Goal: Task Accomplishment & Management: Manage account settings

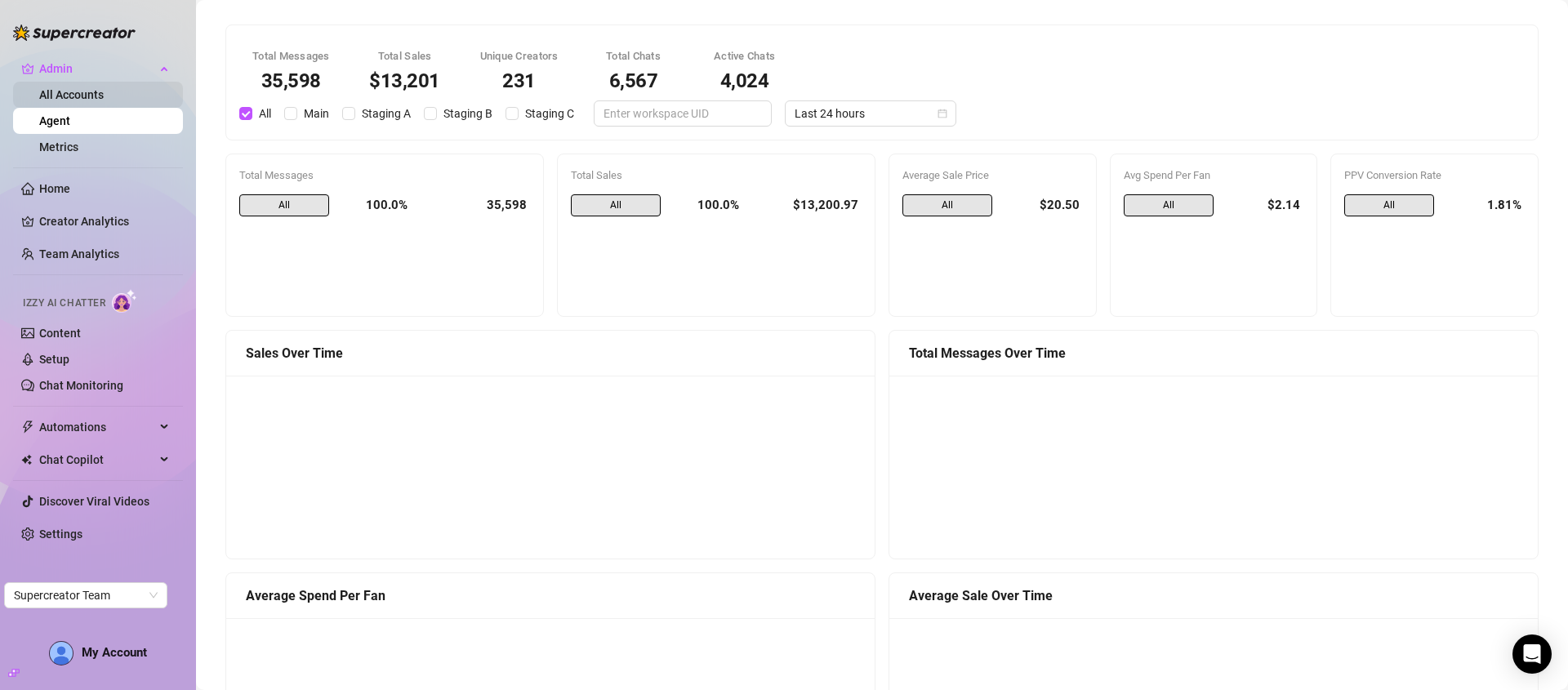
click at [64, 96] on link "All Accounts" at bounding box center [71, 95] width 64 height 13
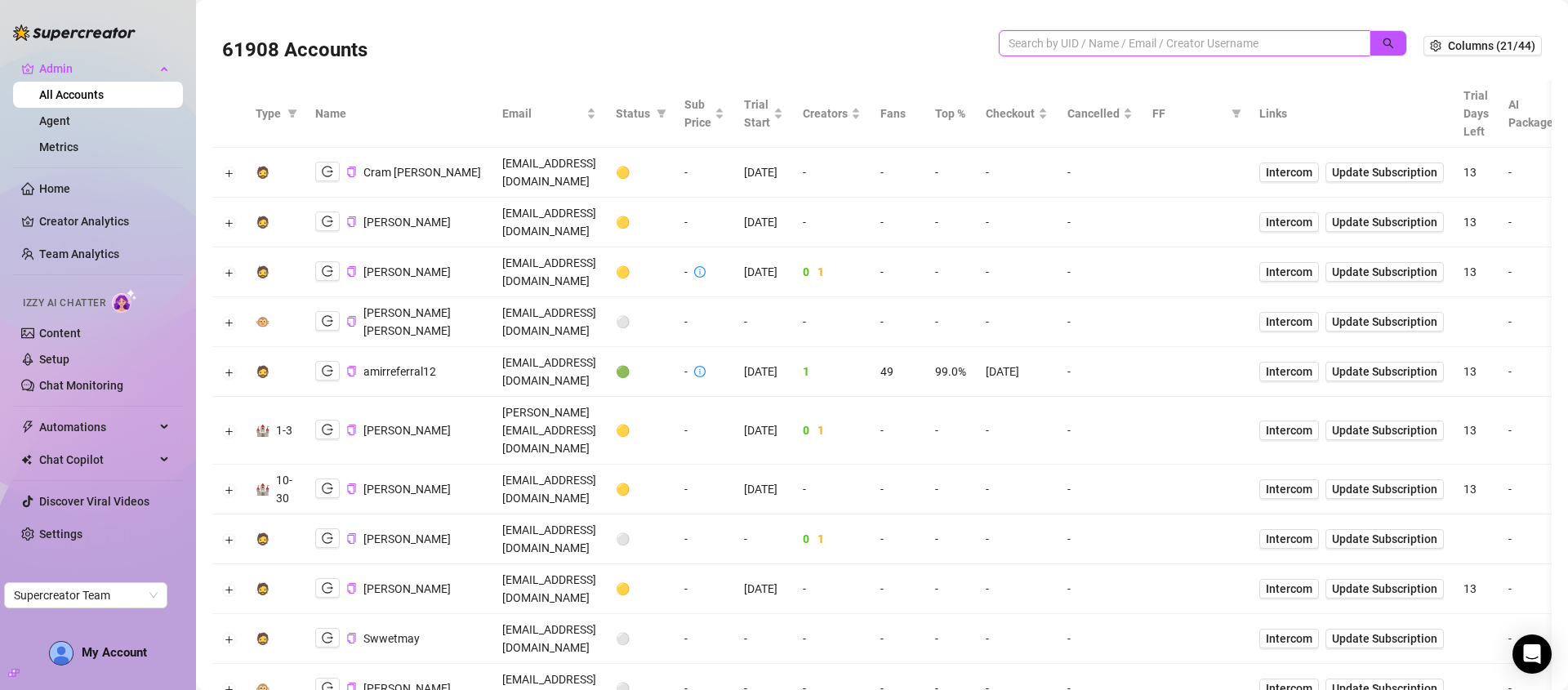
click at [1165, 40] on input "search" at bounding box center [1178, 43] width 339 height 18
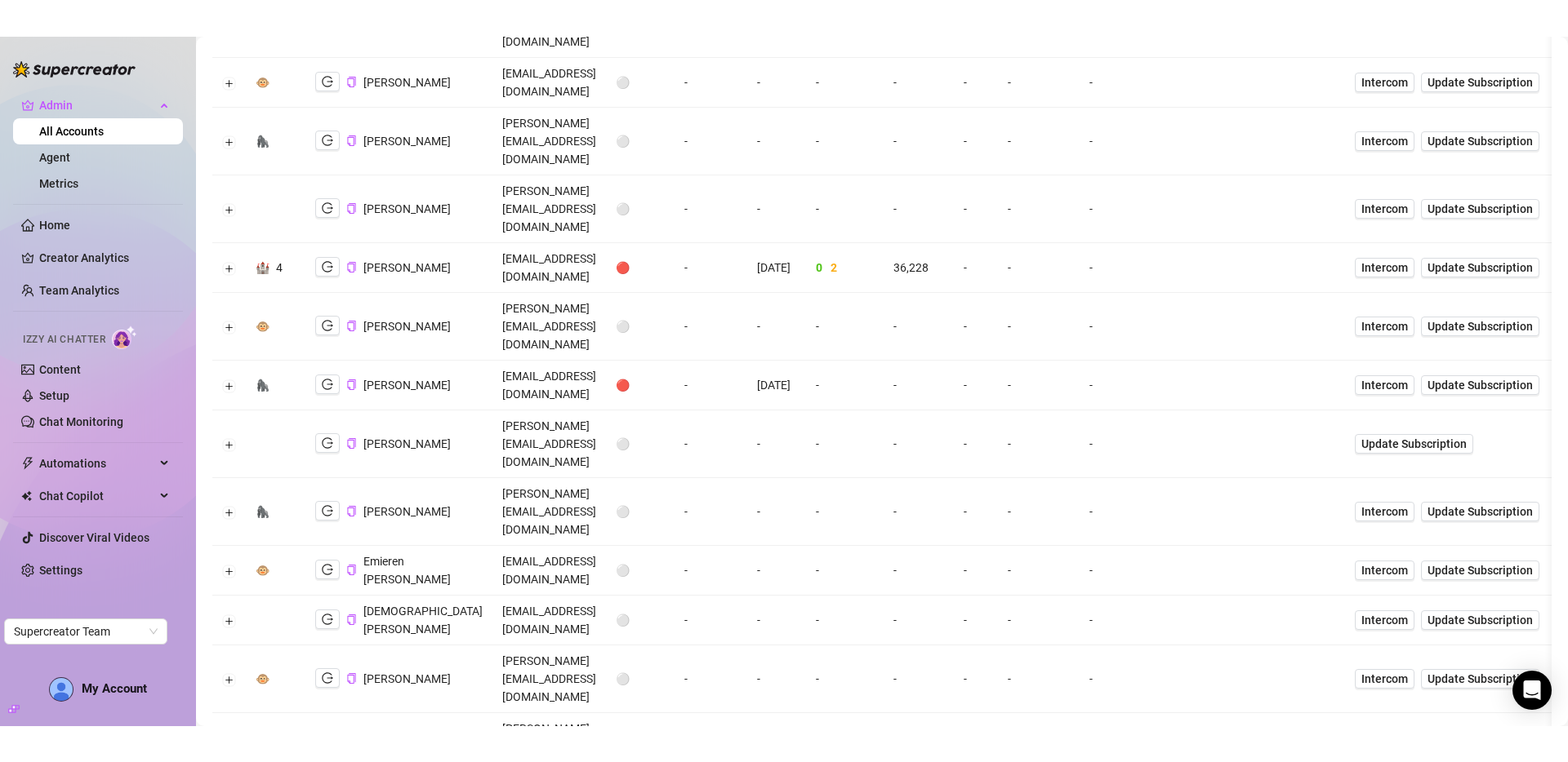
scroll to position [425, 0]
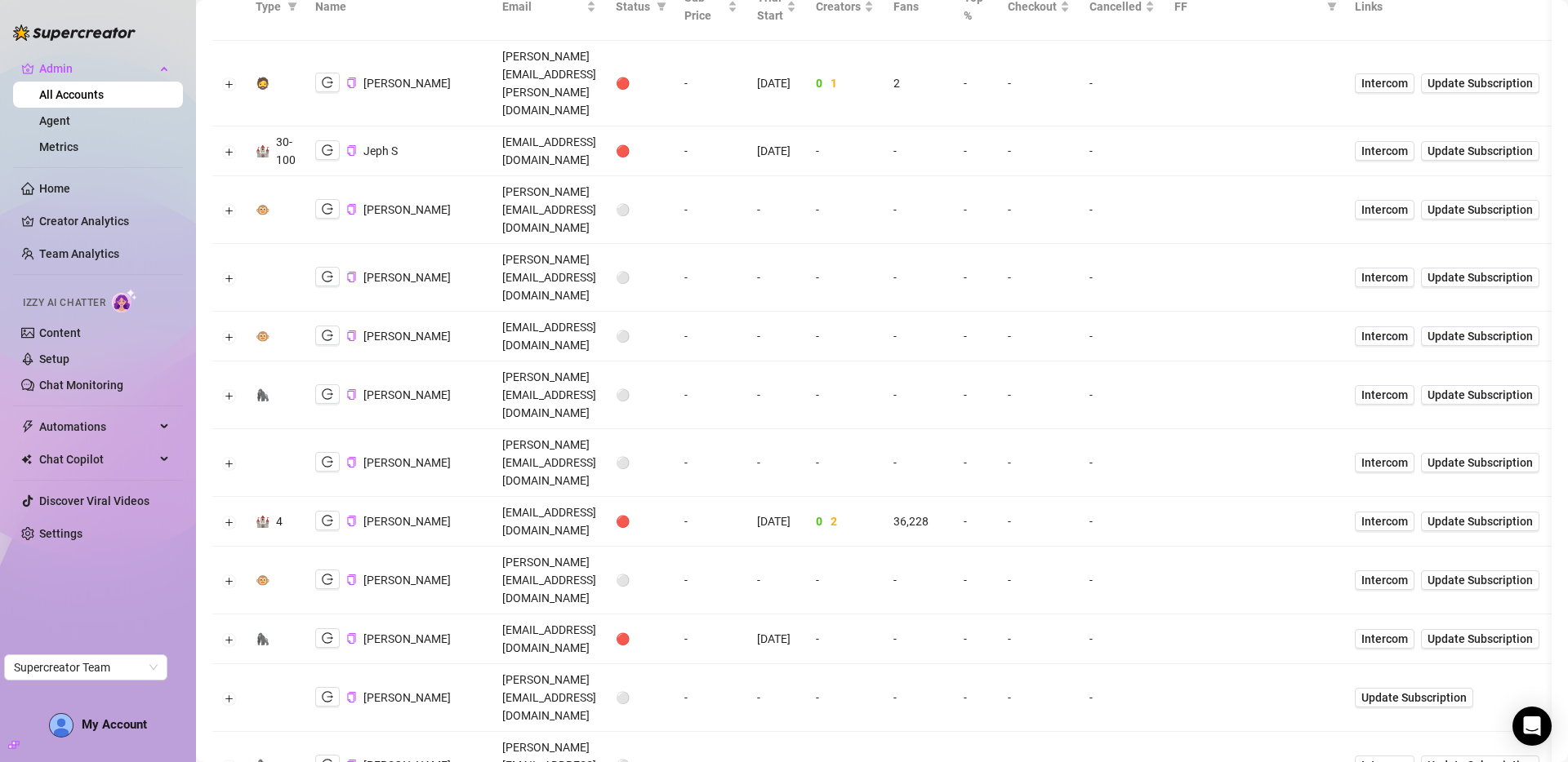
scroll to position [0, 0]
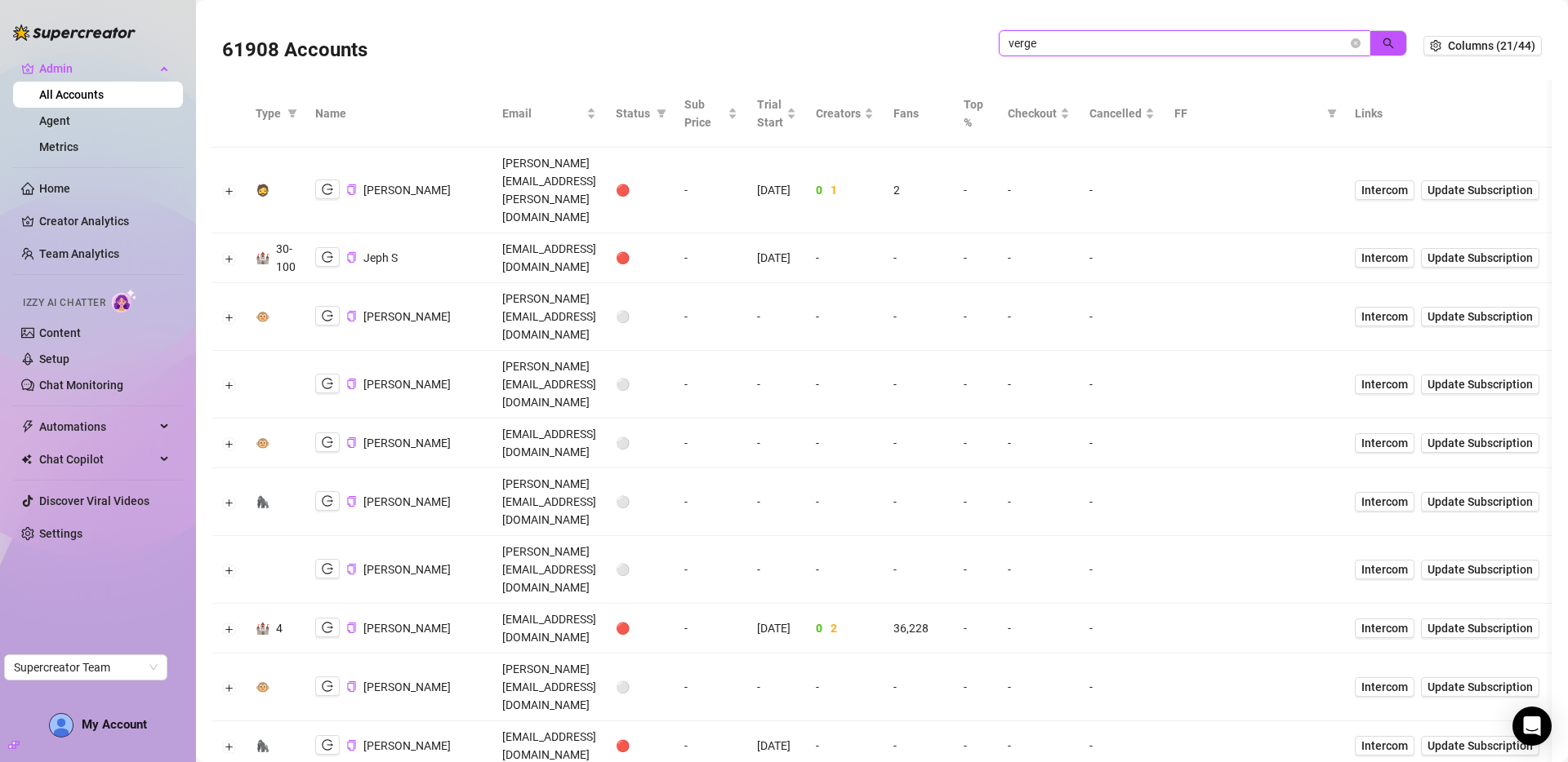
click at [1261, 37] on input "verge" at bounding box center [1178, 43] width 339 height 18
drag, startPoint x: 1261, startPoint y: 37, endPoint x: 1329, endPoint y: 45, distance: 68.5
click at [1262, 37] on input "verge" at bounding box center [1178, 43] width 339 height 18
paste input "kevin@myofagency.com"
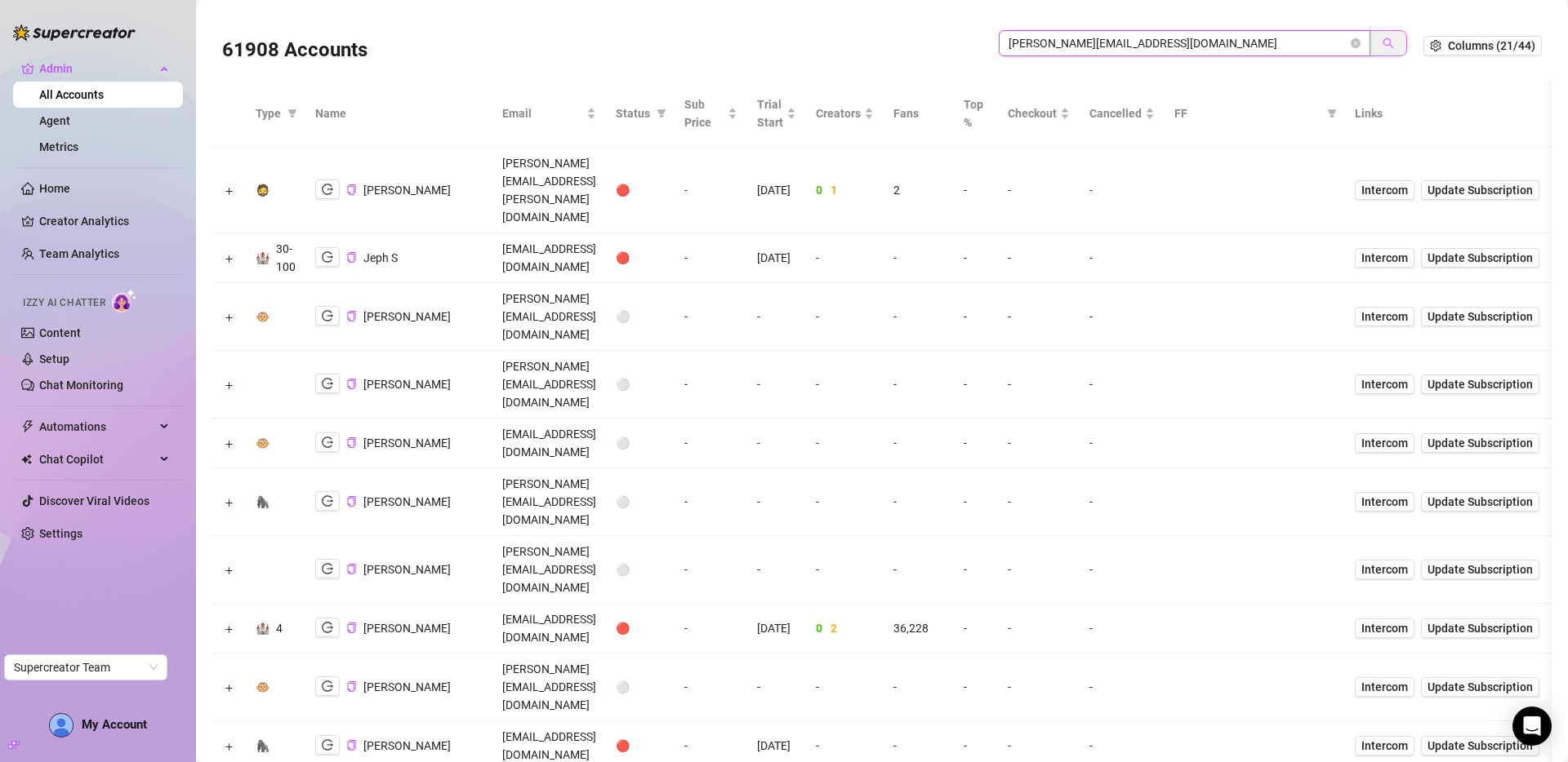
click at [1369, 46] on button "button" at bounding box center [1387, 43] width 37 height 26
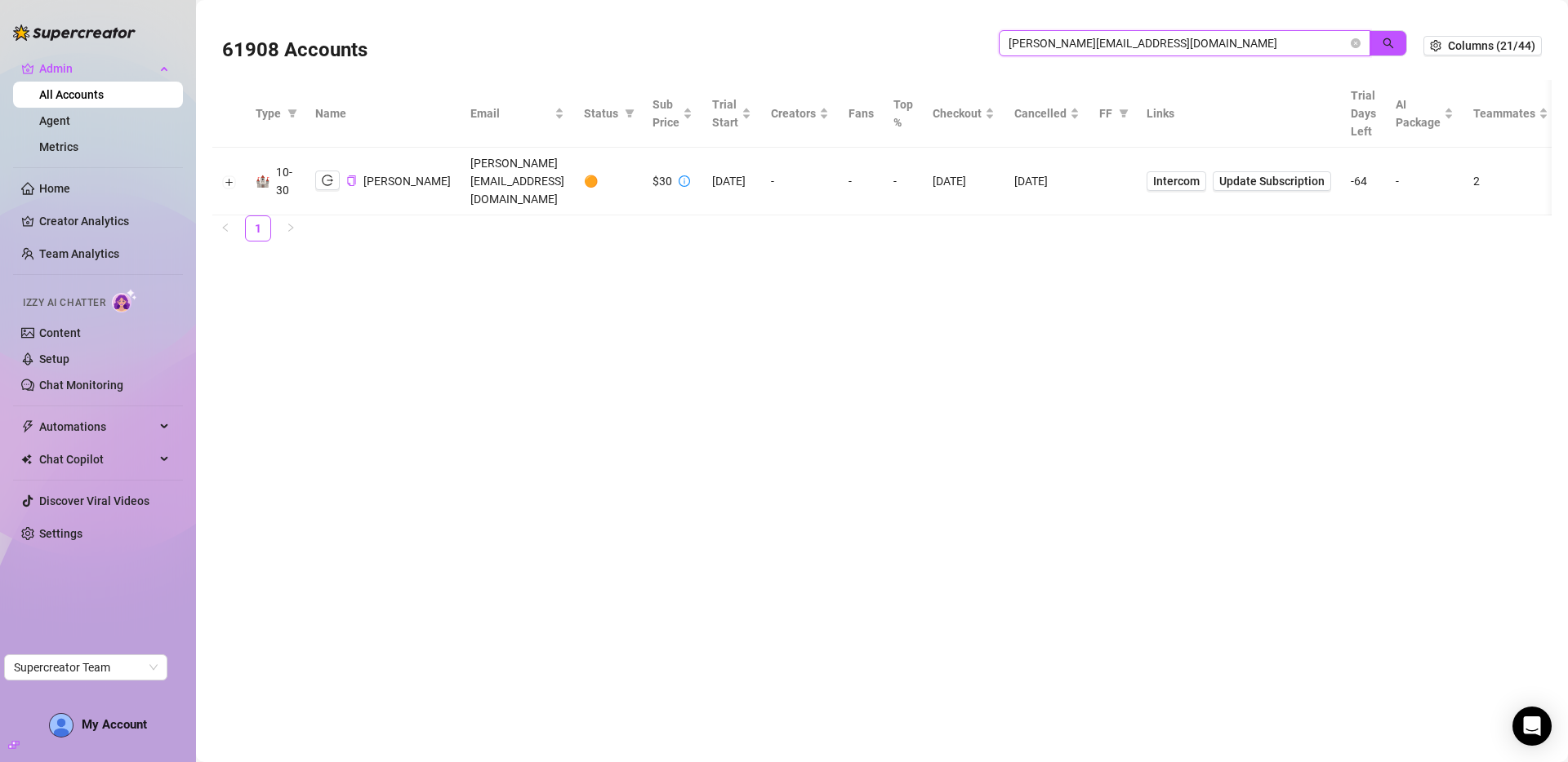
type input "kevin@myofagency.com"
drag, startPoint x: 1022, startPoint y: 389, endPoint x: 1221, endPoint y: 24, distance: 415.7
click at [1023, 386] on main "61908 Accounts kevin@myofagency.com Columns (21/44) Type Name Email Status Sub …" at bounding box center [882, 381] width 1372 height 762
drag, startPoint x: 1358, startPoint y: 41, endPoint x: 1389, endPoint y: 2, distance: 49.8
click at [1358, 40] on icon "close-circle" at bounding box center [1356, 43] width 10 height 10
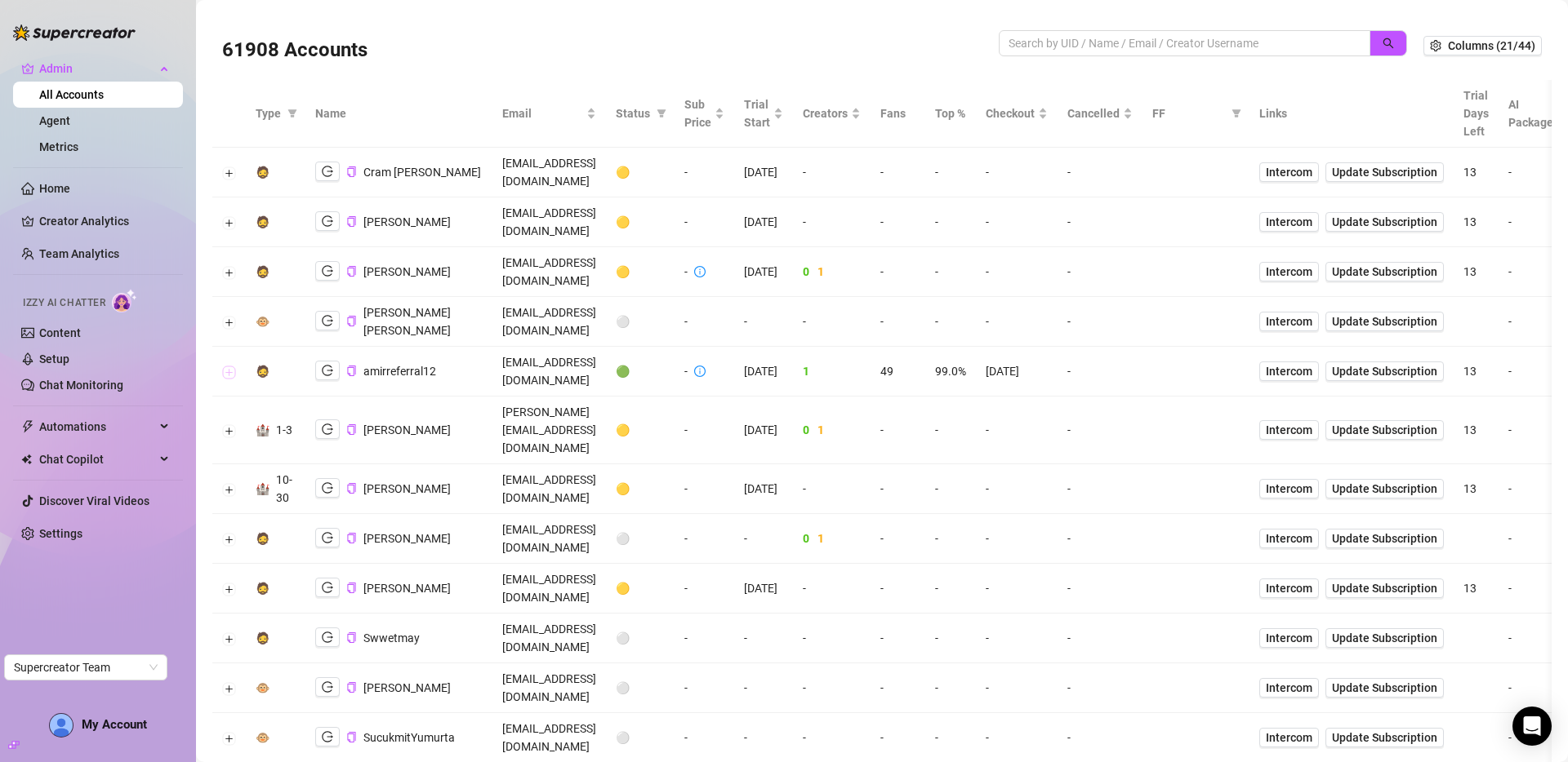
click at [232, 365] on button "Expand row" at bounding box center [230, 372] width 13 height 13
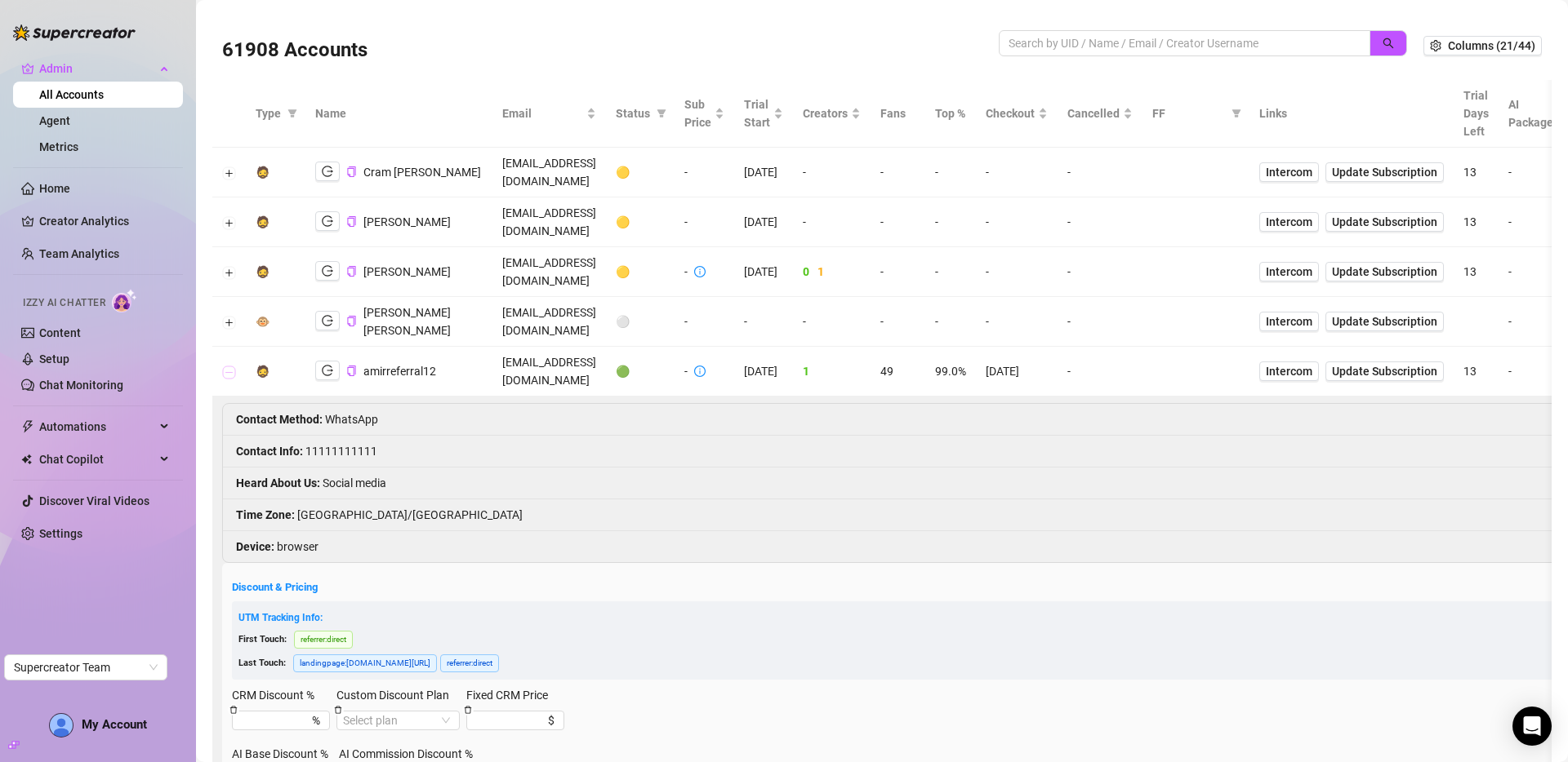
click at [232, 365] on button "Collapse row" at bounding box center [230, 372] width 13 height 13
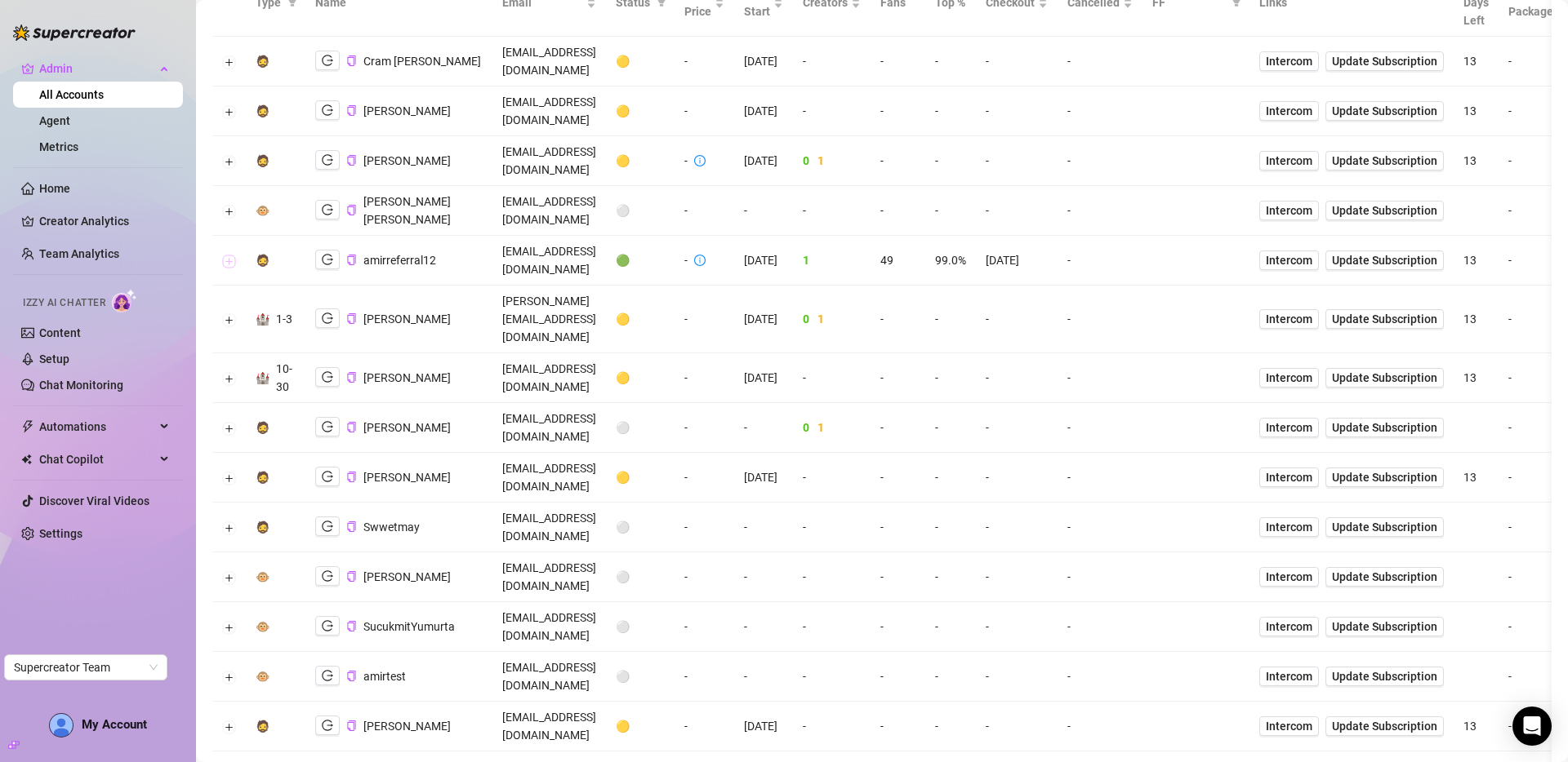
scroll to position [115, 0]
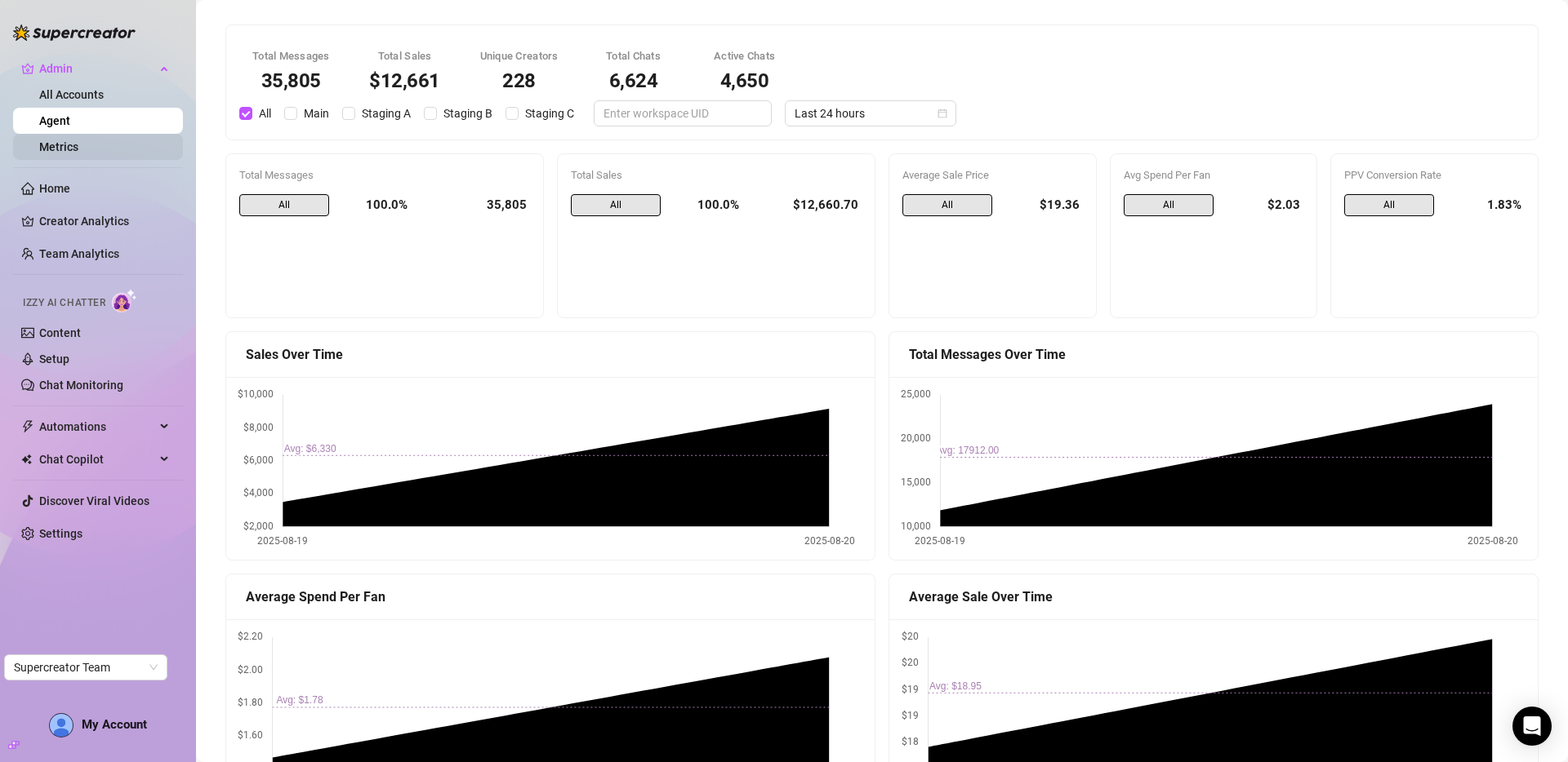
click at [69, 153] on link "Metrics" at bounding box center [58, 147] width 39 height 13
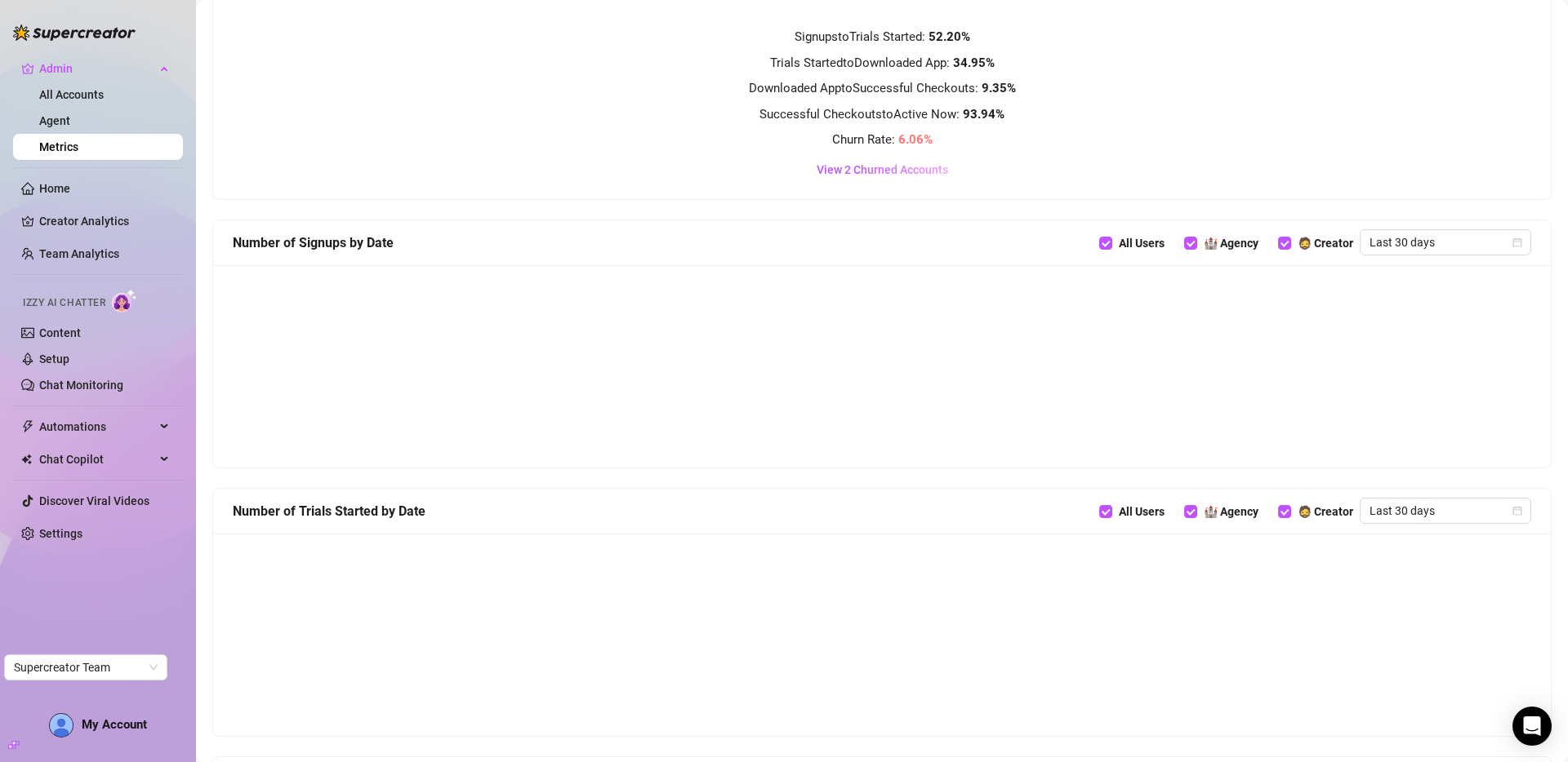
scroll to position [803, 0]
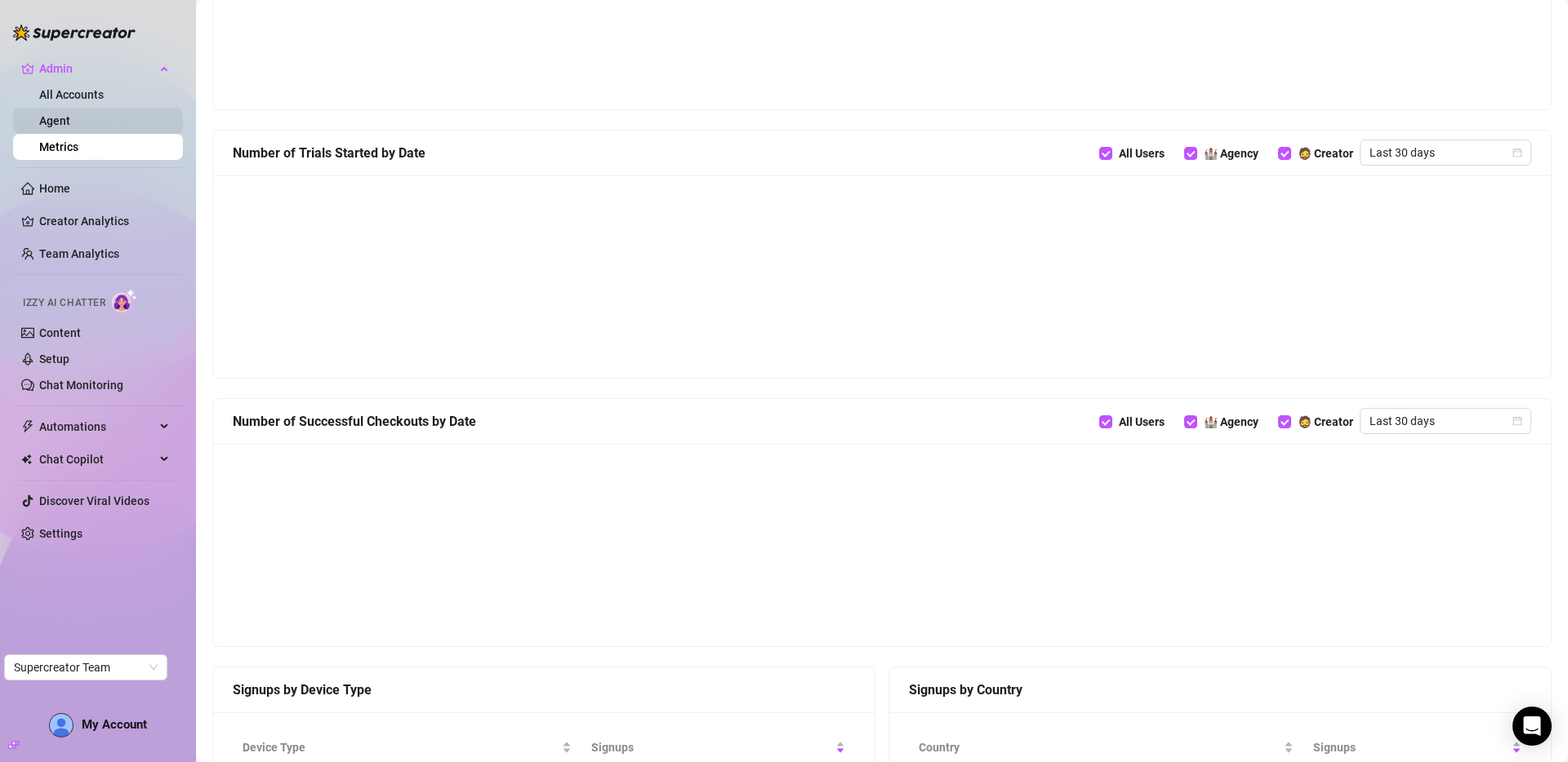
click at [70, 127] on link "Agent" at bounding box center [55, 121] width 31 height 13
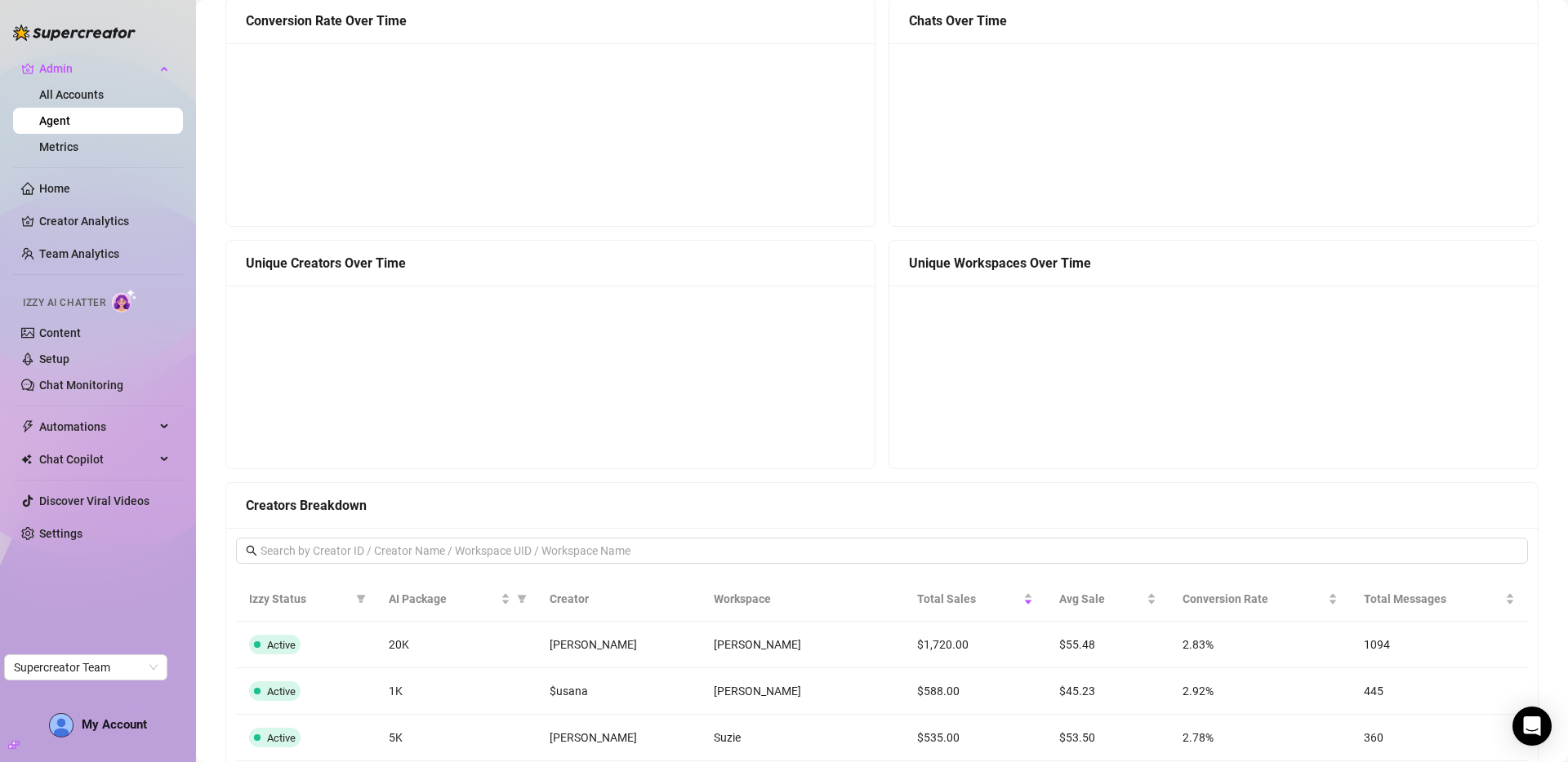
scroll to position [1095, 0]
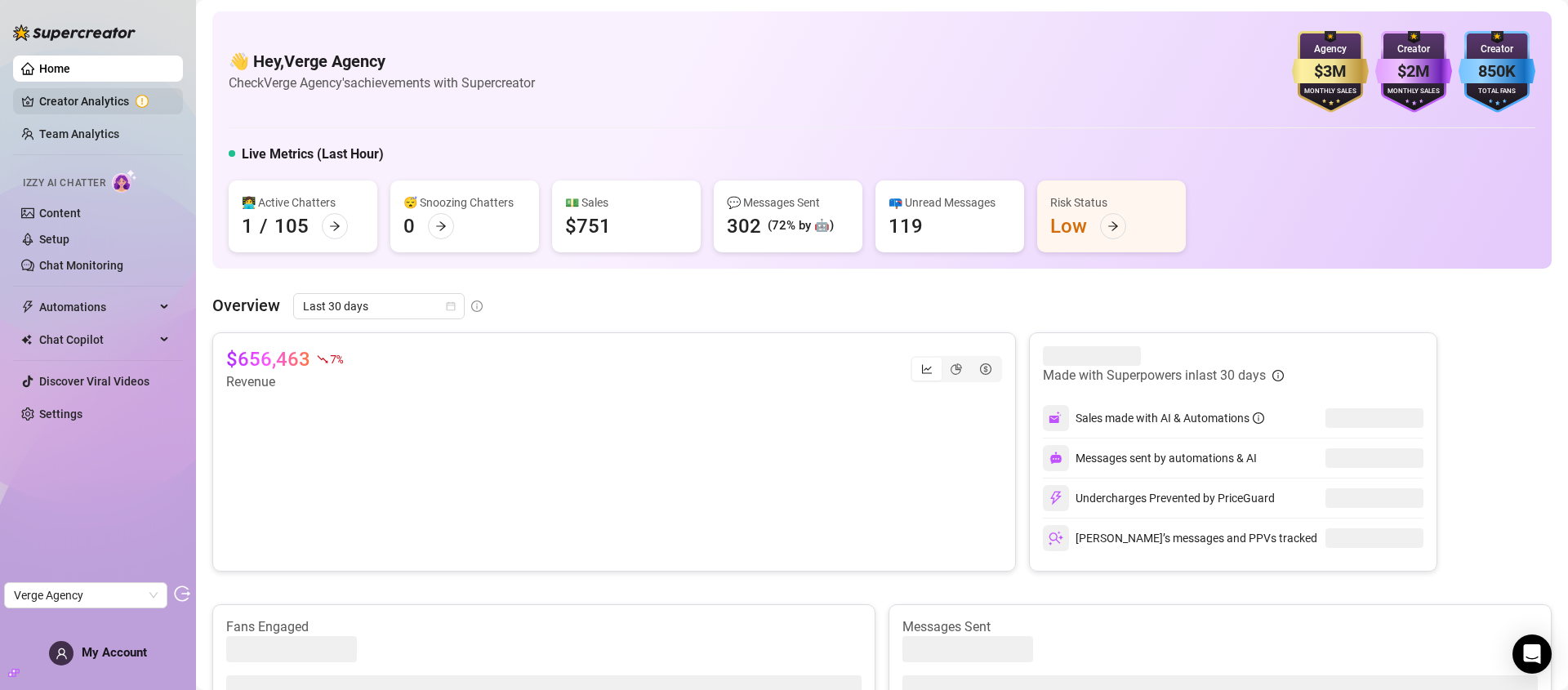
click at [90, 105] on link "Creator Analytics" at bounding box center [104, 100] width 131 height 26
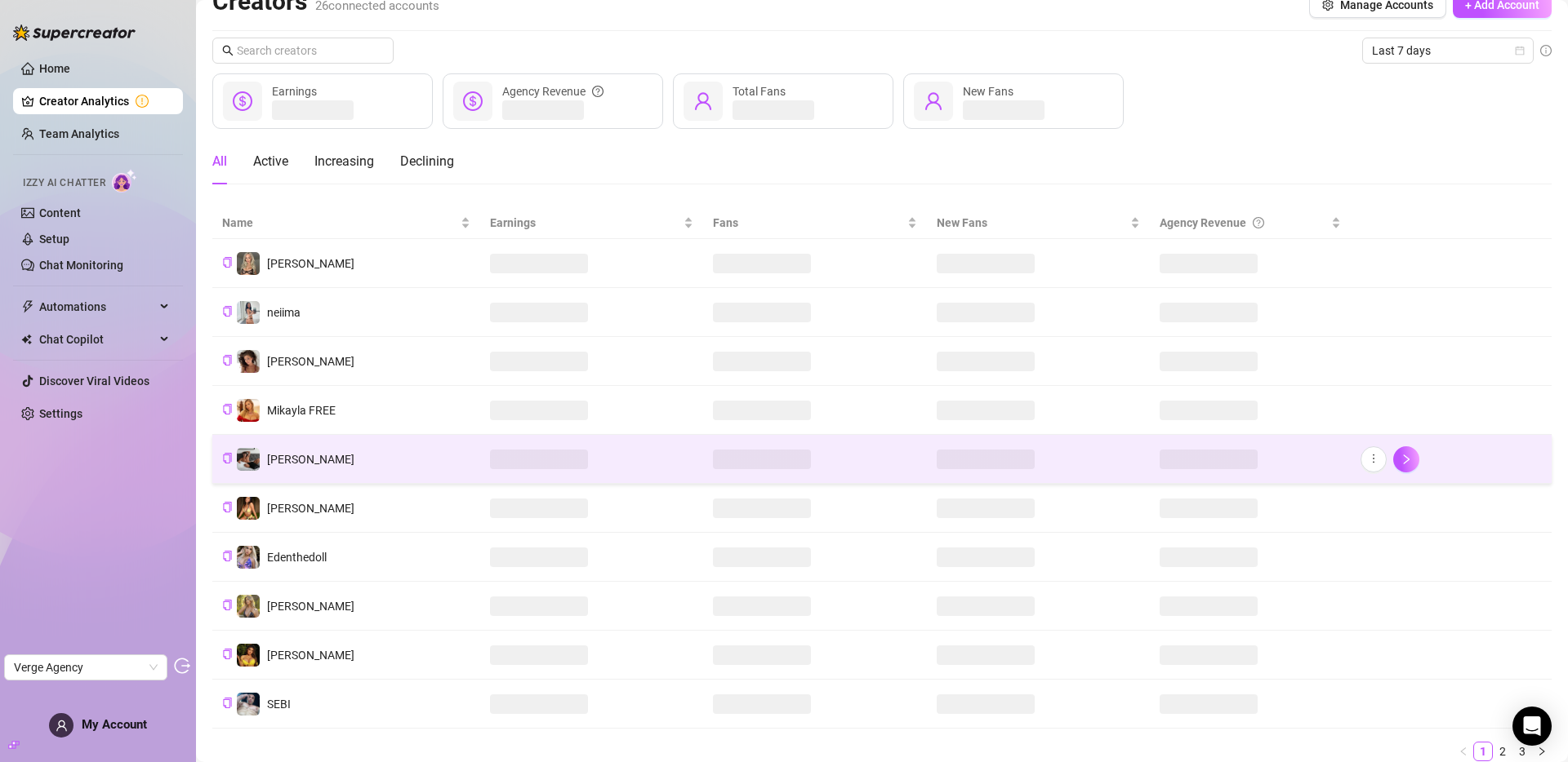
scroll to position [86, 0]
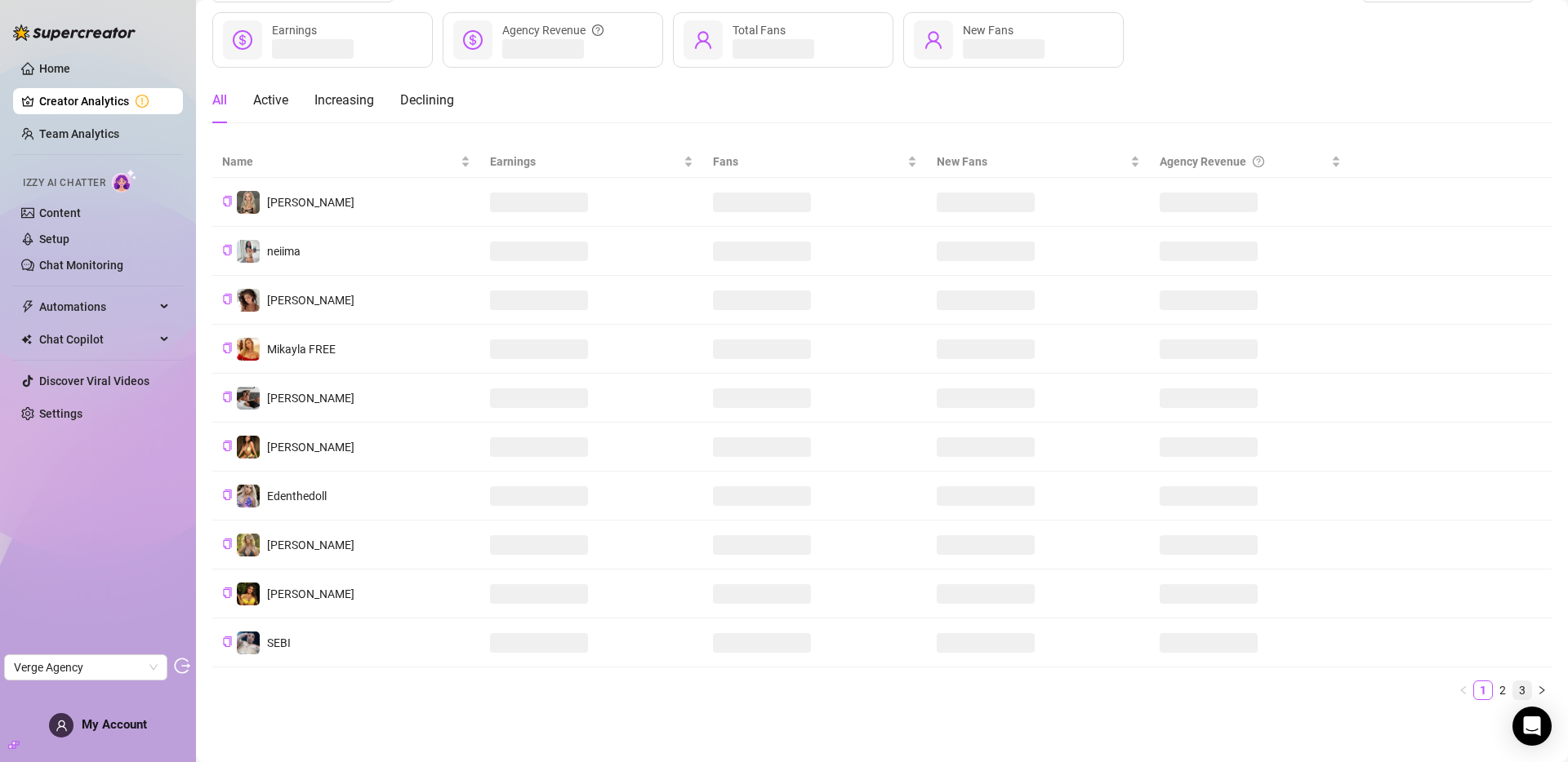
click at [1514, 688] on link "3" at bounding box center [1522, 690] width 18 height 18
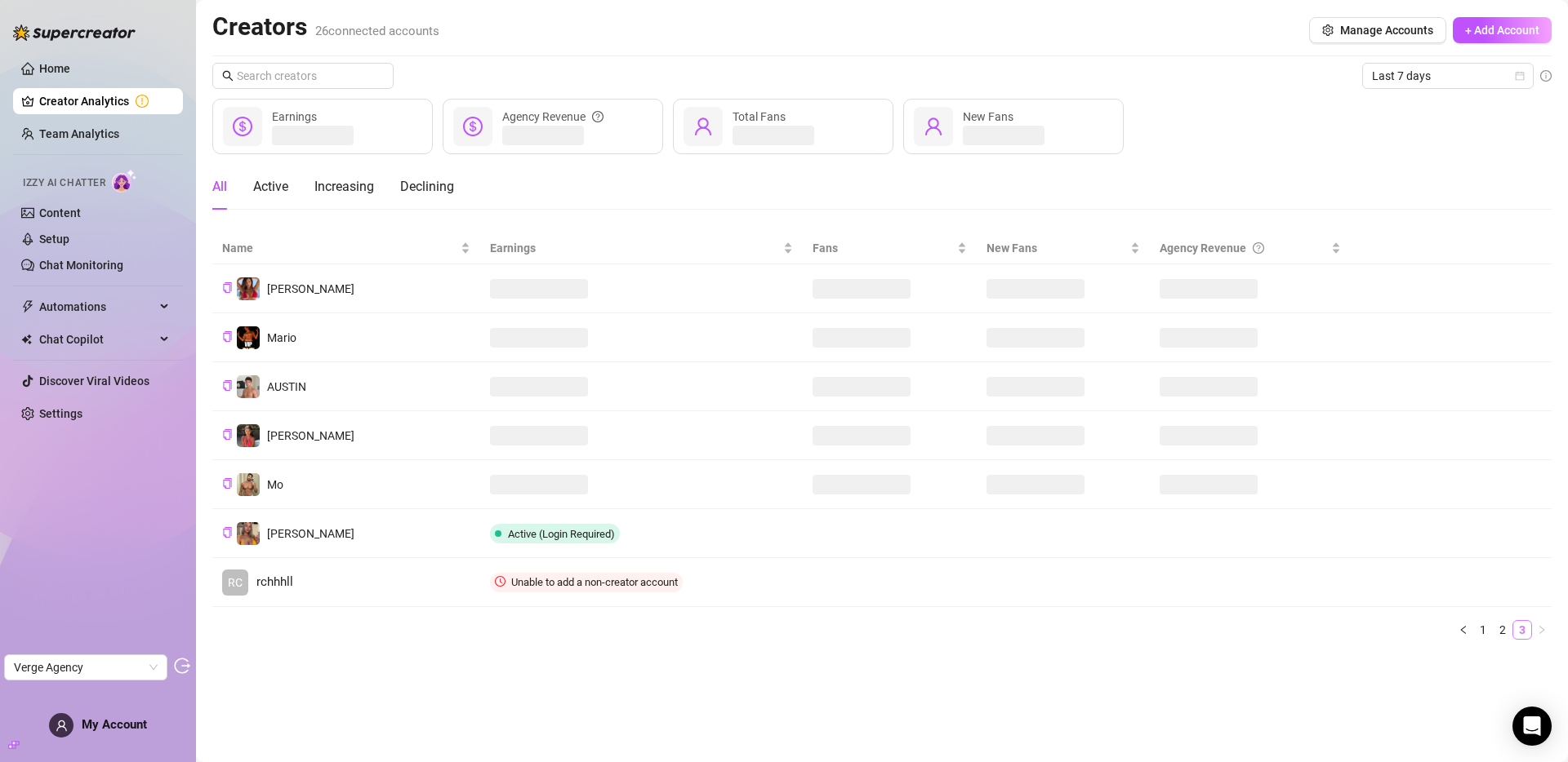
scroll to position [0, 0]
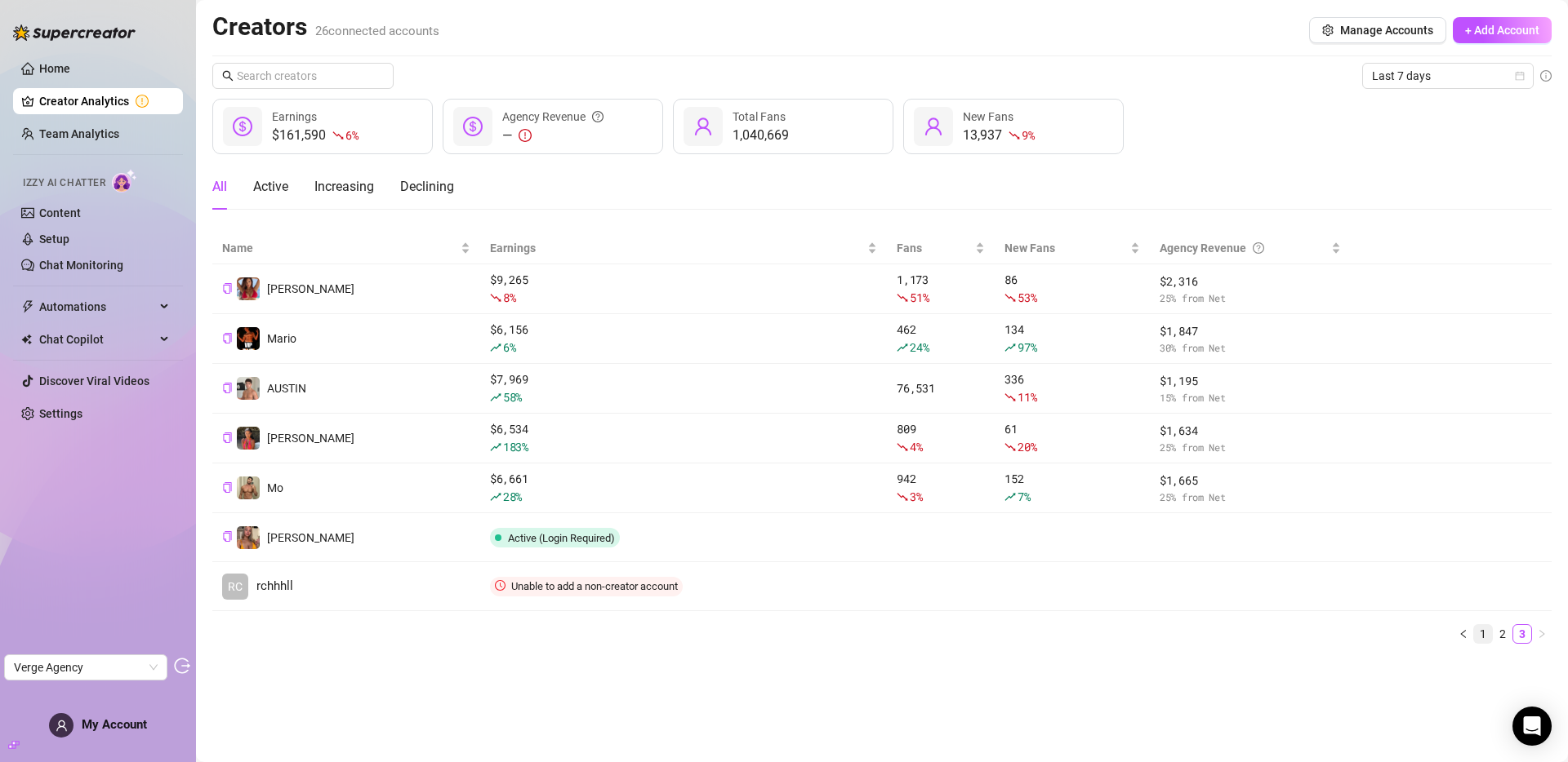
click at [1480, 635] on link "1" at bounding box center [1483, 634] width 18 height 18
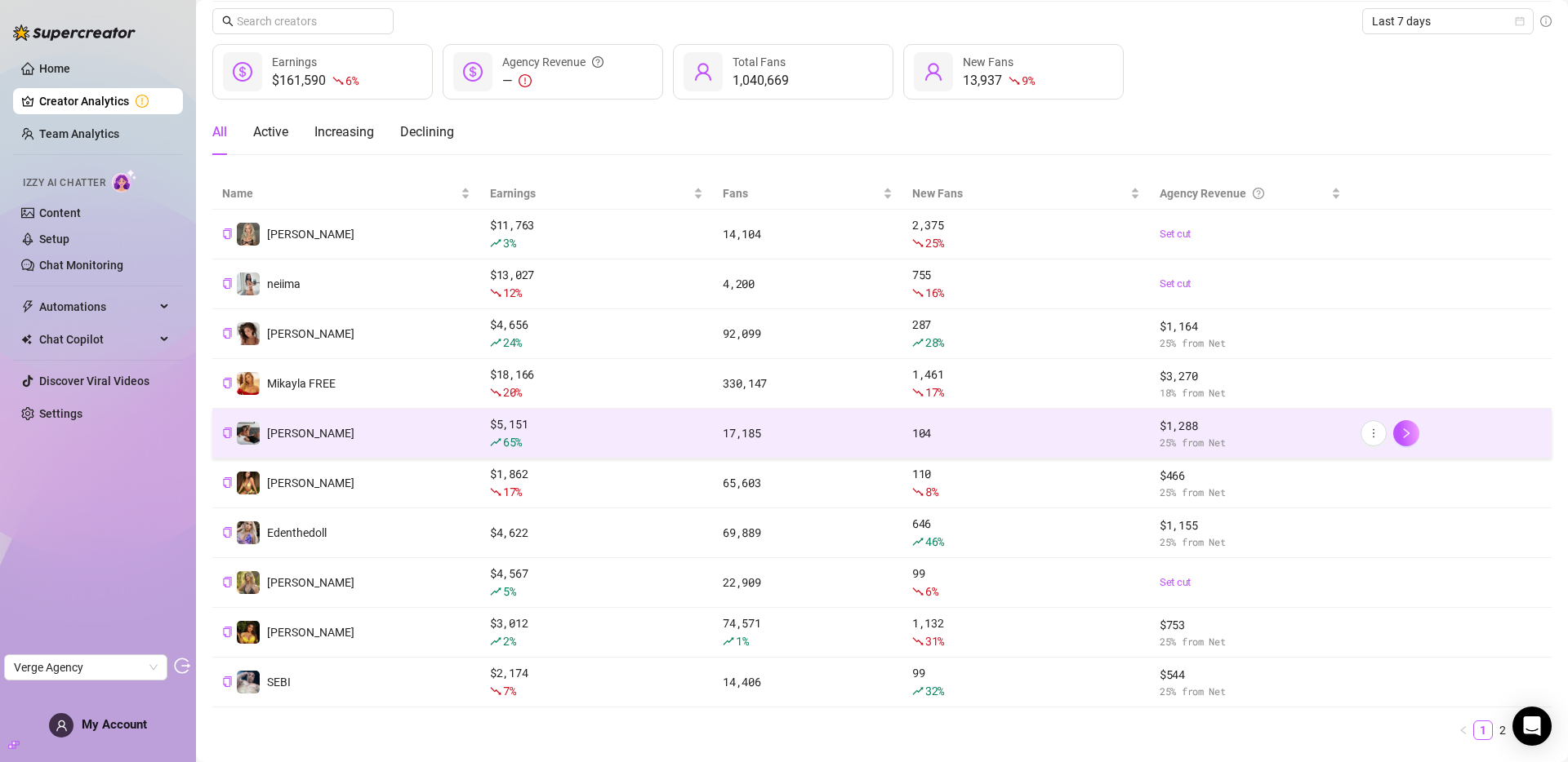
scroll to position [95, 0]
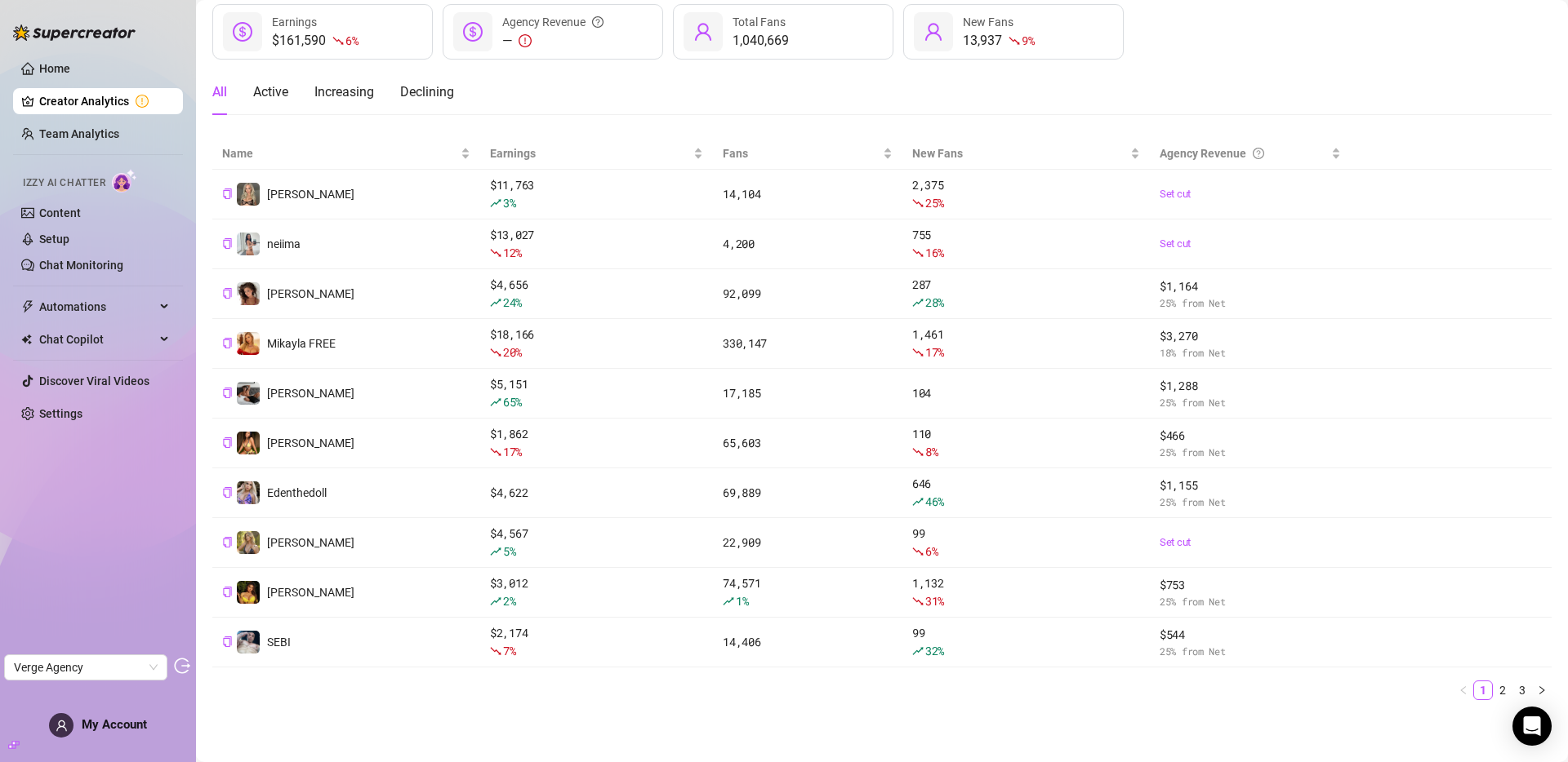
click at [53, 117] on ul "Home Creator Analytics Team Analytics Izzy AI Chatter Content Setup Chat Monito…" at bounding box center [99, 241] width 170 height 384
click at [59, 127] on link "Team Analytics" at bounding box center [79, 134] width 80 height 13
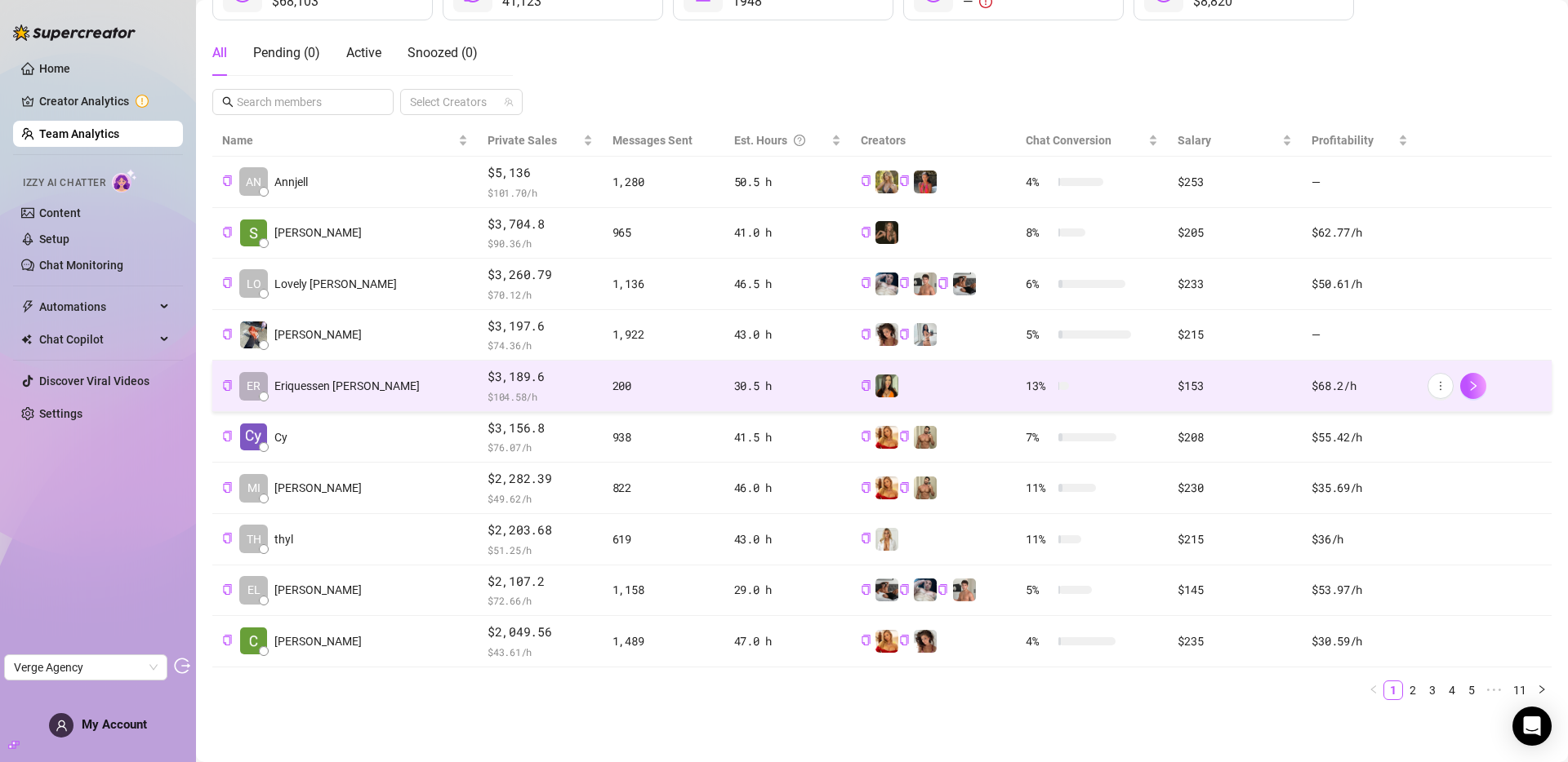
scroll to position [265, 0]
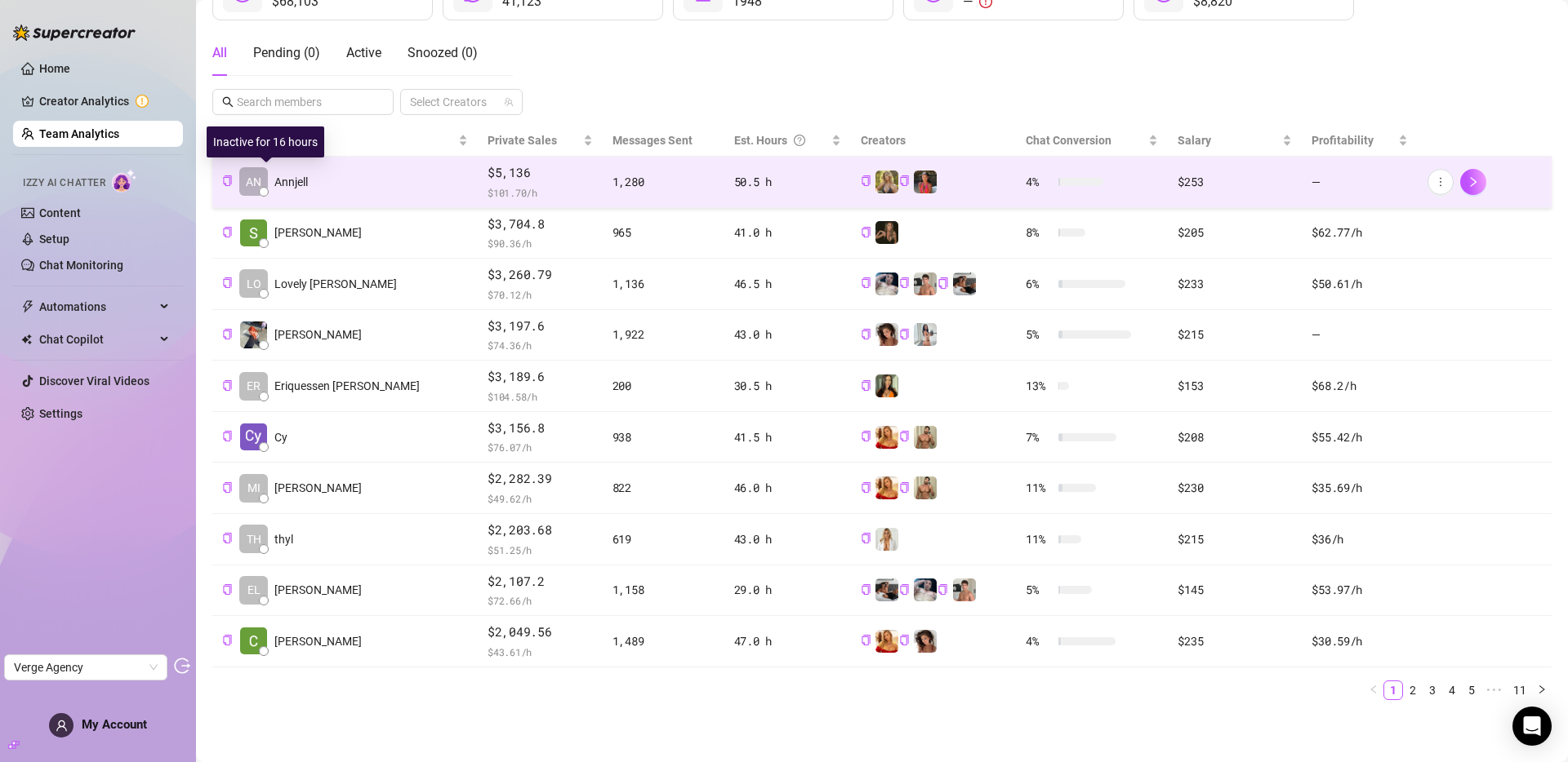
click at [292, 185] on span "Annjell" at bounding box center [291, 182] width 33 height 18
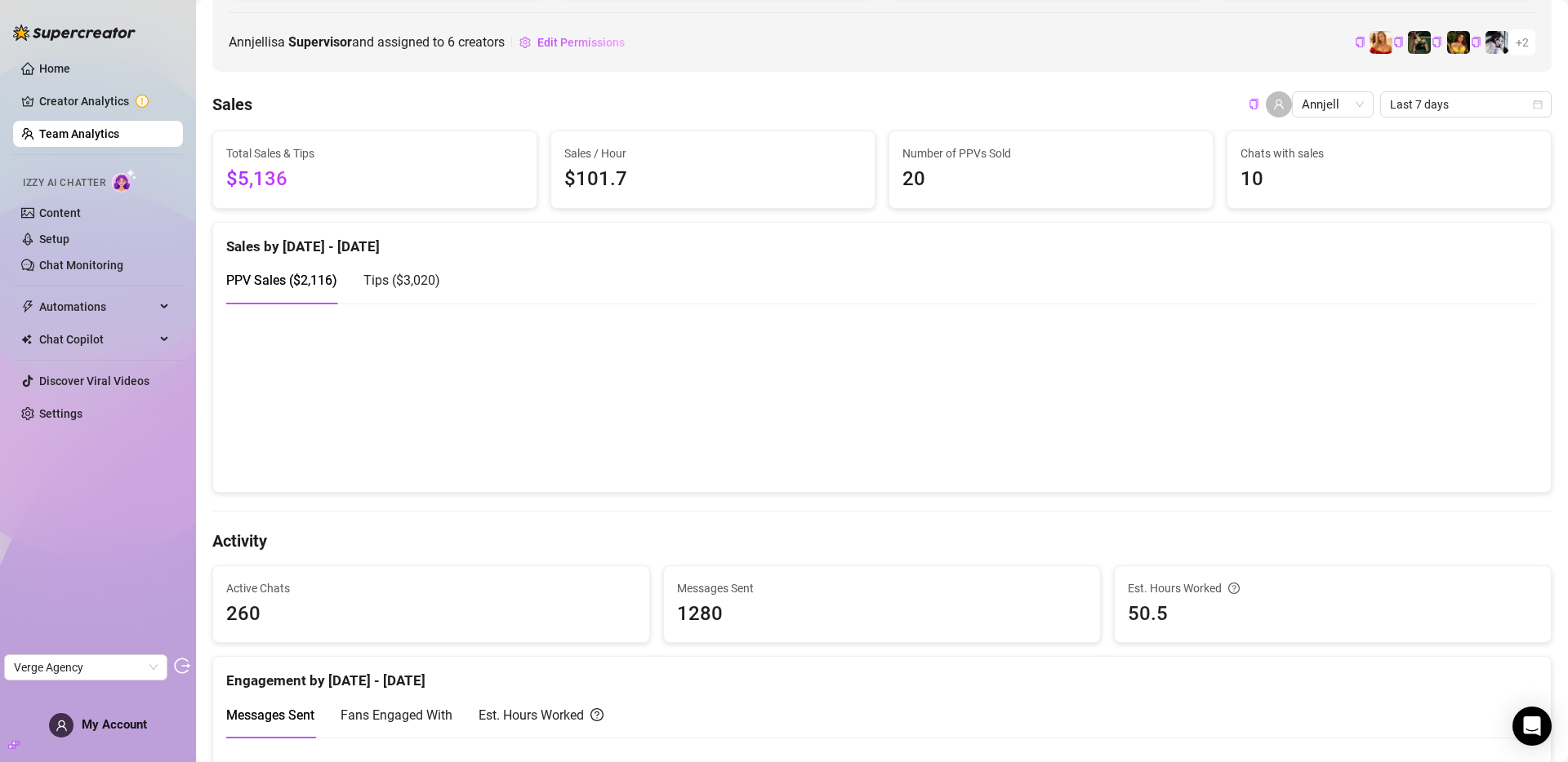
scroll to position [226, 0]
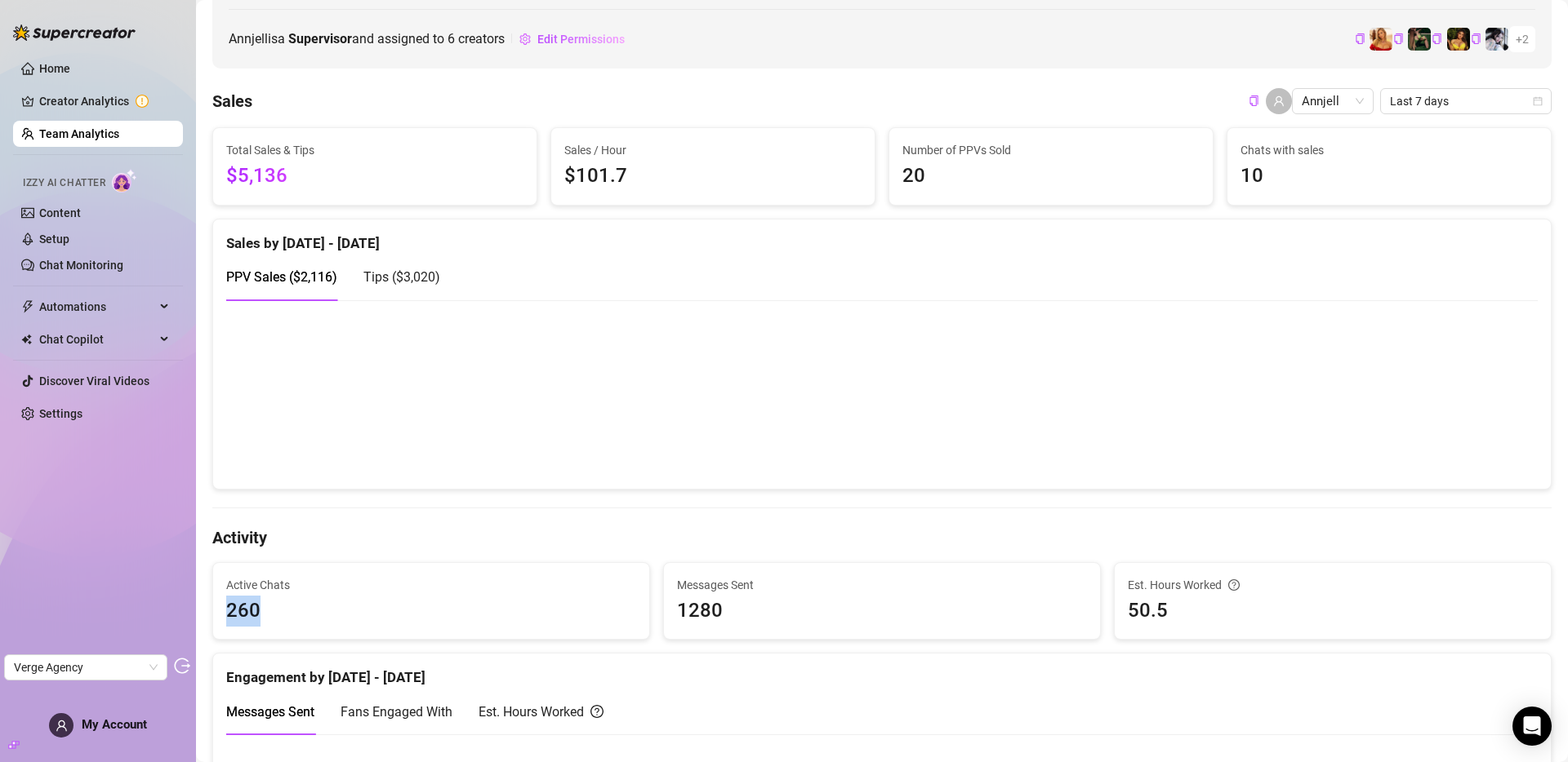
drag, startPoint x: 230, startPoint y: 611, endPoint x: 269, endPoint y: 615, distance: 39.2
click at [269, 615] on span "260" at bounding box center [431, 611] width 410 height 31
click at [1244, 173] on span "10" at bounding box center [1389, 176] width 298 height 31
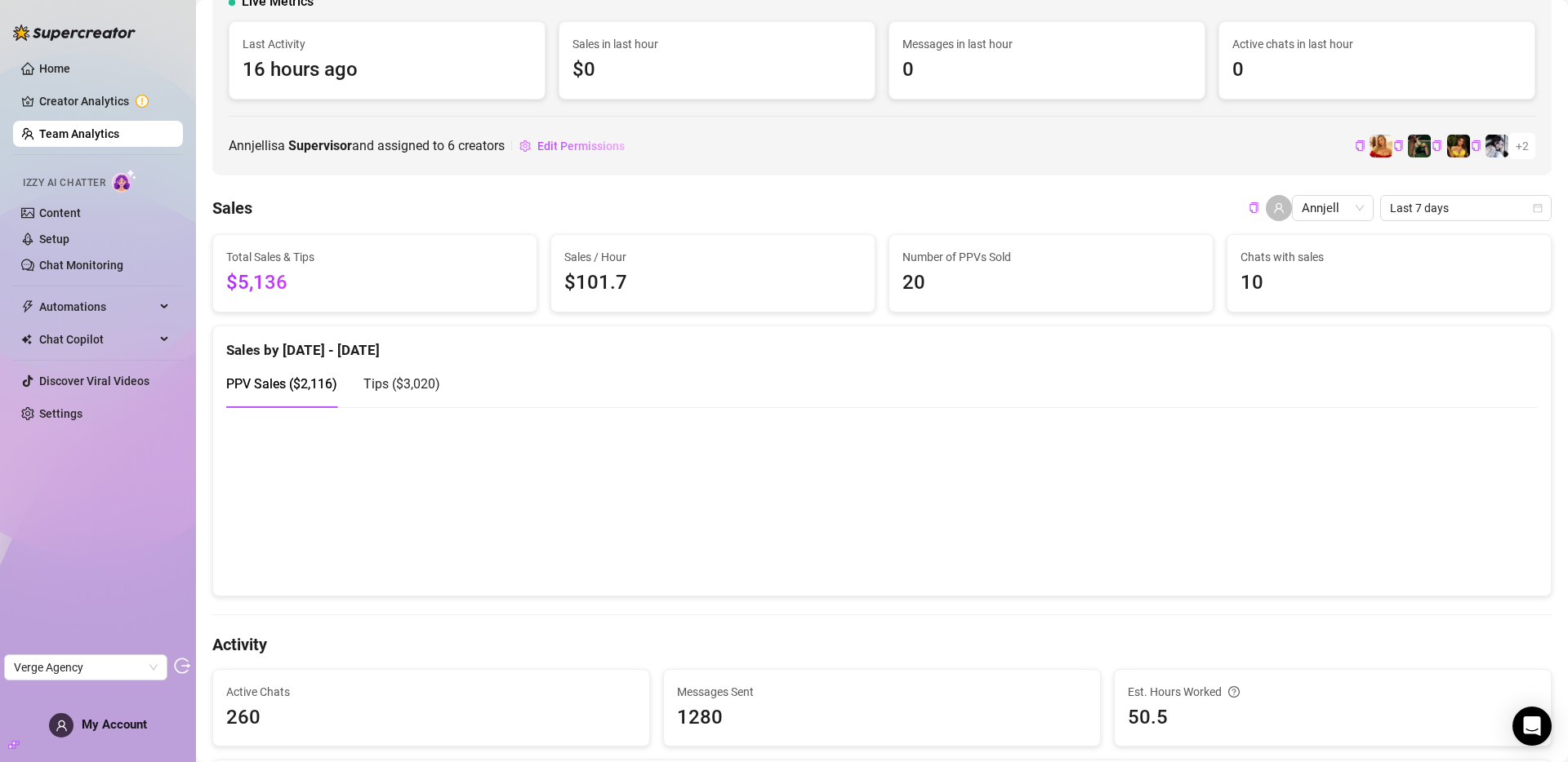
scroll to position [118, 0]
drag, startPoint x: 245, startPoint y: 70, endPoint x: 283, endPoint y: 72, distance: 38.1
click at [283, 72] on span "16 hours ago" at bounding box center [387, 72] width 289 height 31
click at [1241, 289] on span "10" at bounding box center [1389, 285] width 298 height 31
drag, startPoint x: 1230, startPoint y: 283, endPoint x: 1294, endPoint y: 286, distance: 64.1
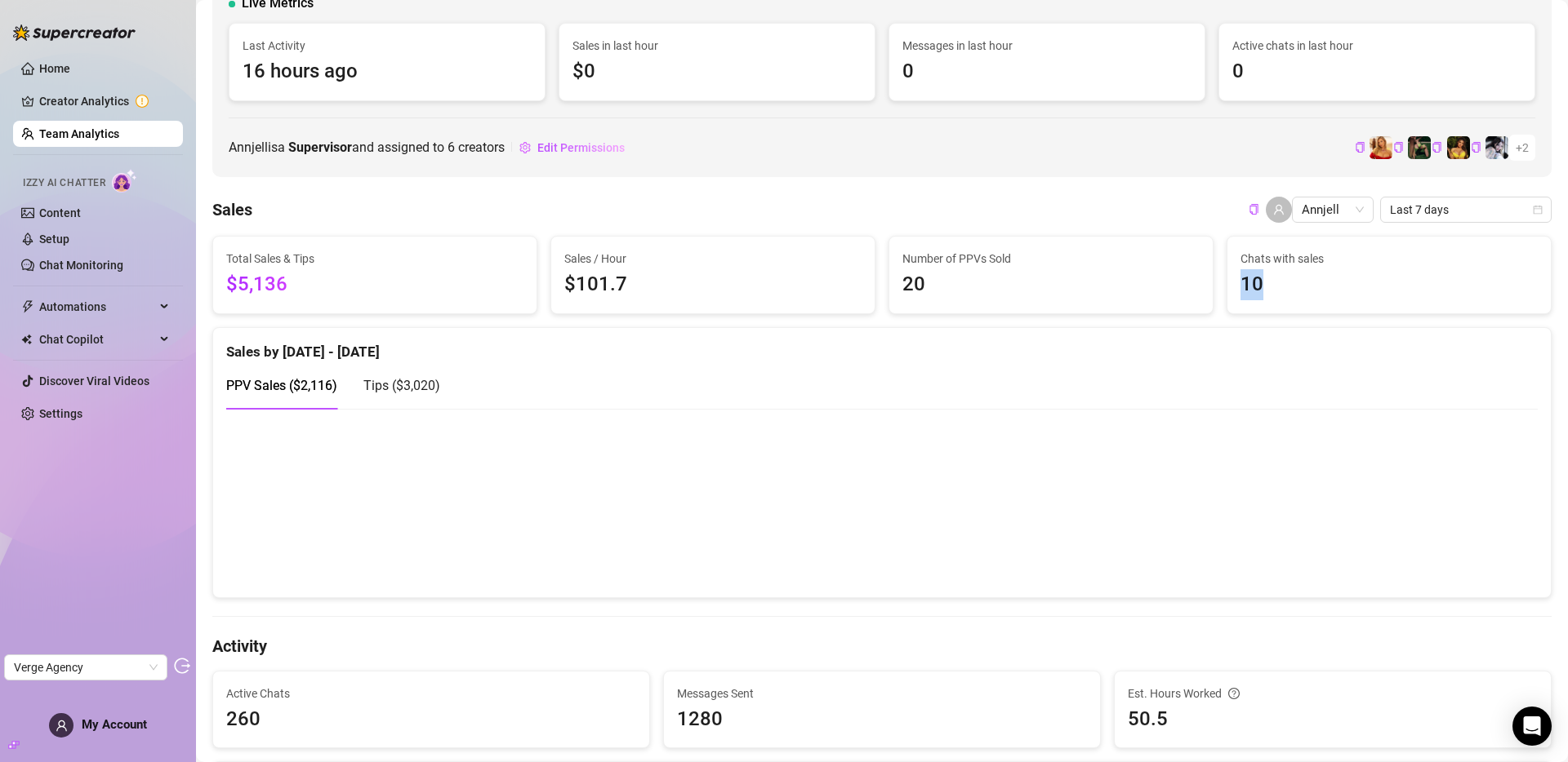
click at [1294, 286] on span "10" at bounding box center [1389, 285] width 298 height 31
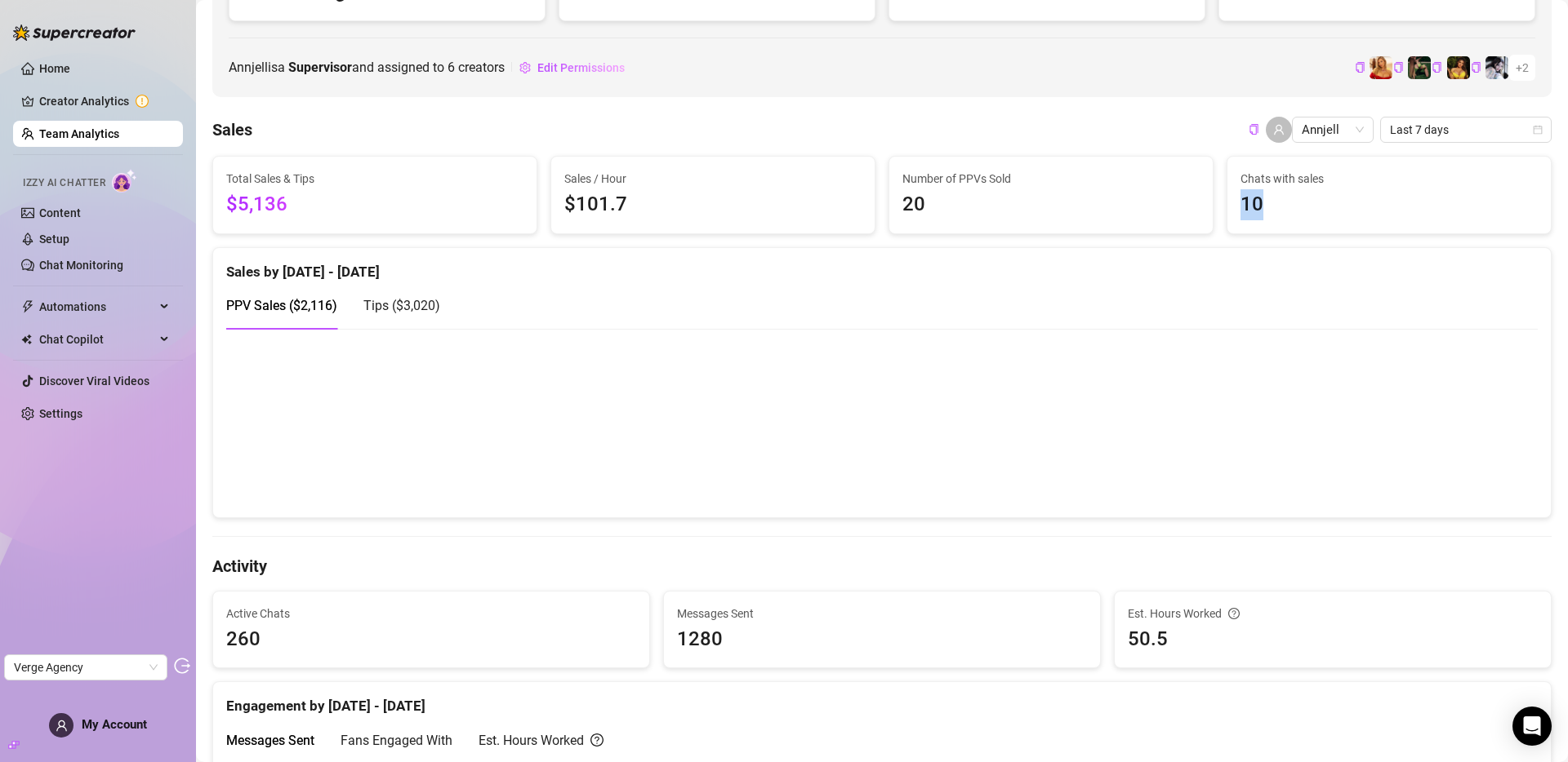
scroll to position [234, 0]
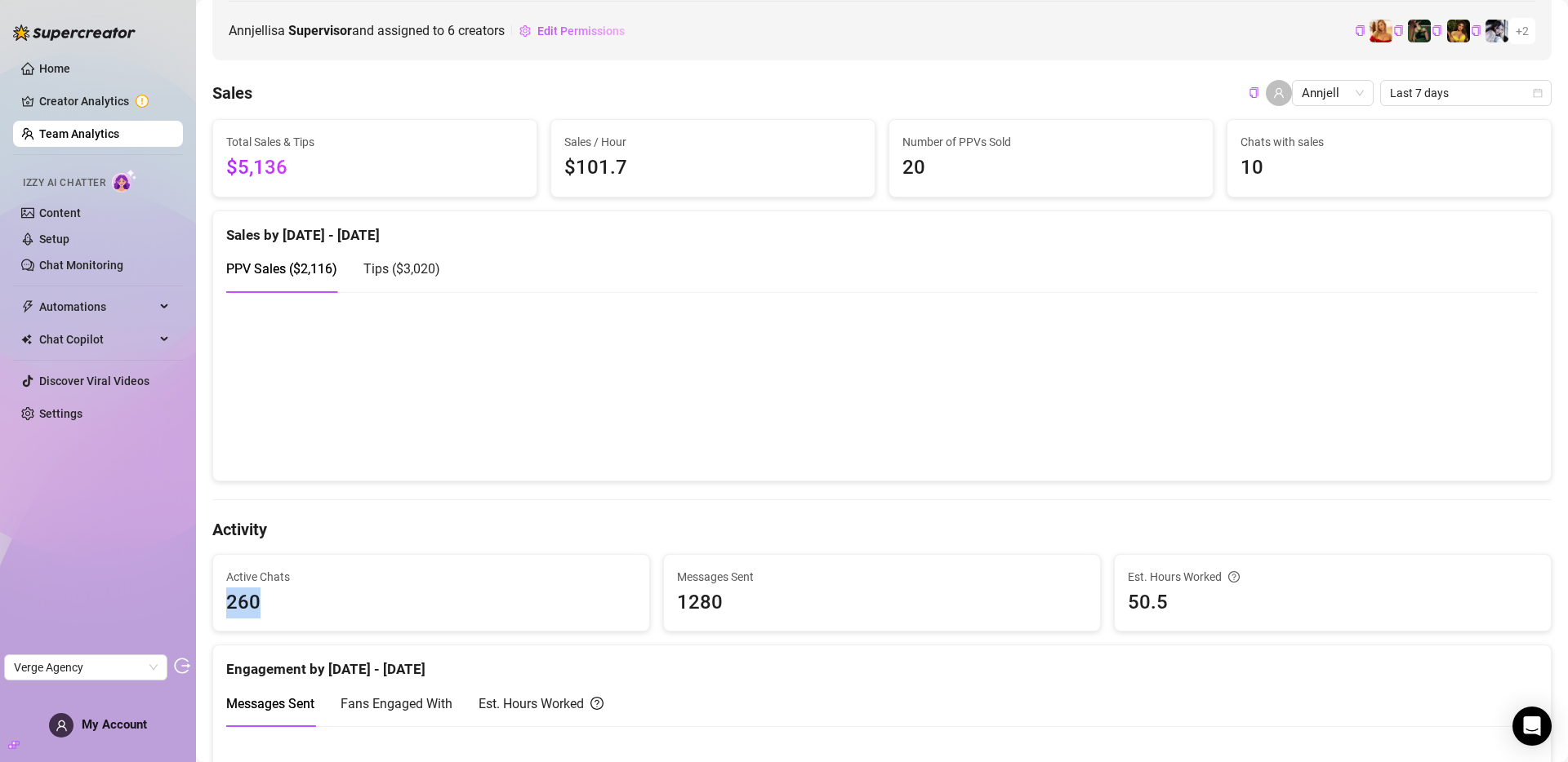
drag, startPoint x: 237, startPoint y: 603, endPoint x: 265, endPoint y: 603, distance: 28.0
click at [265, 603] on span "260" at bounding box center [431, 603] width 410 height 31
click at [238, 604] on span "260" at bounding box center [431, 603] width 410 height 31
drag, startPoint x: 226, startPoint y: 605, endPoint x: 267, endPoint y: 606, distance: 41.0
click at [267, 606] on span "260" at bounding box center [431, 603] width 410 height 31
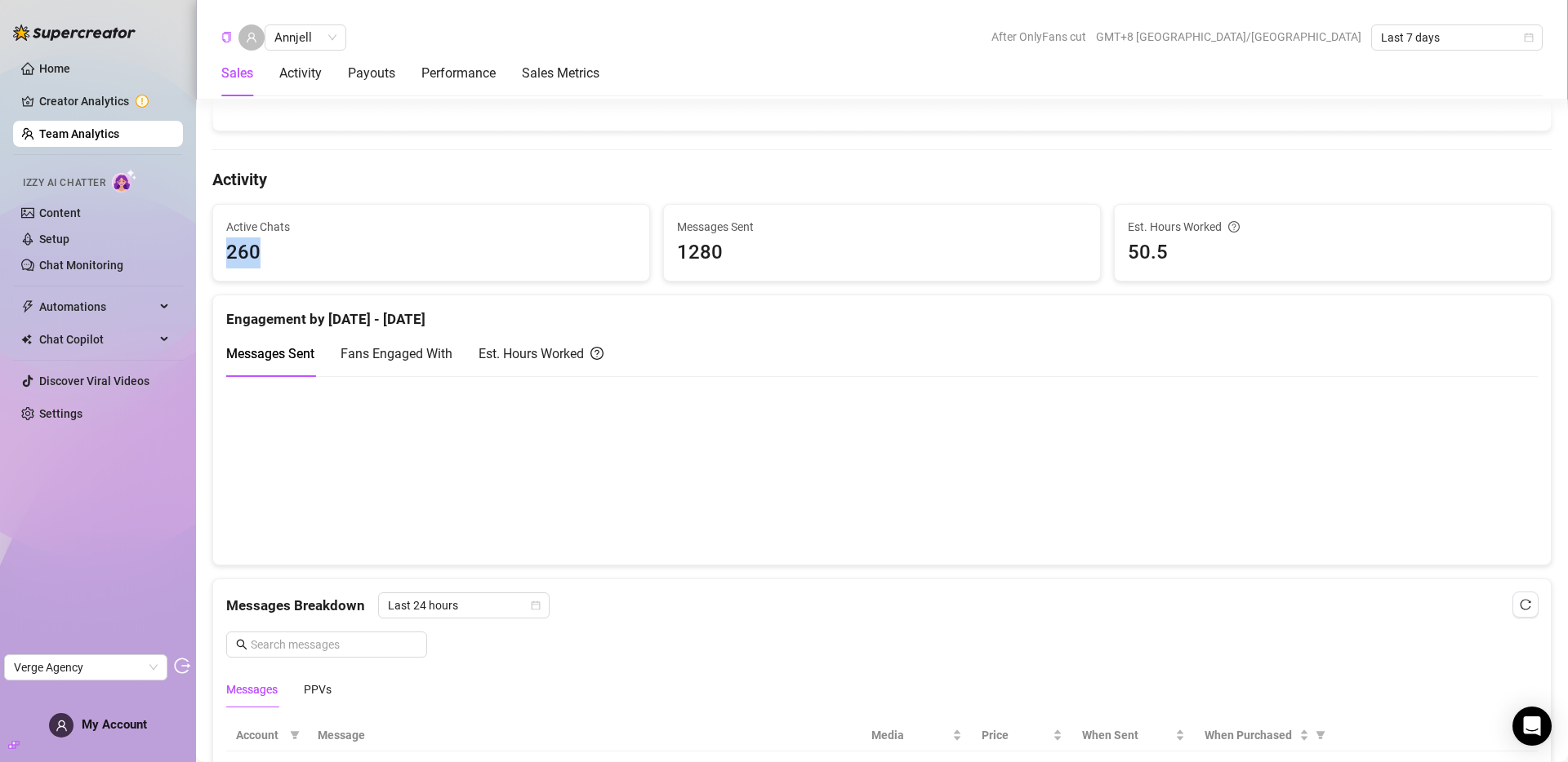
scroll to position [0, 0]
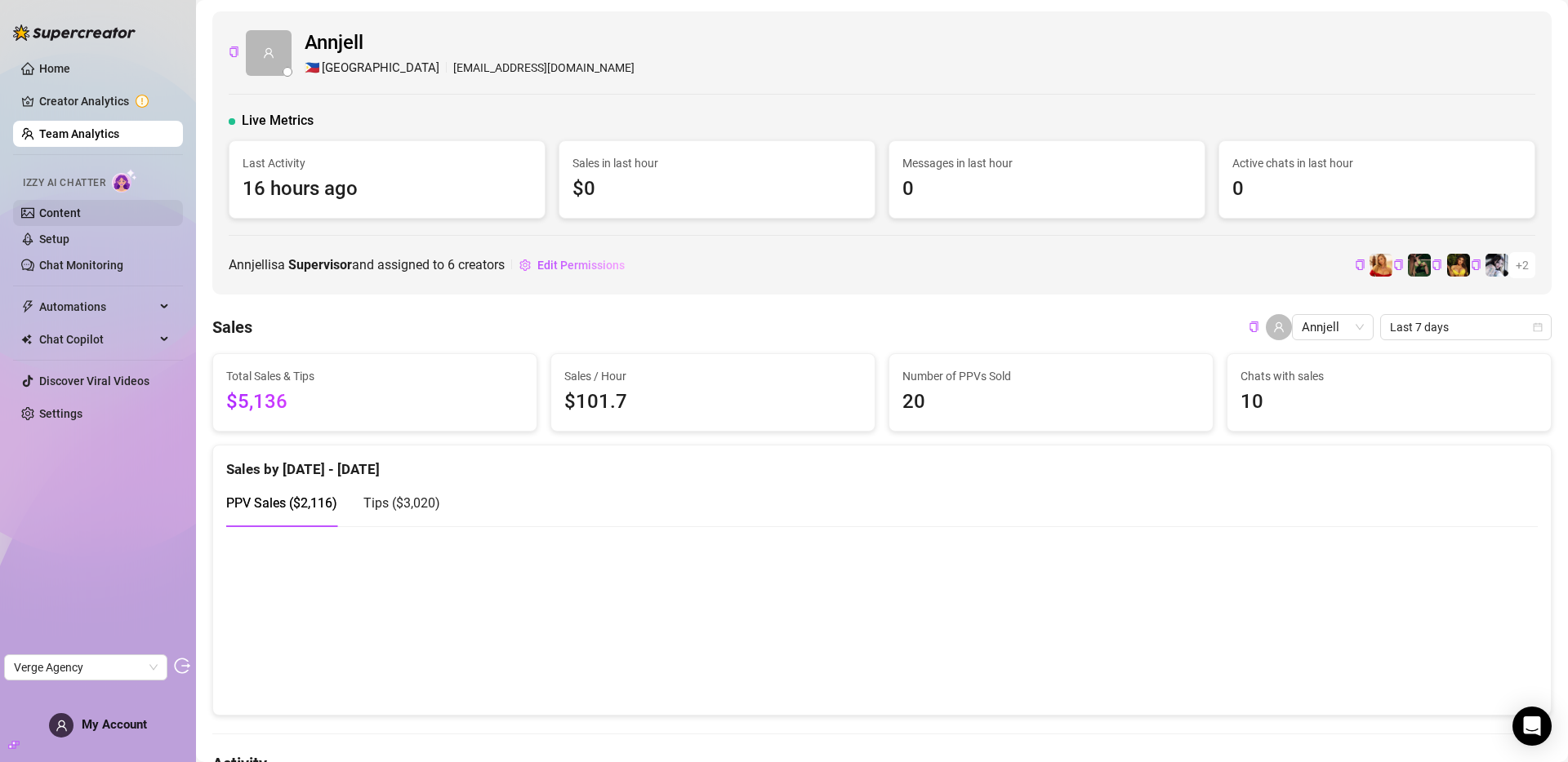
click at [65, 213] on link "Content" at bounding box center [60, 213] width 42 height 13
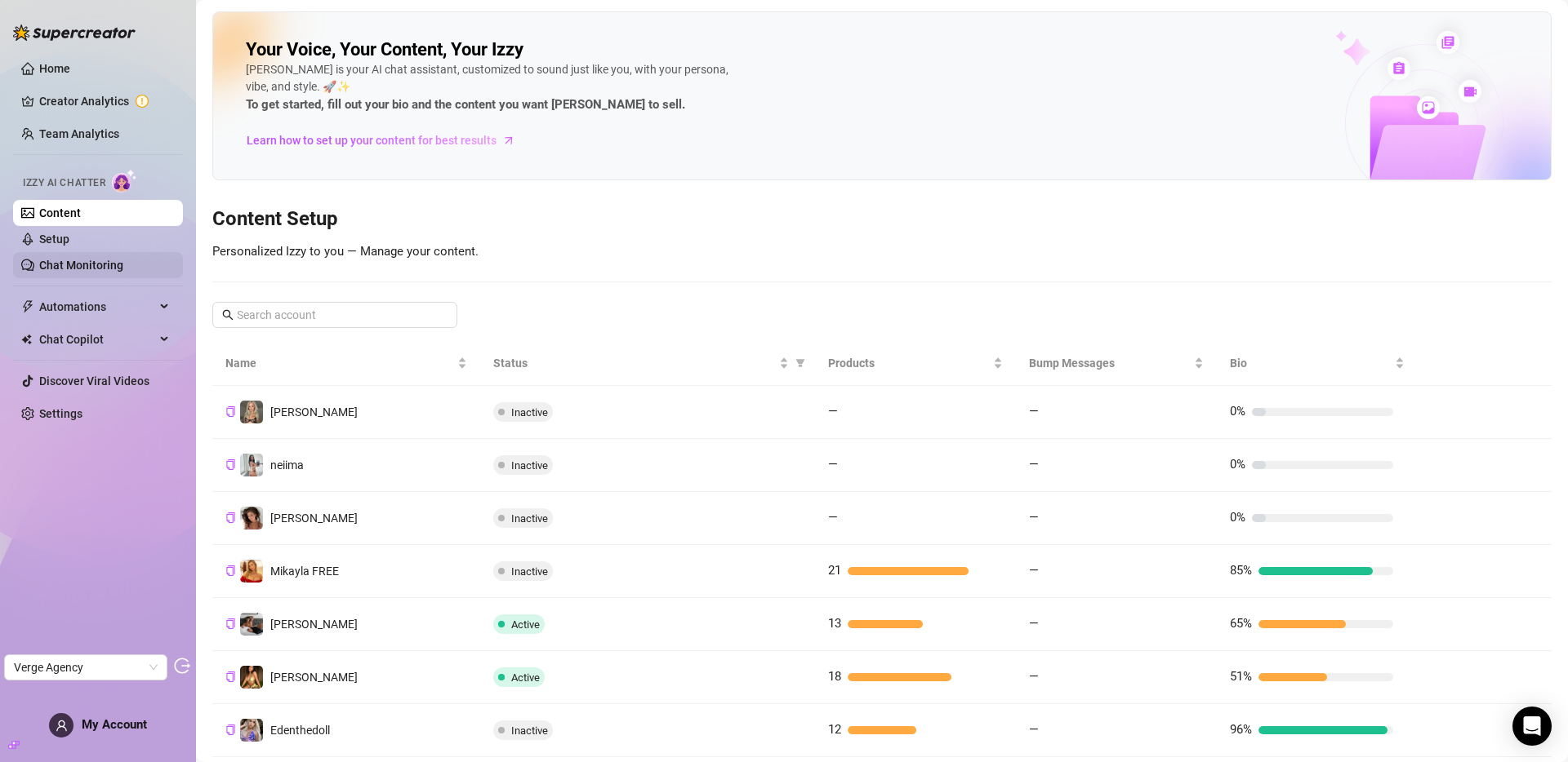
click at [111, 272] on link "Chat Monitoring" at bounding box center [81, 266] width 84 height 13
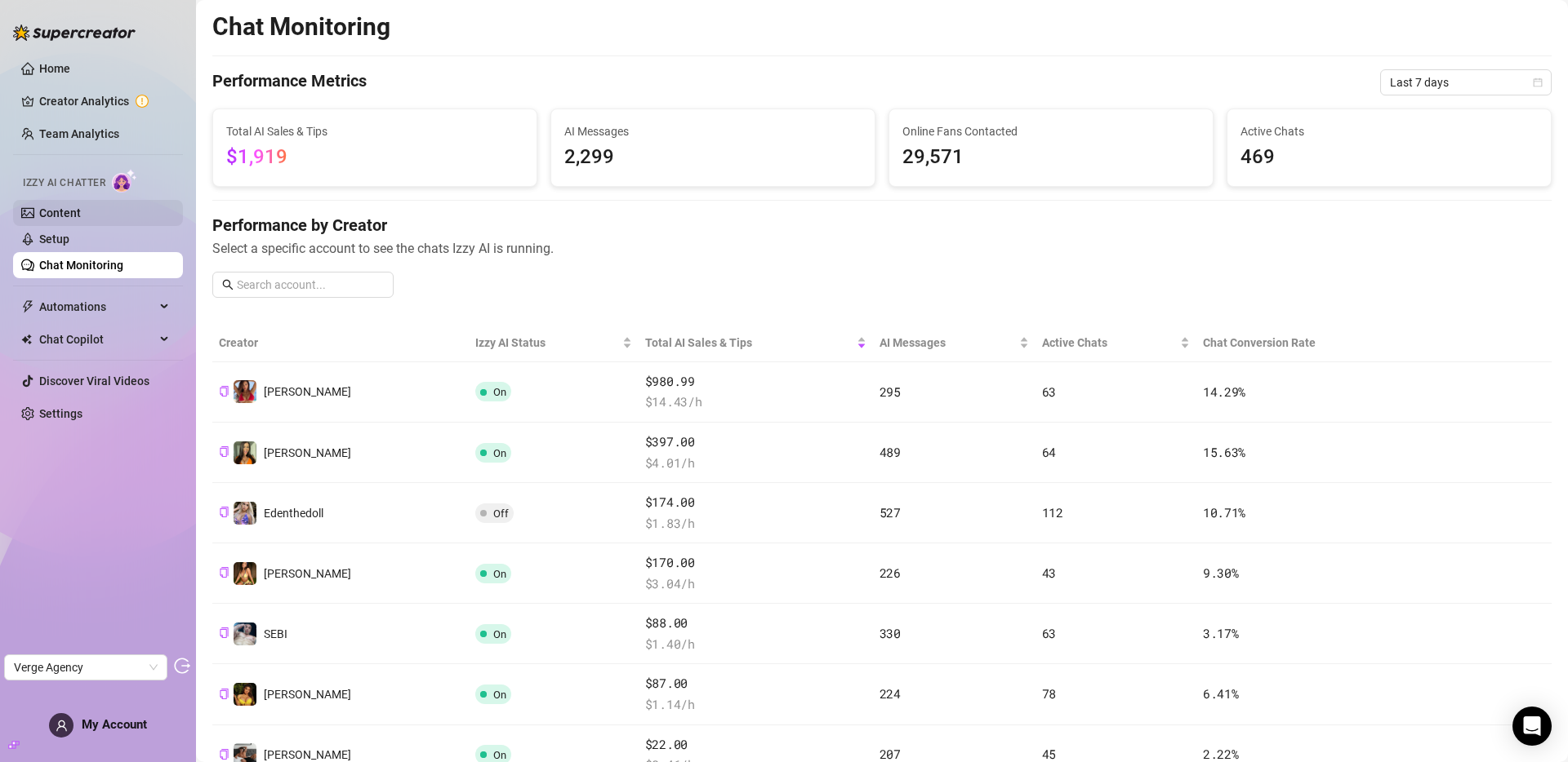
click at [67, 213] on link "Content" at bounding box center [60, 213] width 42 height 13
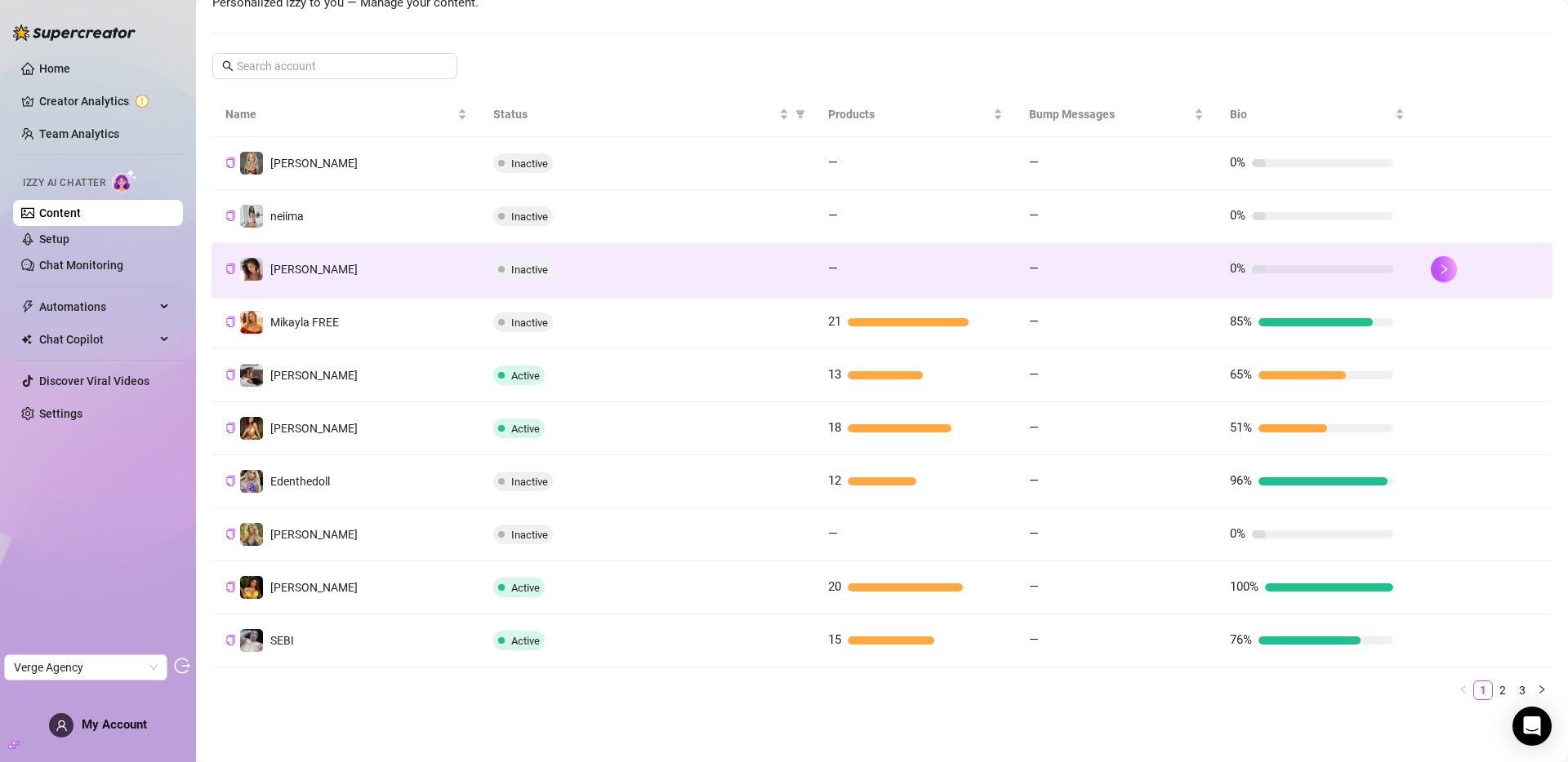
scroll to position [246, 0]
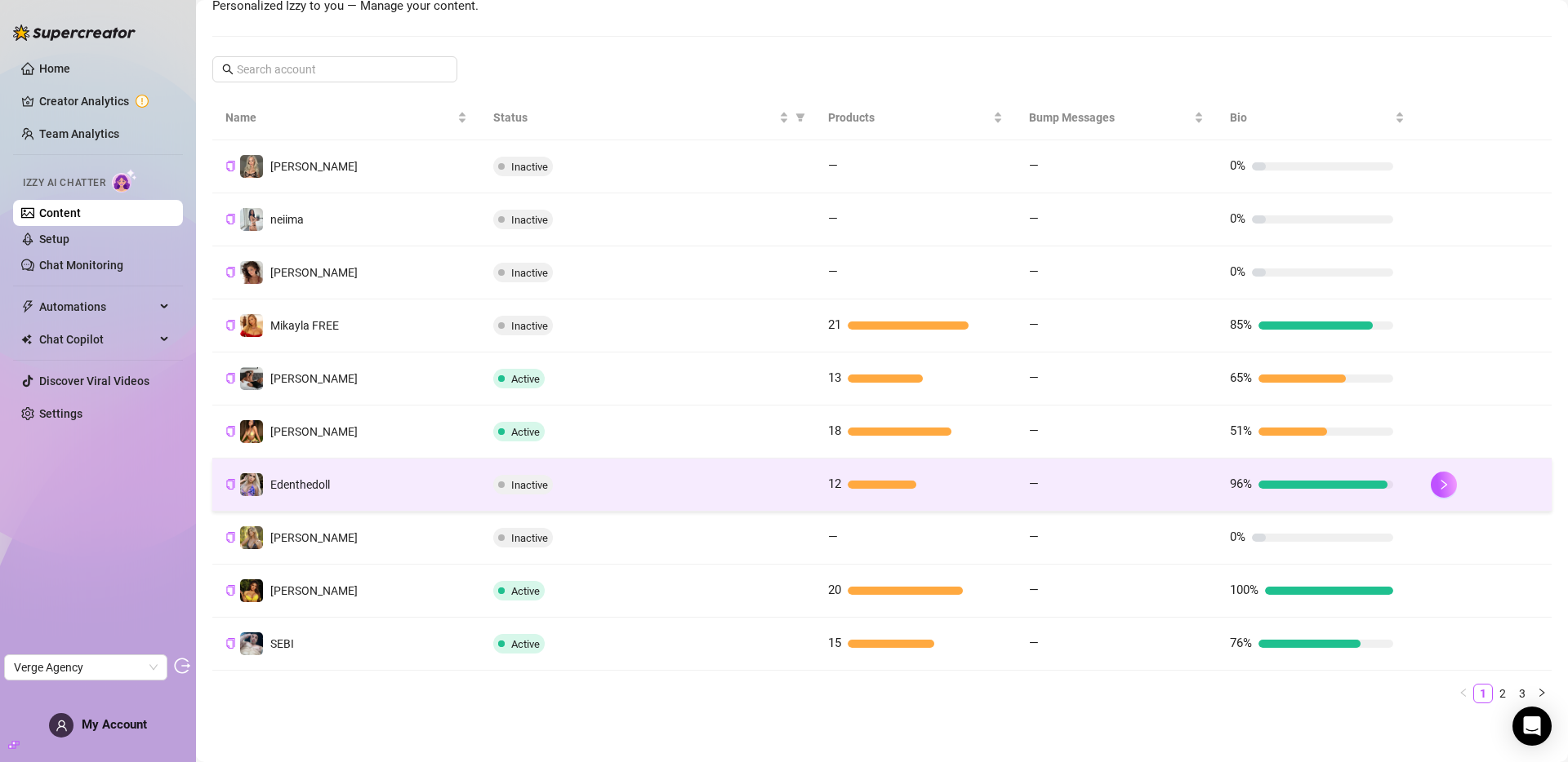
click at [681, 487] on div "Inactive" at bounding box center [648, 485] width 309 height 19
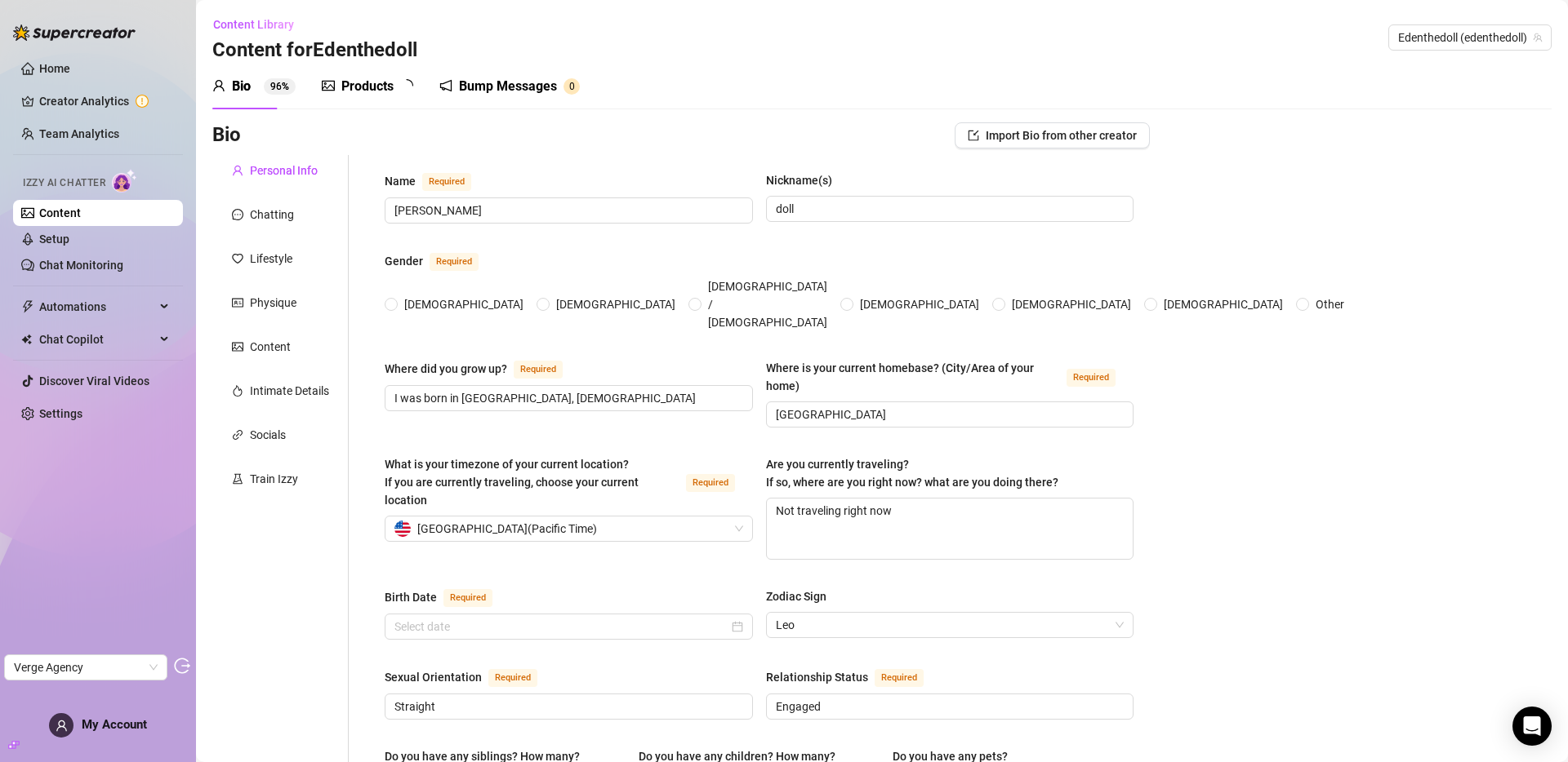
radio input "true"
type input "July 23rd, 1995"
click at [50, 214] on link "Content" at bounding box center [60, 213] width 42 height 13
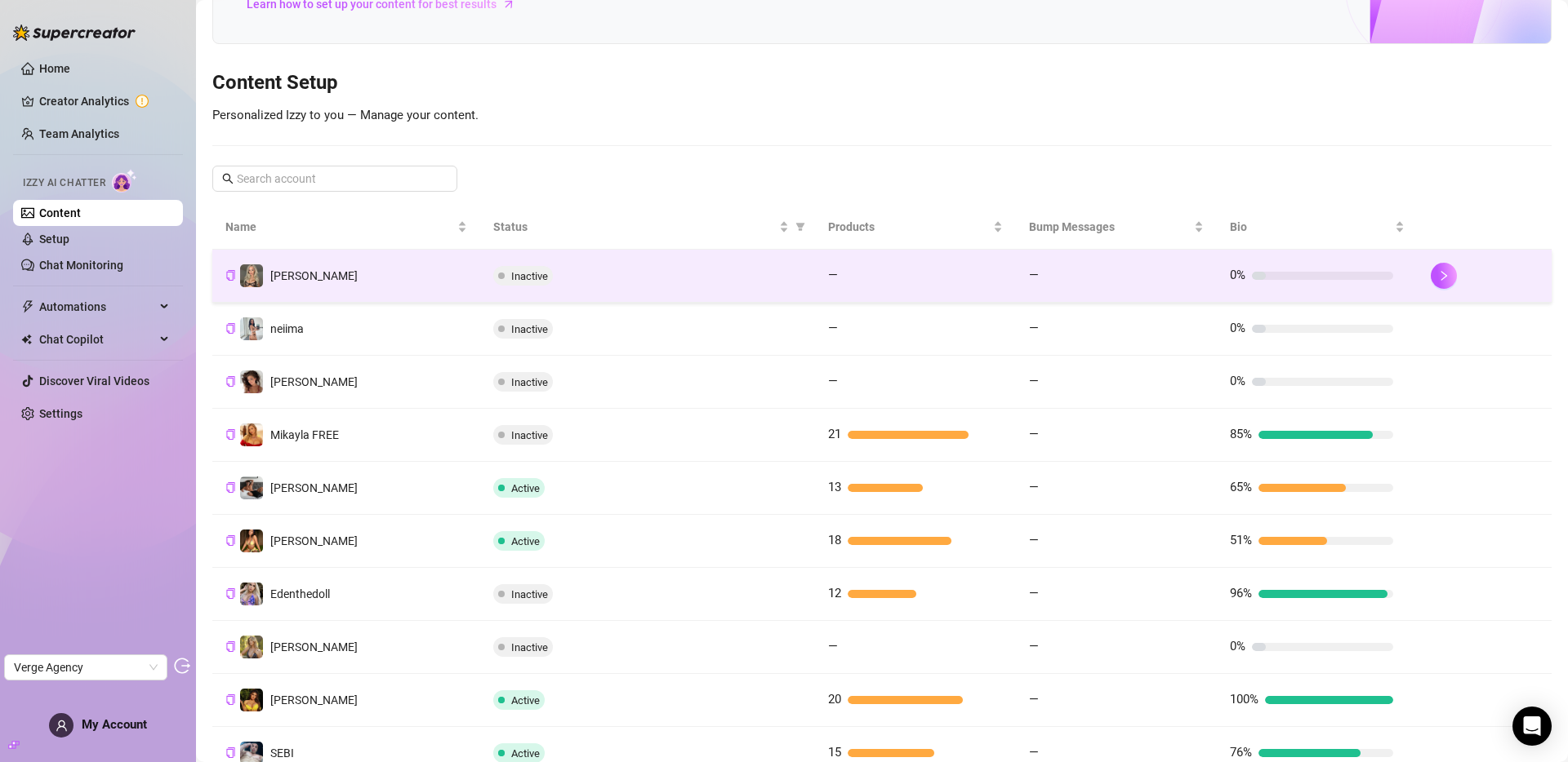
scroll to position [137, 0]
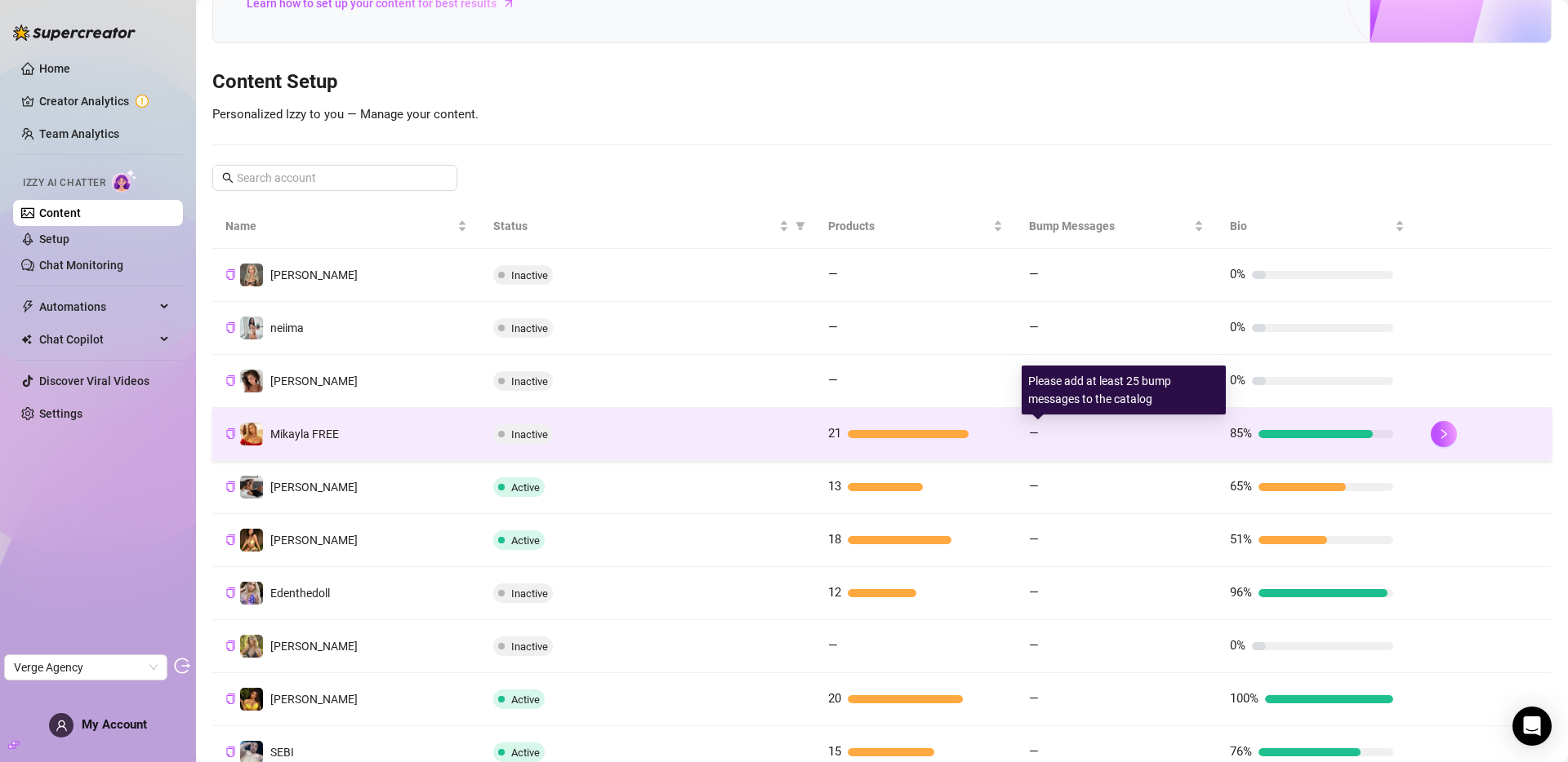
click at [1057, 439] on div "—" at bounding box center [1111, 434] width 164 height 19
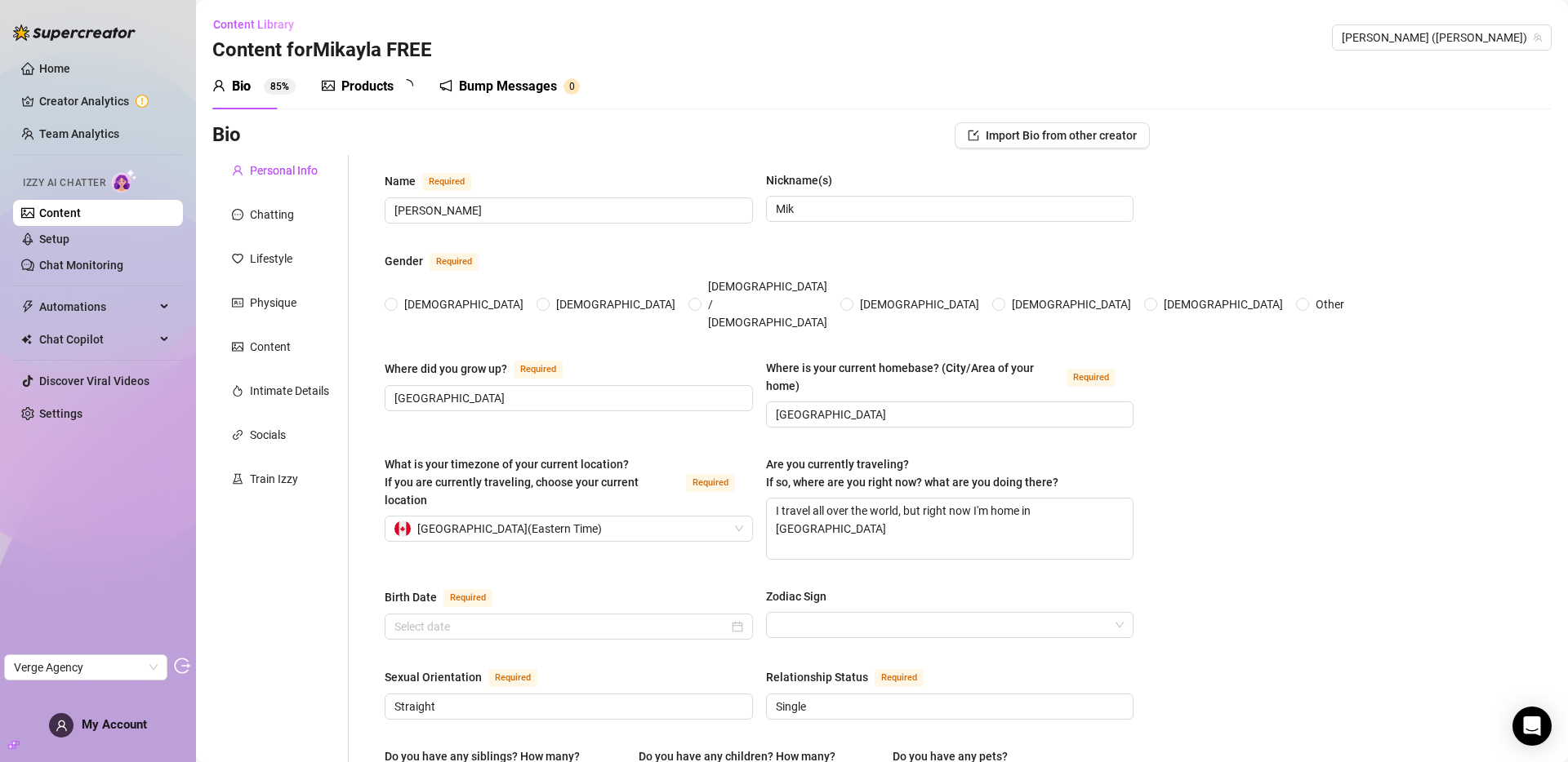
radio input "true"
type input "May 14th, 2000"
click at [535, 86] on div "Bump Messages" at bounding box center [519, 86] width 98 height 19
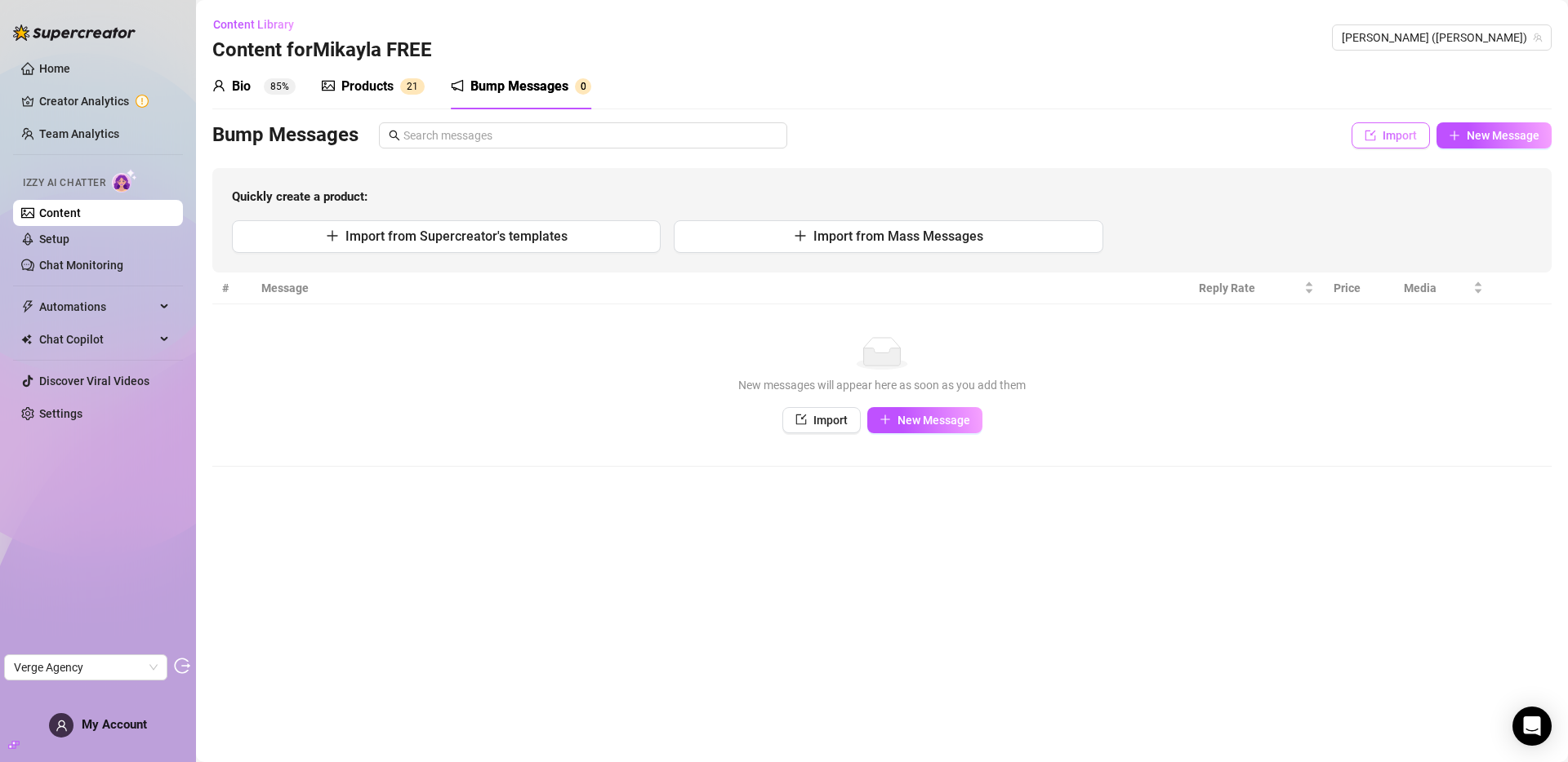
click at [1385, 137] on span "Import" at bounding box center [1400, 136] width 34 height 13
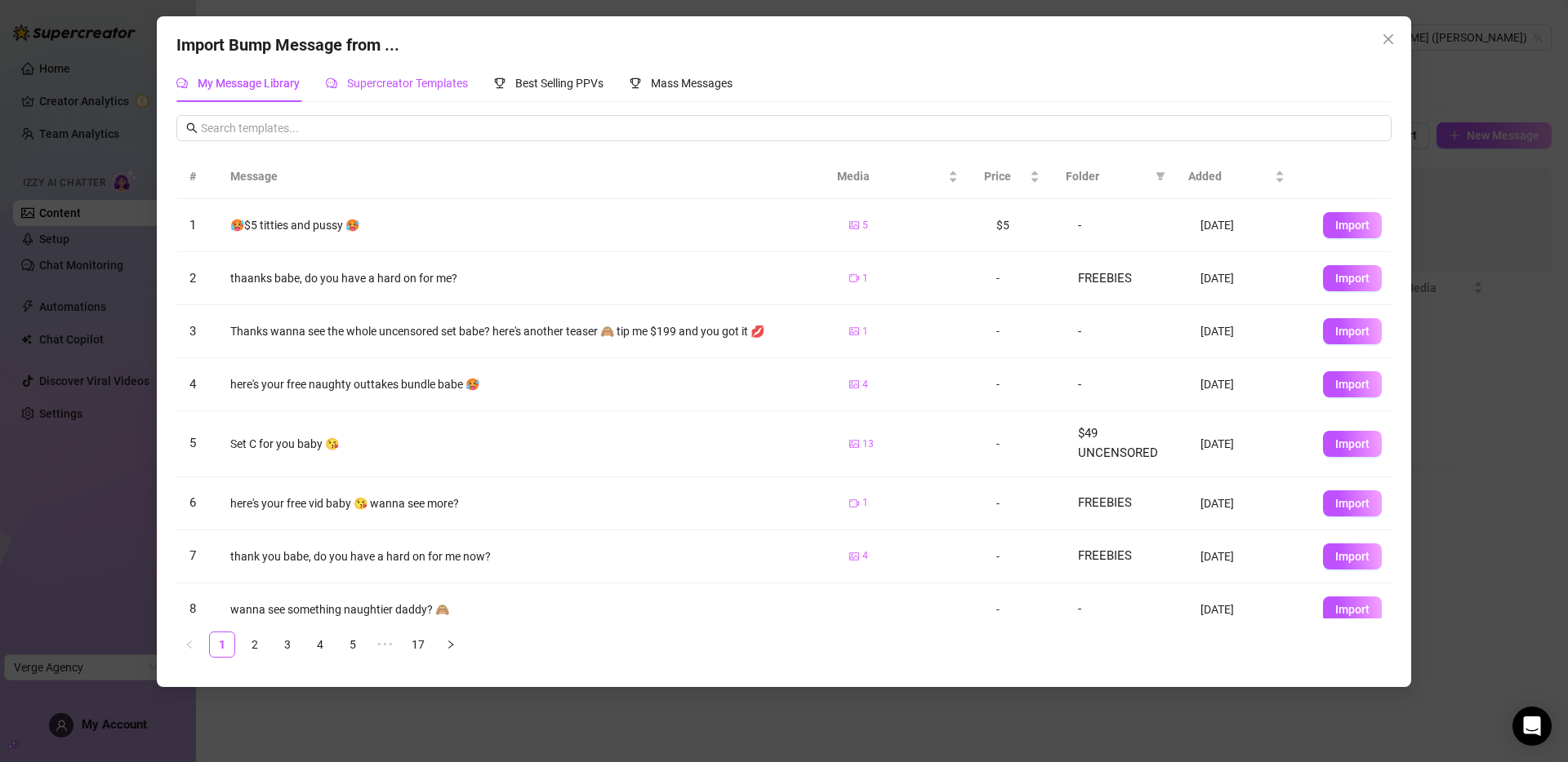
click at [386, 82] on span "Supercreator Templates" at bounding box center [408, 83] width 121 height 13
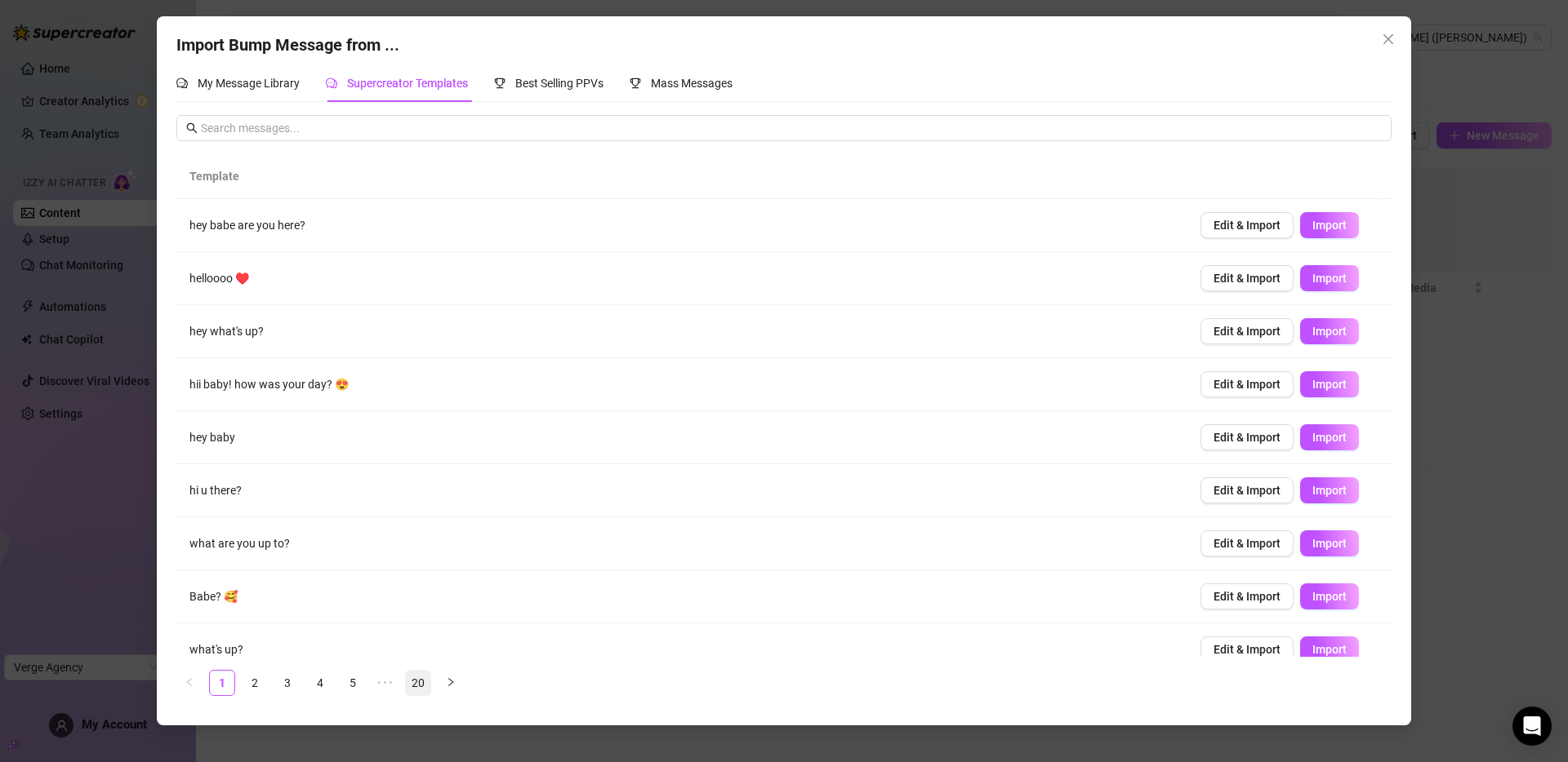
click at [419, 683] on link "20" at bounding box center [418, 684] width 25 height 25
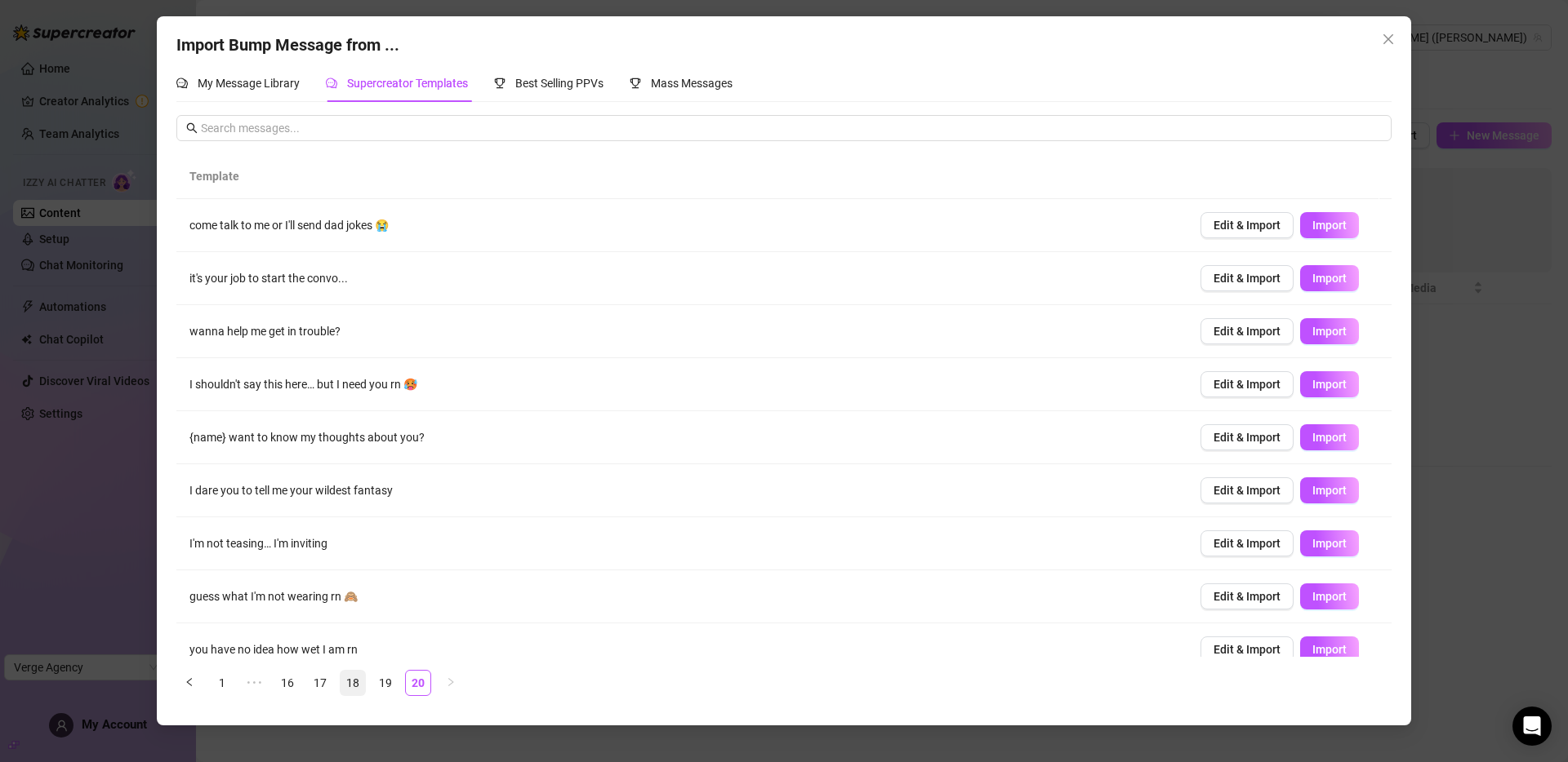
click at [359, 686] on link "18" at bounding box center [353, 684] width 25 height 25
click at [315, 686] on link "17" at bounding box center [320, 684] width 25 height 25
click at [282, 681] on link "15" at bounding box center [288, 684] width 25 height 25
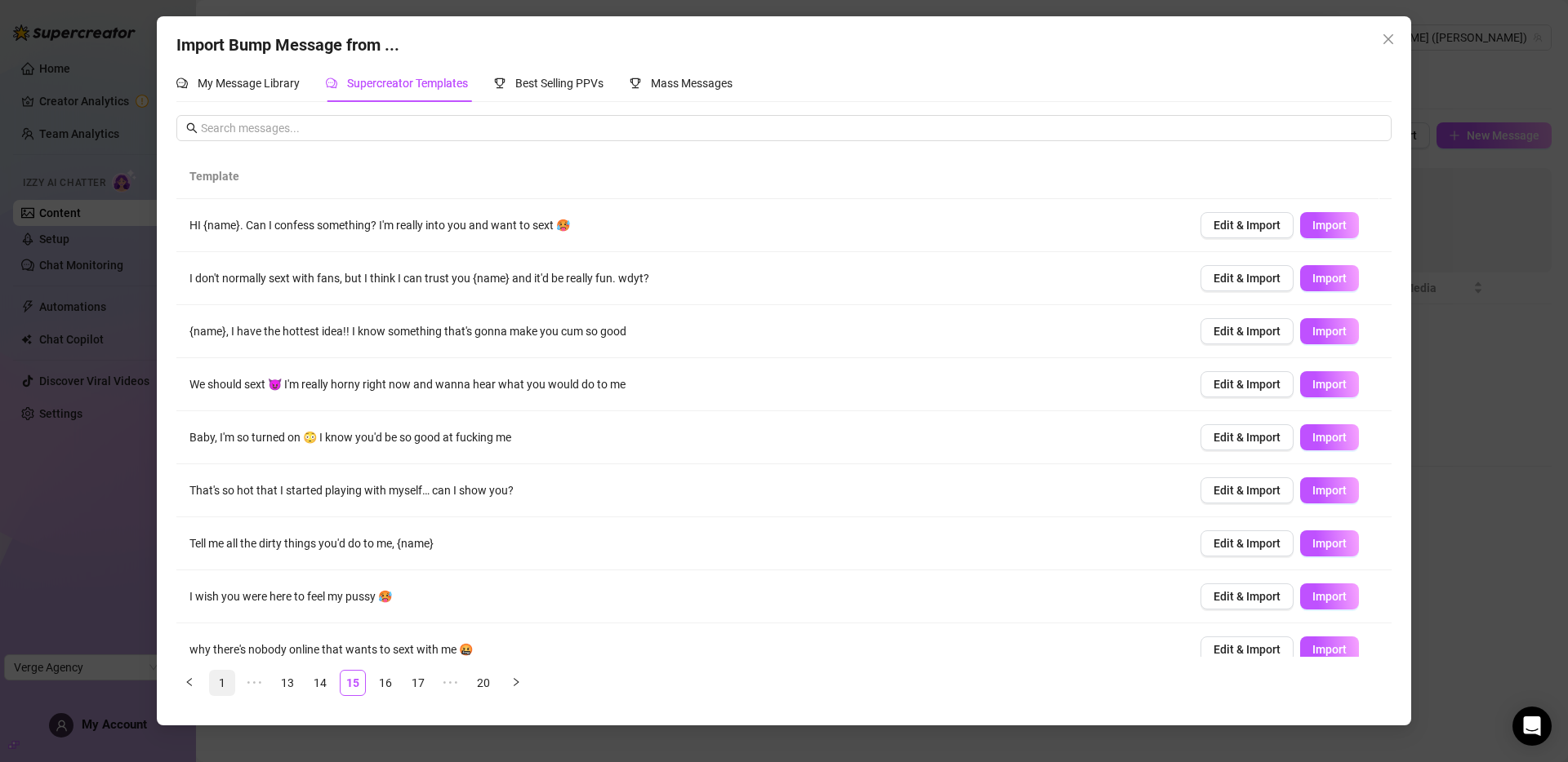
click at [218, 684] on link "1" at bounding box center [222, 684] width 25 height 25
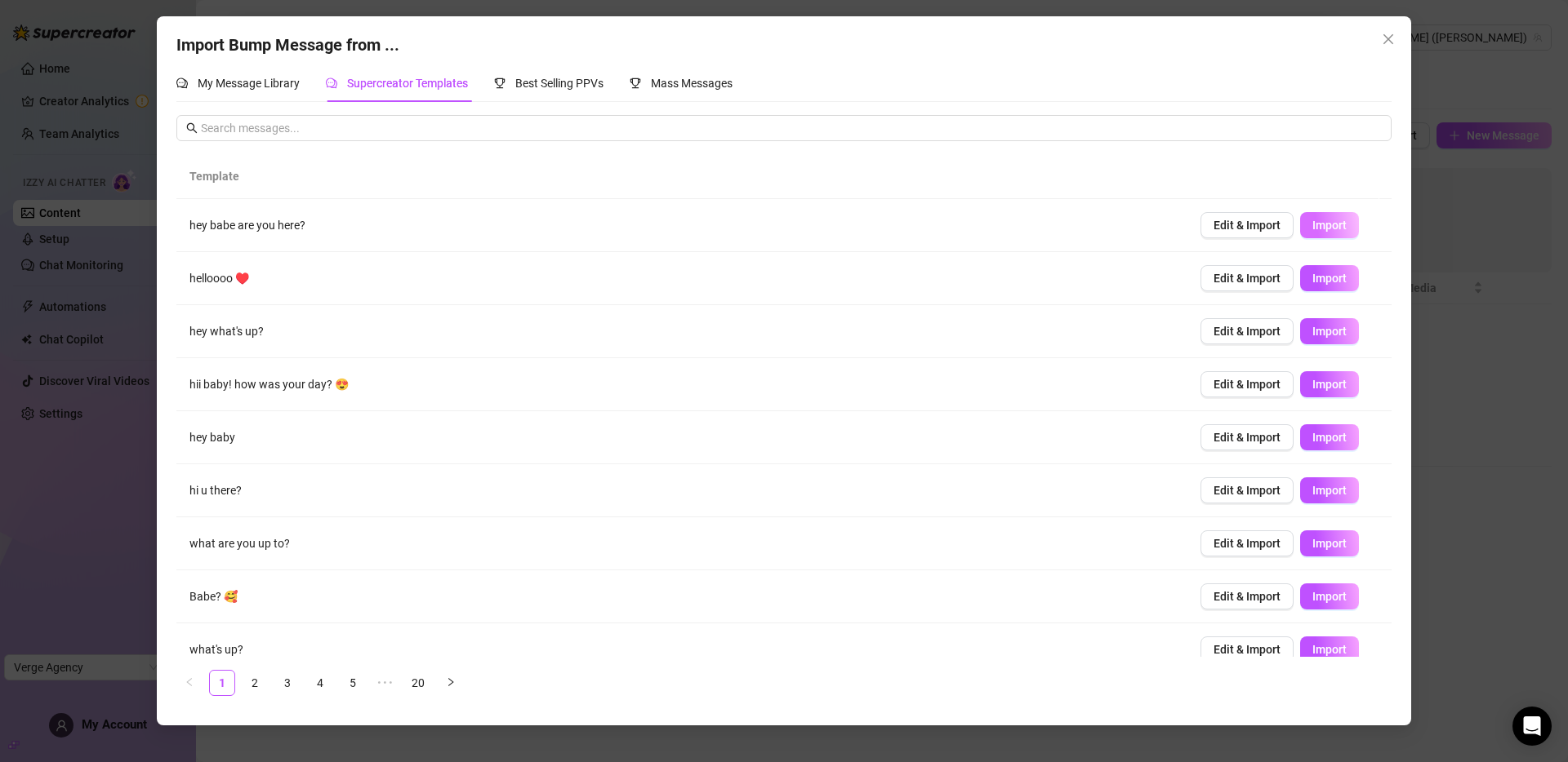
click at [1328, 227] on span "Import" at bounding box center [1330, 226] width 34 height 13
click at [1318, 277] on span "Import" at bounding box center [1330, 278] width 34 height 13
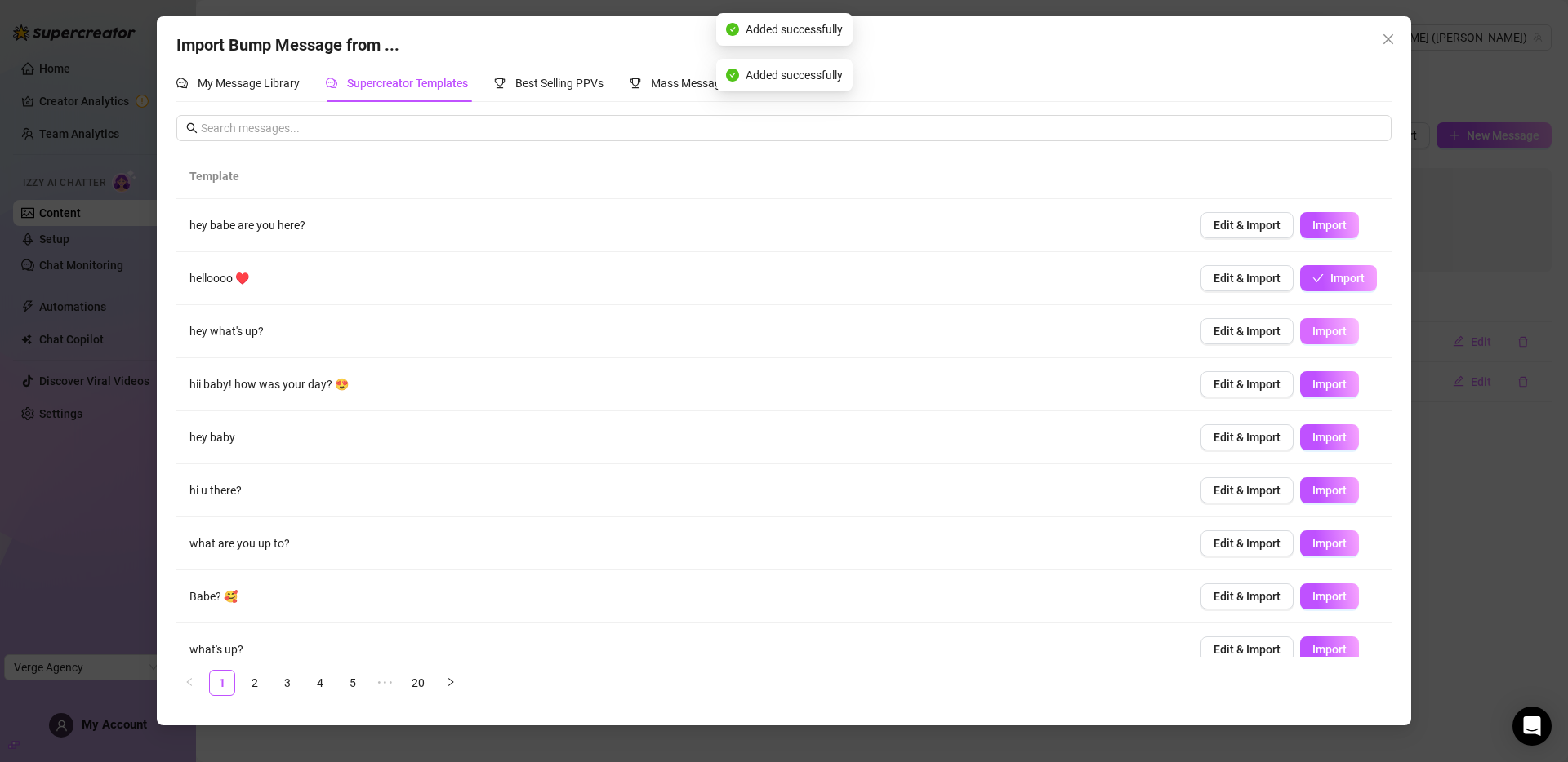
click at [1317, 325] on span "Import" at bounding box center [1330, 332] width 34 height 13
type textarea "hey what's up?"
click at [1384, 41] on icon "close" at bounding box center [1388, 39] width 13 height 13
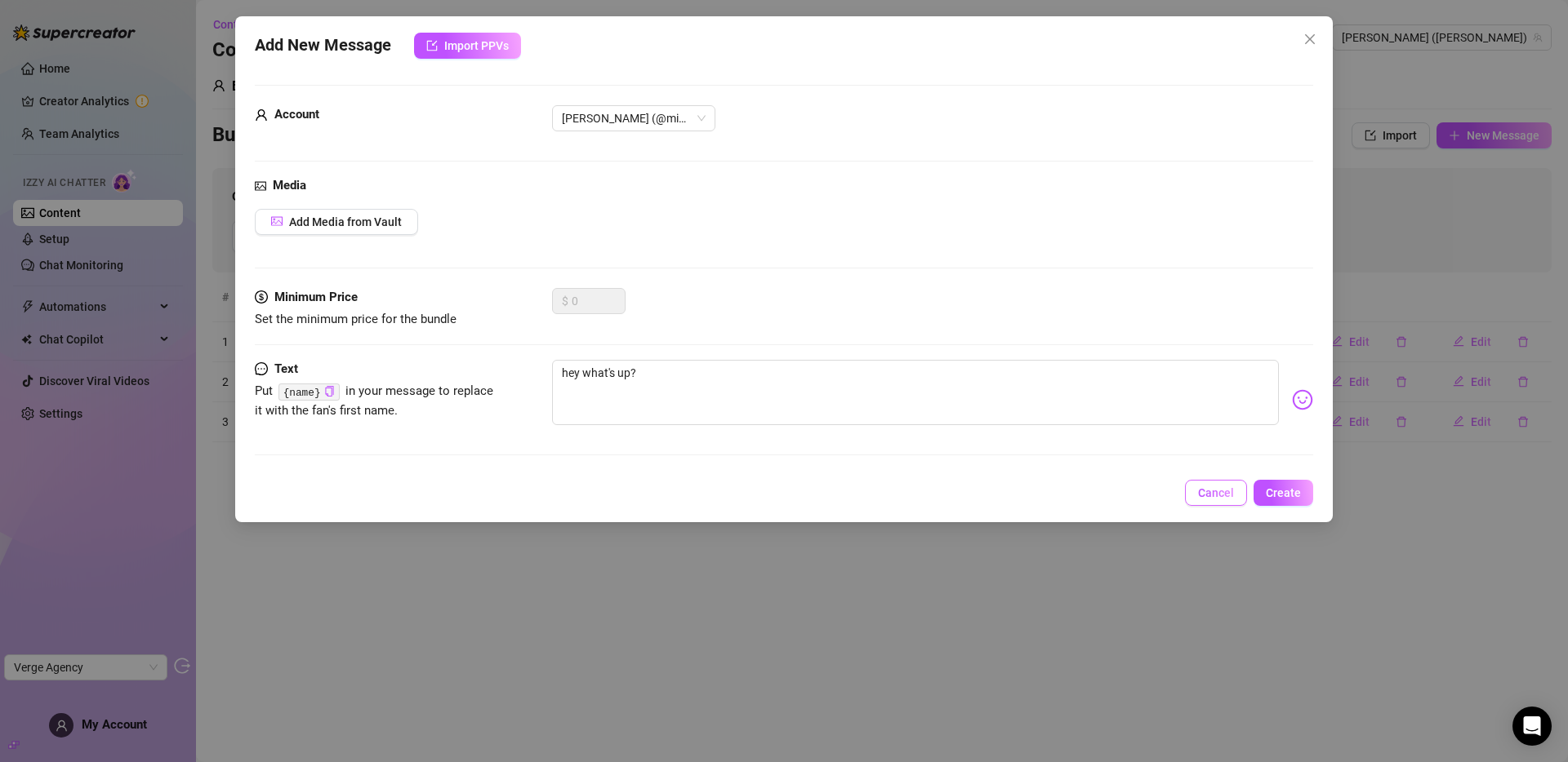
click at [1215, 491] on span "Cancel" at bounding box center [1216, 493] width 36 height 13
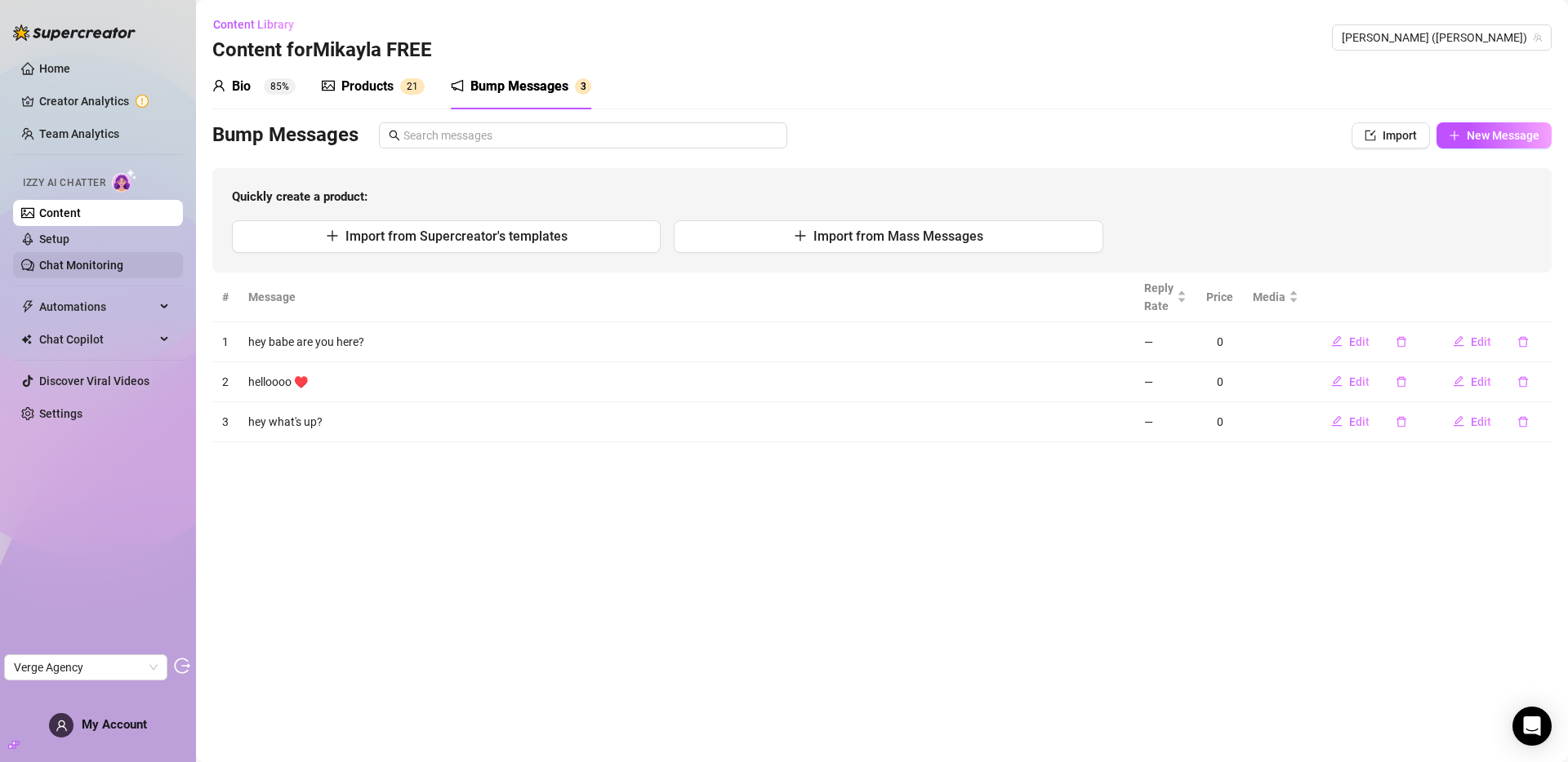
click at [81, 262] on link "Chat Monitoring" at bounding box center [81, 266] width 84 height 13
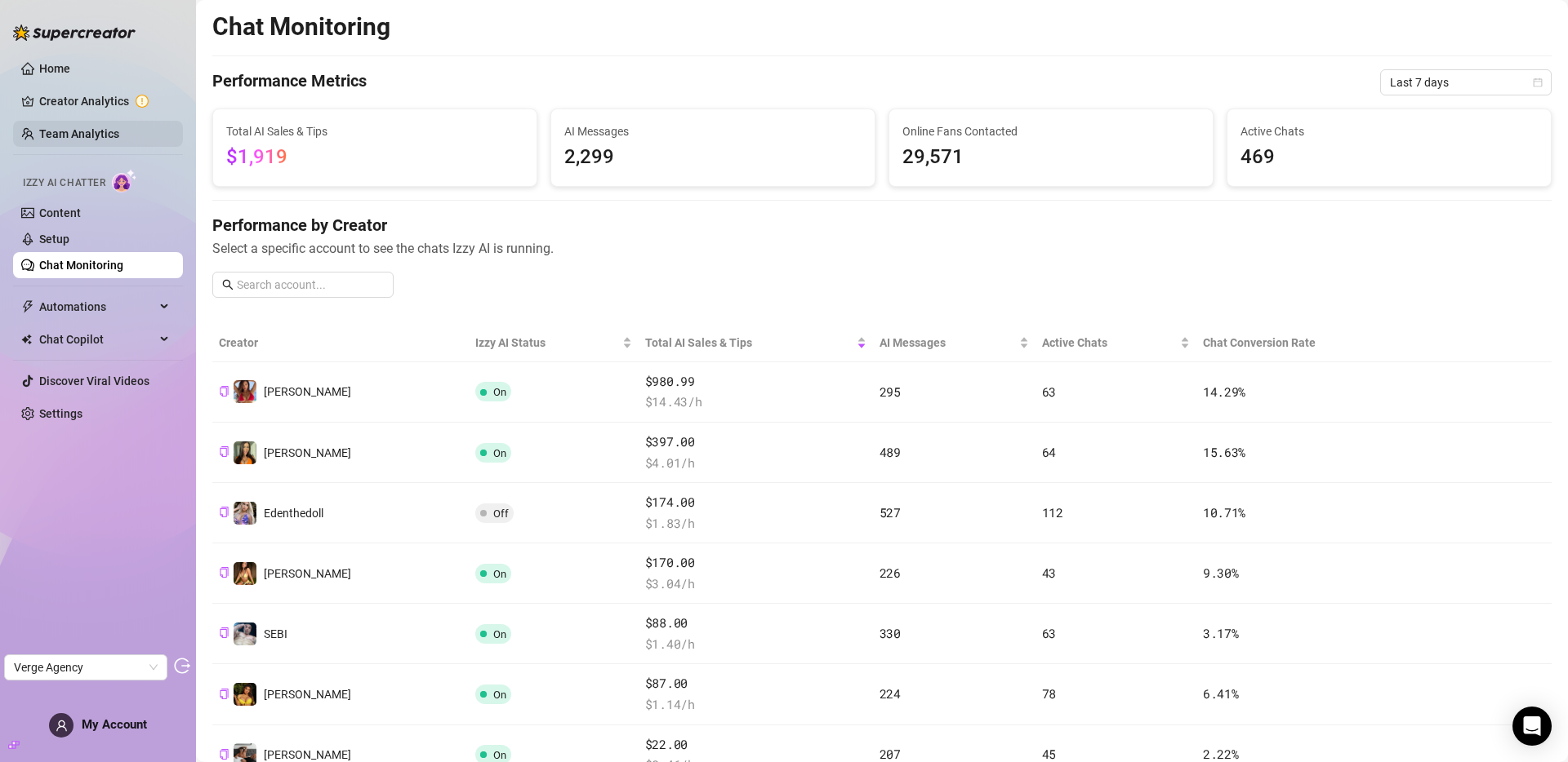
click at [73, 129] on link "Team Analytics" at bounding box center [79, 134] width 80 height 13
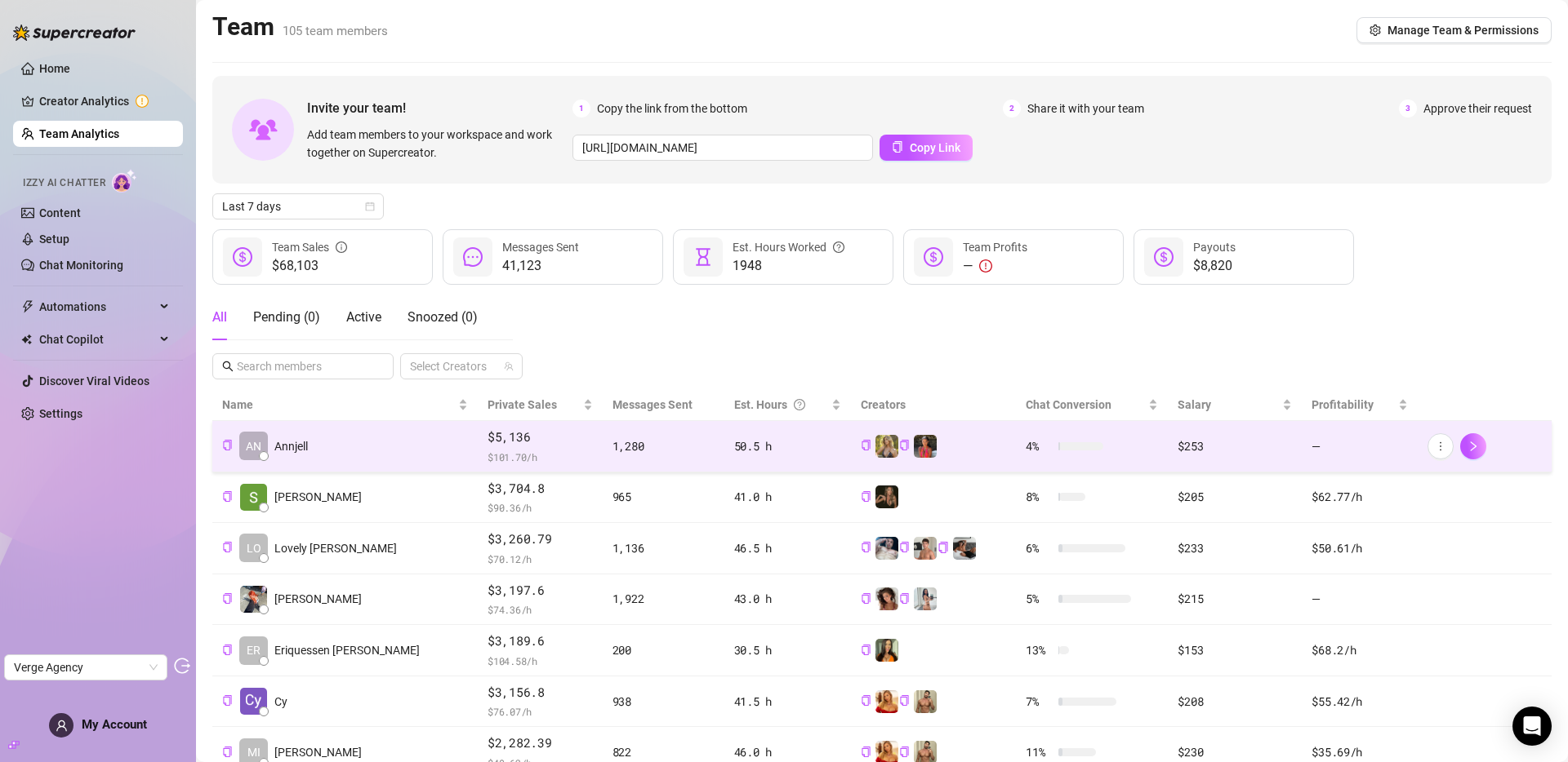
click at [334, 458] on td "AN Annjell" at bounding box center [344, 446] width 265 height 52
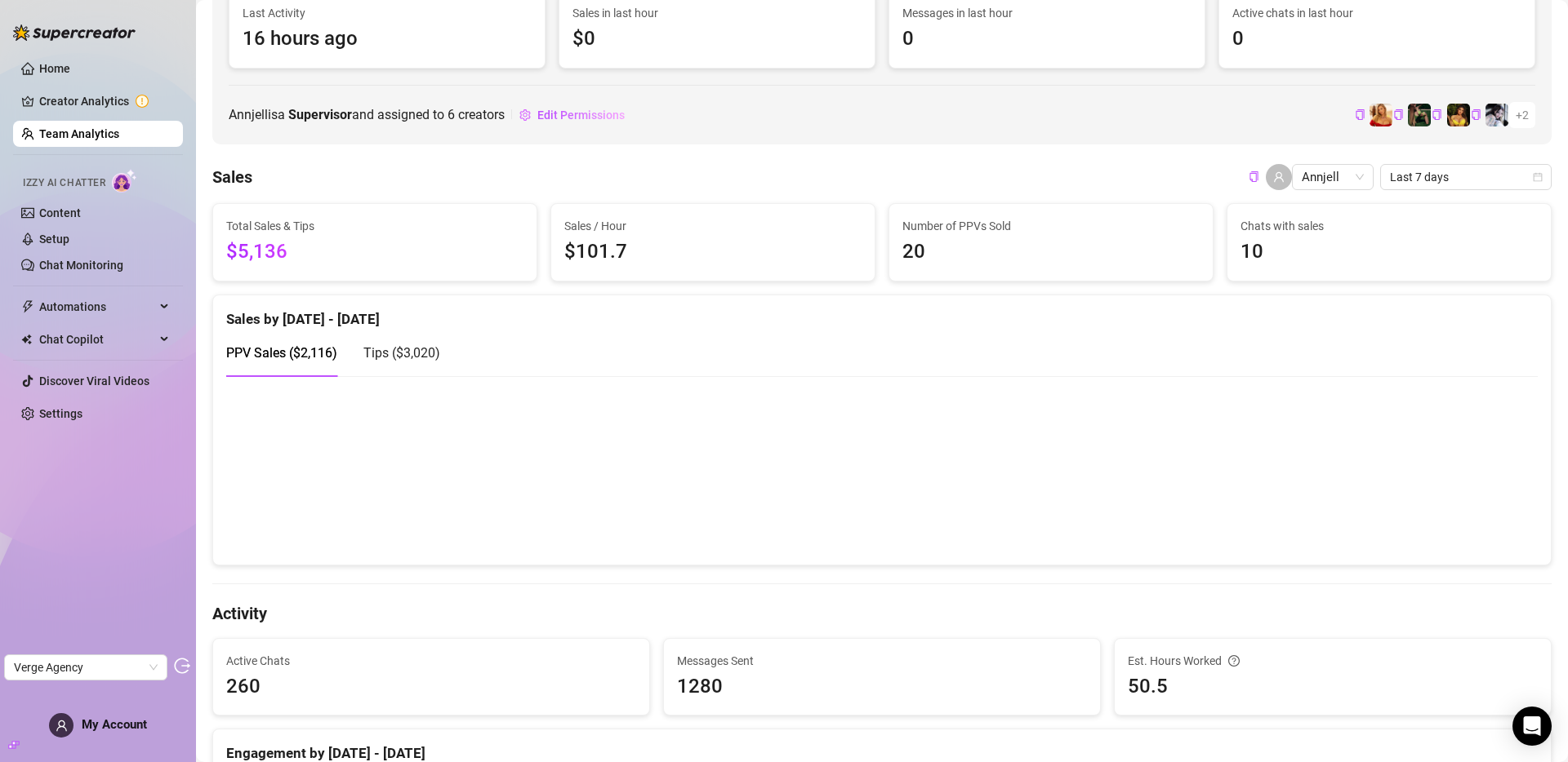
scroll to position [152, 0]
drag, startPoint x: 234, startPoint y: 690, endPoint x: 254, endPoint y: 688, distance: 20.1
click at [254, 688] on span "260" at bounding box center [431, 686] width 410 height 31
click at [249, 688] on span "260" at bounding box center [431, 686] width 410 height 31
drag, startPoint x: 1230, startPoint y: 250, endPoint x: 1288, endPoint y: 252, distance: 58.0
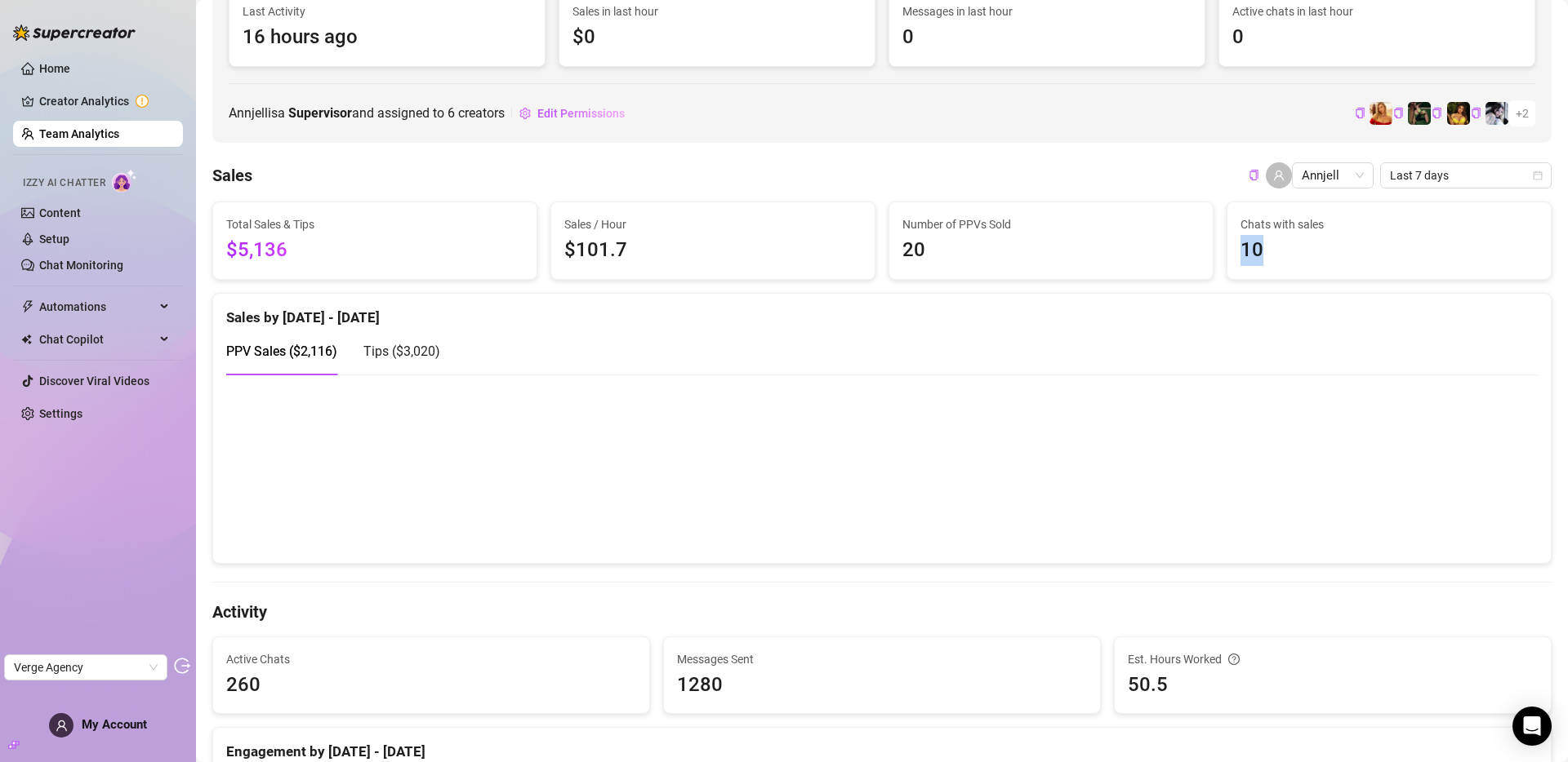
click at [1288, 252] on span "10" at bounding box center [1389, 250] width 298 height 31
click at [80, 217] on link "Content" at bounding box center [60, 213] width 42 height 13
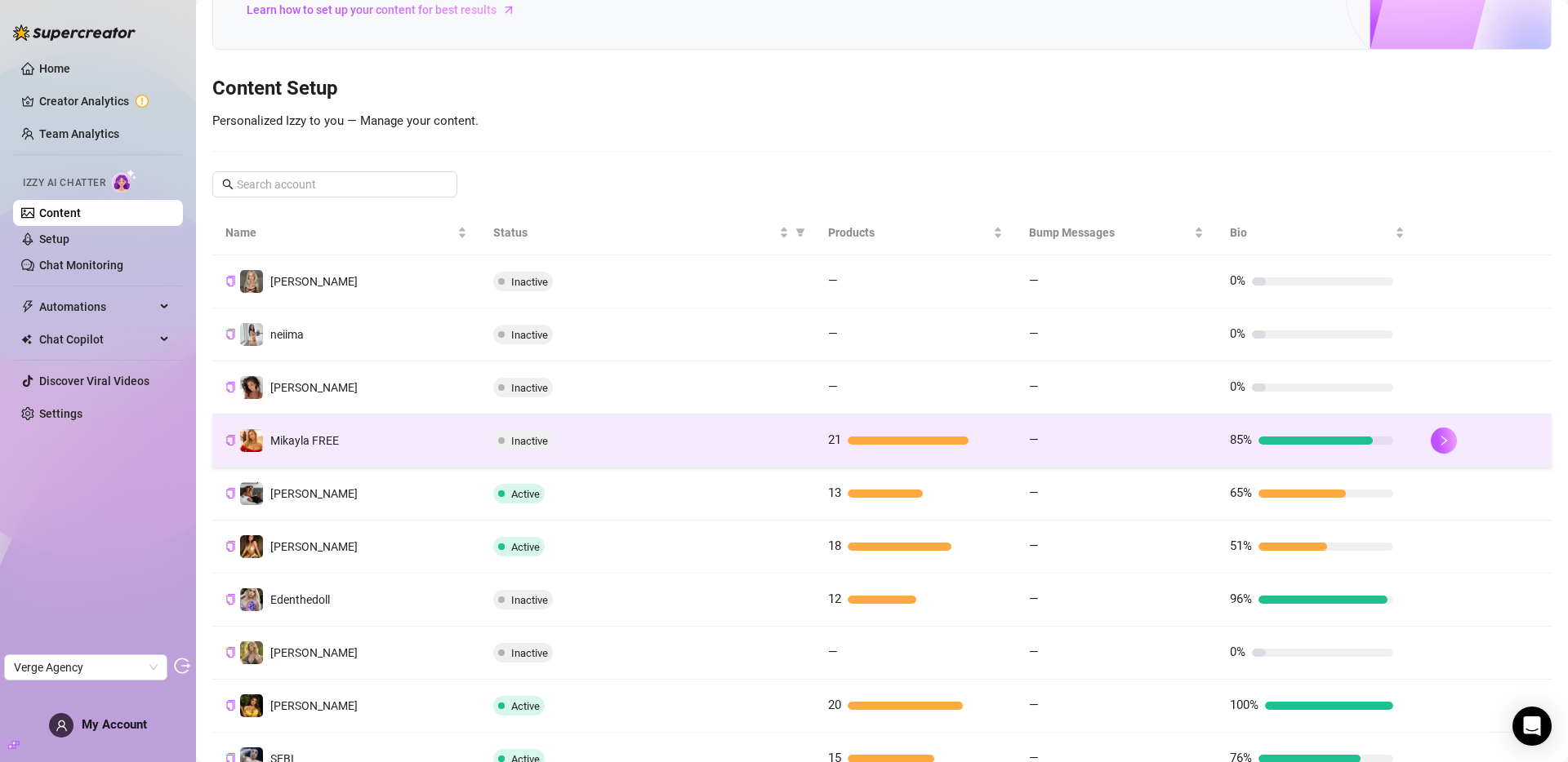
scroll to position [249, 0]
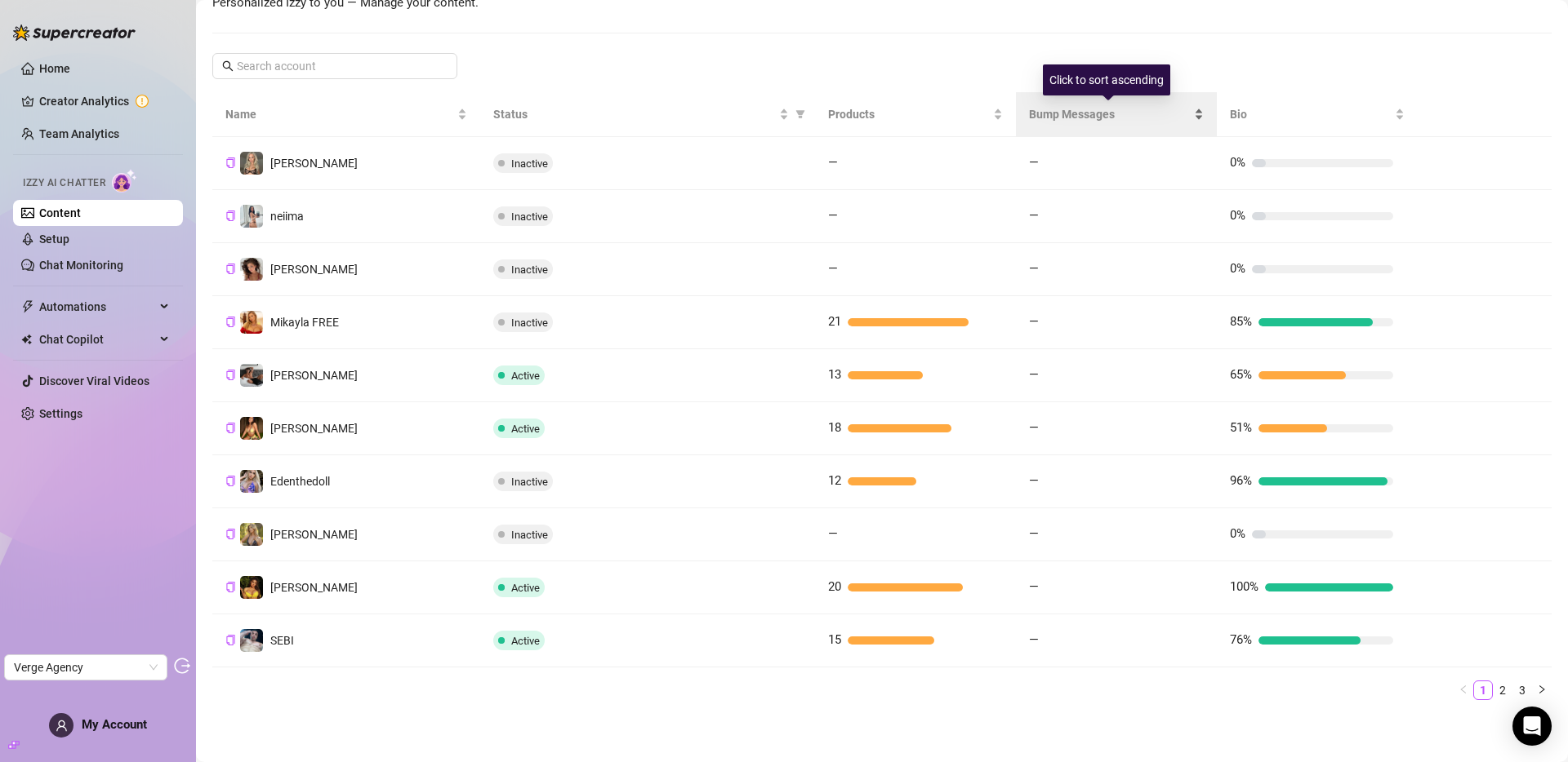
click at [1061, 110] on span "Bump Messages" at bounding box center [1110, 114] width 162 height 18
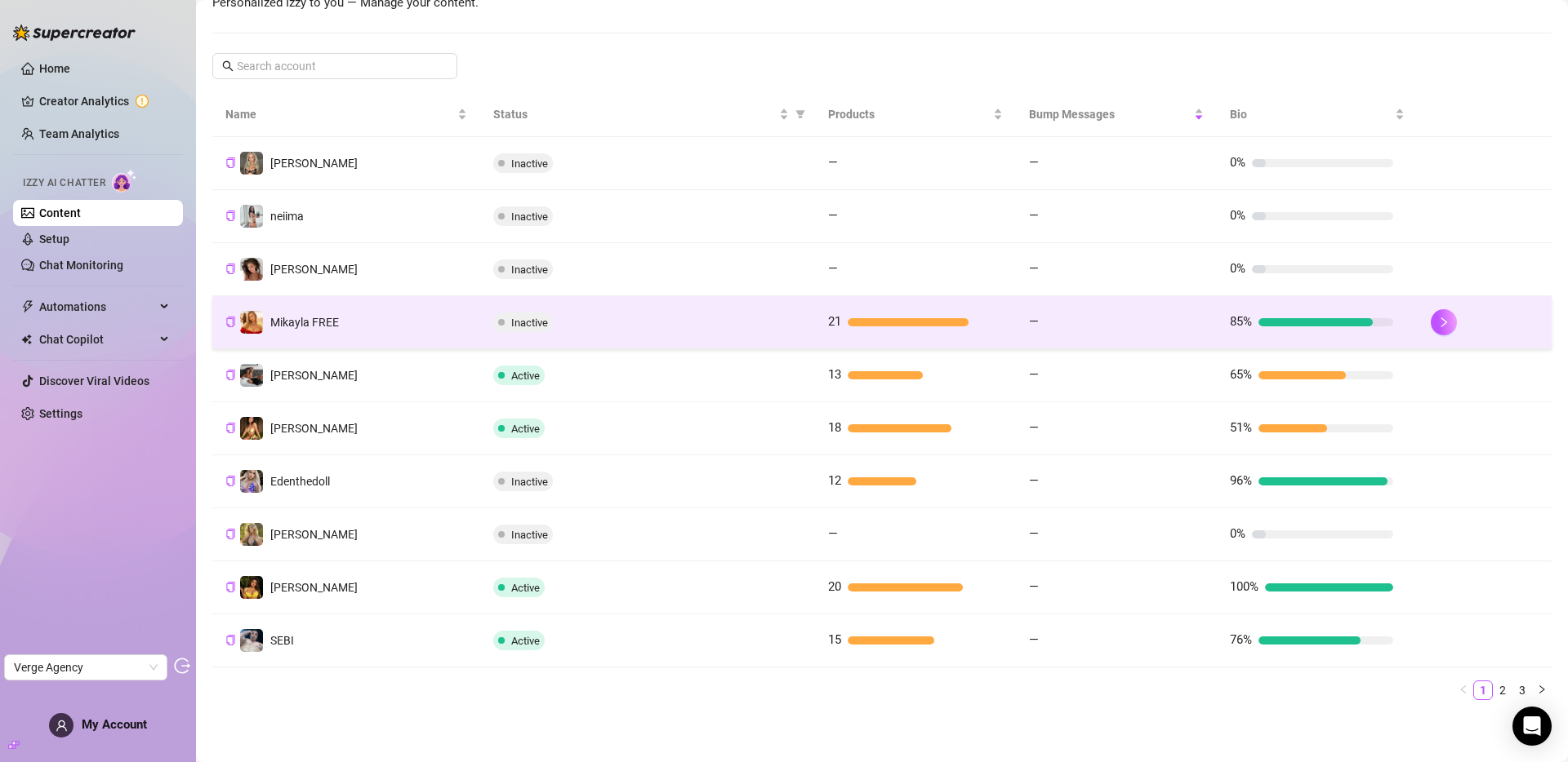
click at [610, 338] on td "Inactive" at bounding box center [648, 322] width 335 height 53
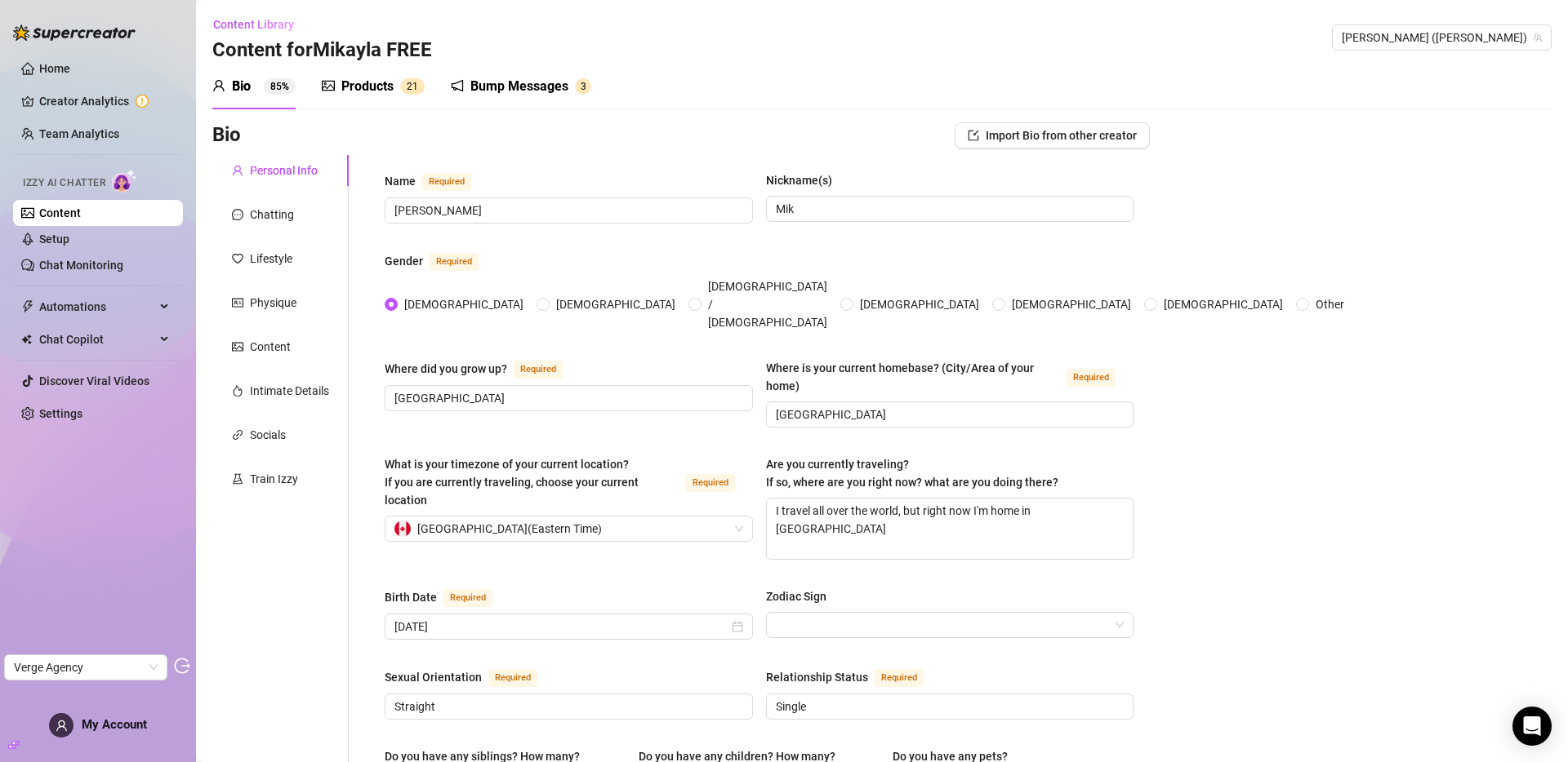
click at [534, 92] on div "Bump Messages" at bounding box center [519, 86] width 98 height 19
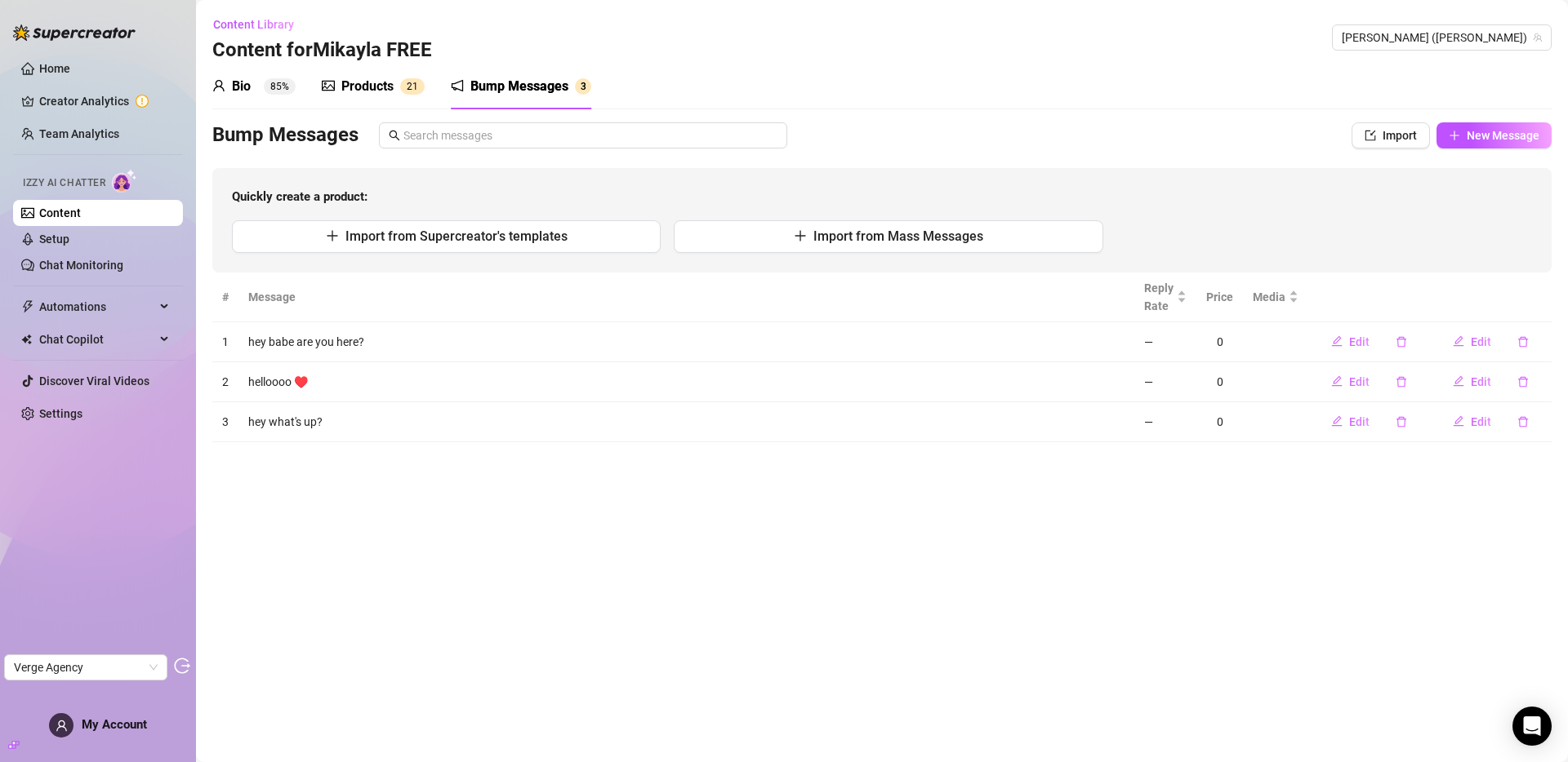
click at [39, 214] on link "Content" at bounding box center [60, 213] width 42 height 13
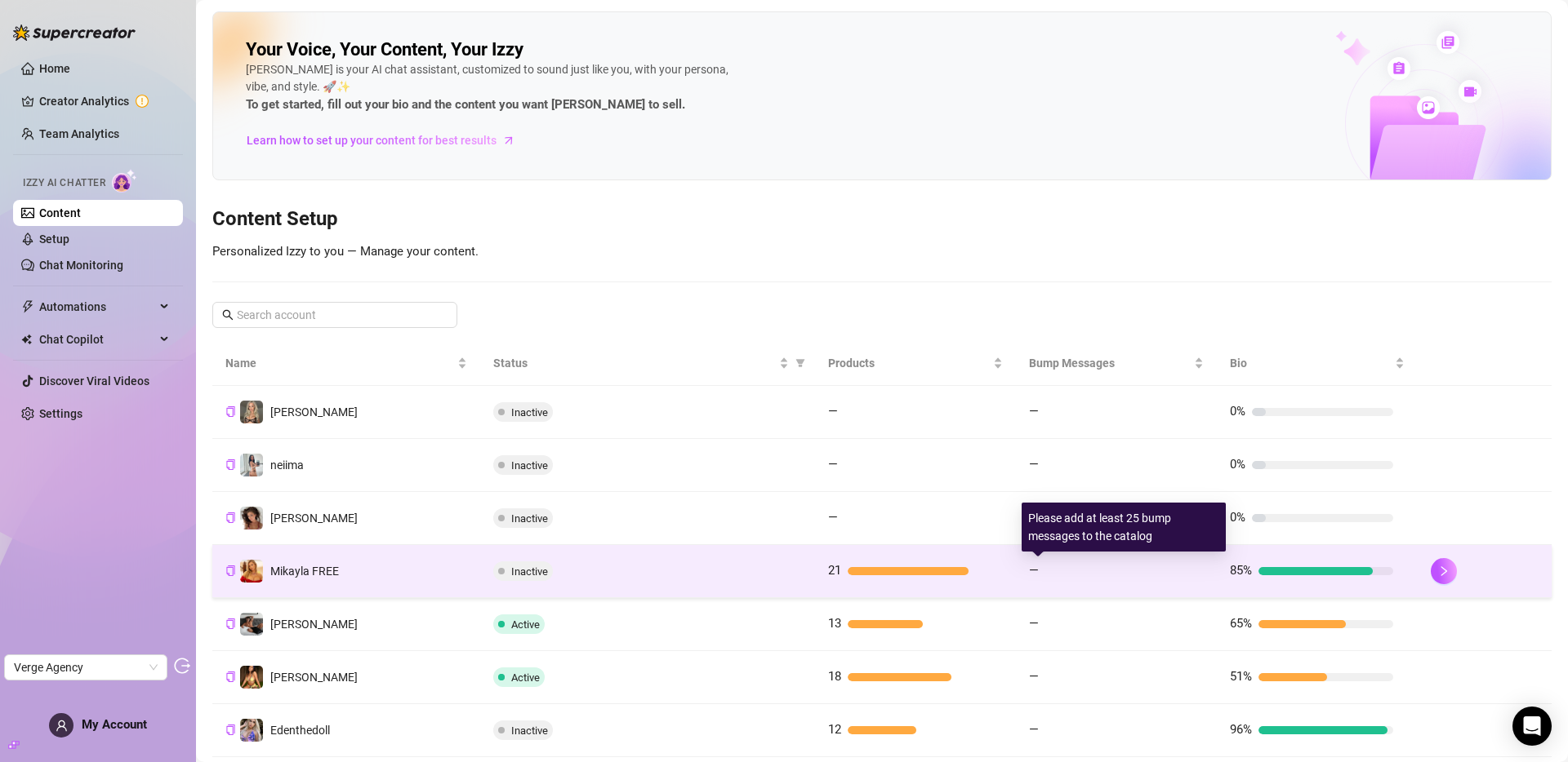
click at [1046, 572] on div at bounding box center [1119, 571] width 147 height 9
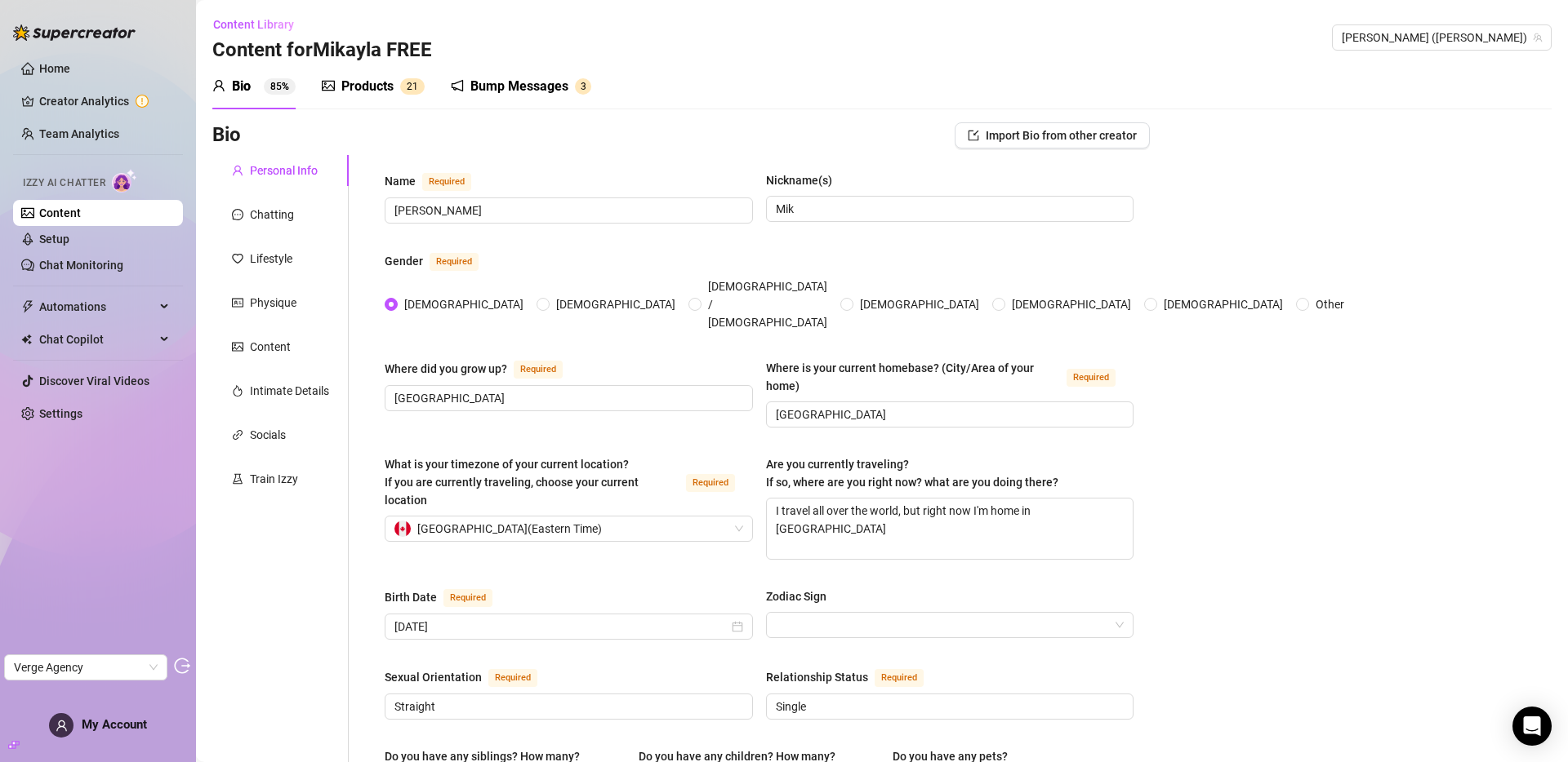
drag, startPoint x: 393, startPoint y: 84, endPoint x: 488, endPoint y: 83, distance: 95.0
click at [395, 84] on div "Products 2 1" at bounding box center [373, 86] width 103 height 19
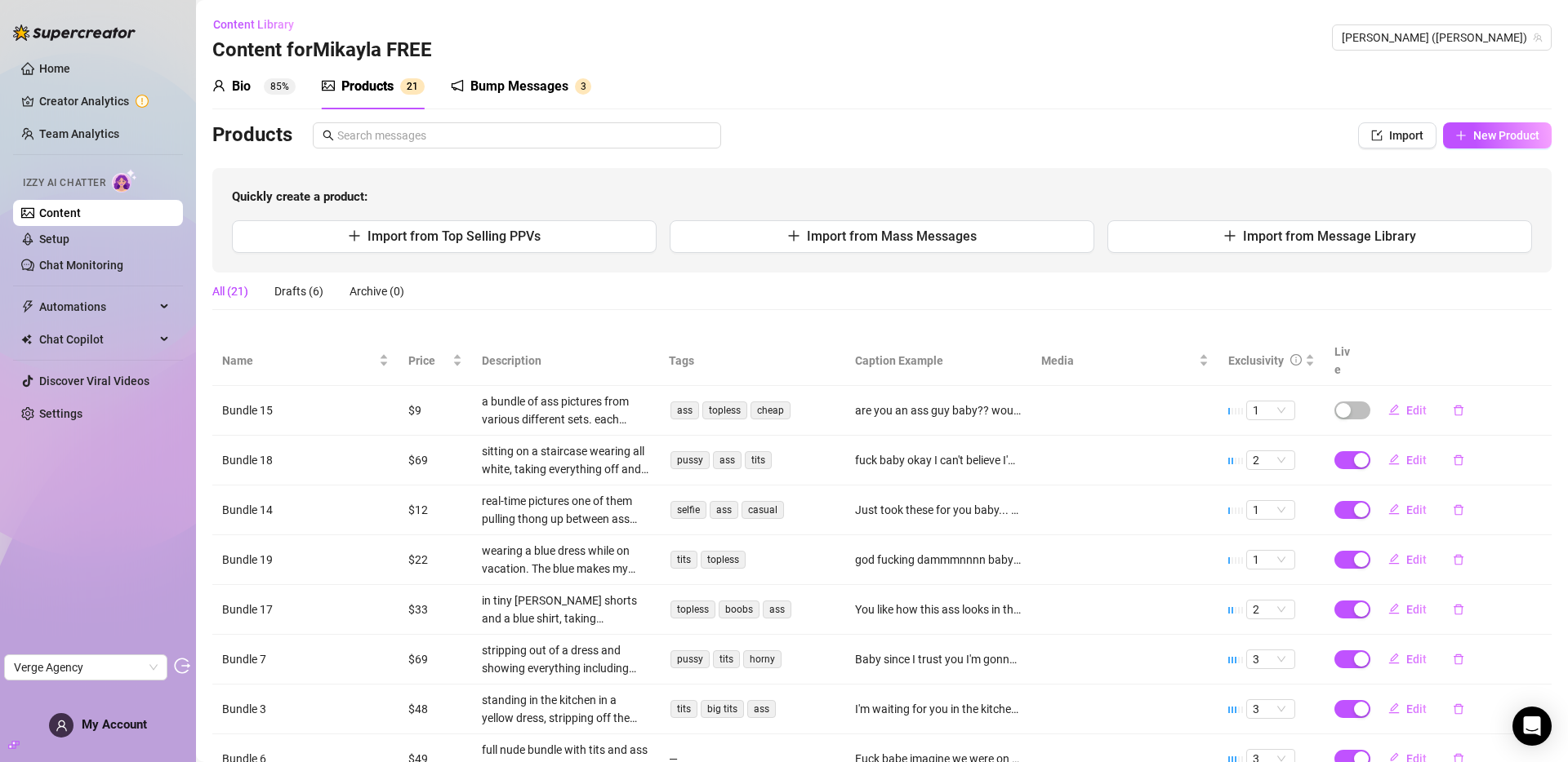
click at [488, 83] on div "Bump Messages" at bounding box center [519, 86] width 98 height 19
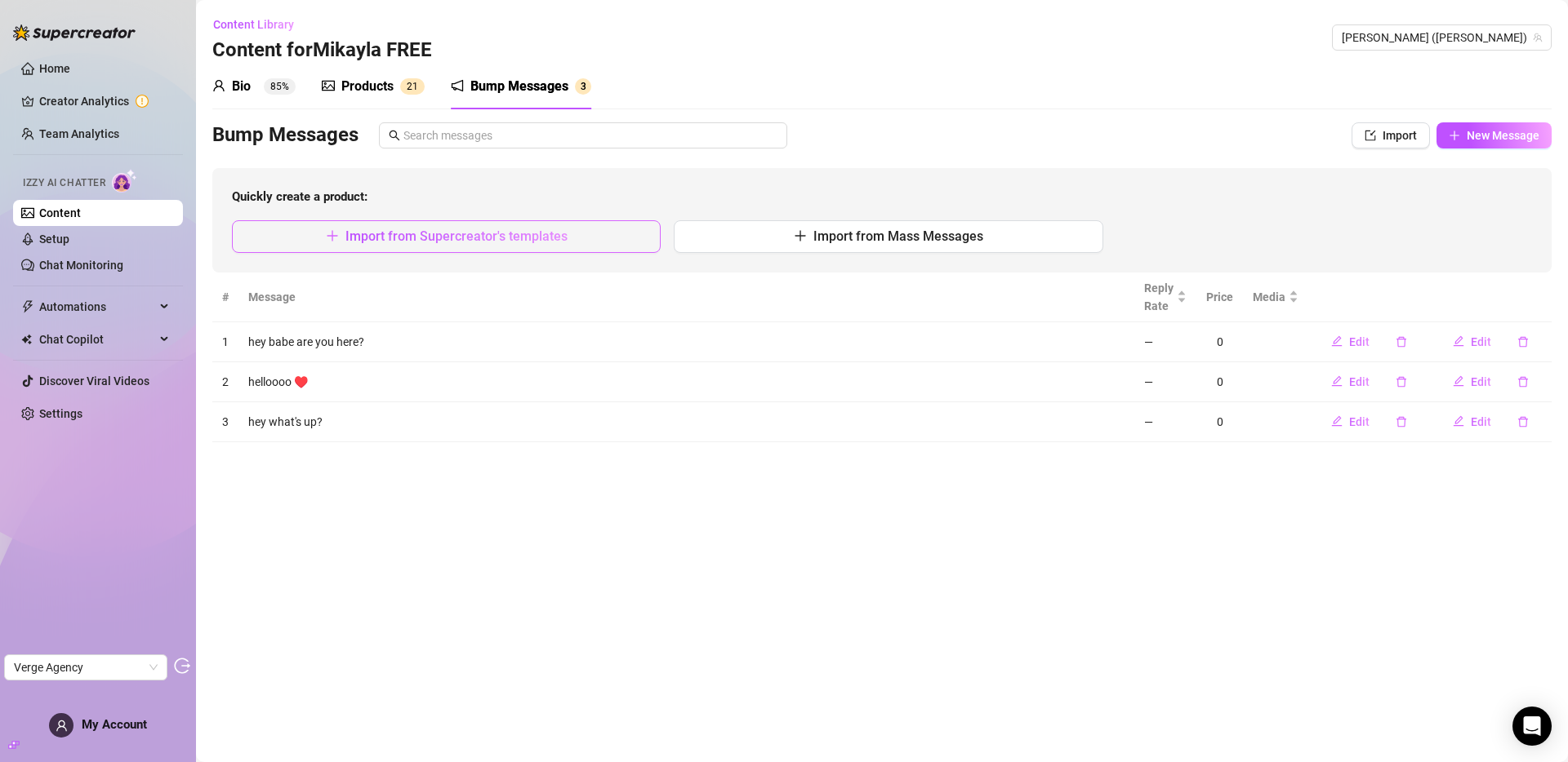
click at [507, 243] on span "Import from Supercreator's templates" at bounding box center [456, 236] width 222 height 15
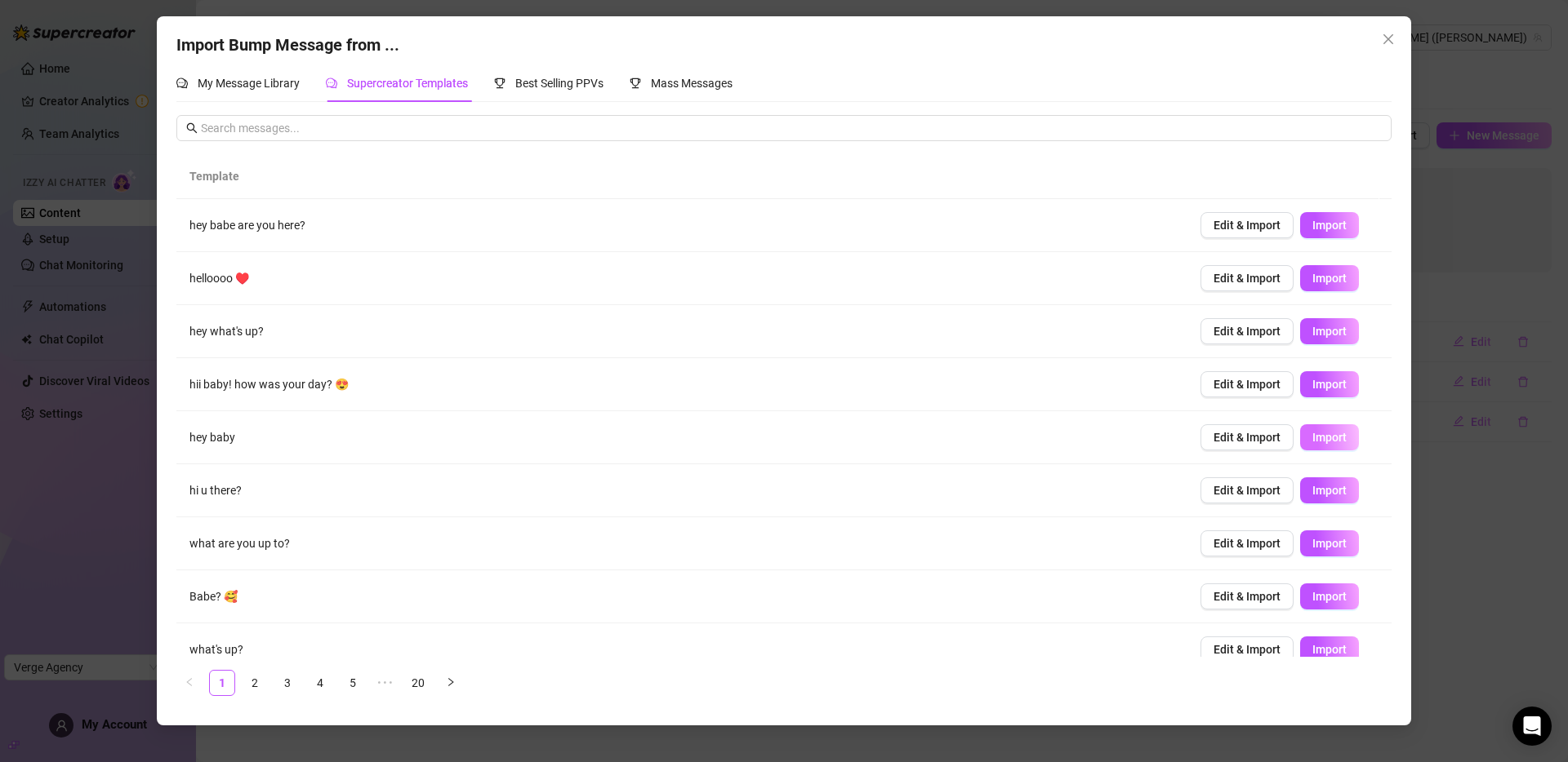
click at [1326, 440] on span "Import" at bounding box center [1330, 438] width 34 height 13
click at [1324, 603] on button "Import" at bounding box center [1329, 596] width 58 height 26
type textarea "Babe? 🥰"
click at [1392, 33] on icon "close" at bounding box center [1388, 39] width 13 height 13
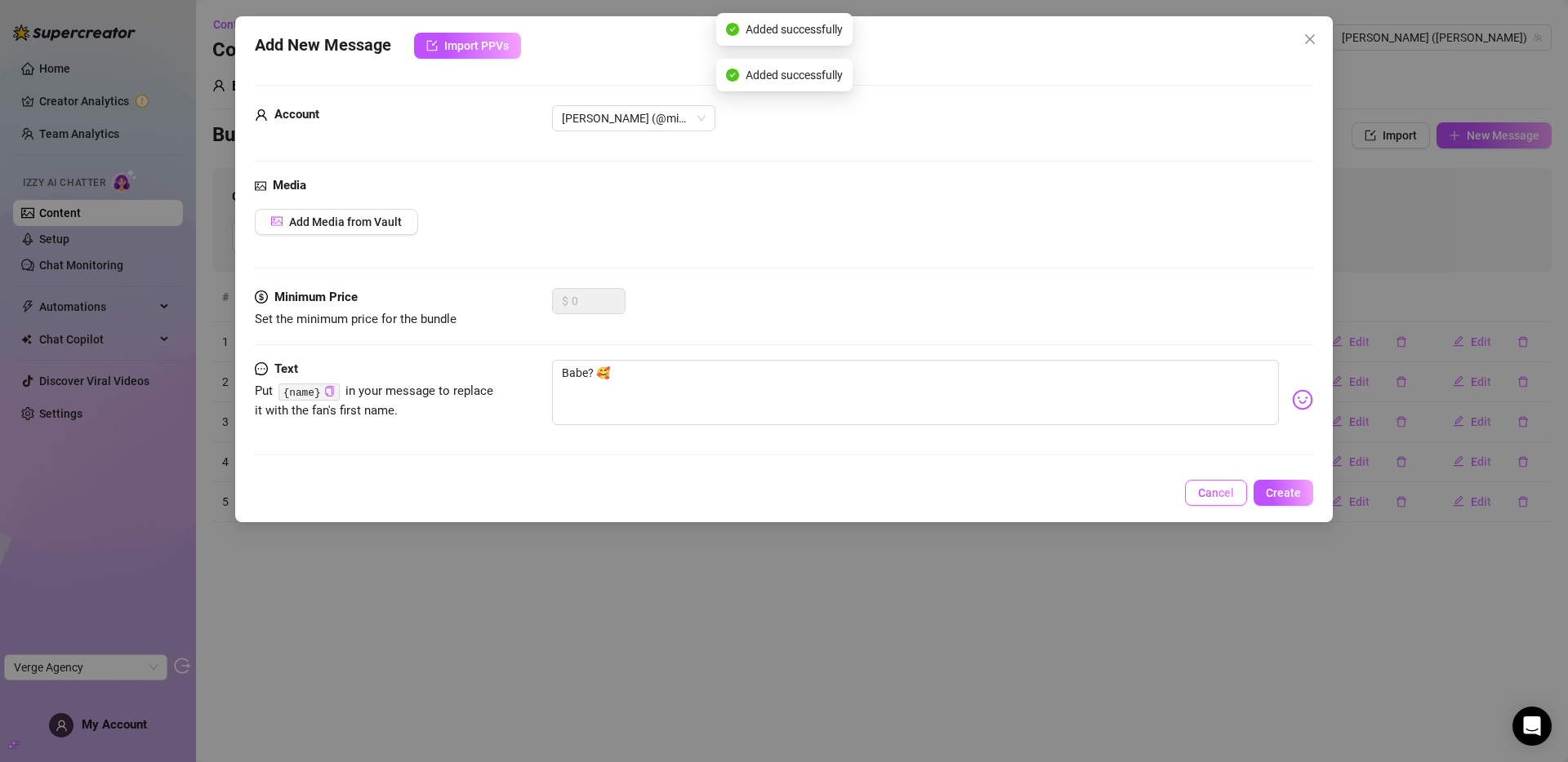
click at [1224, 496] on span "Cancel" at bounding box center [1216, 493] width 36 height 13
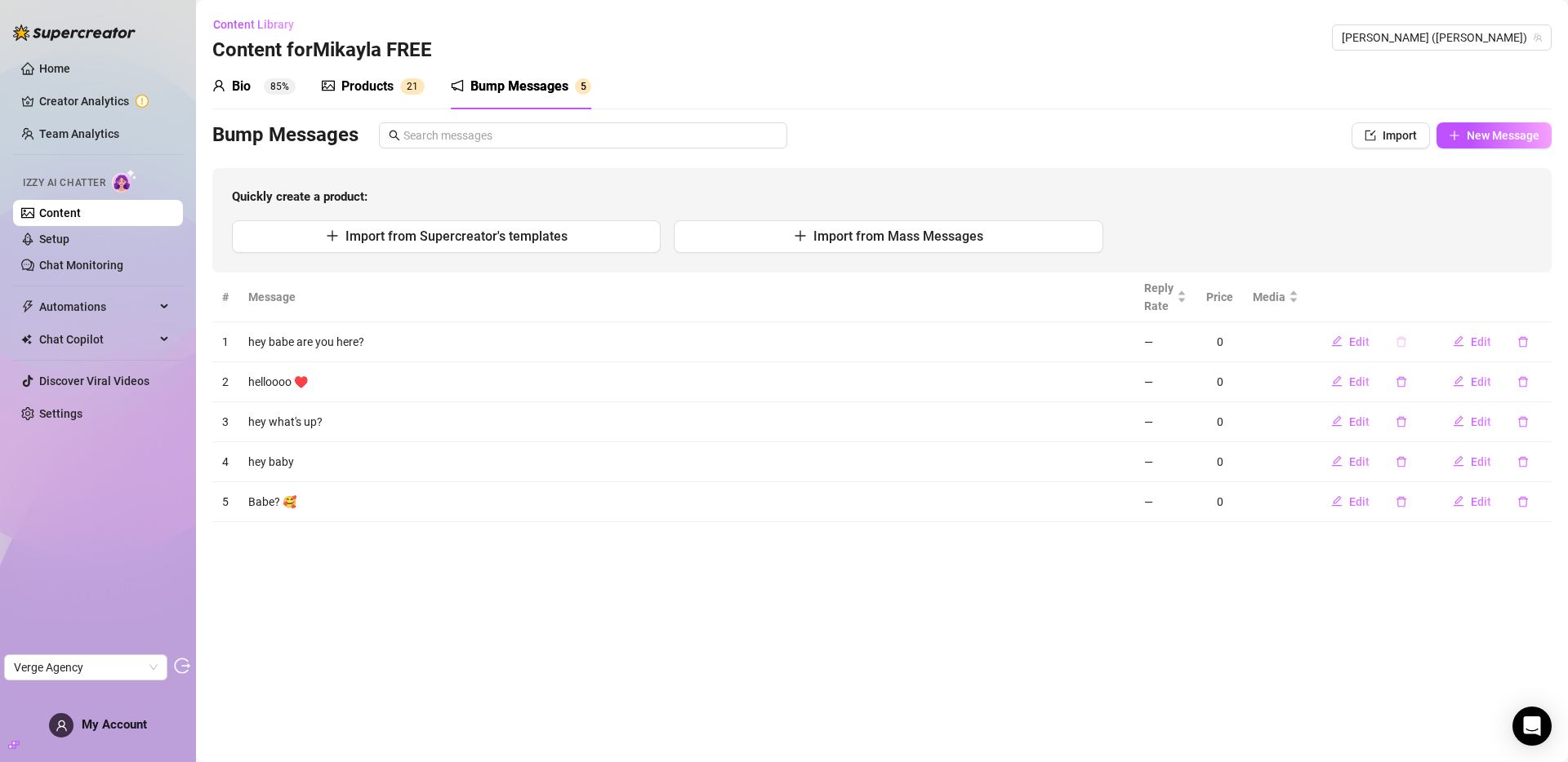
click at [1401, 341] on icon "delete" at bounding box center [1402, 342] width 11 height 11
click at [1451, 293] on span "Yes" at bounding box center [1447, 299] width 19 height 13
click at [1444, 307] on button "Yes" at bounding box center [1447, 299] width 31 height 19
click at [1401, 377] on icon "delete" at bounding box center [1402, 381] width 10 height 11
click at [1448, 344] on span "Yes" at bounding box center [1447, 339] width 19 height 13
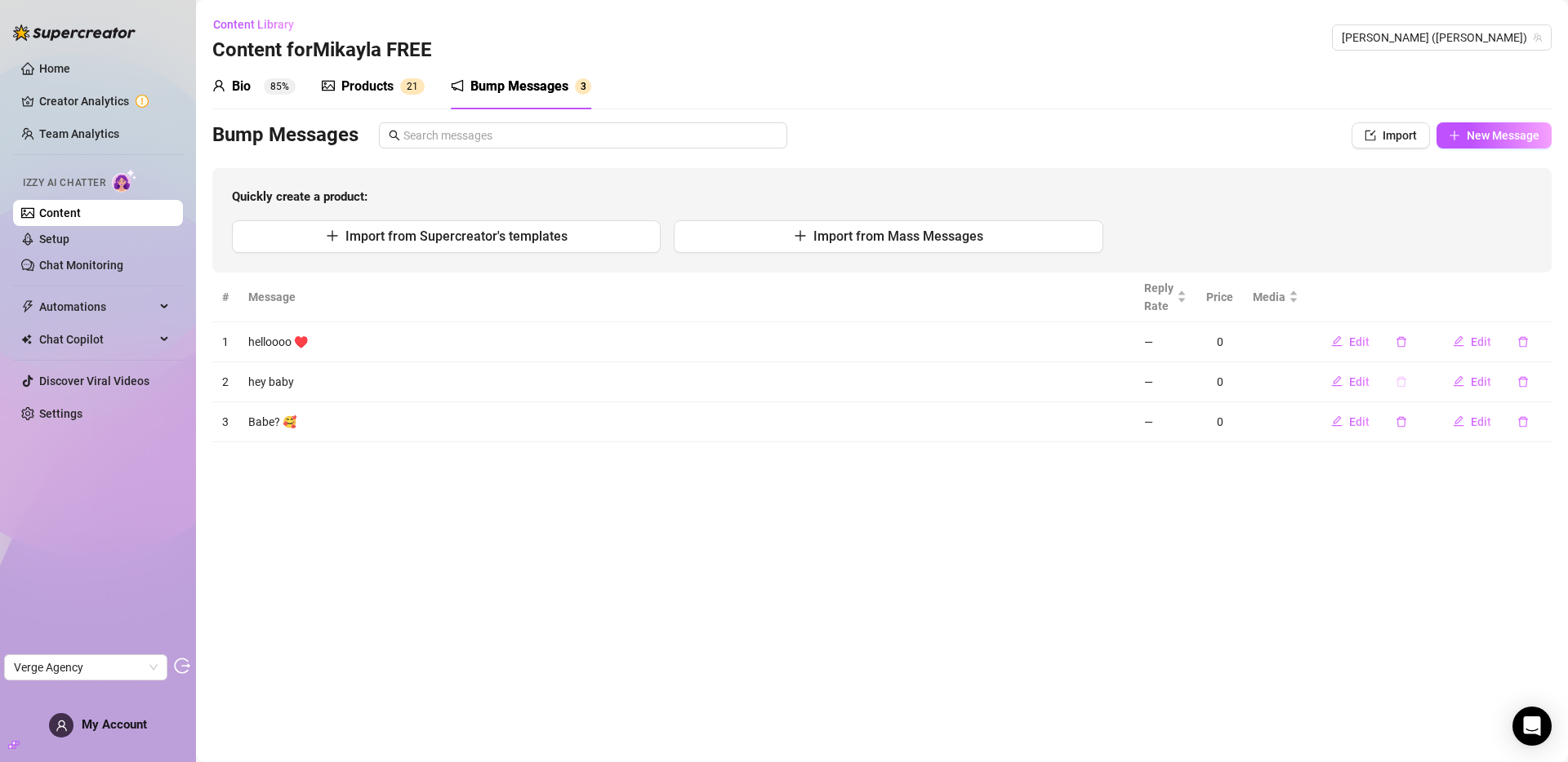
click at [1402, 382] on icon "delete" at bounding box center [1402, 382] width 11 height 11
click at [1442, 343] on span "Yes" at bounding box center [1447, 339] width 19 height 13
click at [1402, 381] on icon "delete" at bounding box center [1402, 382] width 11 height 11
click at [1461, 339] on button "Yes" at bounding box center [1447, 339] width 31 height 19
click at [1409, 337] on button "button" at bounding box center [1401, 341] width 37 height 26
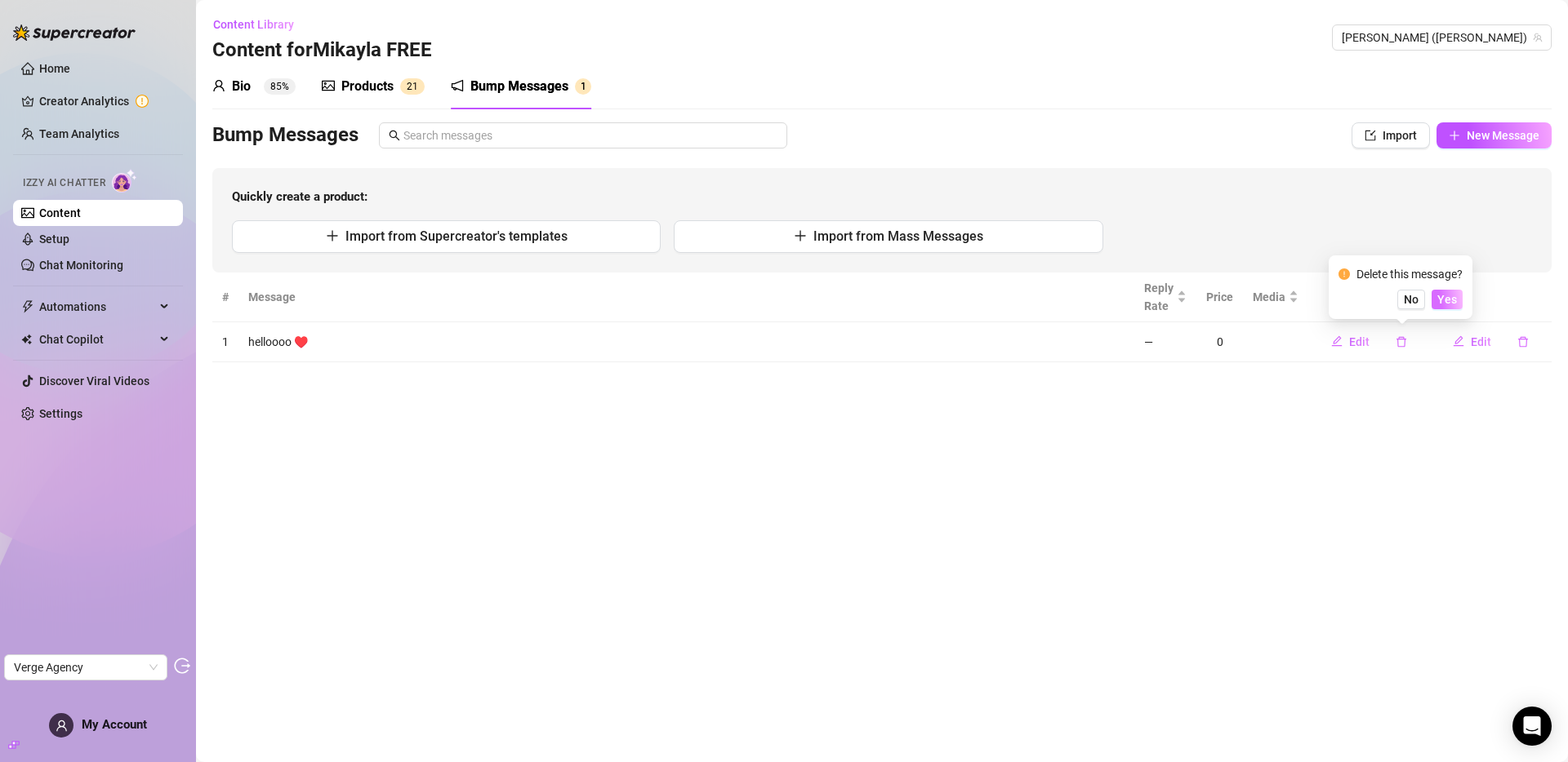
click at [1447, 297] on span "Yes" at bounding box center [1447, 299] width 19 height 13
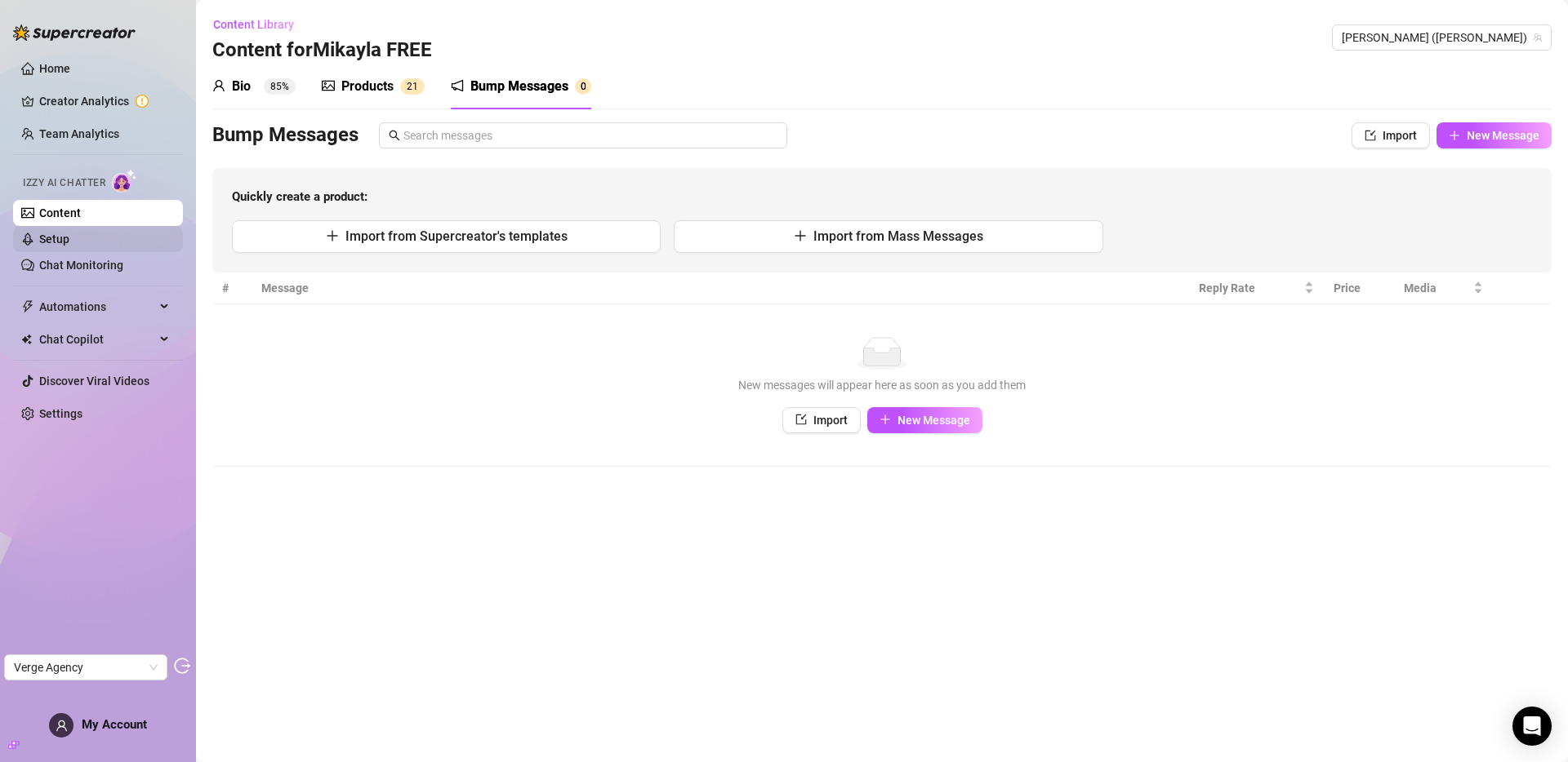
click at [67, 243] on link "Setup" at bounding box center [55, 239] width 31 height 13
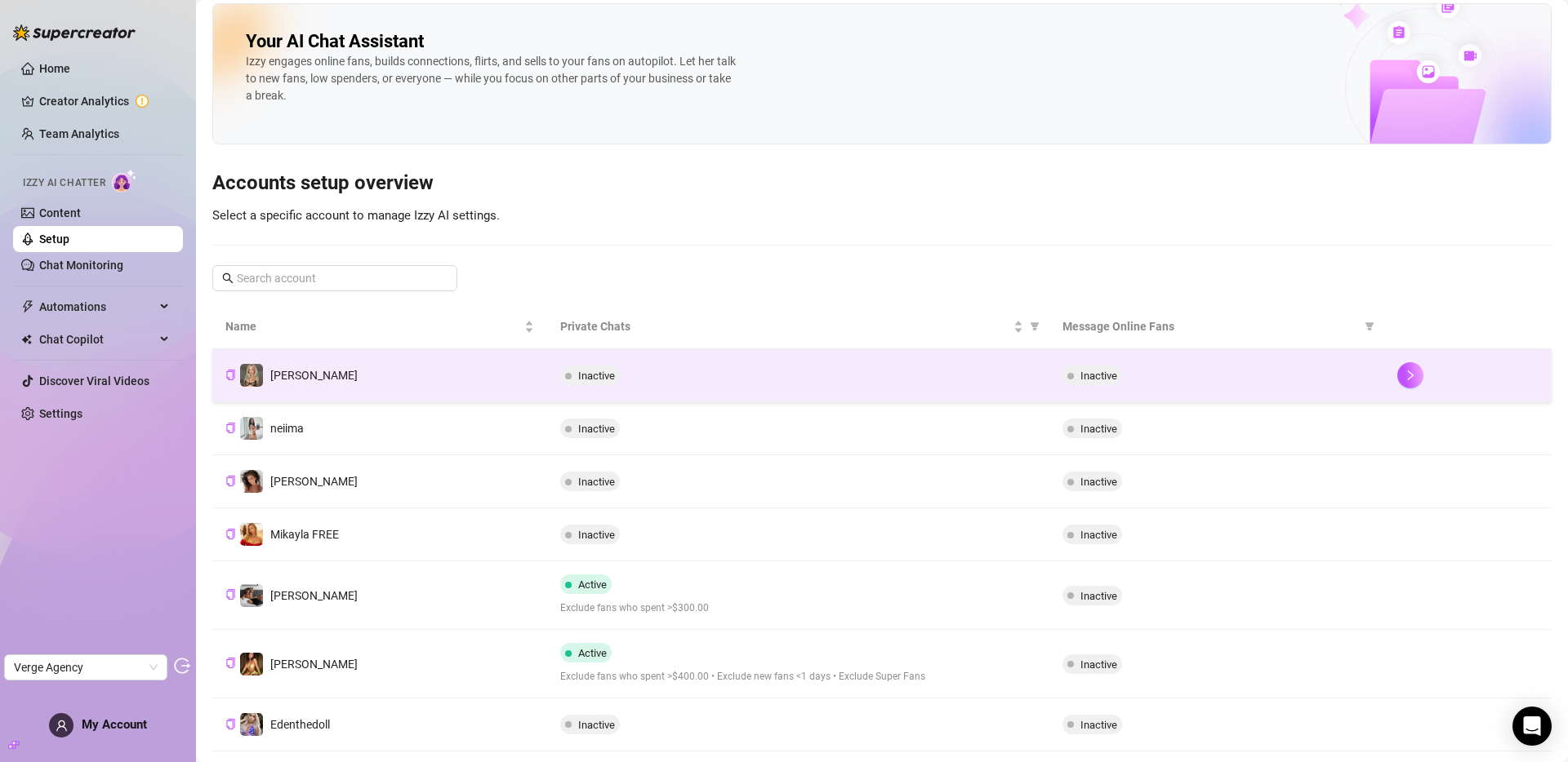
scroll to position [11, 0]
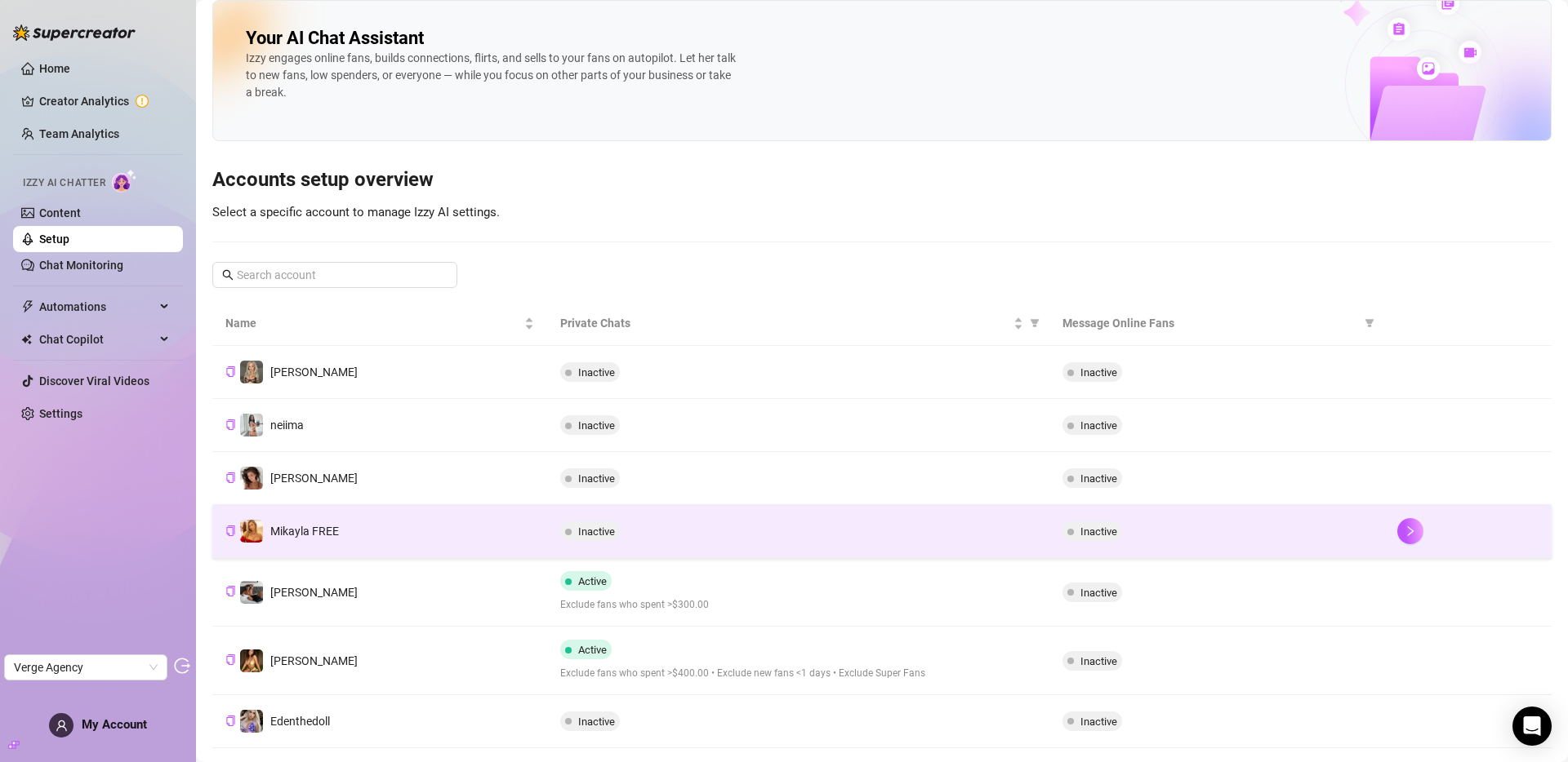
click at [430, 528] on td "Mikayla FREE" at bounding box center [380, 531] width 335 height 53
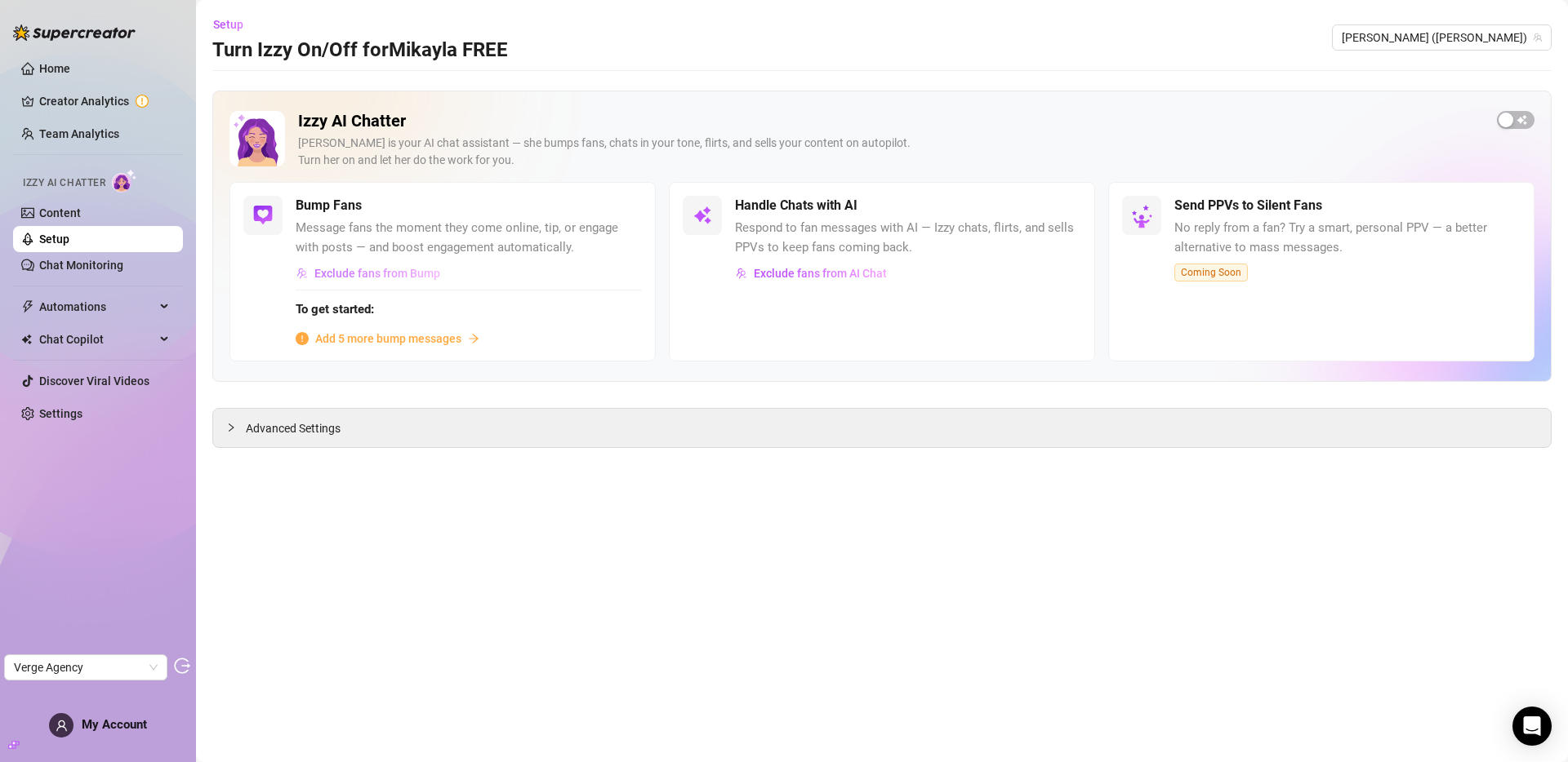
click at [346, 276] on span "Exclude fans from Bump" at bounding box center [377, 273] width 125 height 13
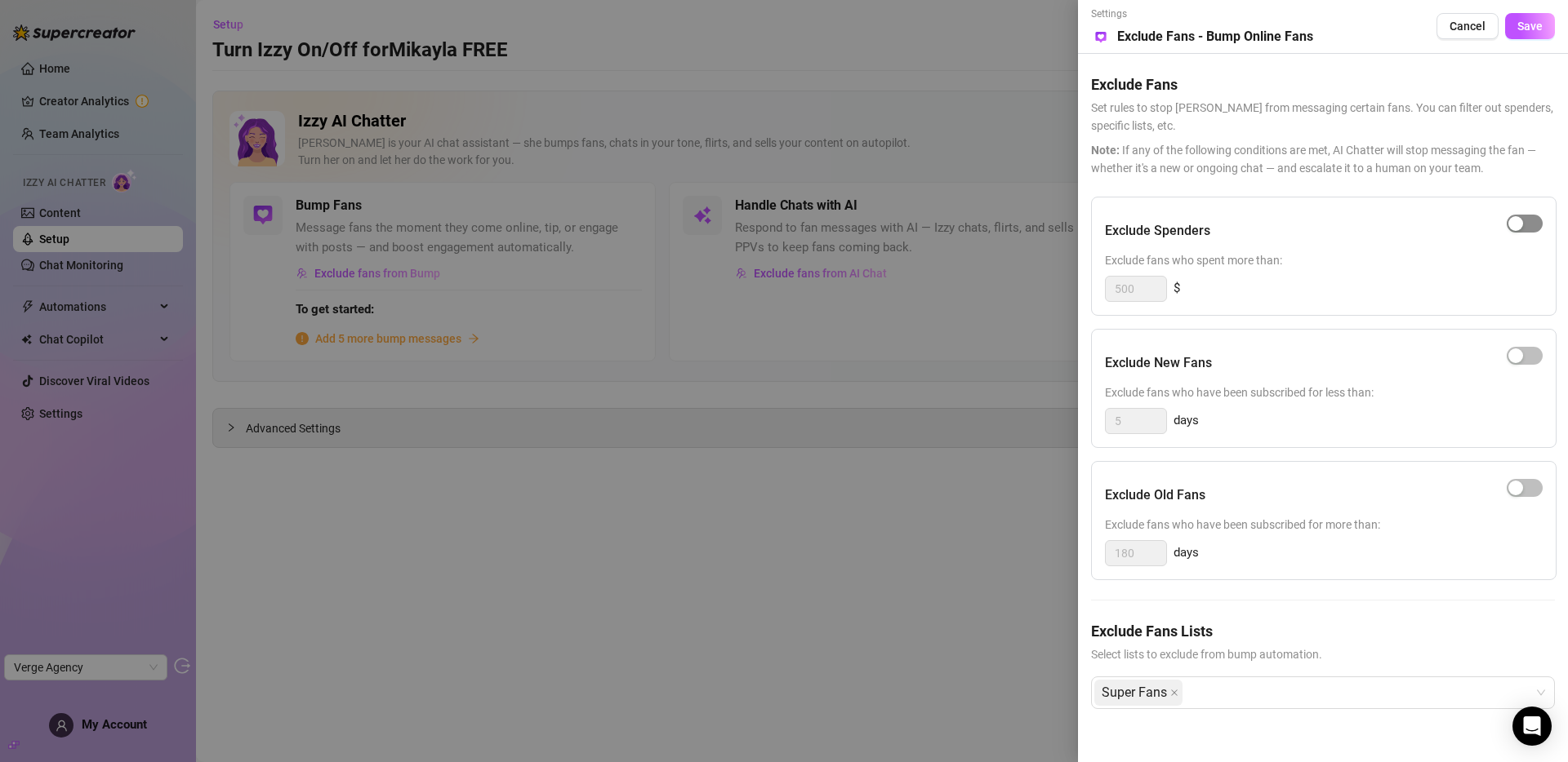
click at [1529, 220] on span "button" at bounding box center [1525, 223] width 36 height 18
click at [1529, 220] on div "button" at bounding box center [1533, 223] width 14 height 14
click at [1214, 688] on div "Super Fans" at bounding box center [1314, 692] width 440 height 30
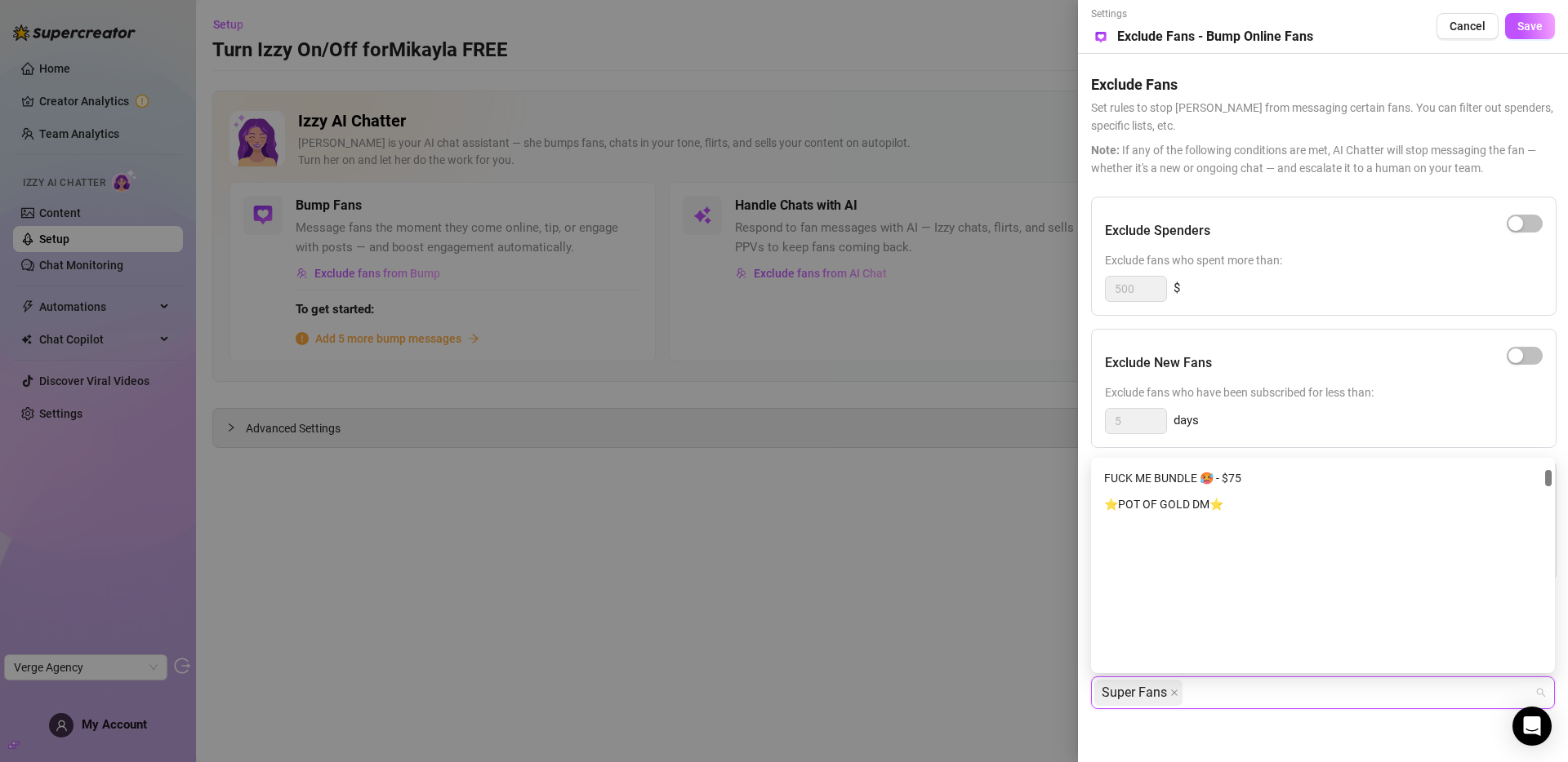
scroll to position [975, 0]
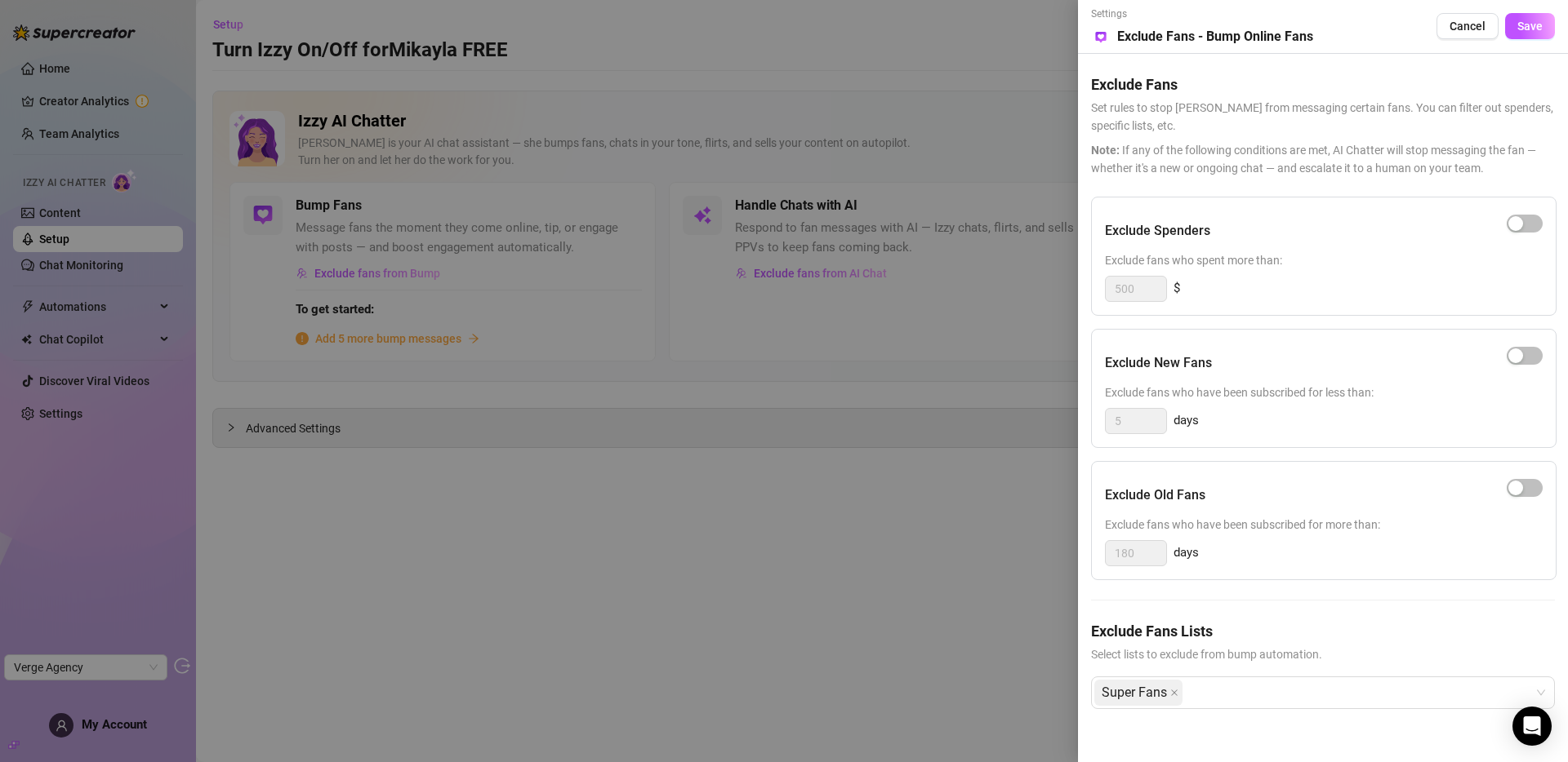
click at [1214, 688] on div "Settings Preview Exclude Fans - Bump Online Fans Cancel Save Exclude Fans Set r…" at bounding box center [1323, 381] width 490 height 762
click at [872, 572] on div at bounding box center [784, 381] width 1568 height 762
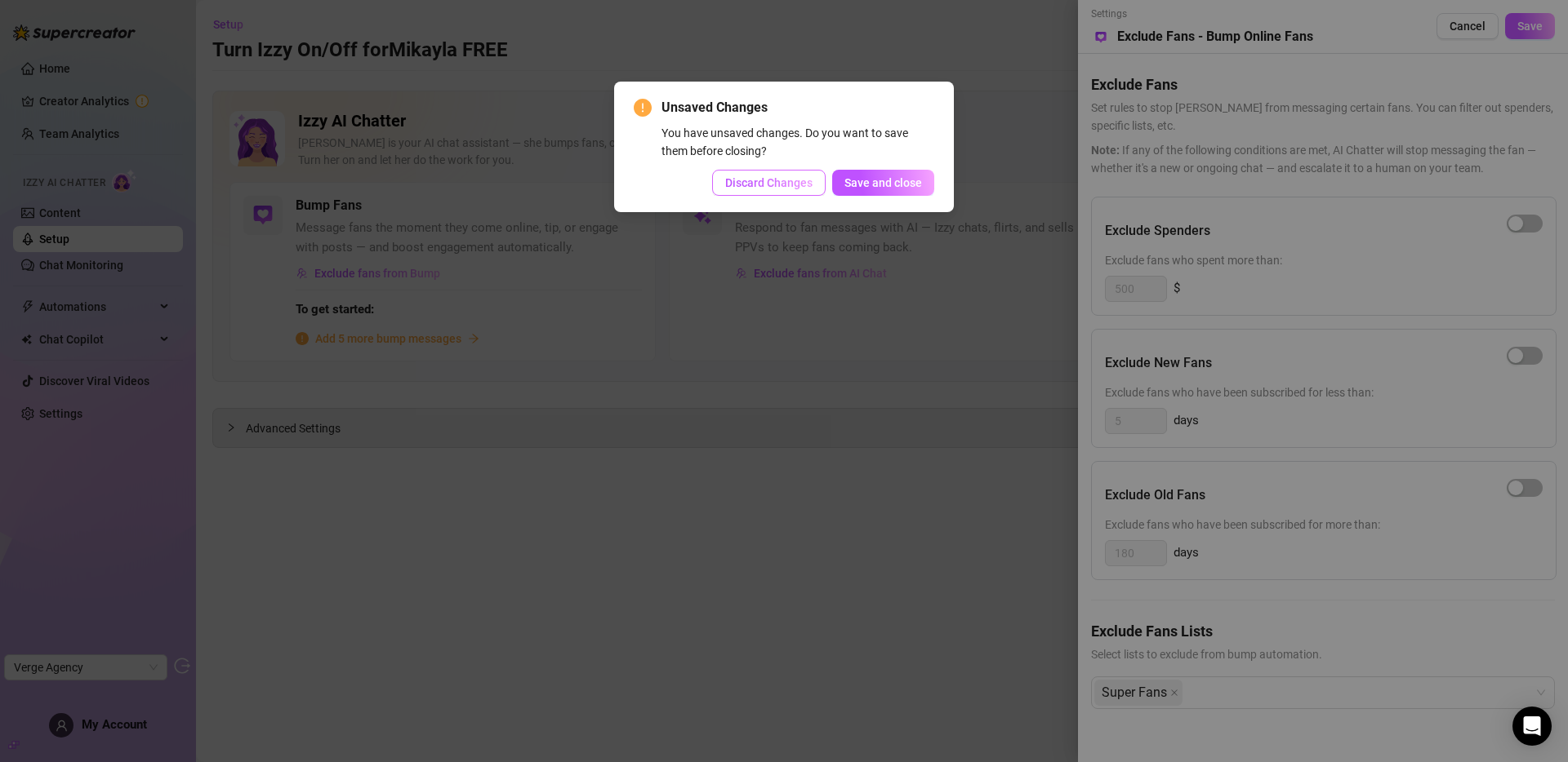
click at [744, 184] on span "Discard Changes" at bounding box center [768, 183] width 87 height 13
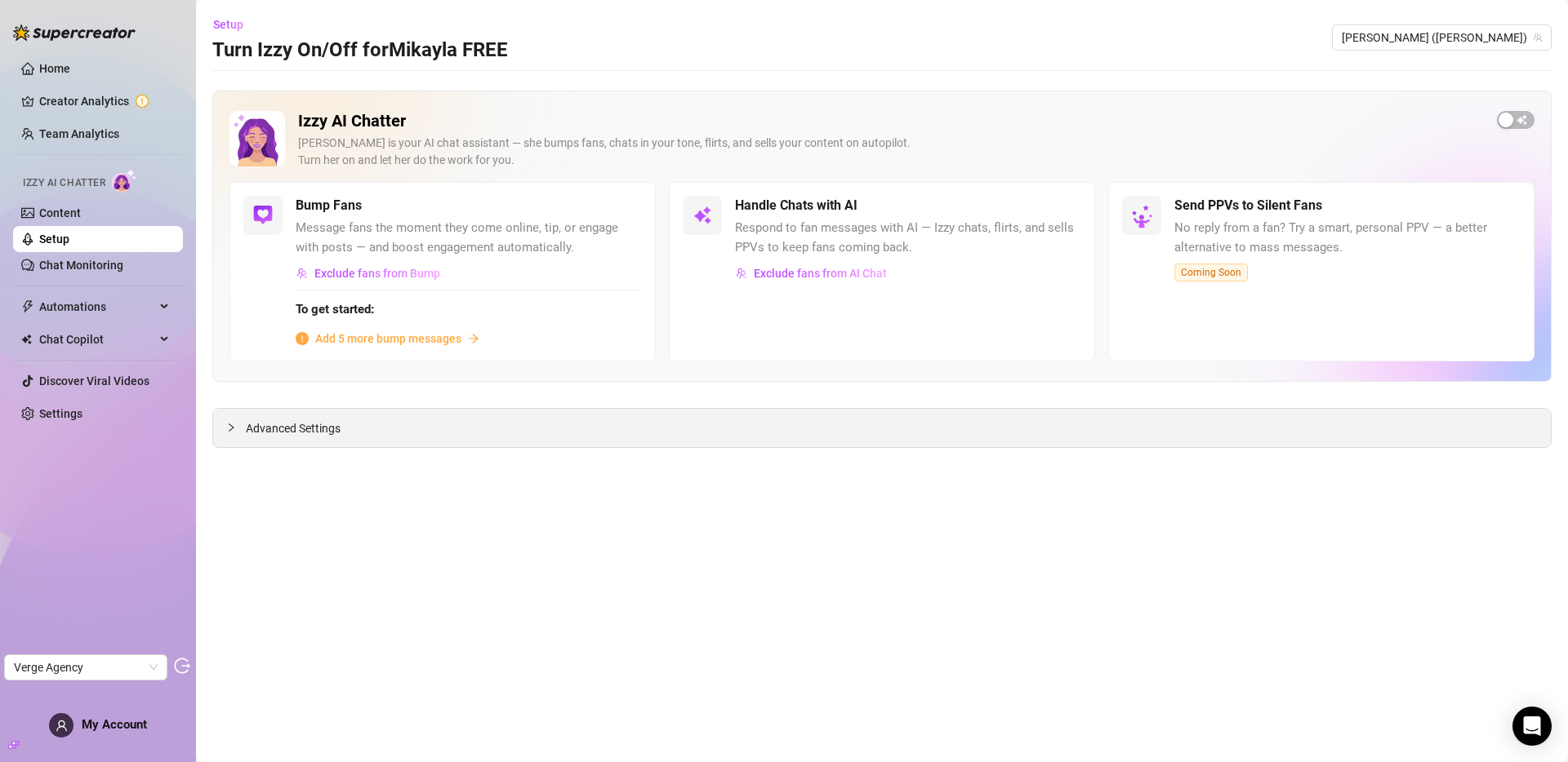
click at [327, 434] on span "Advanced Settings" at bounding box center [293, 428] width 95 height 18
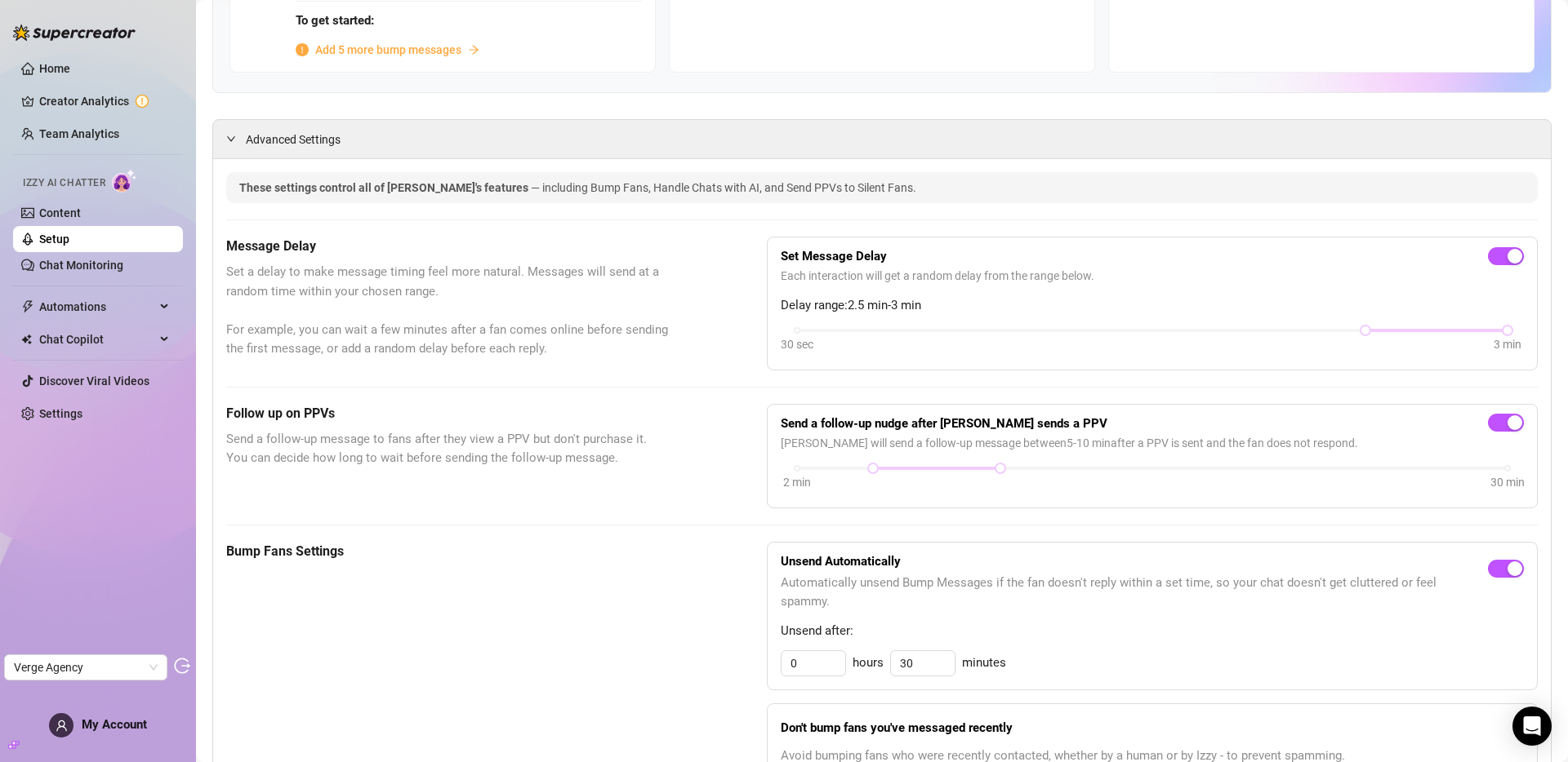
scroll to position [325, 0]
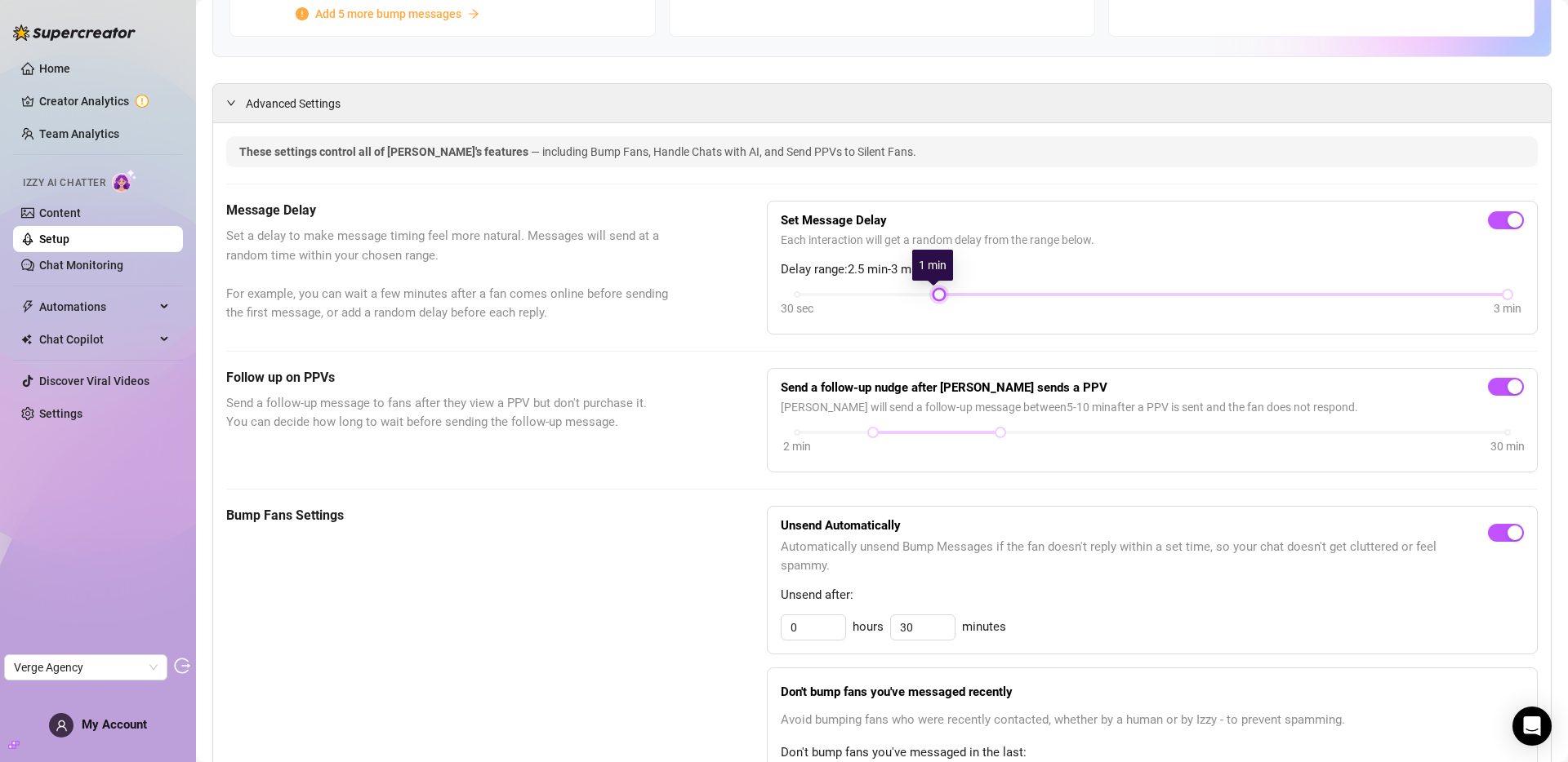
drag, startPoint x: 1355, startPoint y: 293, endPoint x: 1231, endPoint y: 268, distance: 126.5
click at [961, 299] on div "30 sec 3 min" at bounding box center [1152, 305] width 743 height 31
drag, startPoint x: 1497, startPoint y: 291, endPoint x: 1382, endPoint y: 296, distance: 115.1
click at [1382, 296] on div "30 sec 3 min" at bounding box center [1152, 305] width 743 height 31
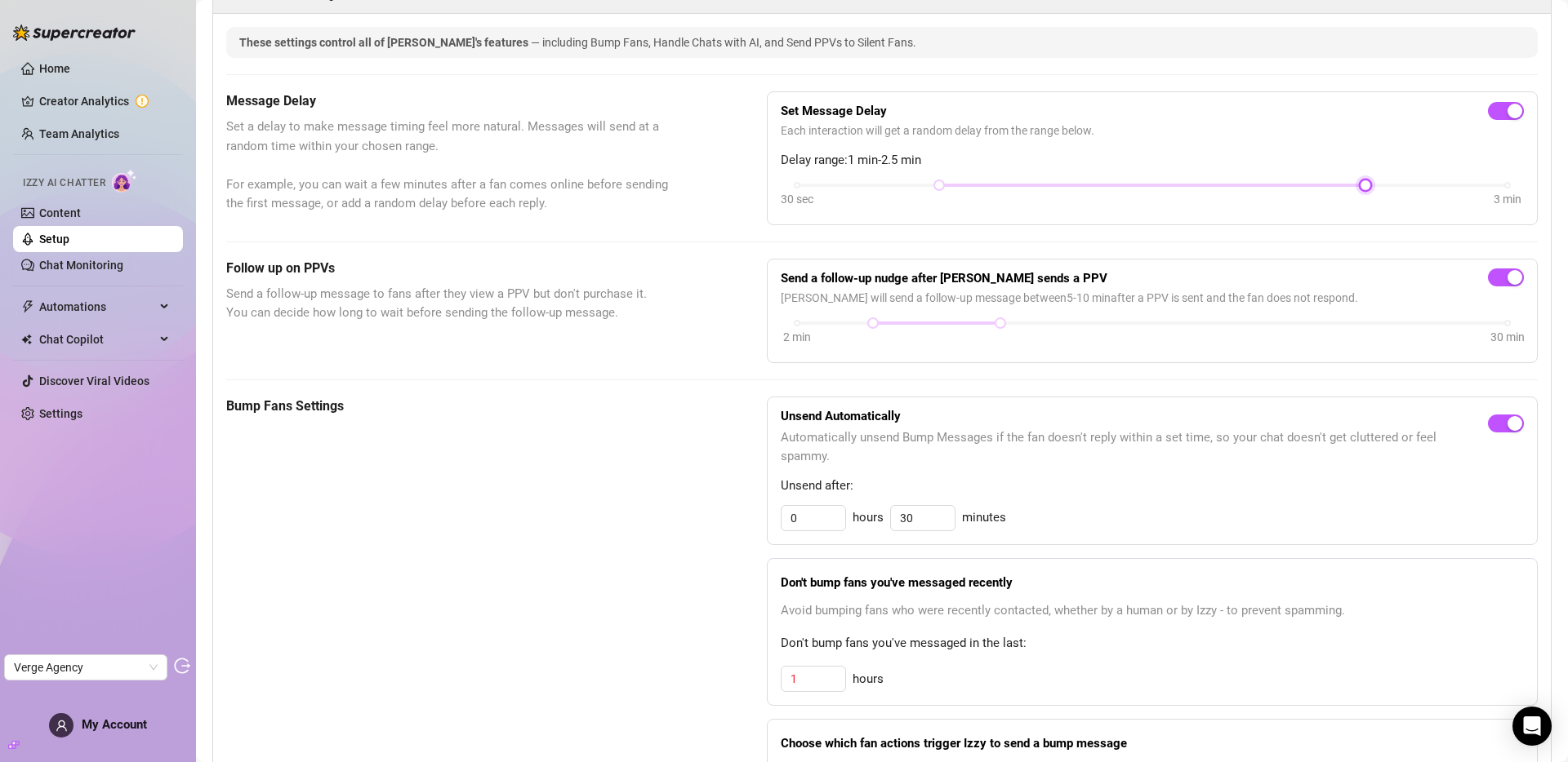
scroll to position [632, 0]
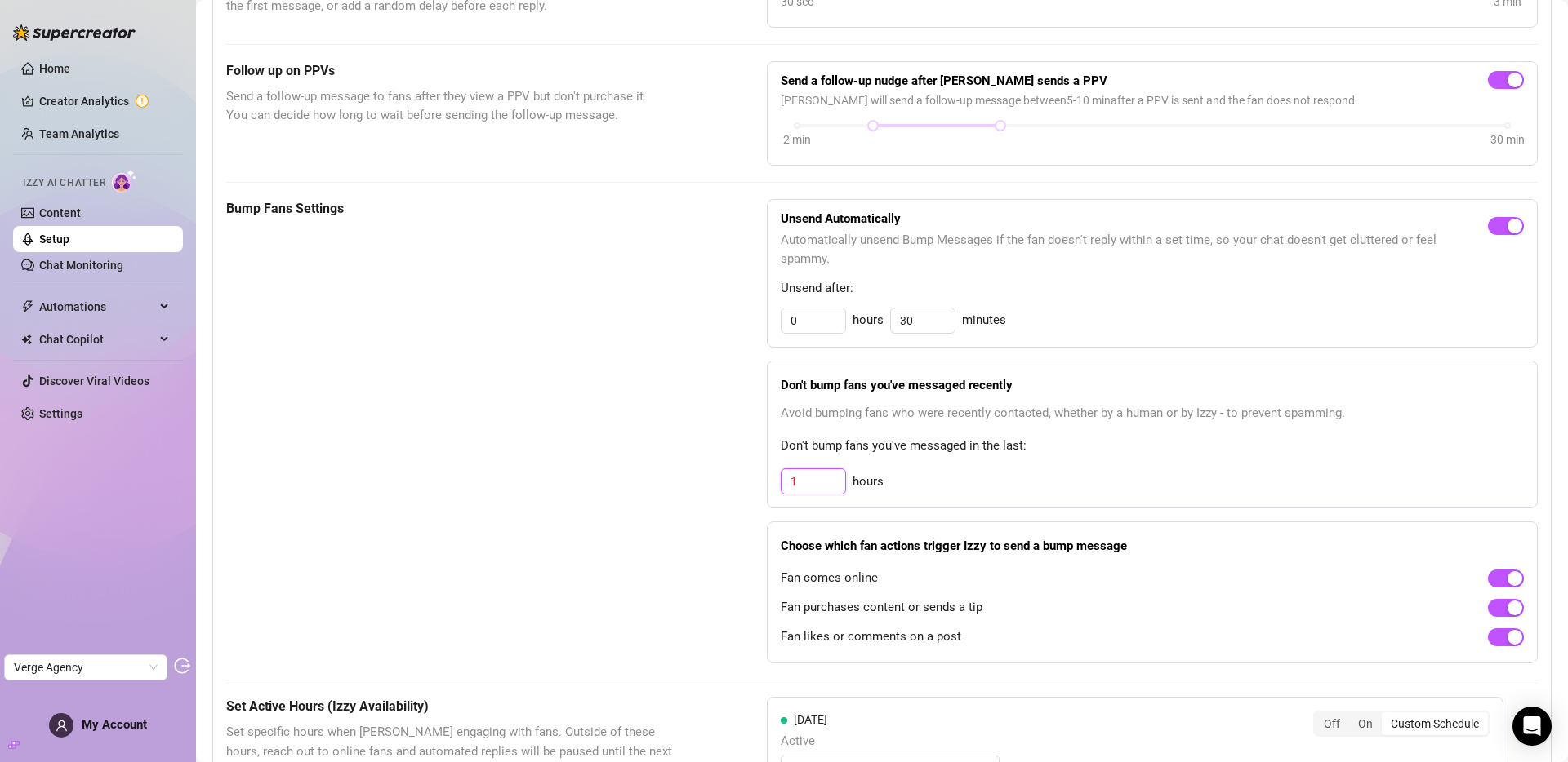
click at [815, 482] on input "1" at bounding box center [813, 482] width 64 height 25
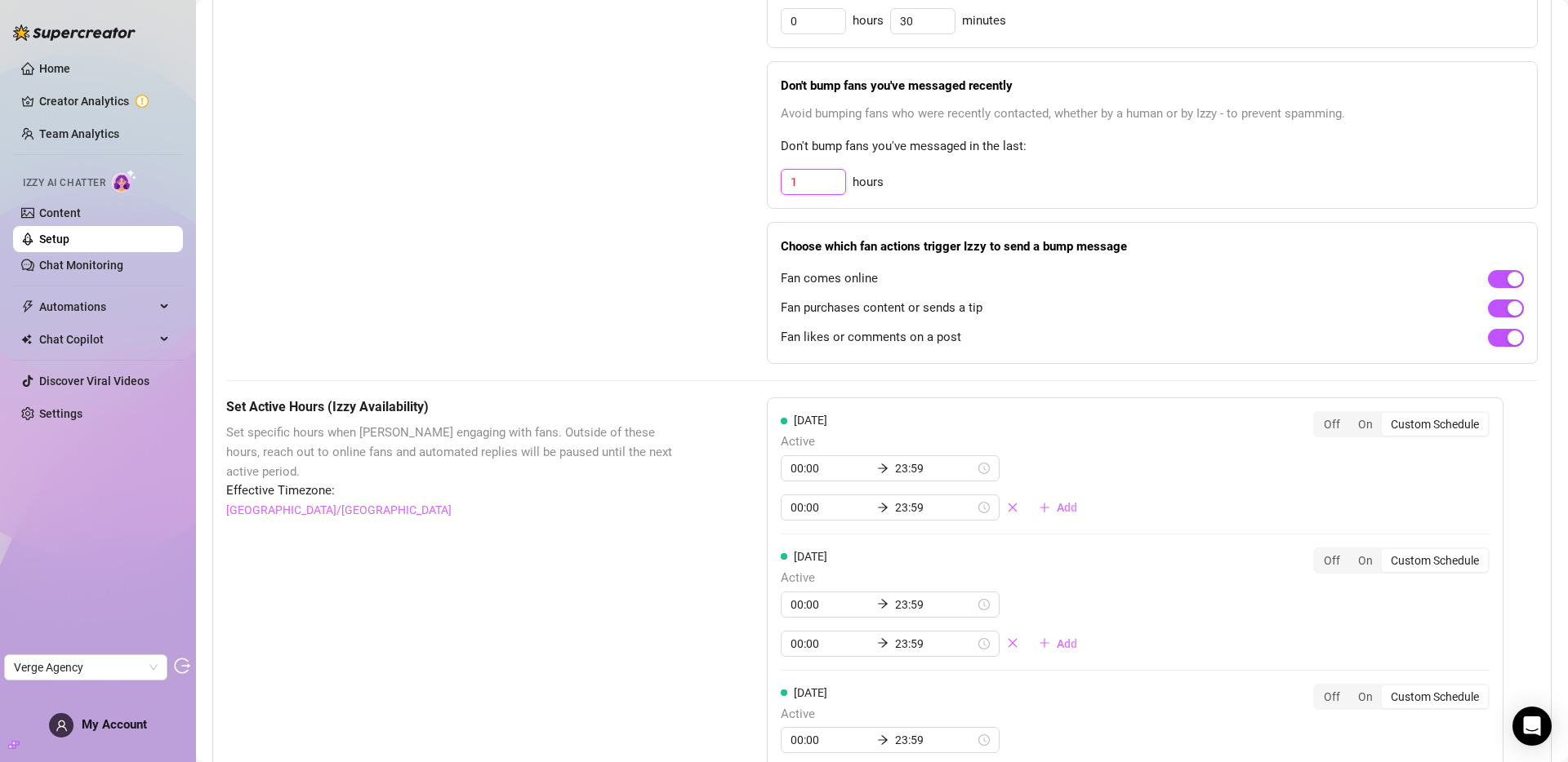
scroll to position [884, 0]
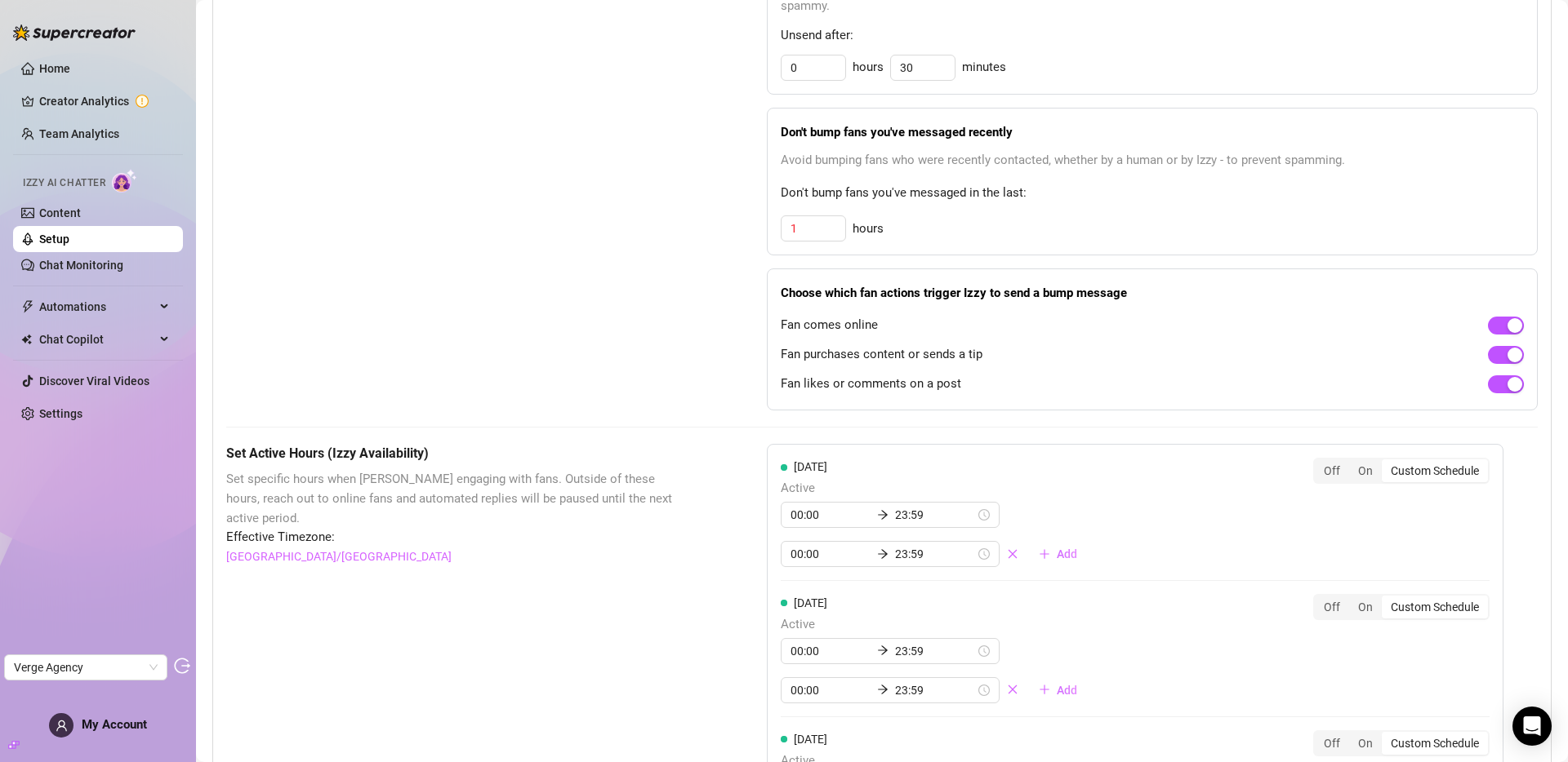
type input "3"
drag, startPoint x: 791, startPoint y: 291, endPoint x: 1072, endPoint y: 295, distance: 281.0
click at [1072, 295] on strong "Choose which fan actions trigger Izzy to send a bump message" at bounding box center [954, 293] width 346 height 14
click at [981, 295] on strong "Choose which fan actions trigger Izzy to send a bump message" at bounding box center [954, 293] width 346 height 14
drag, startPoint x: 778, startPoint y: 323, endPoint x: 894, endPoint y: 324, distance: 116.0
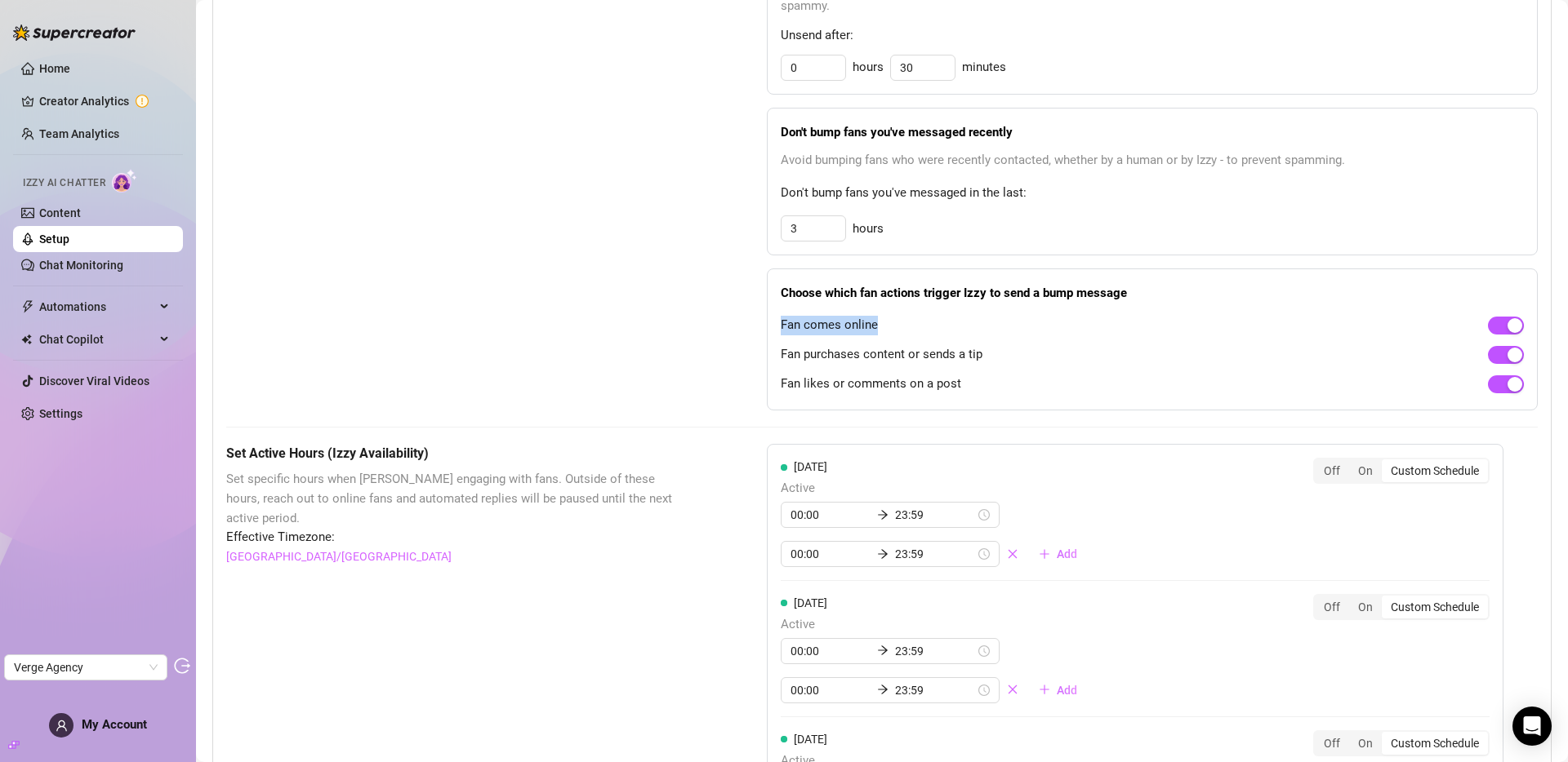
click at [894, 324] on div "Fan comes online" at bounding box center [1152, 324] width 743 height 26
drag, startPoint x: 811, startPoint y: 320, endPoint x: 796, endPoint y: 320, distance: 15.0
click at [811, 320] on span "Fan comes online" at bounding box center [829, 325] width 98 height 19
drag, startPoint x: 777, startPoint y: 323, endPoint x: 928, endPoint y: 323, distance: 151.0
click at [928, 323] on div "Fan comes online" at bounding box center [1152, 324] width 743 height 26
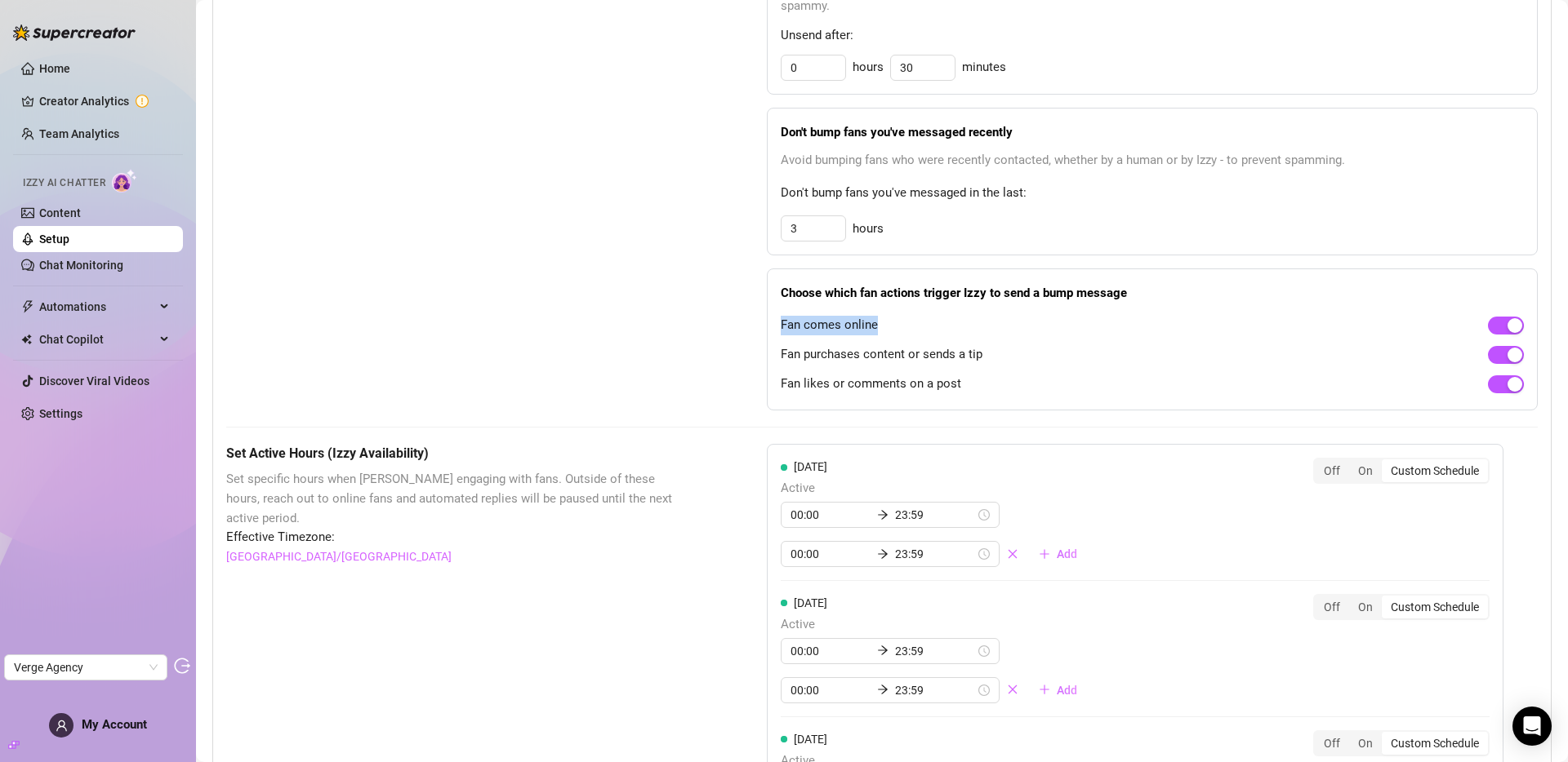
click at [807, 332] on span "Fan comes online" at bounding box center [829, 325] width 98 height 19
drag, startPoint x: 776, startPoint y: 356, endPoint x: 1012, endPoint y: 353, distance: 236.0
click at [1012, 353] on div "Fan purchases content or sends a tip" at bounding box center [1152, 354] width 743 height 26
click at [918, 355] on span "Fan purchases content or sends a tip" at bounding box center [881, 355] width 202 height 19
drag, startPoint x: 803, startPoint y: 353, endPoint x: 1009, endPoint y: 358, distance: 206.1
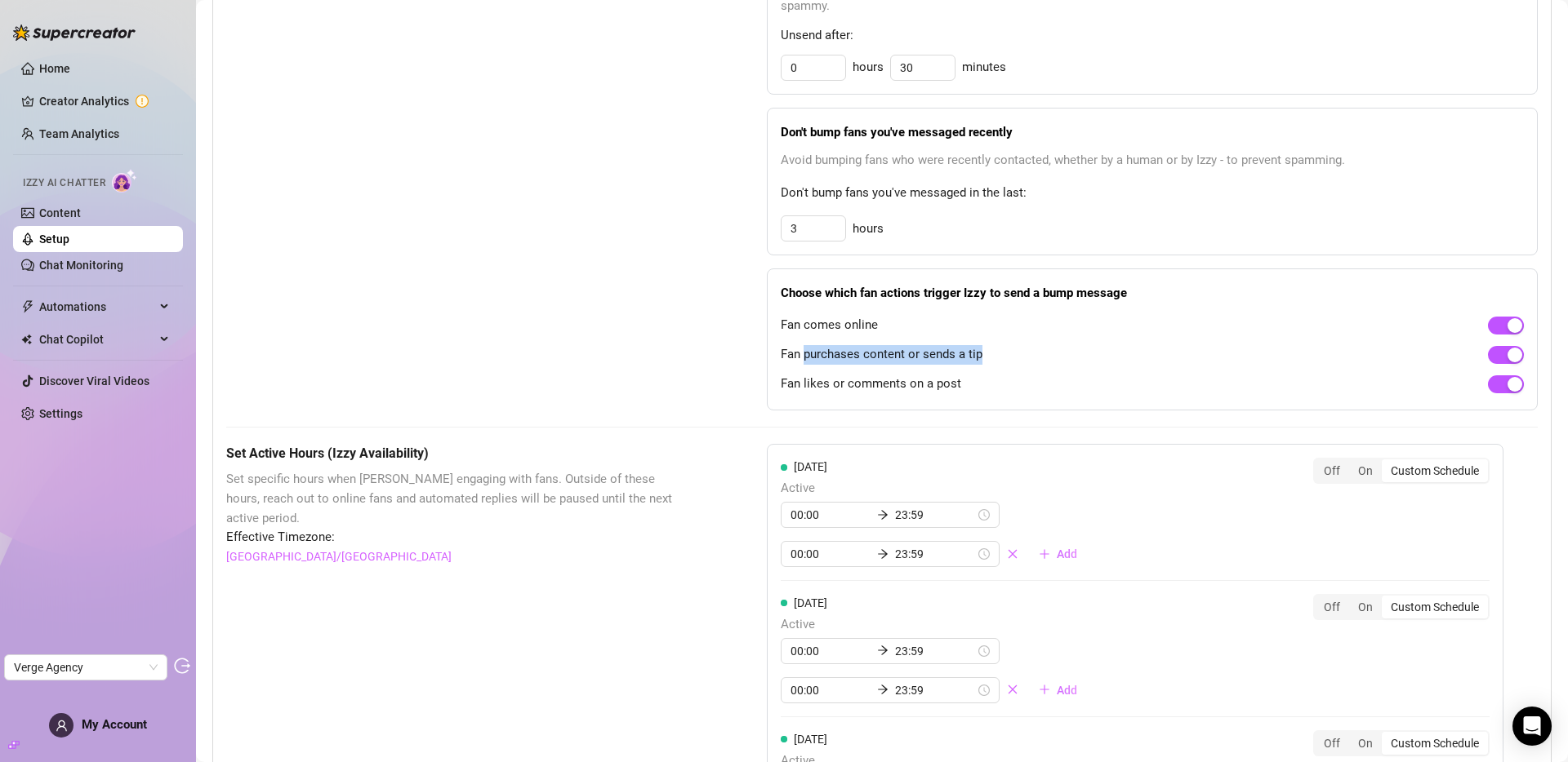
click at [1009, 358] on div "Fan purchases content or sends a tip" at bounding box center [1152, 354] width 743 height 26
click at [951, 357] on span "Fan purchases content or sends a tip" at bounding box center [881, 355] width 202 height 19
drag, startPoint x: 888, startPoint y: 381, endPoint x: 959, endPoint y: 381, distance: 71.0
click at [959, 381] on div "Fan likes or comments on a post" at bounding box center [1152, 383] width 743 height 26
click at [918, 381] on span "Fan likes or comments on a post" at bounding box center [871, 384] width 181 height 19
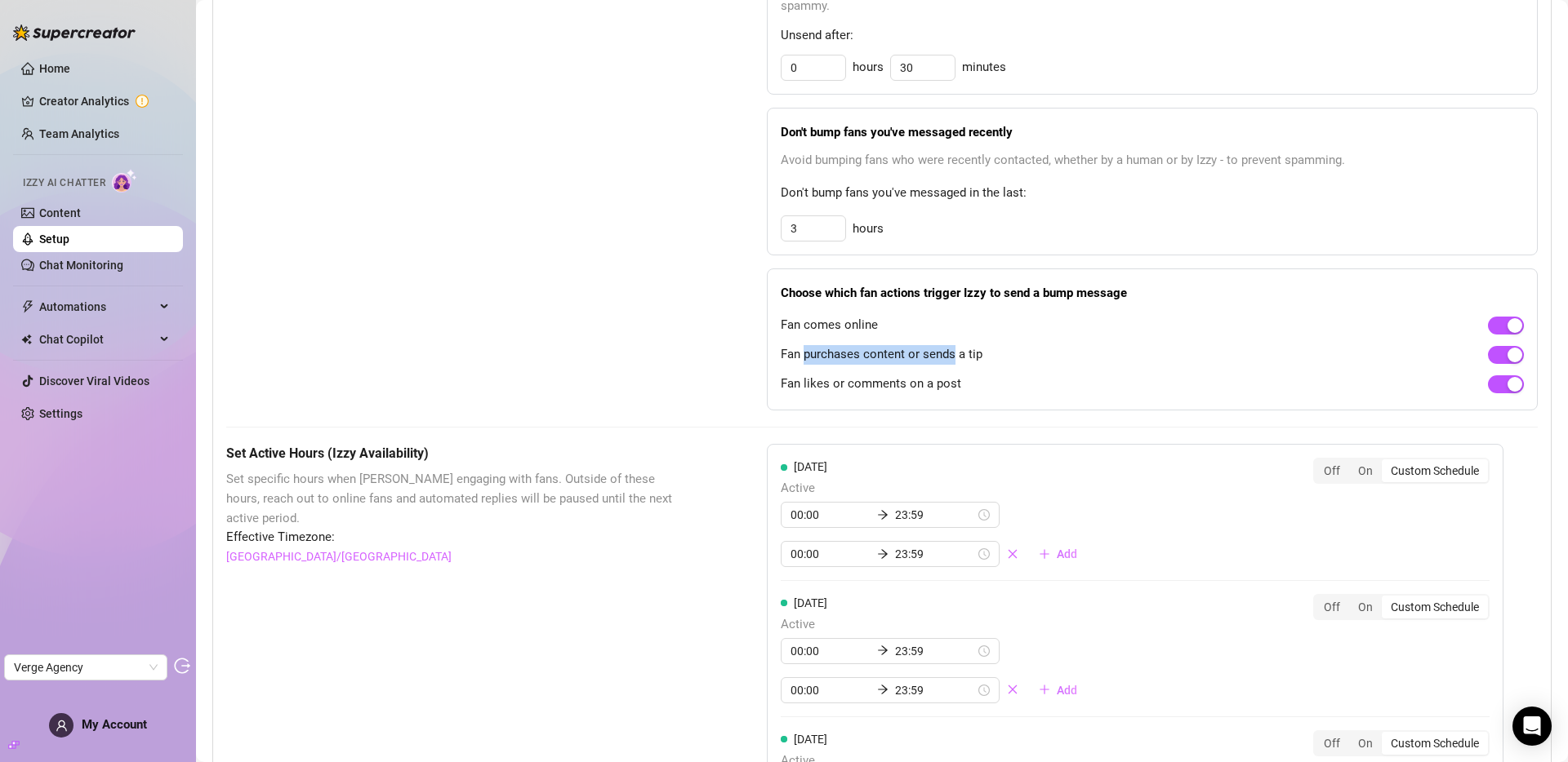
drag, startPoint x: 799, startPoint y: 353, endPoint x: 951, endPoint y: 354, distance: 152.0
click at [951, 354] on span "Fan purchases content or sends a tip" at bounding box center [881, 355] width 202 height 19
click at [676, 135] on div "Bump Fans Settings" at bounding box center [455, 179] width 459 height 466
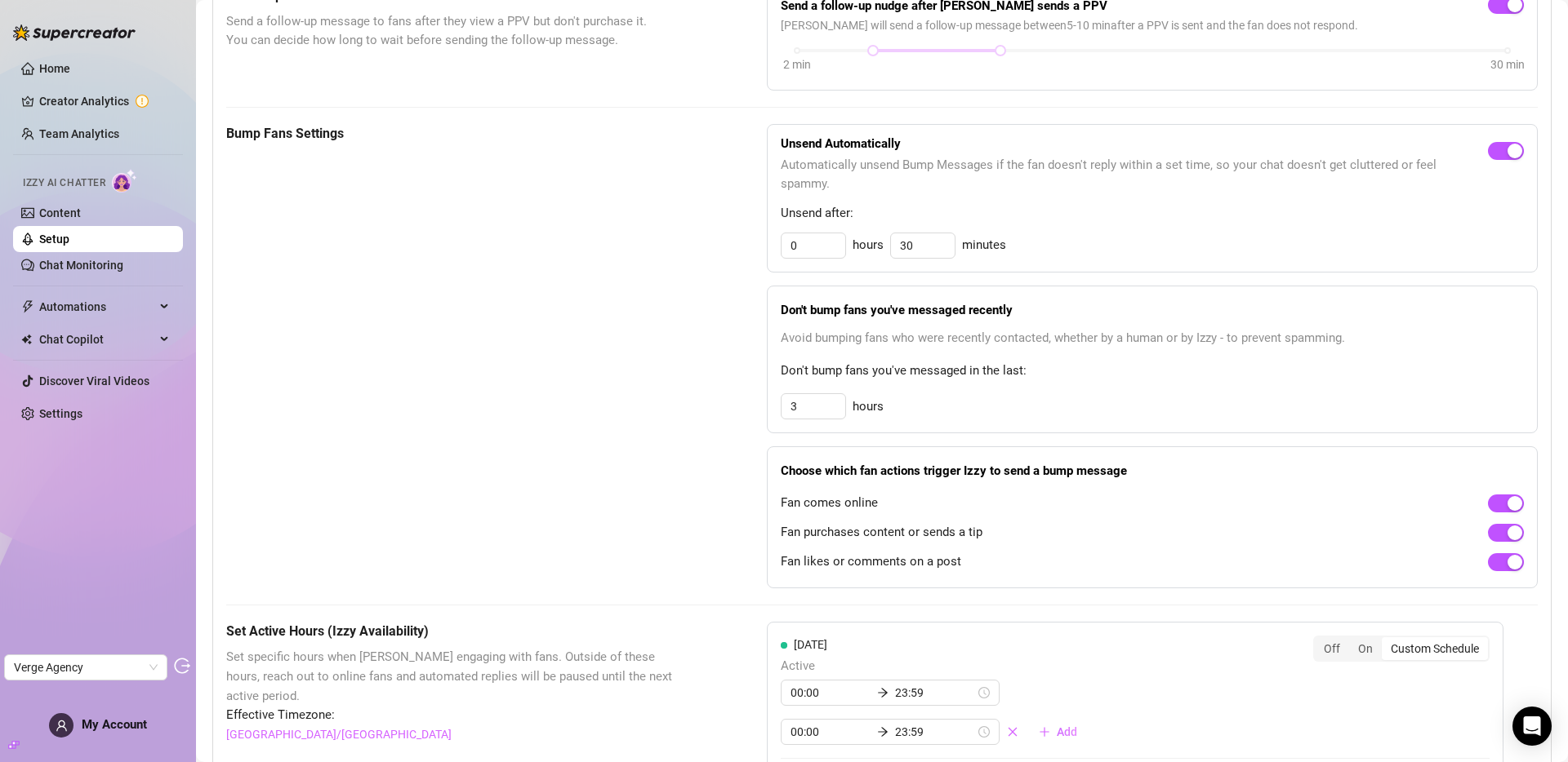
scroll to position [303, 0]
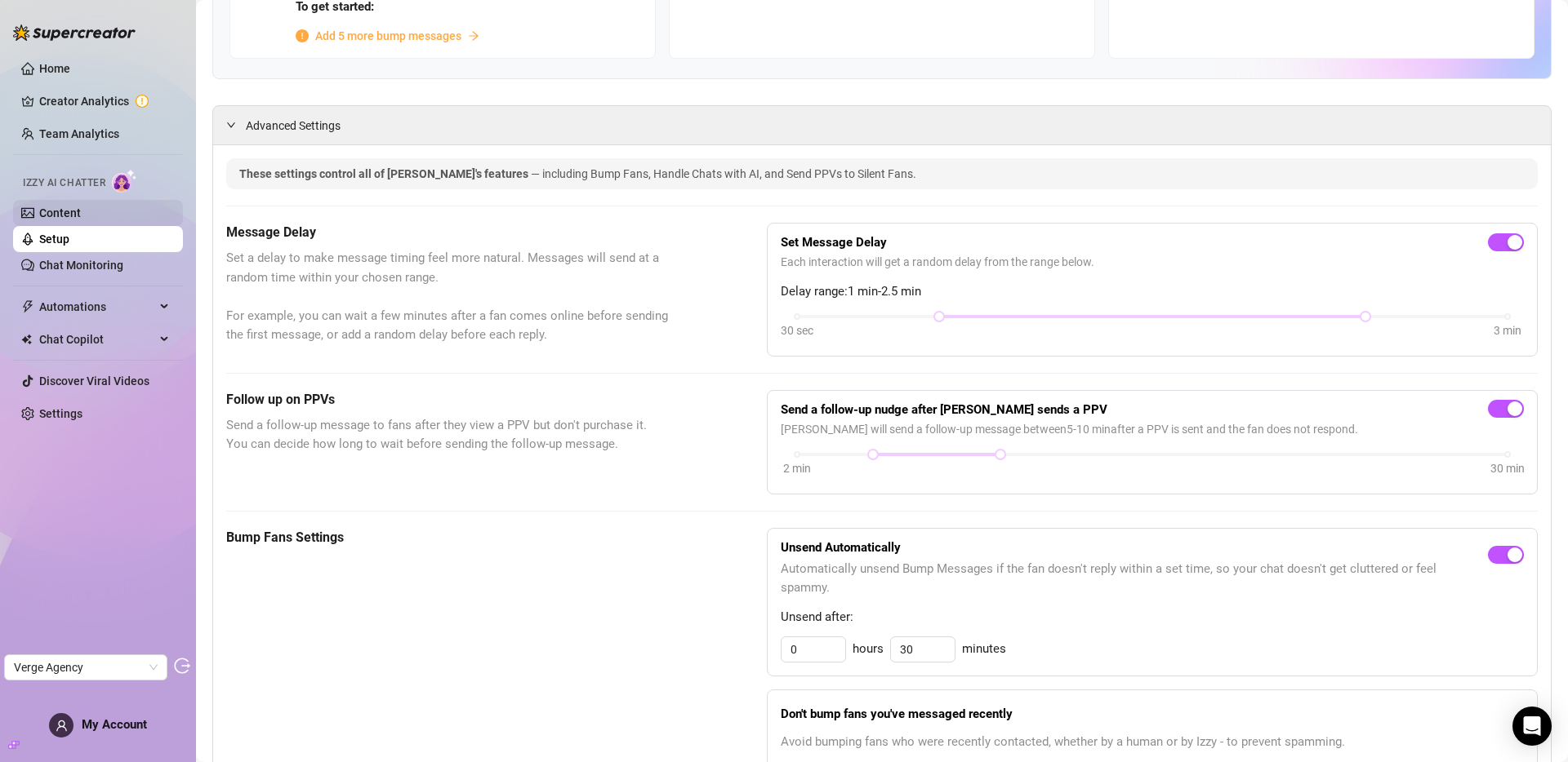
click at [78, 212] on link "Content" at bounding box center [60, 213] width 42 height 13
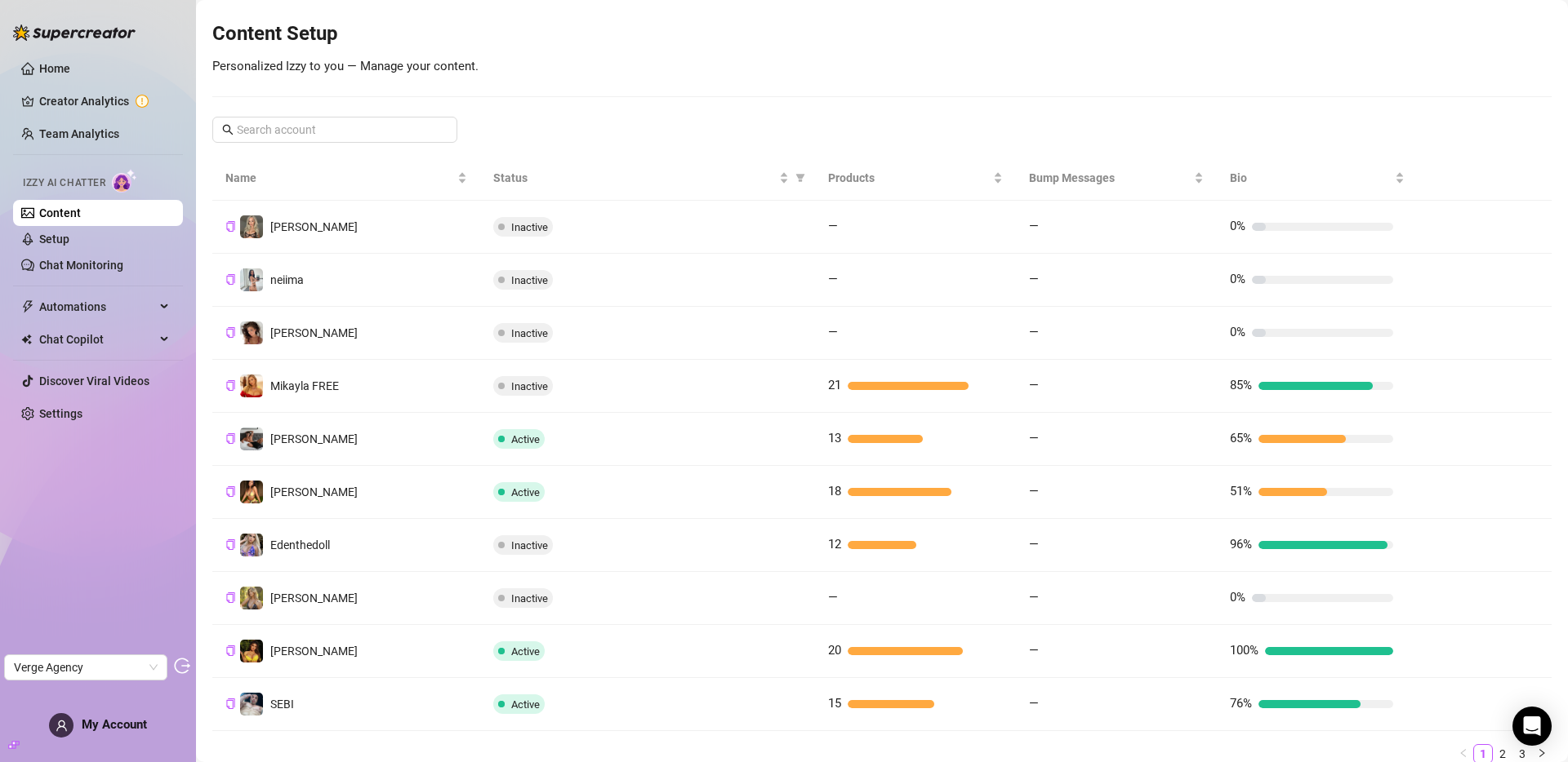
scroll to position [249, 0]
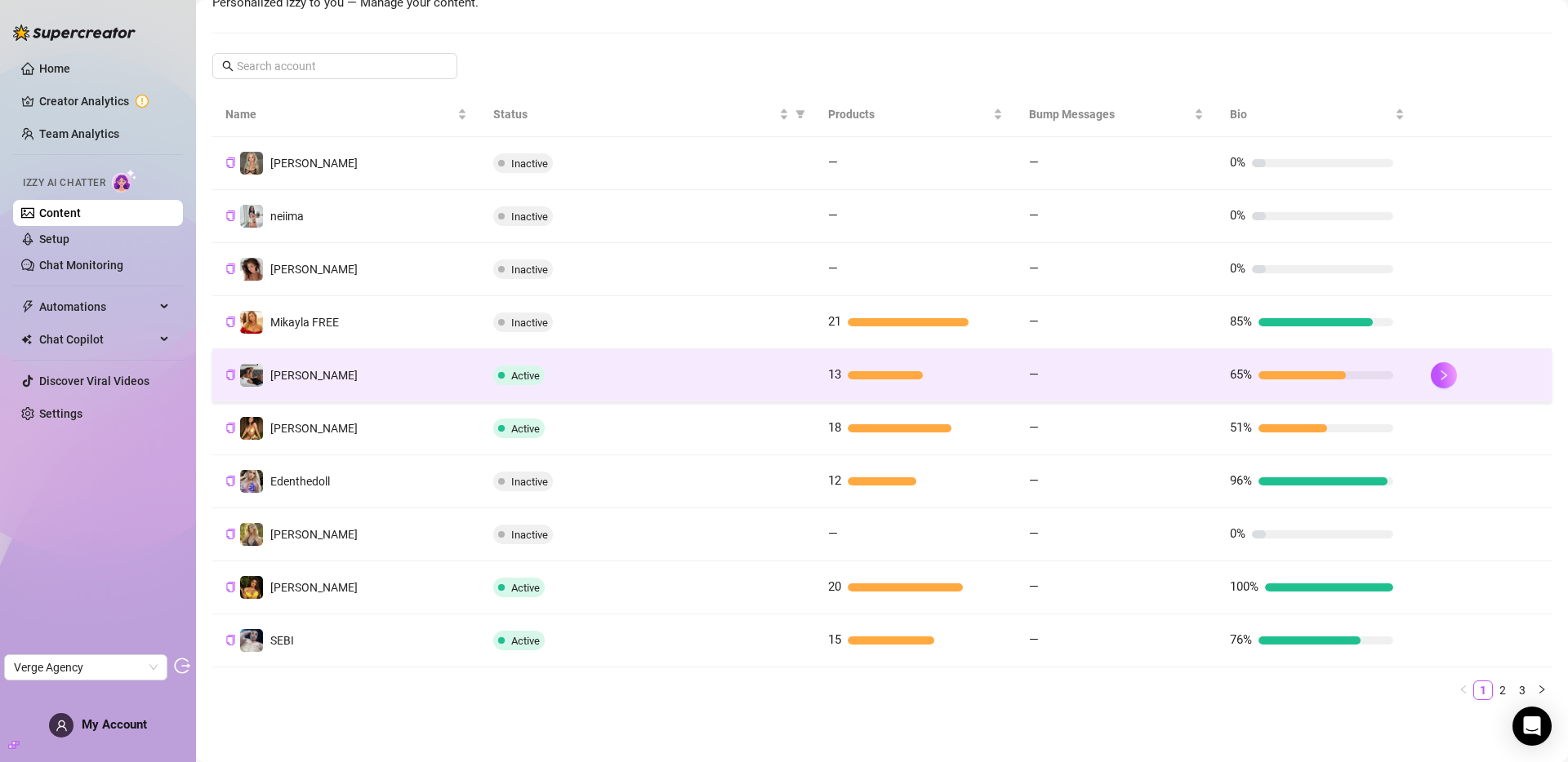
click at [651, 380] on div "Active" at bounding box center [648, 375] width 309 height 19
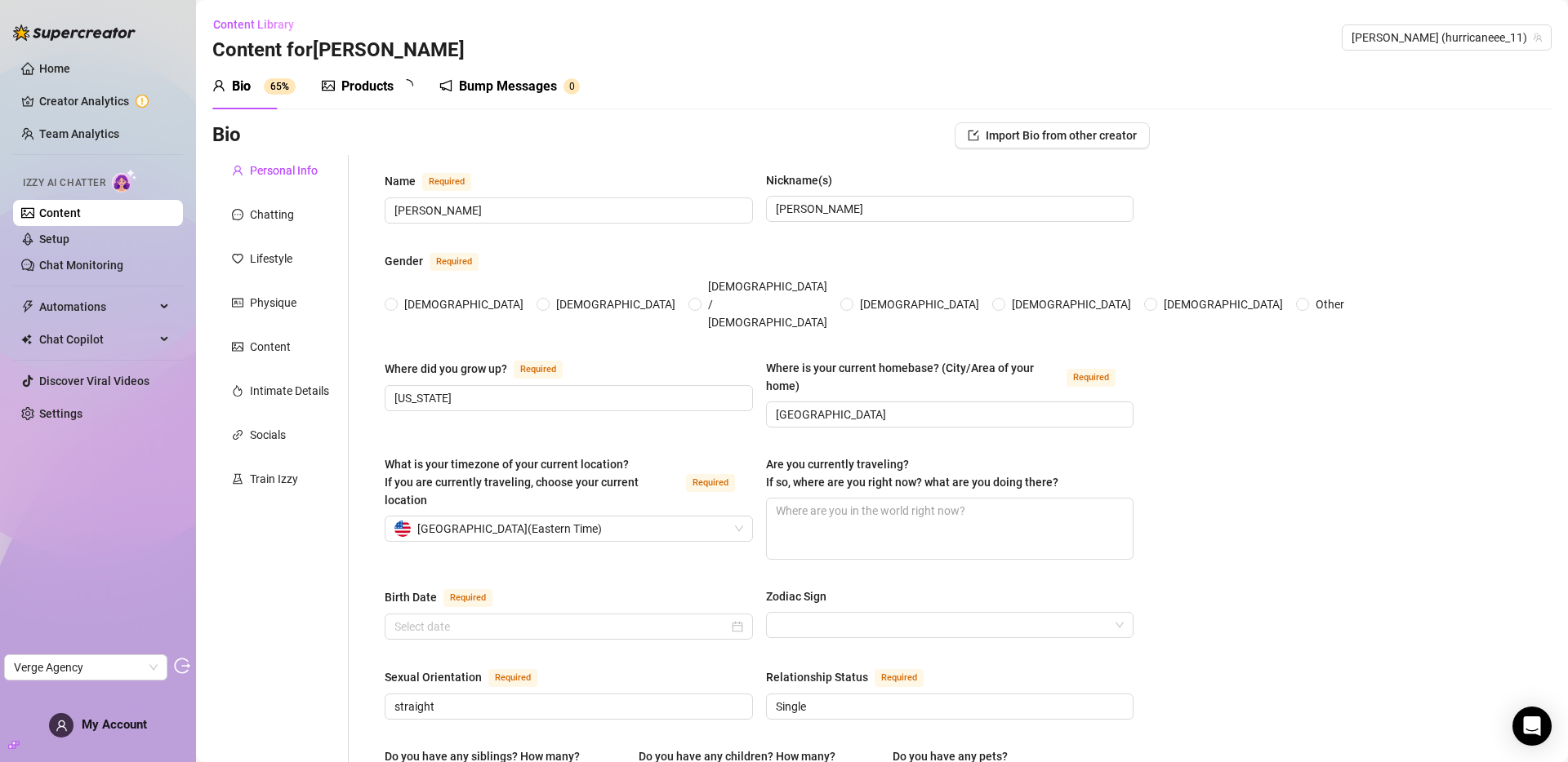
radio input "true"
type input "November 5th, 2002"
click at [276, 480] on div "Train Izzy" at bounding box center [274, 479] width 48 height 18
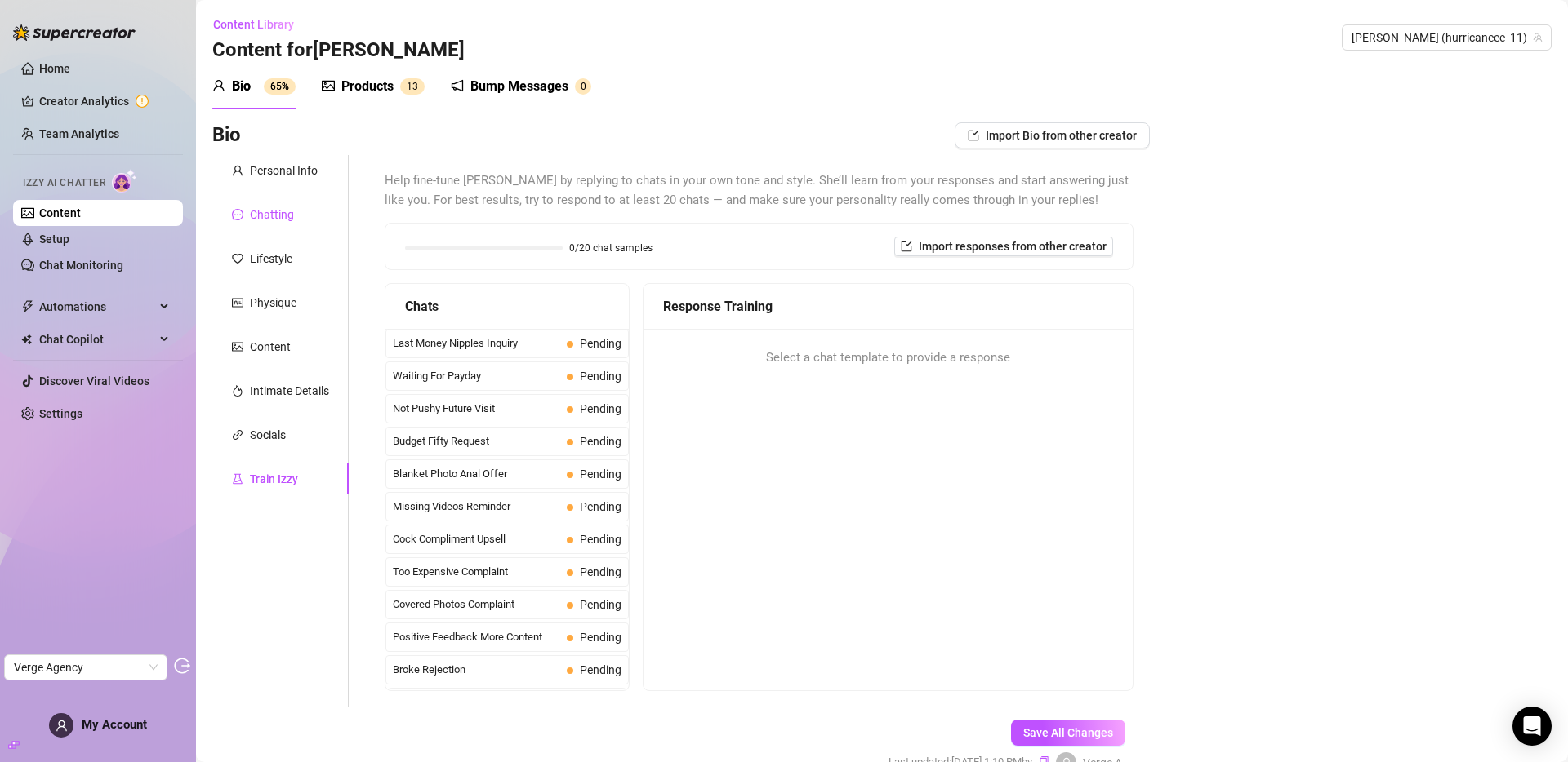
click at [291, 221] on div "Chatting" at bounding box center [272, 214] width 44 height 18
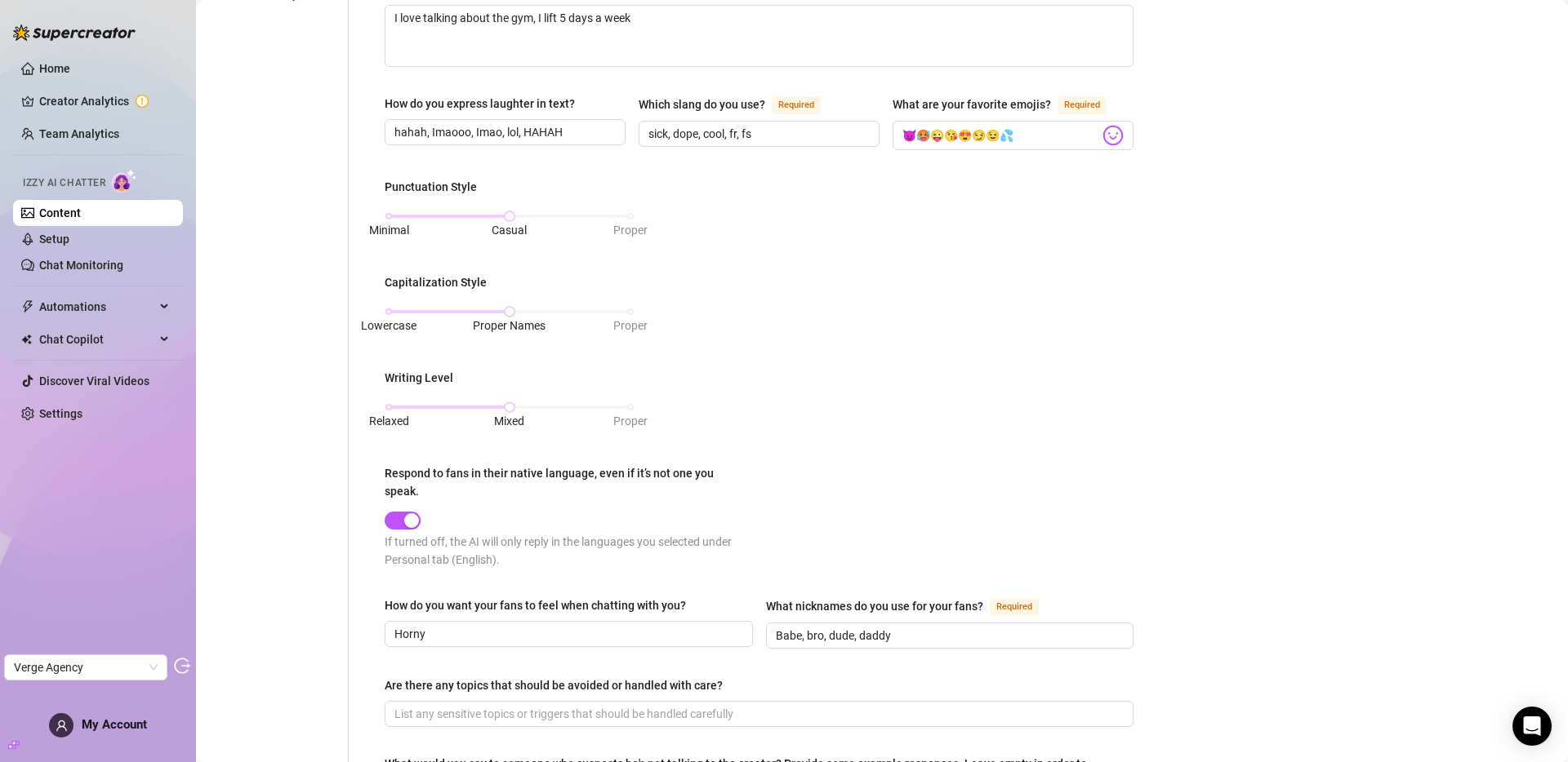
scroll to position [667, 0]
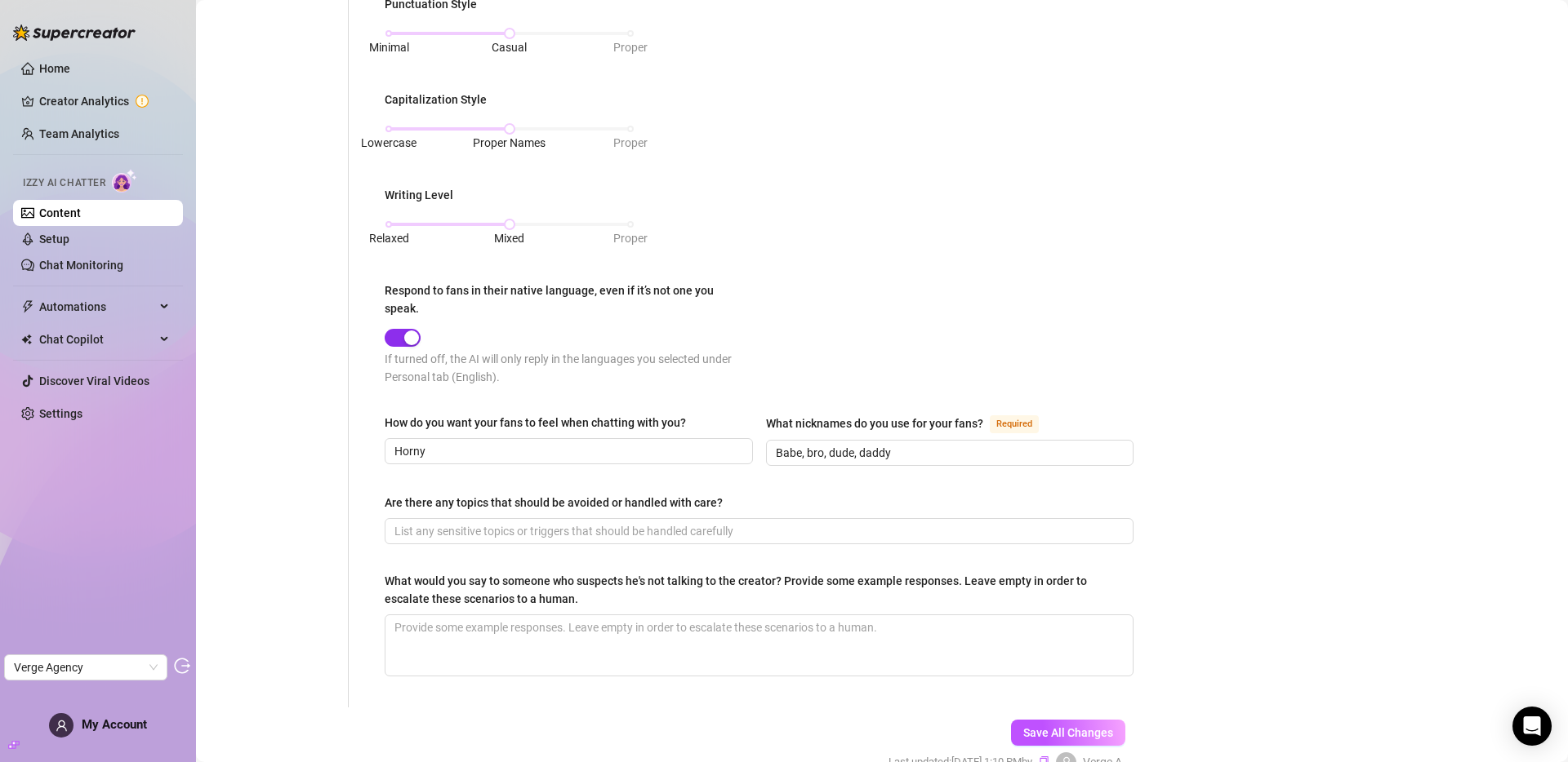
click at [403, 335] on span "button" at bounding box center [403, 337] width 36 height 18
click at [1072, 688] on span "Save All Changes" at bounding box center [1069, 733] width 90 height 13
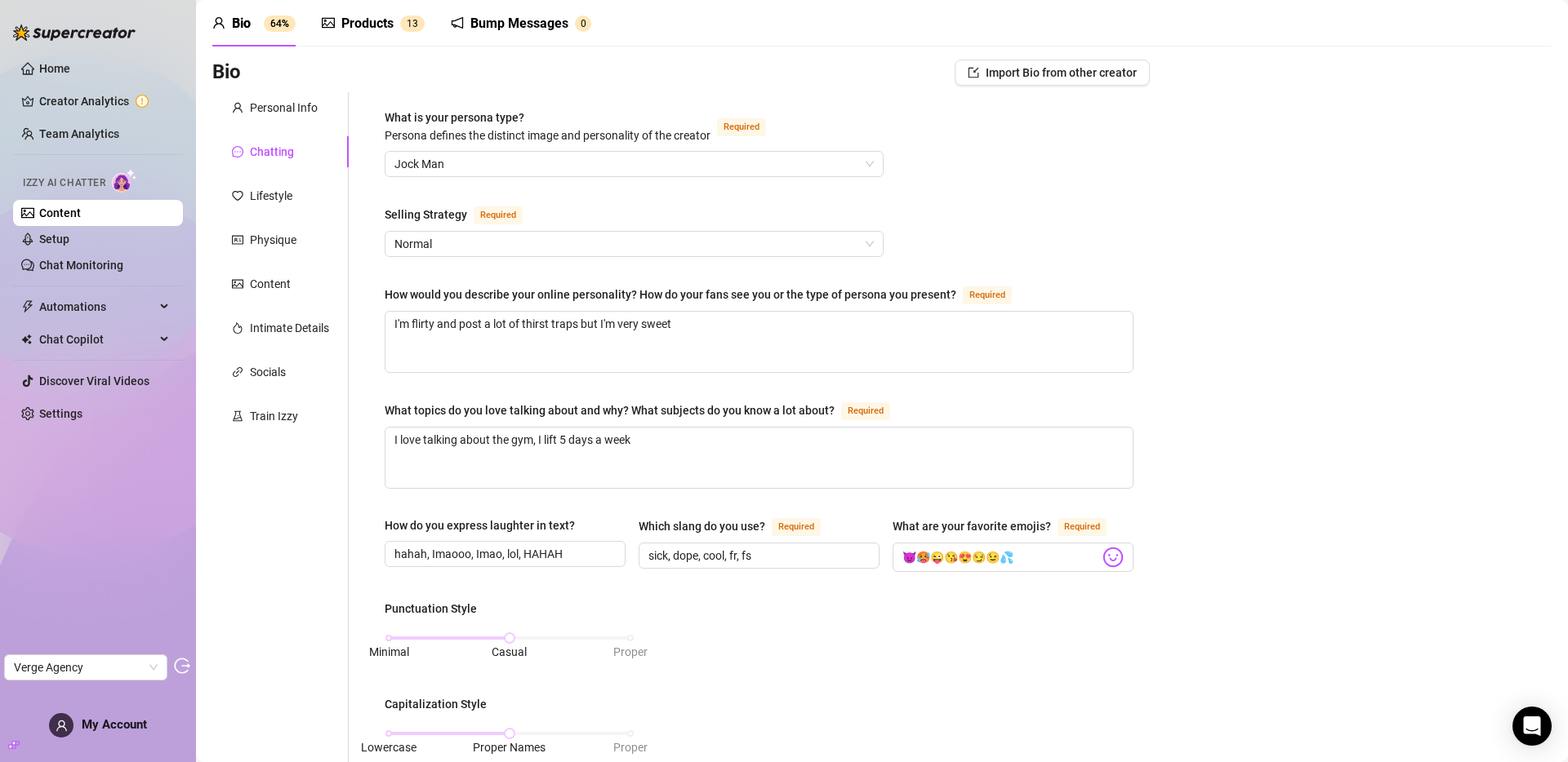
scroll to position [28, 0]
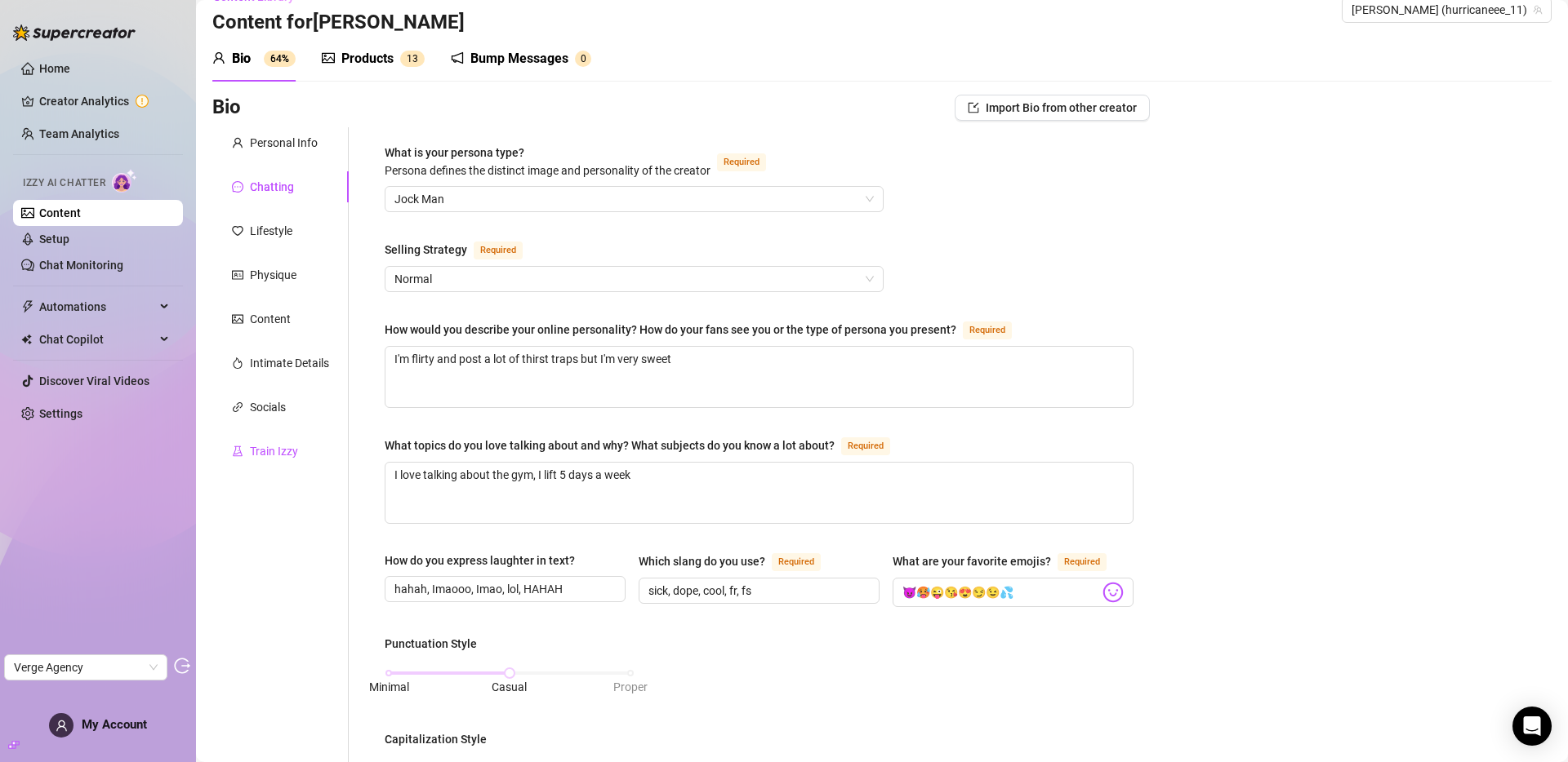
click at [273, 448] on div "Train Izzy" at bounding box center [274, 451] width 48 height 18
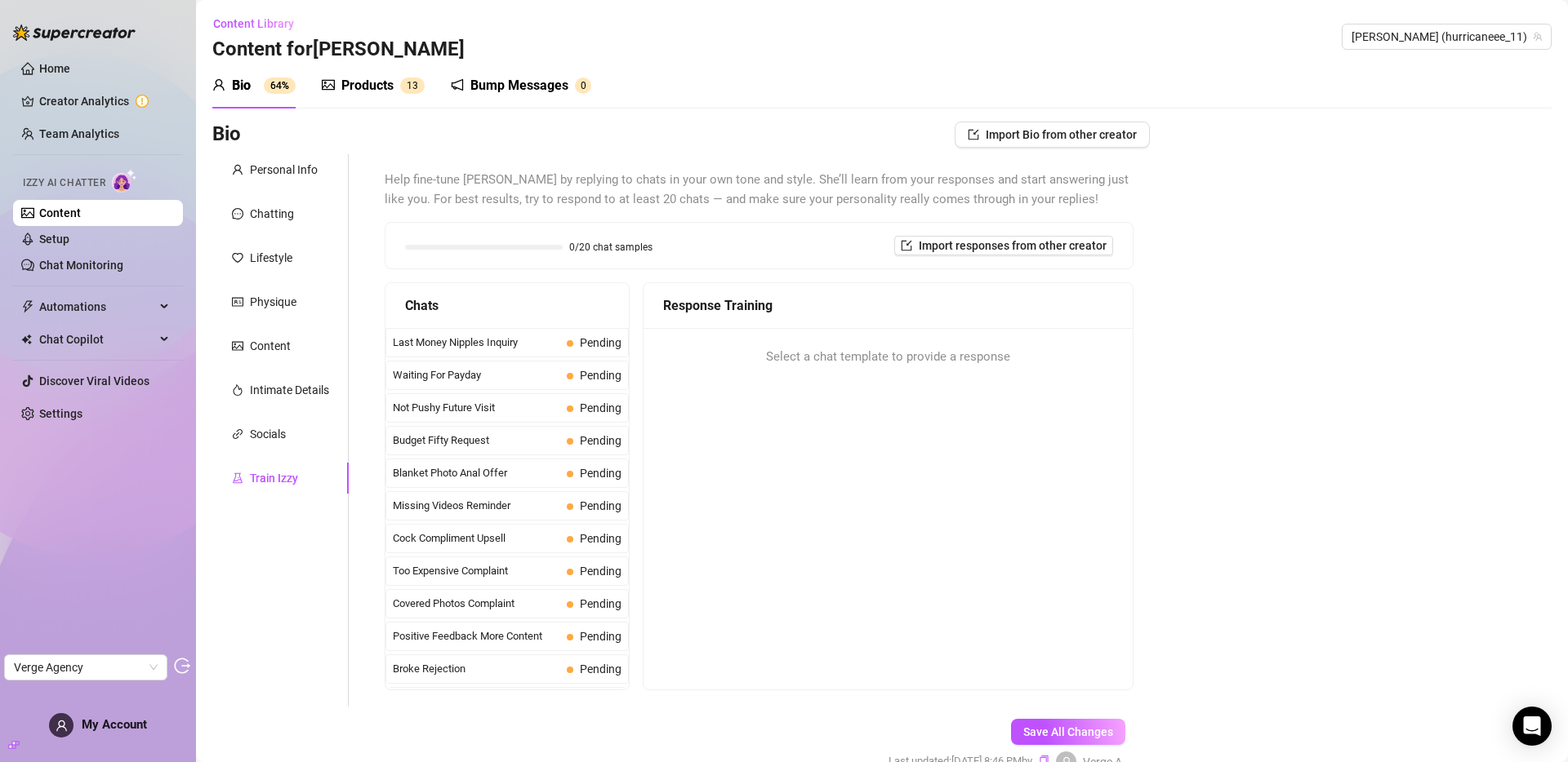
scroll to position [0, 0]
click at [482, 343] on span "Last Money Nipples Inquiry" at bounding box center [476, 343] width 167 height 16
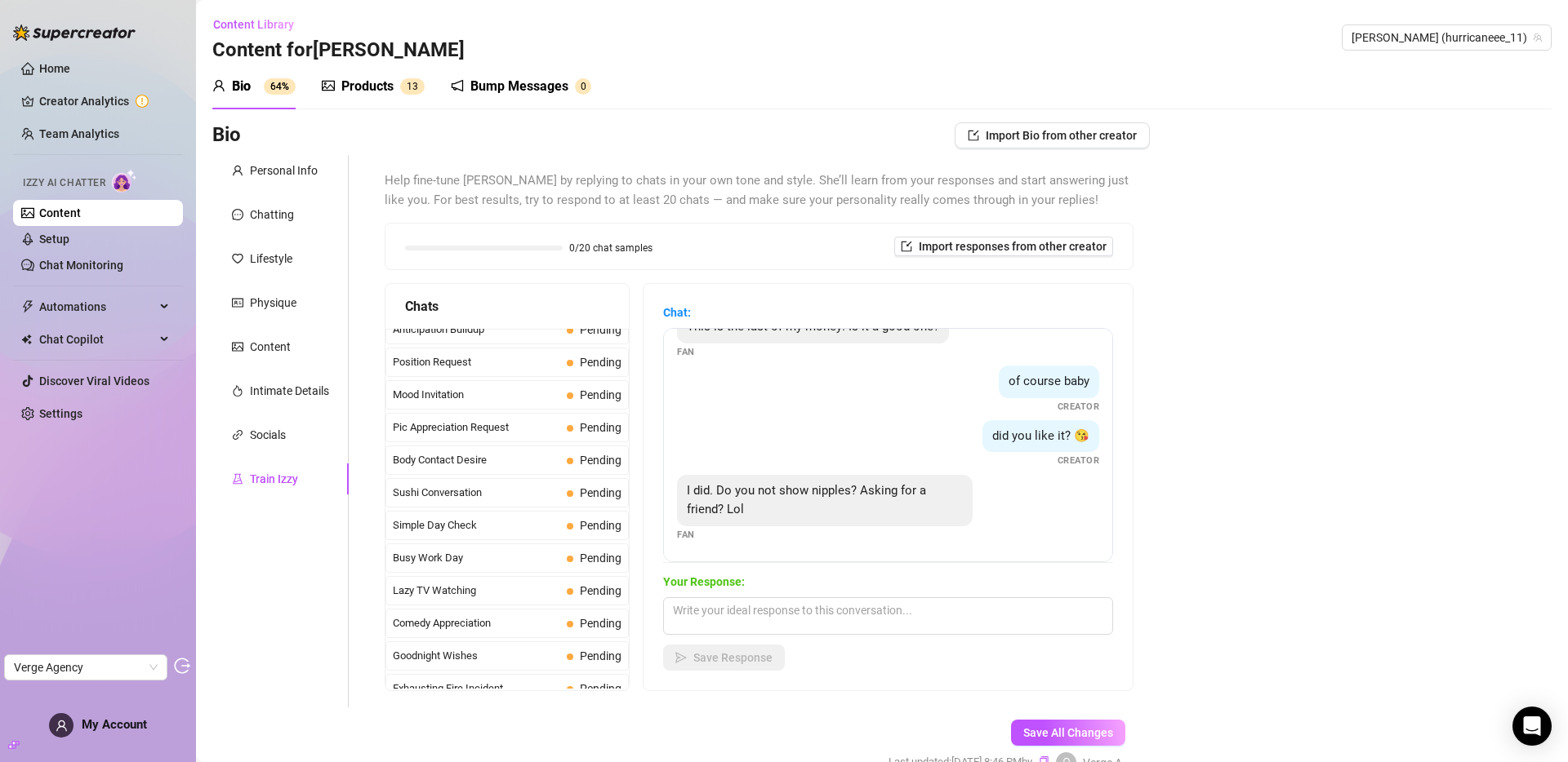
scroll to position [1391, 0]
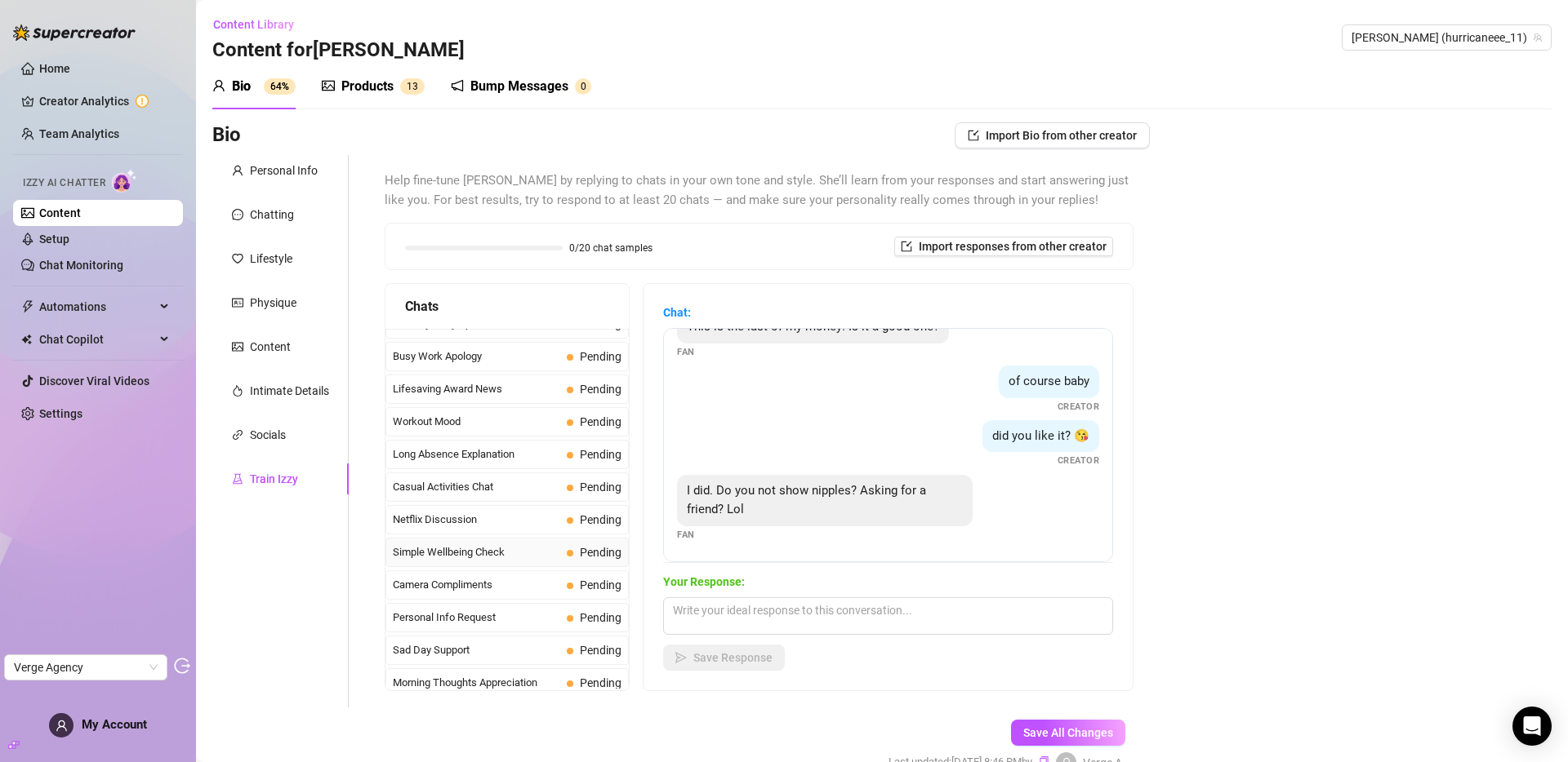
click at [509, 553] on span "Simple Wellbeing Check" at bounding box center [476, 552] width 167 height 16
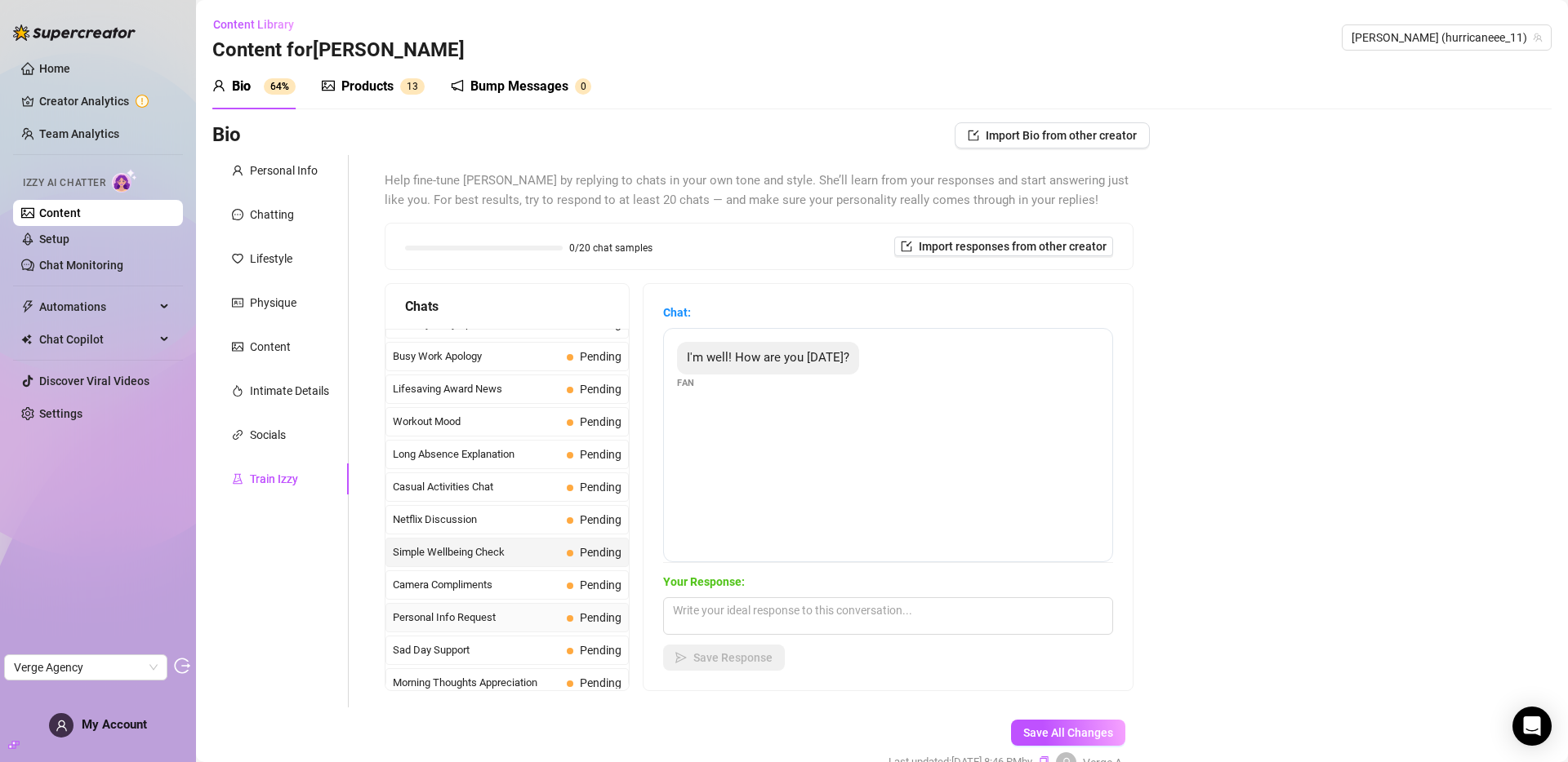
click at [516, 620] on span "Personal Info Request" at bounding box center [476, 618] width 167 height 16
drag, startPoint x: 727, startPoint y: 355, endPoint x: 845, endPoint y: 353, distance: 118.0
click at [845, 353] on span "Would you be willing to tell me something about yourself? Something I don't know" at bounding box center [818, 367] width 263 height 34
click at [865, 611] on textarea at bounding box center [888, 616] width 450 height 37
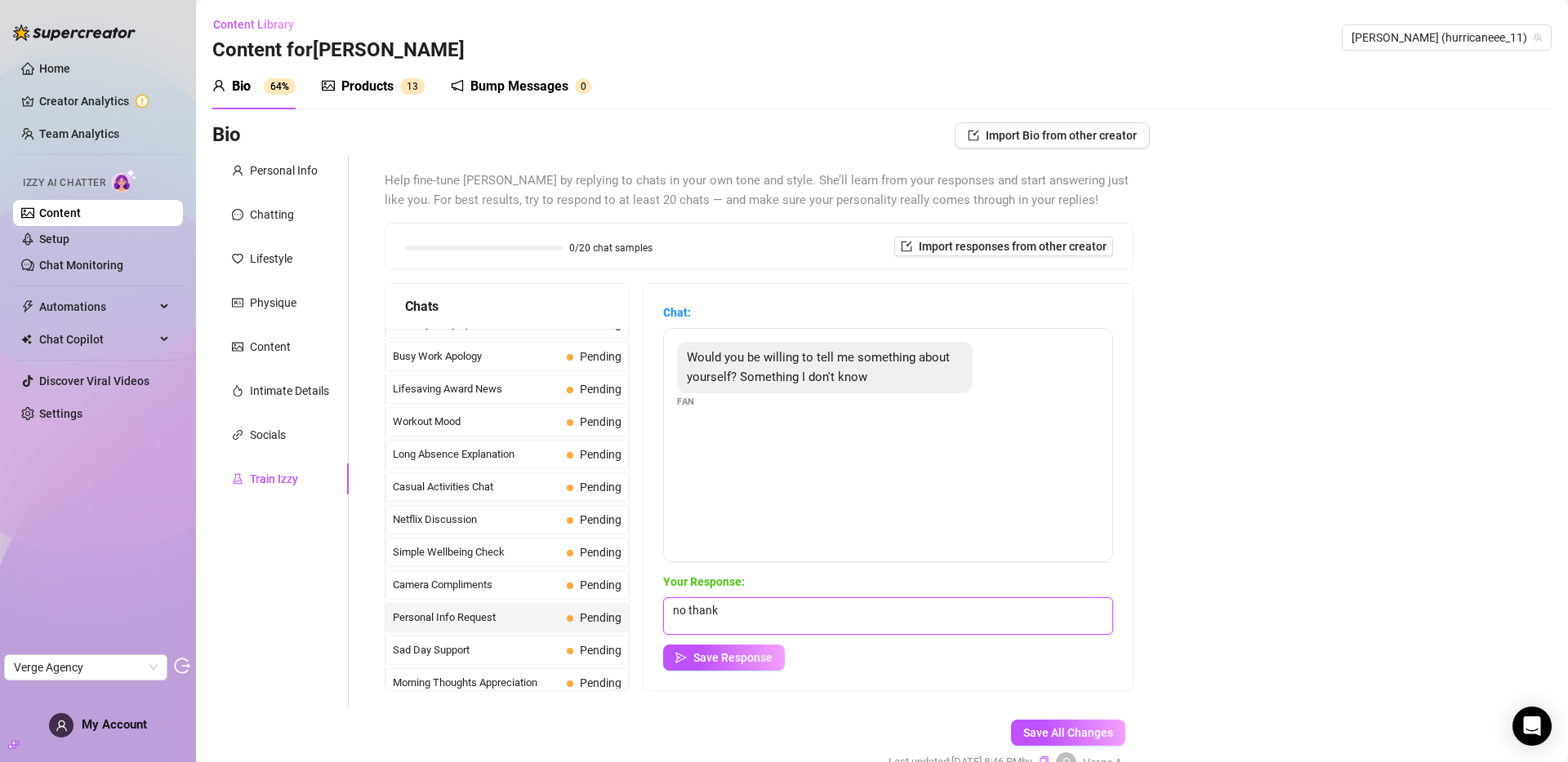
type textarea "no thanks"
click at [285, 430] on div "Socials" at bounding box center [268, 435] width 36 height 18
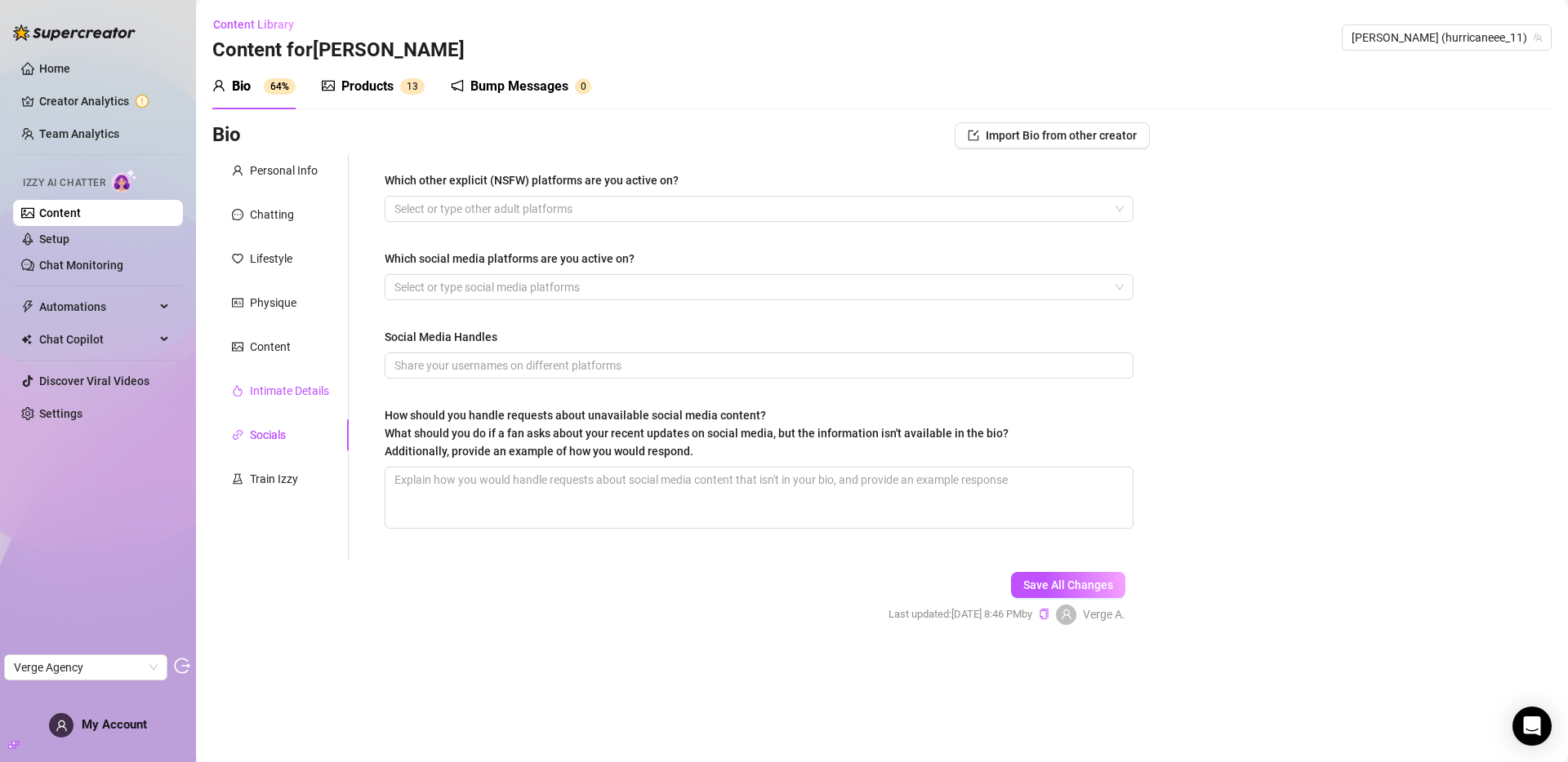
click at [290, 393] on div "Intimate Details" at bounding box center [289, 390] width 79 height 18
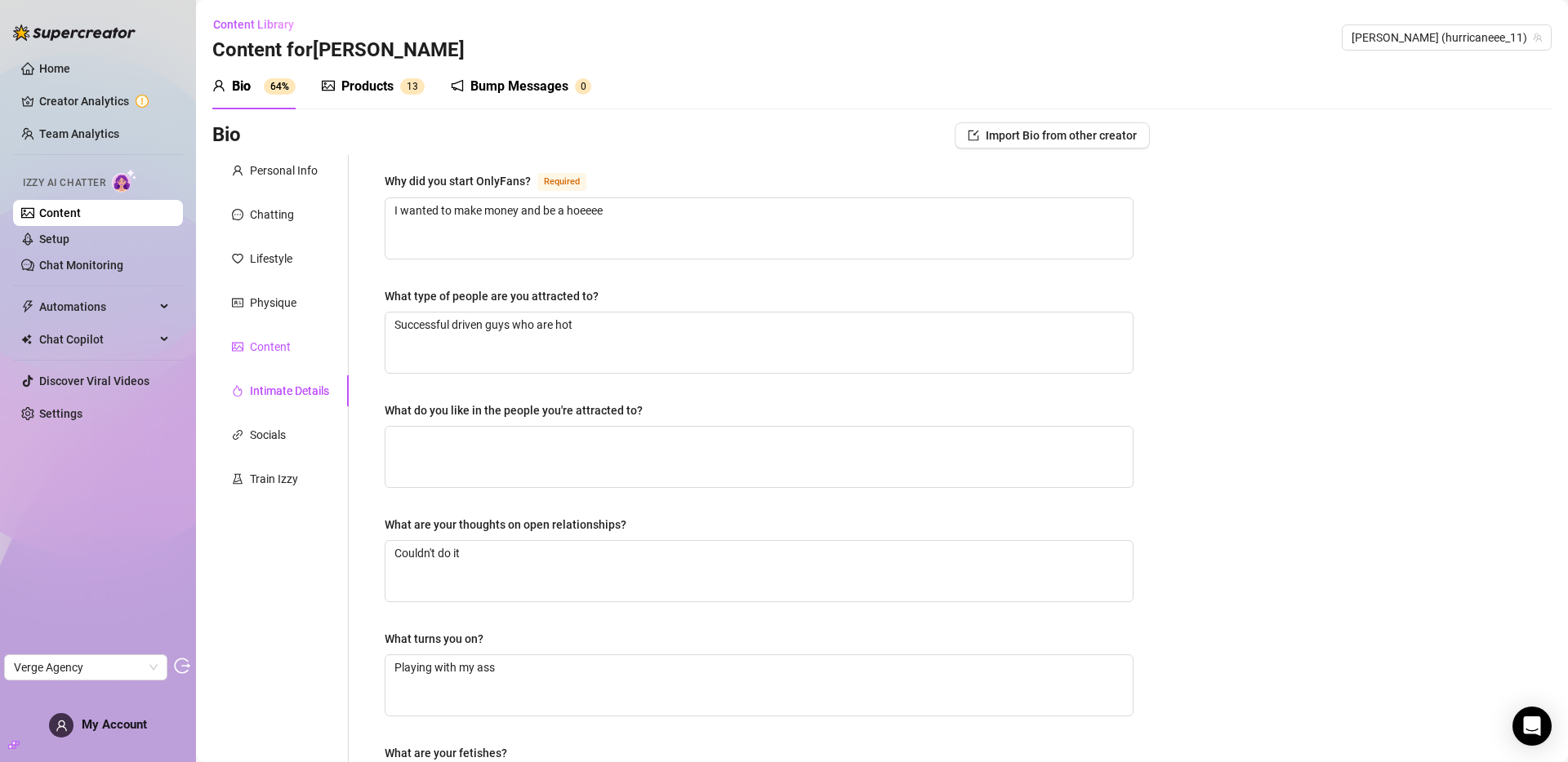
click at [282, 341] on div "Content" at bounding box center [270, 346] width 41 height 18
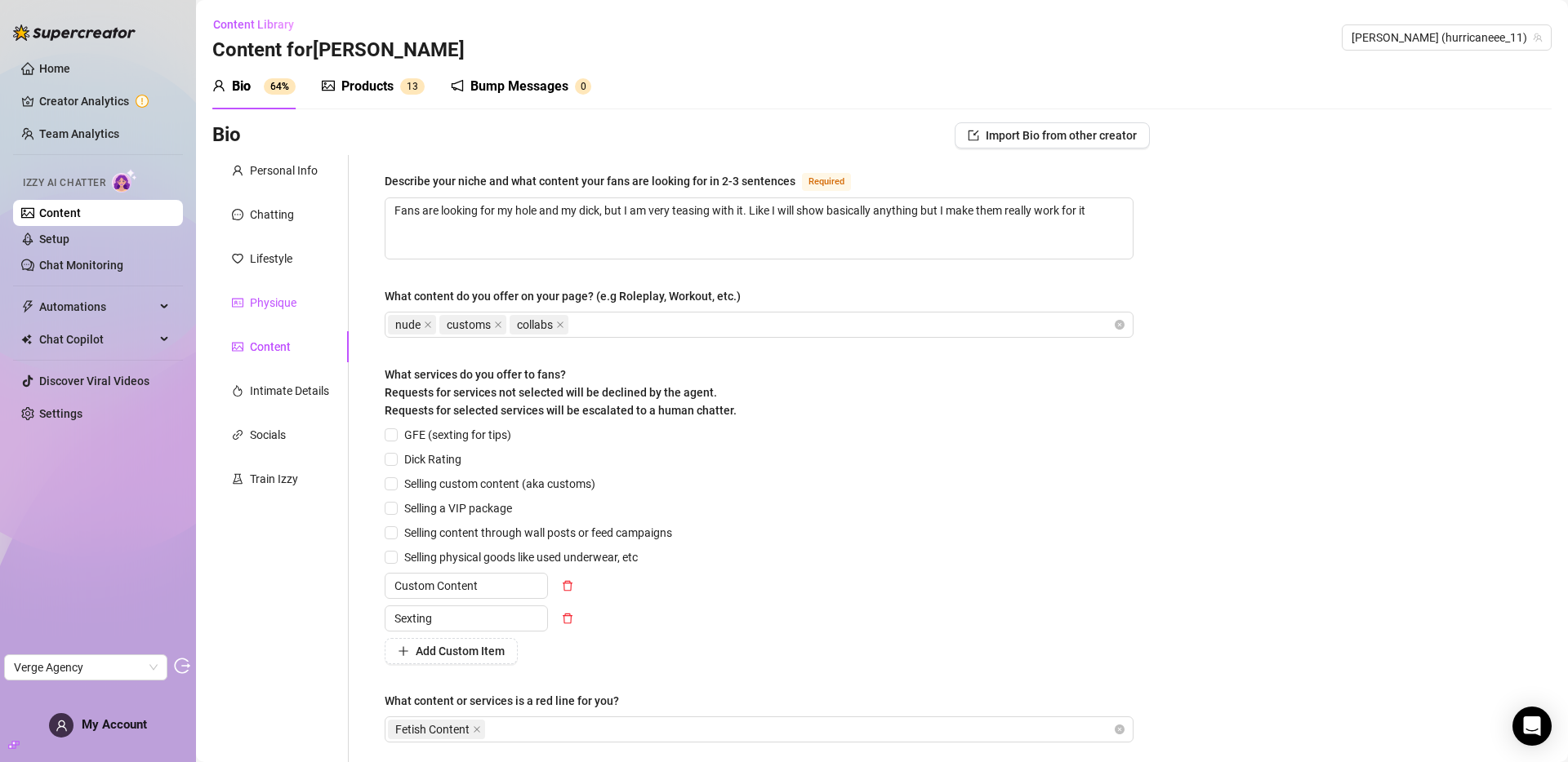
click at [271, 300] on div "Physique" at bounding box center [273, 302] width 47 height 18
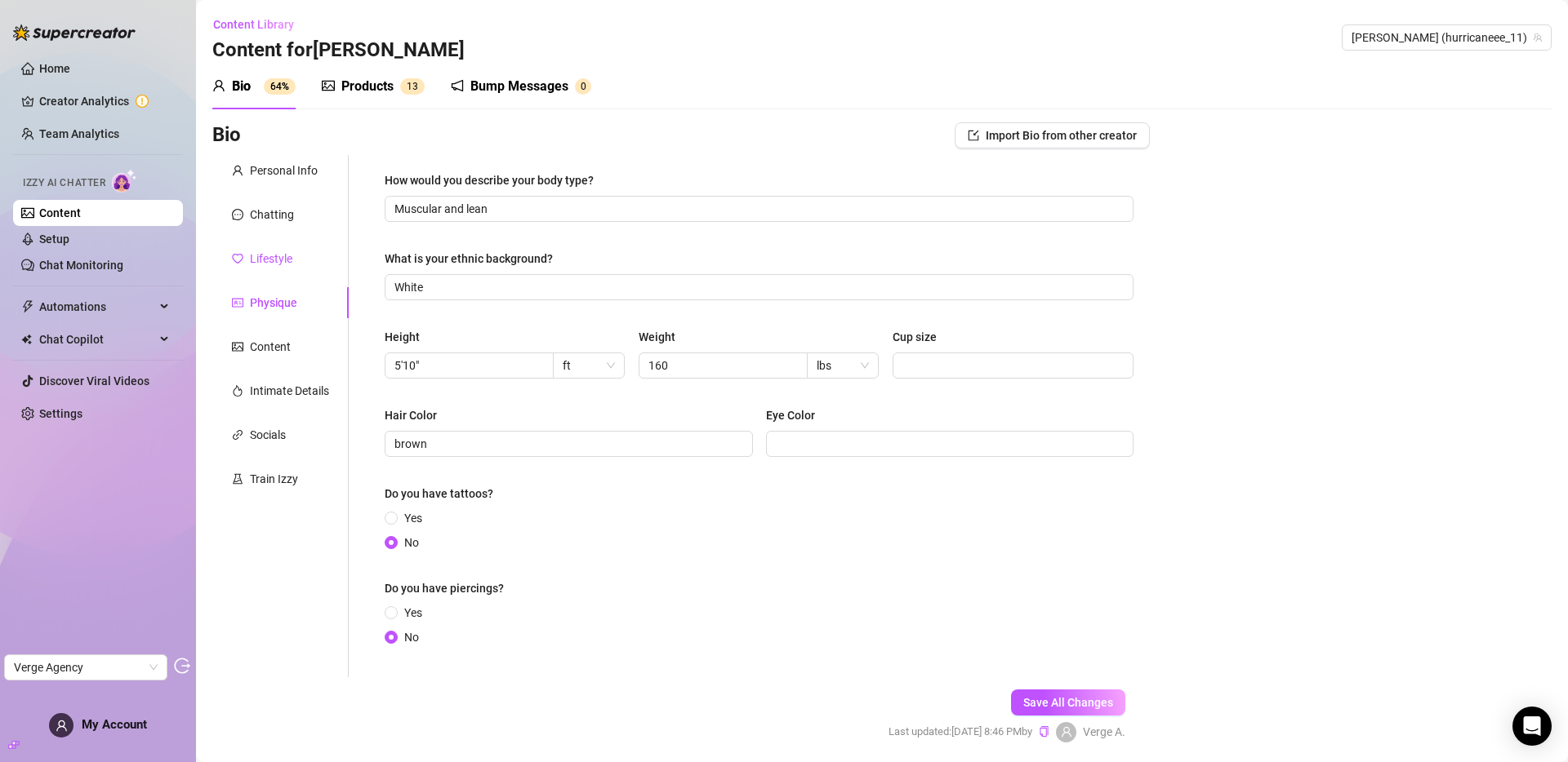
click at [266, 265] on div "Lifestyle" at bounding box center [271, 258] width 42 height 18
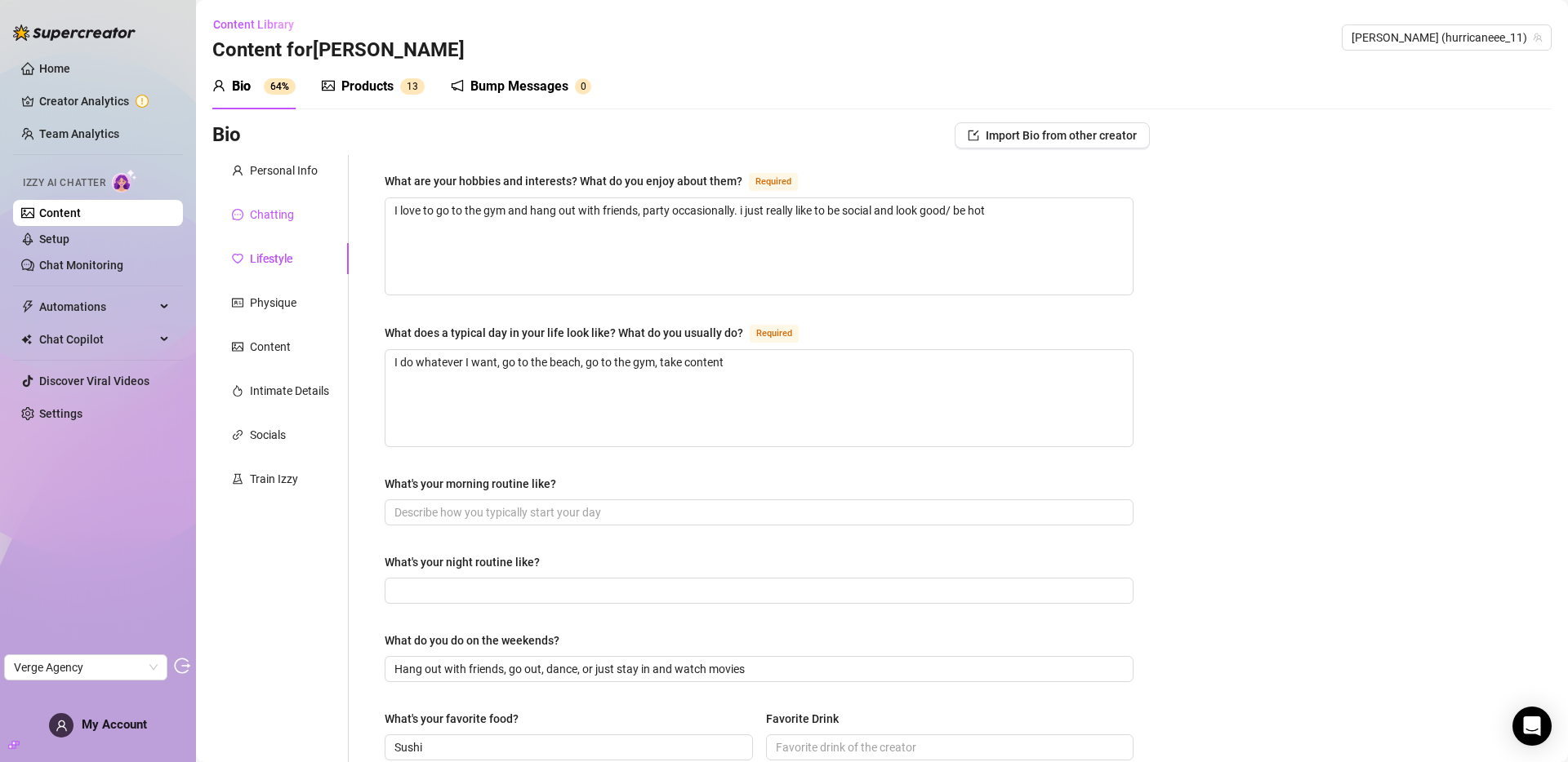
click at [274, 220] on div "Chatting" at bounding box center [272, 214] width 44 height 18
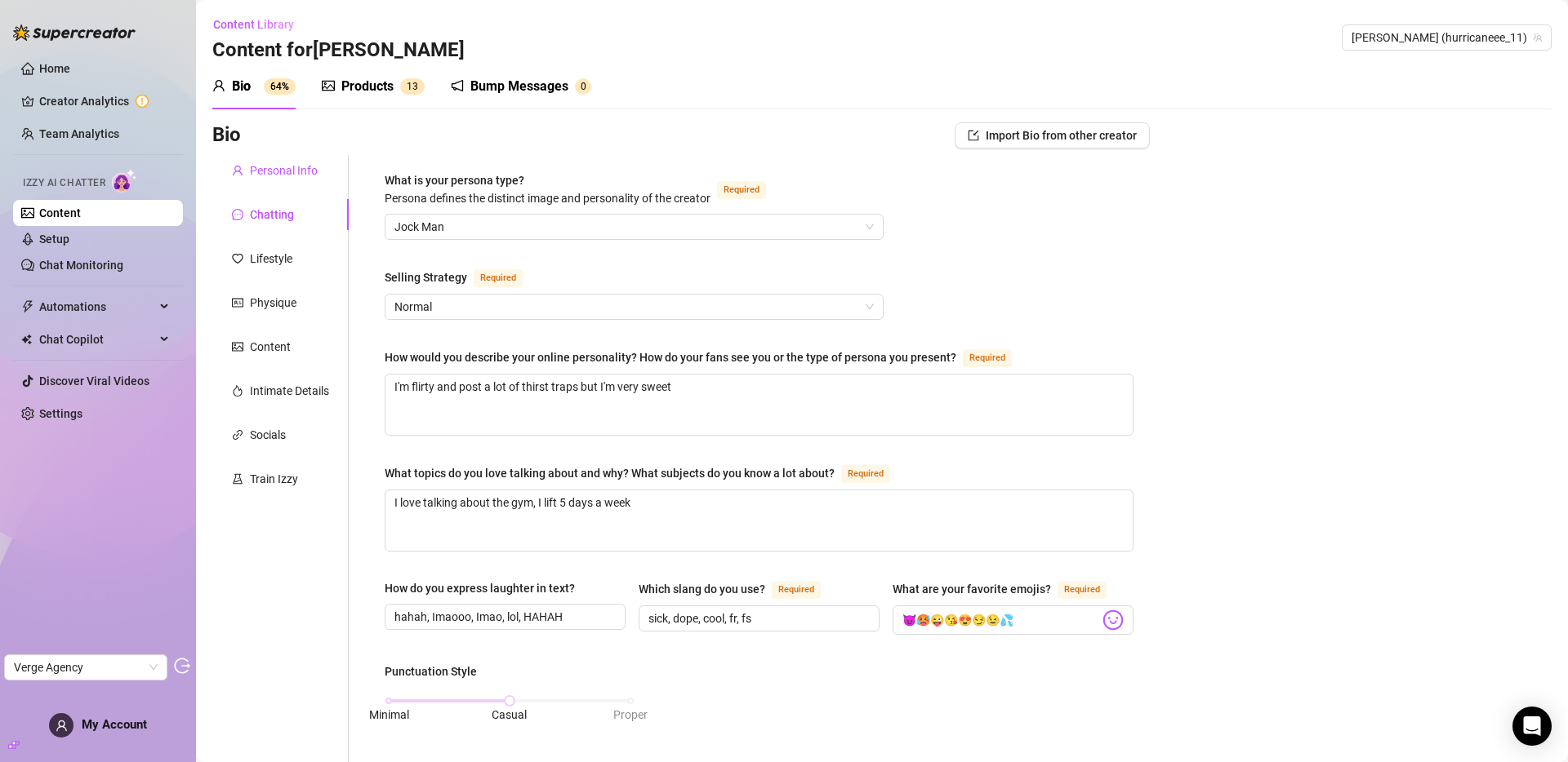
click at [276, 162] on div "Personal Info" at bounding box center [283, 170] width 68 height 18
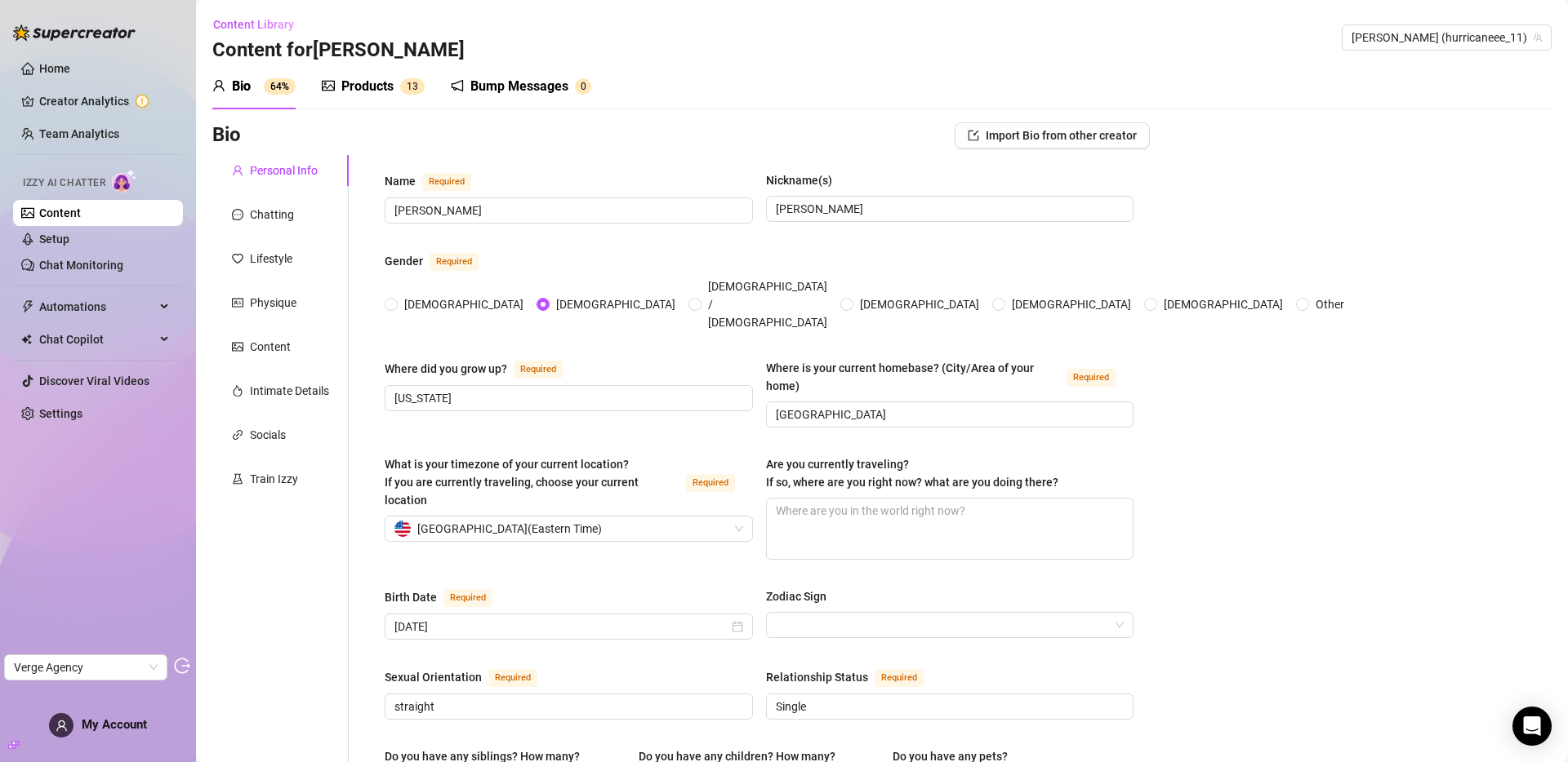
click at [81, 208] on link "Content" at bounding box center [60, 213] width 42 height 13
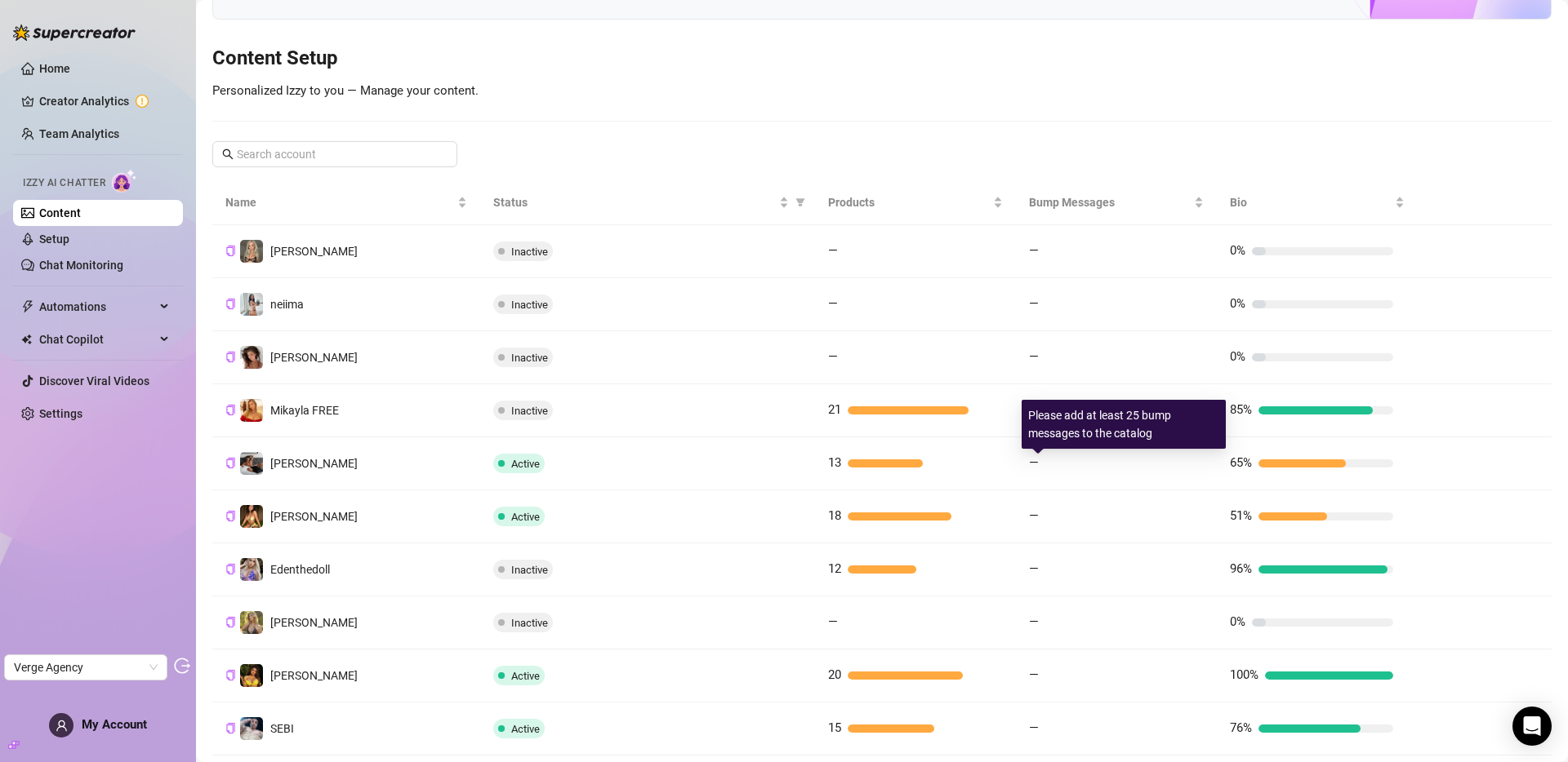
scroll to position [135, 0]
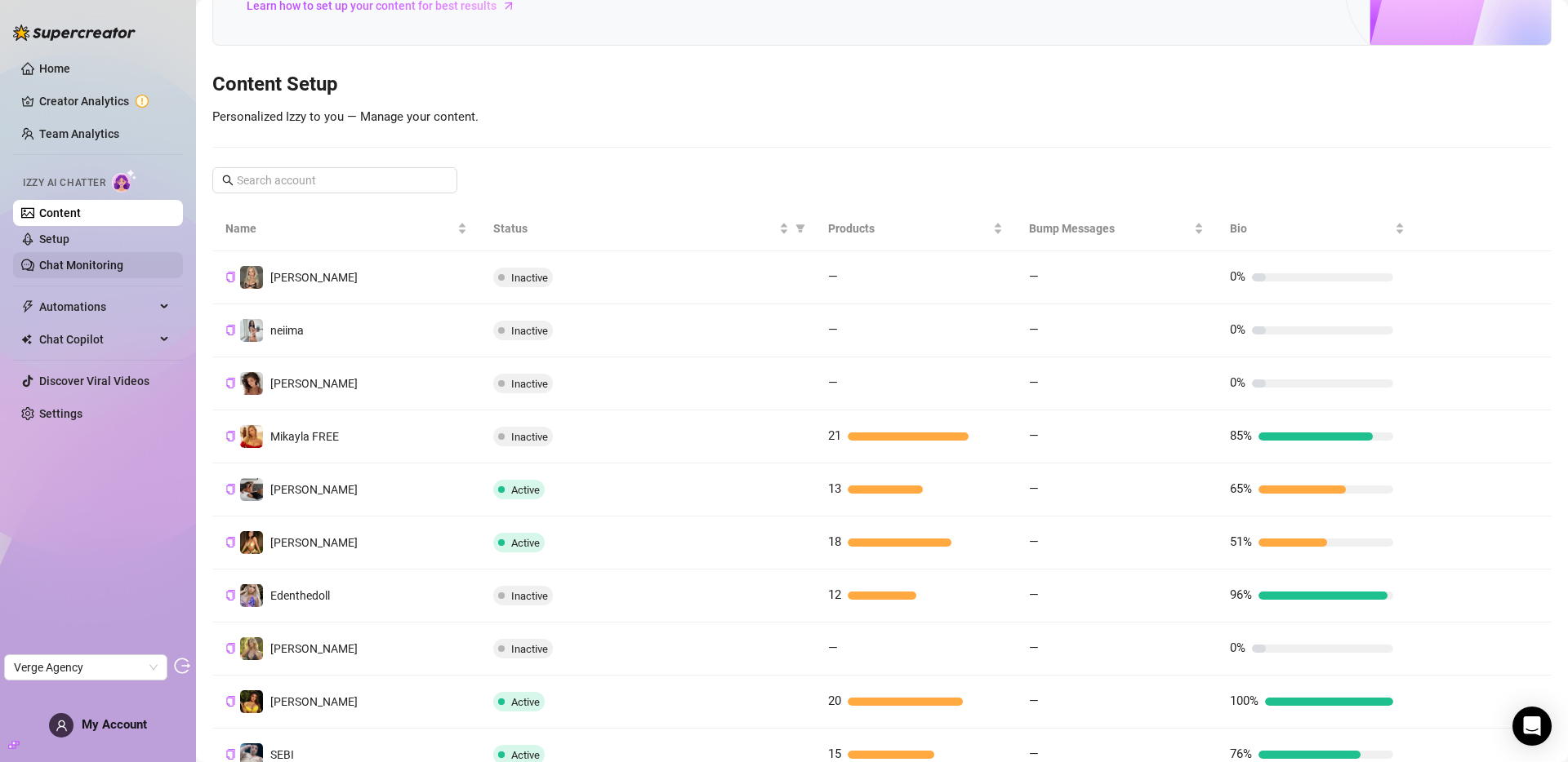
click at [64, 260] on link "Chat Monitoring" at bounding box center [81, 266] width 84 height 13
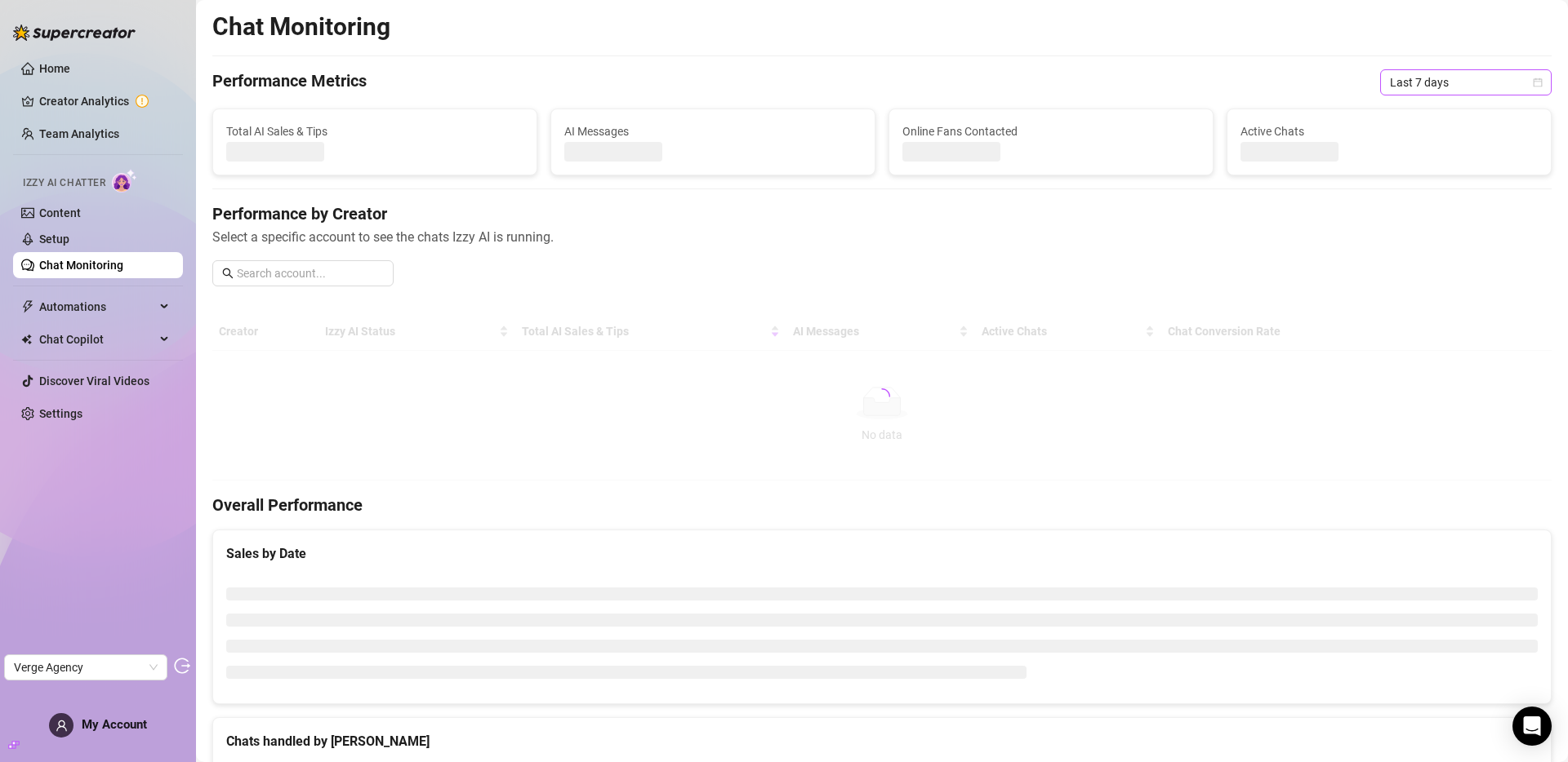
click at [1445, 80] on span "Last 7 days" at bounding box center [1466, 82] width 152 height 25
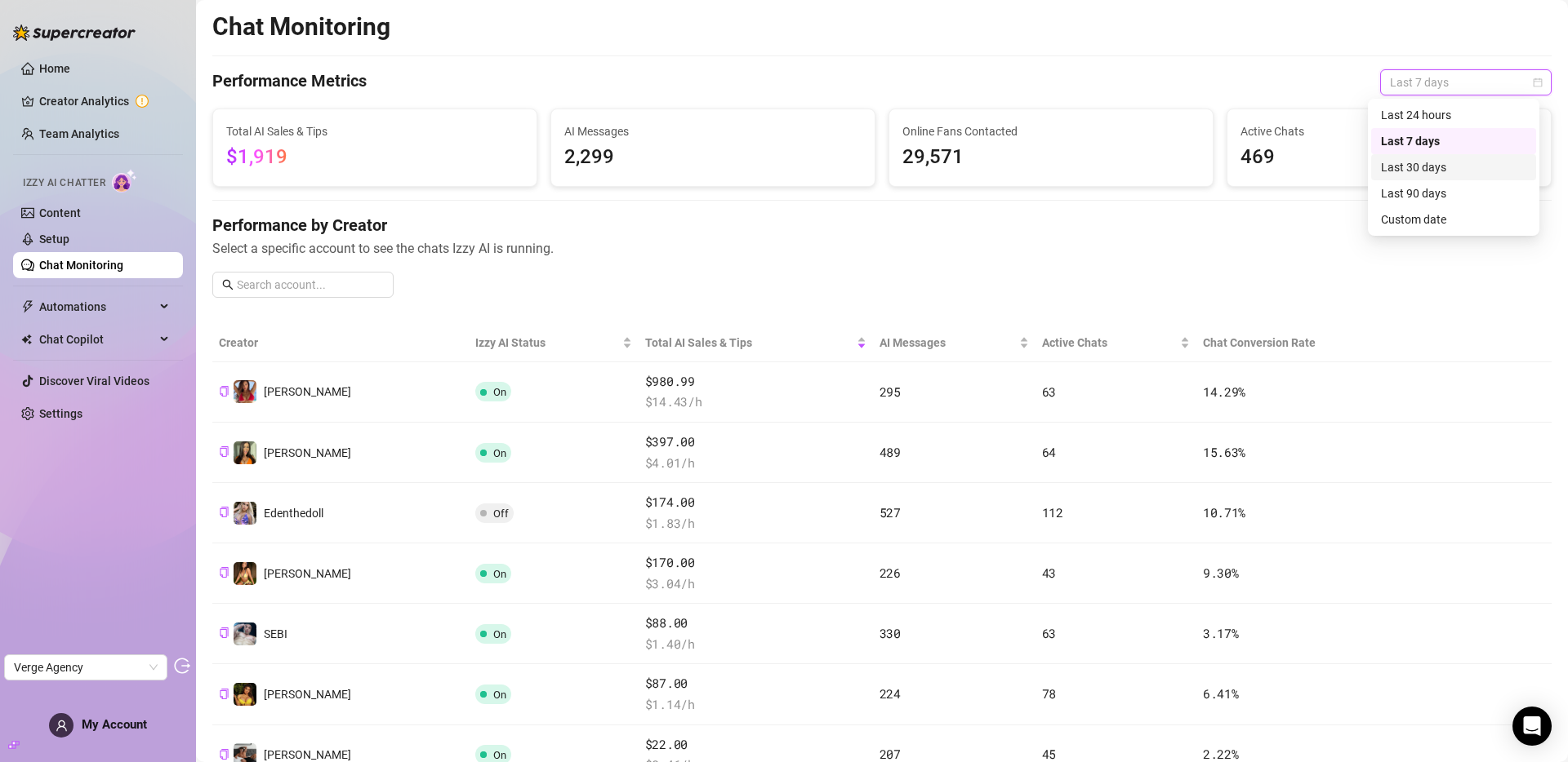
click at [1438, 170] on div "Last 30 days" at bounding box center [1453, 167] width 145 height 18
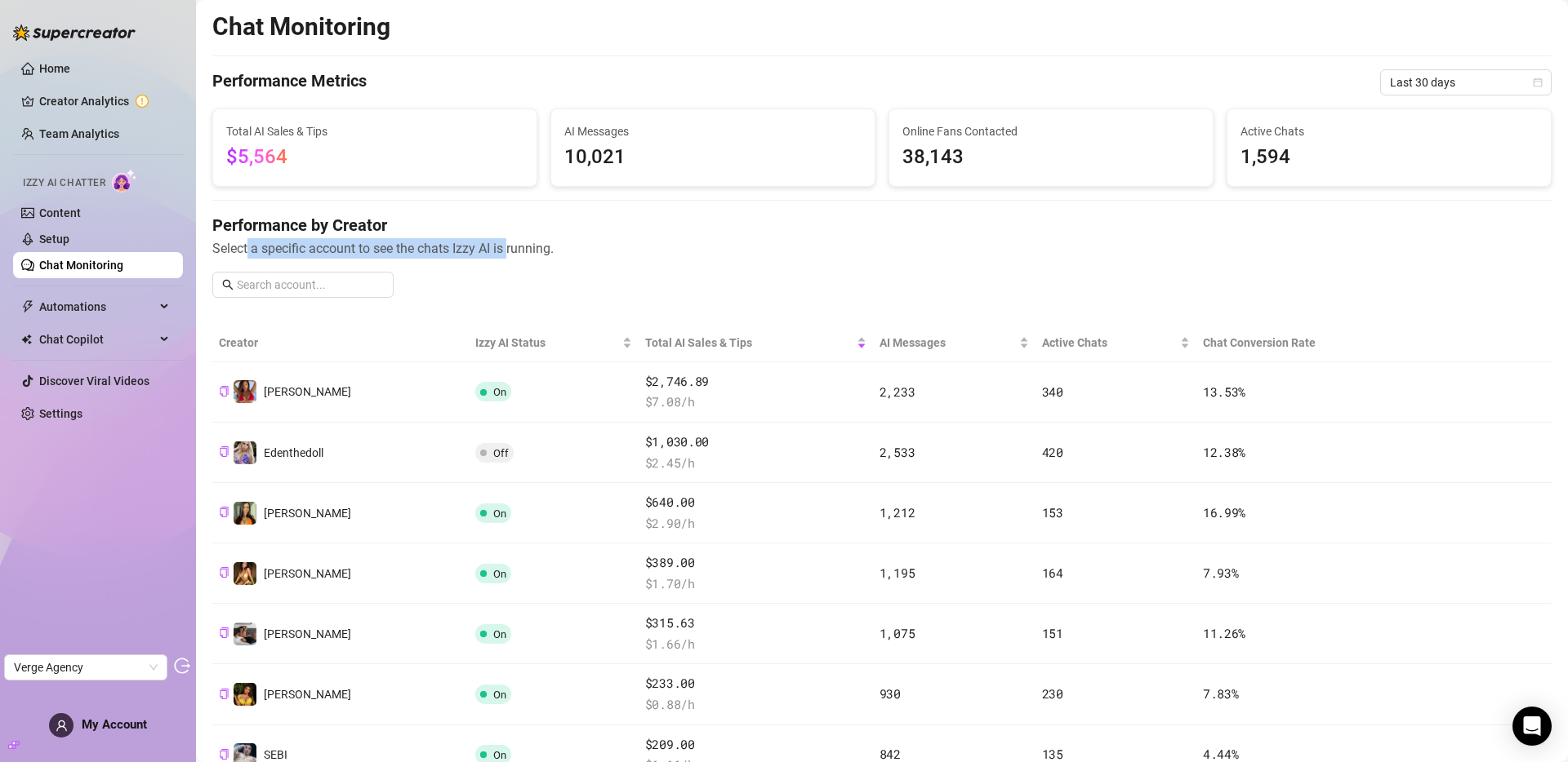
drag, startPoint x: 248, startPoint y: 248, endPoint x: 512, endPoint y: 247, distance: 264.0
click at [512, 247] on span "Select a specific account to see the chats Izzy AI is running." at bounding box center [882, 248] width 1339 height 20
click at [62, 101] on link "Creator Analytics" at bounding box center [104, 100] width 131 height 26
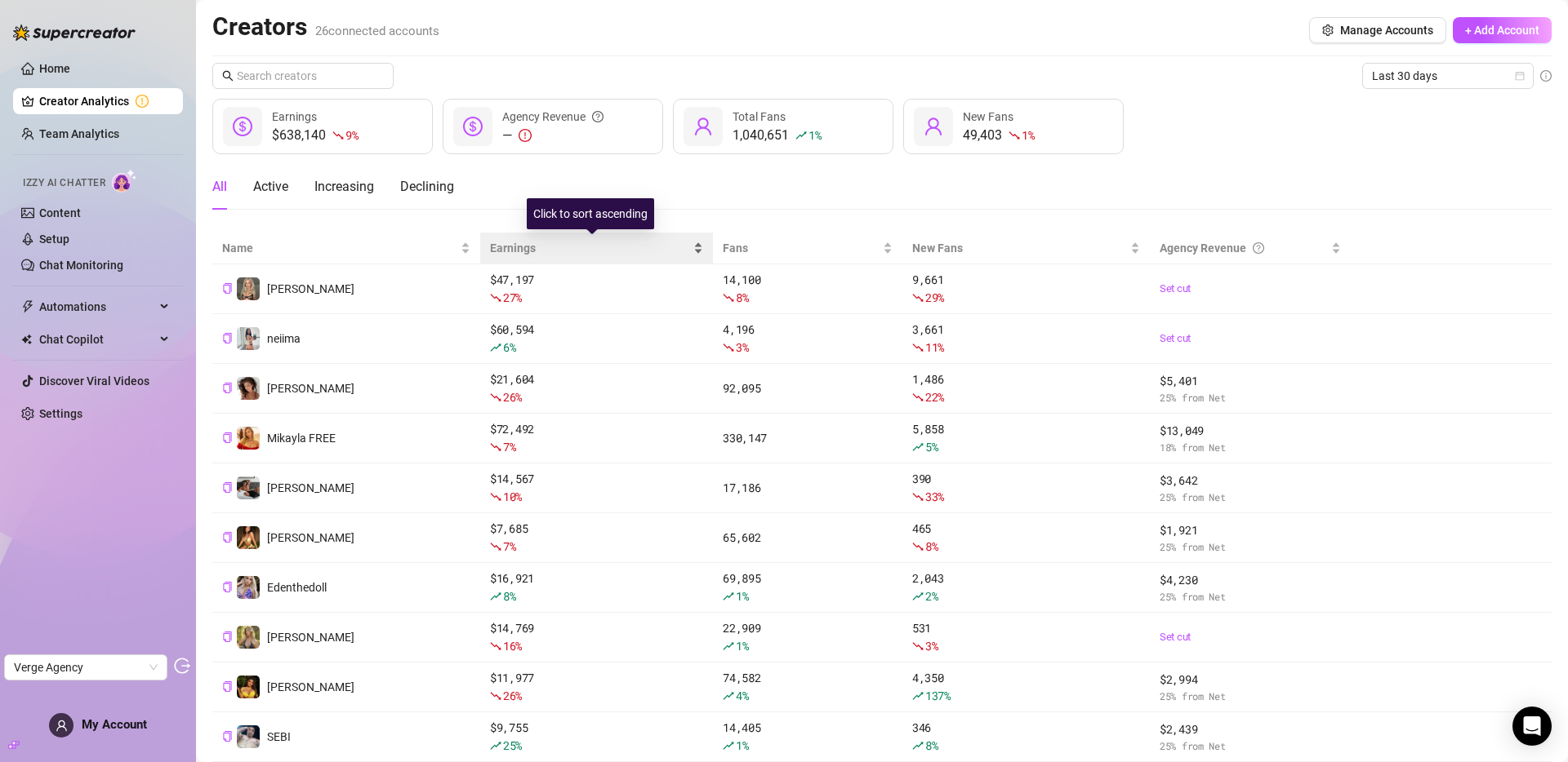
click at [521, 243] on span "Earnings" at bounding box center [589, 248] width 200 height 18
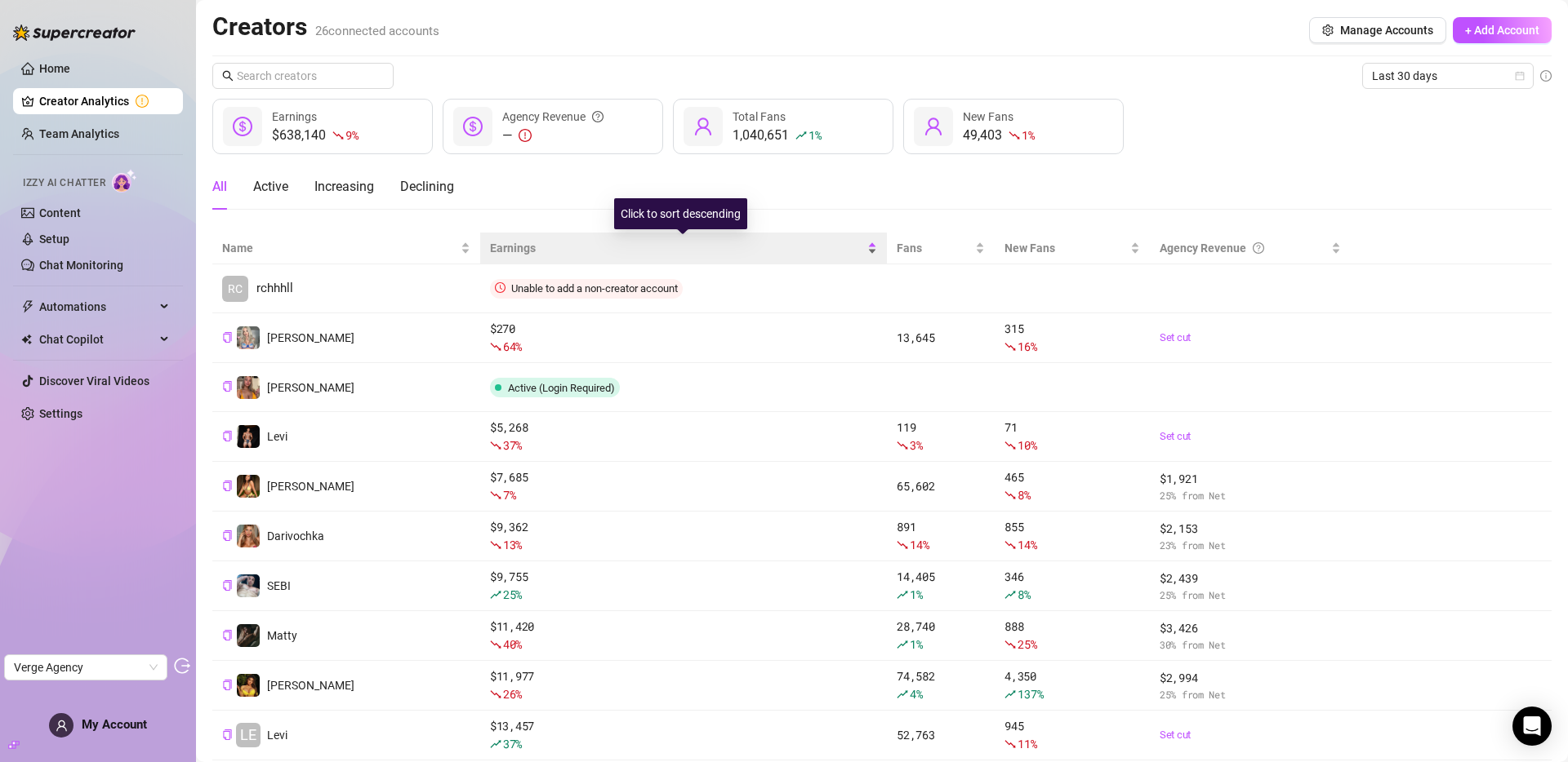
click at [521, 244] on span "Earnings" at bounding box center [676, 248] width 374 height 18
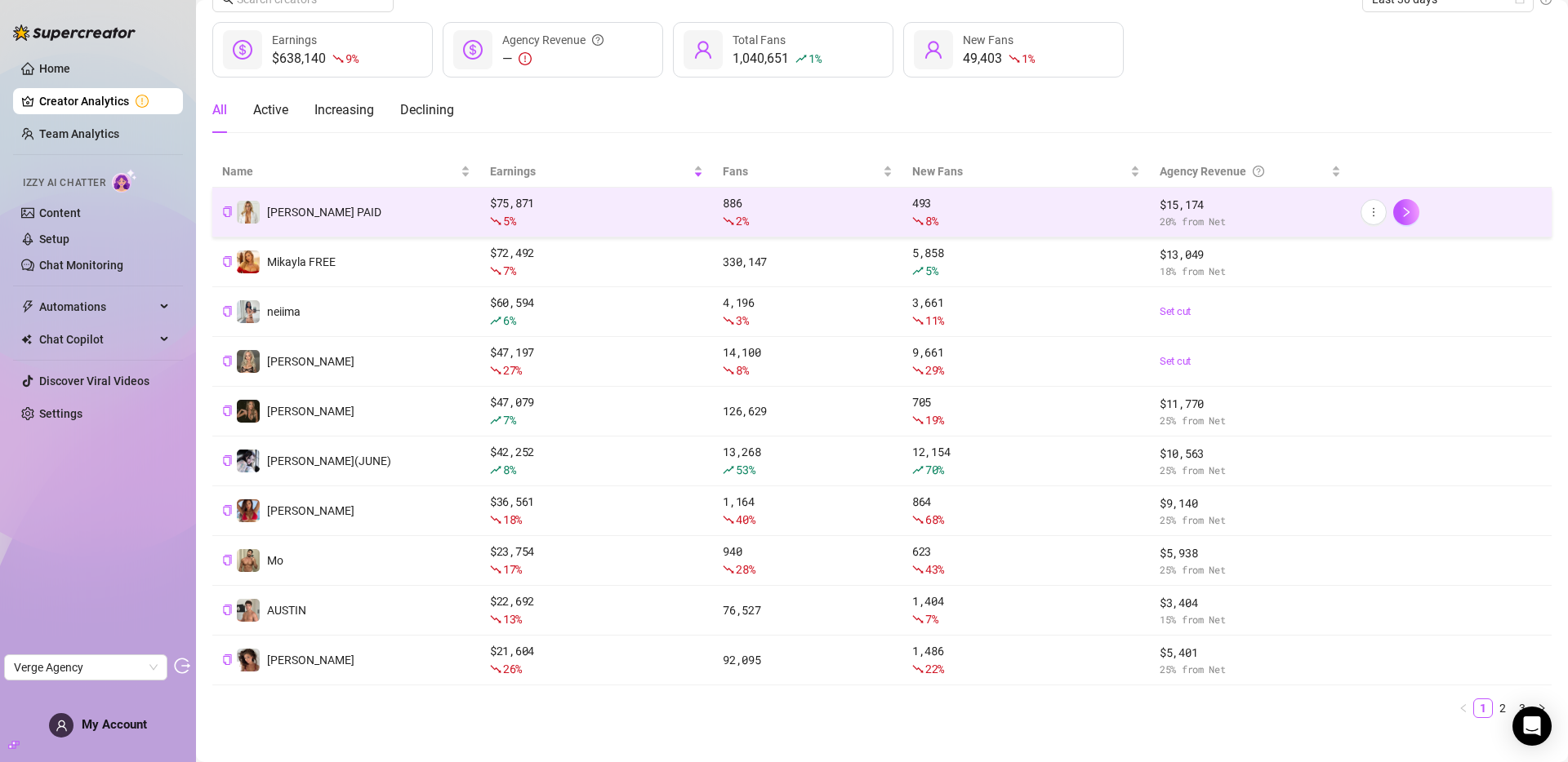
scroll to position [95, 0]
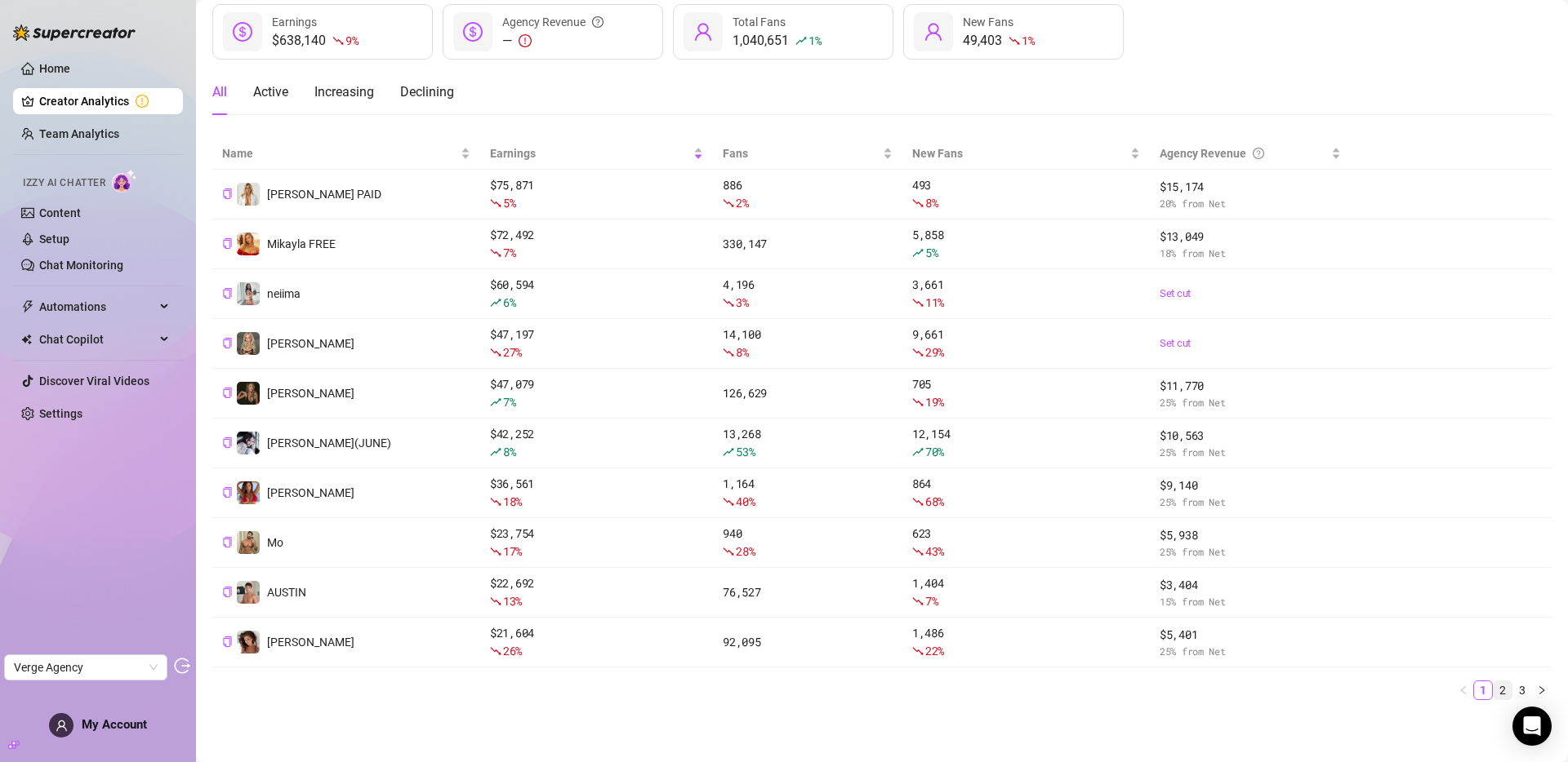
click at [1493, 688] on link "2" at bounding box center [1502, 690] width 18 height 18
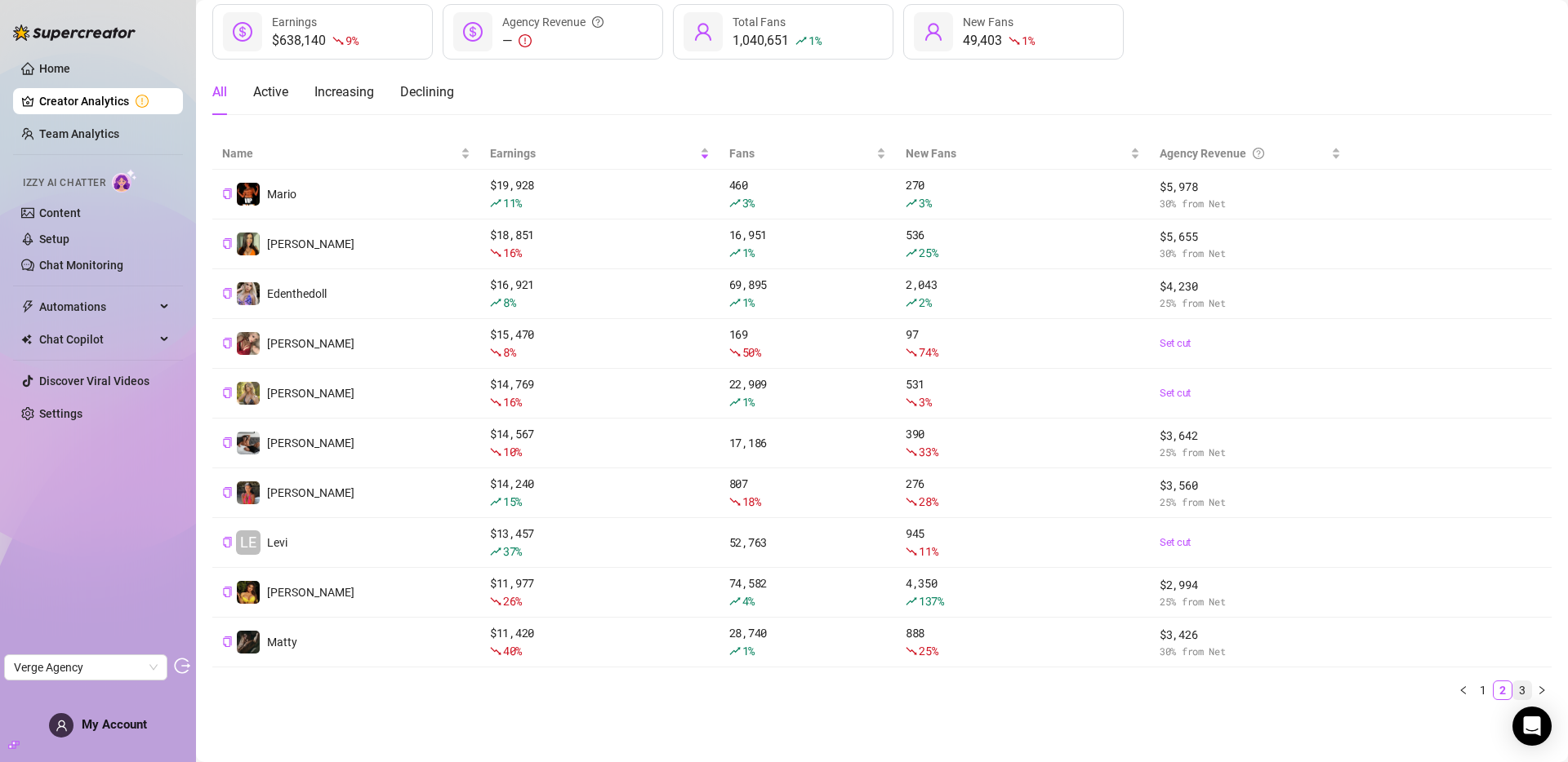
click at [1515, 688] on link "3" at bounding box center [1522, 690] width 18 height 18
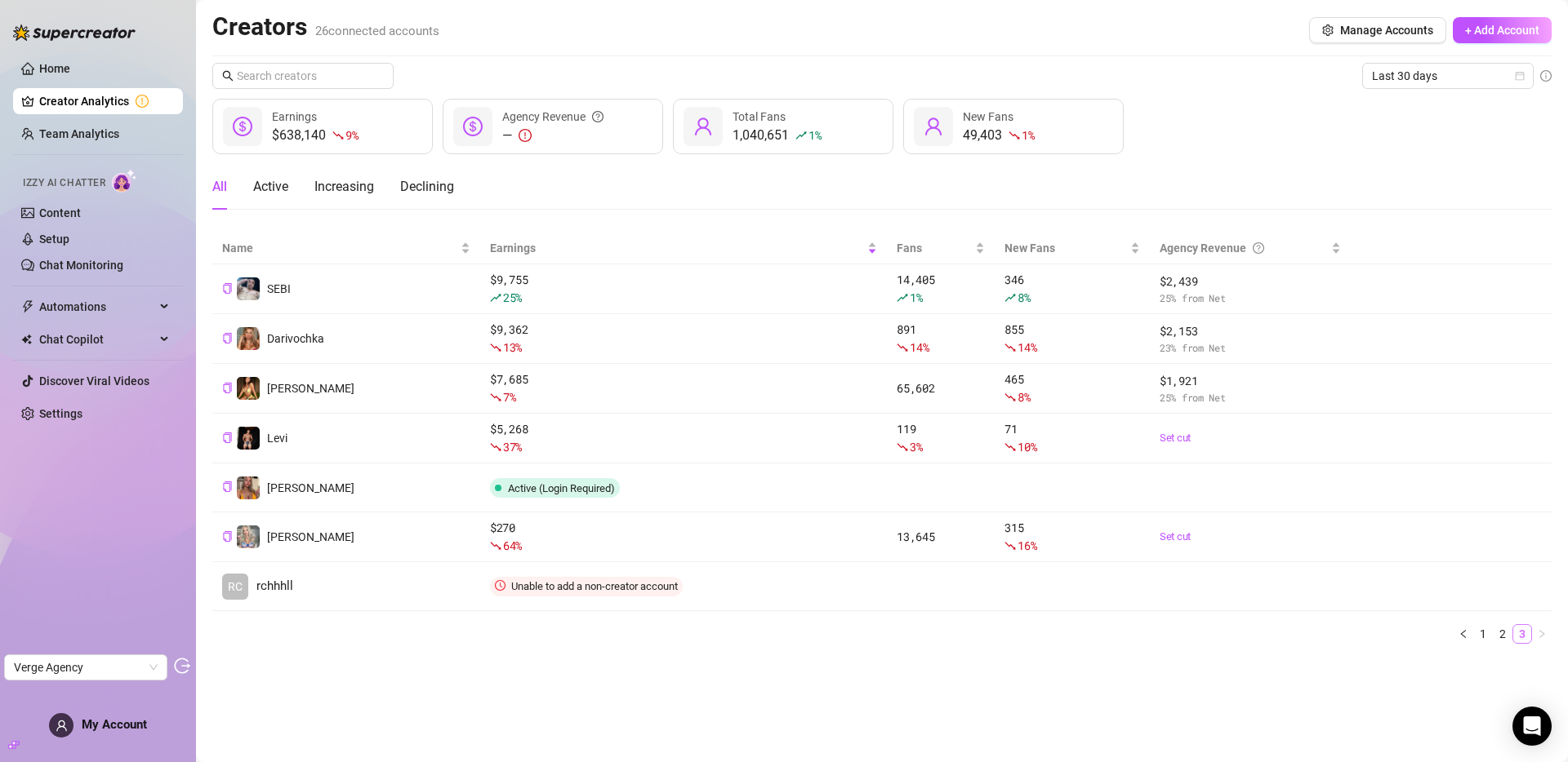
scroll to position [0, 0]
click at [79, 207] on link "Content" at bounding box center [60, 213] width 42 height 13
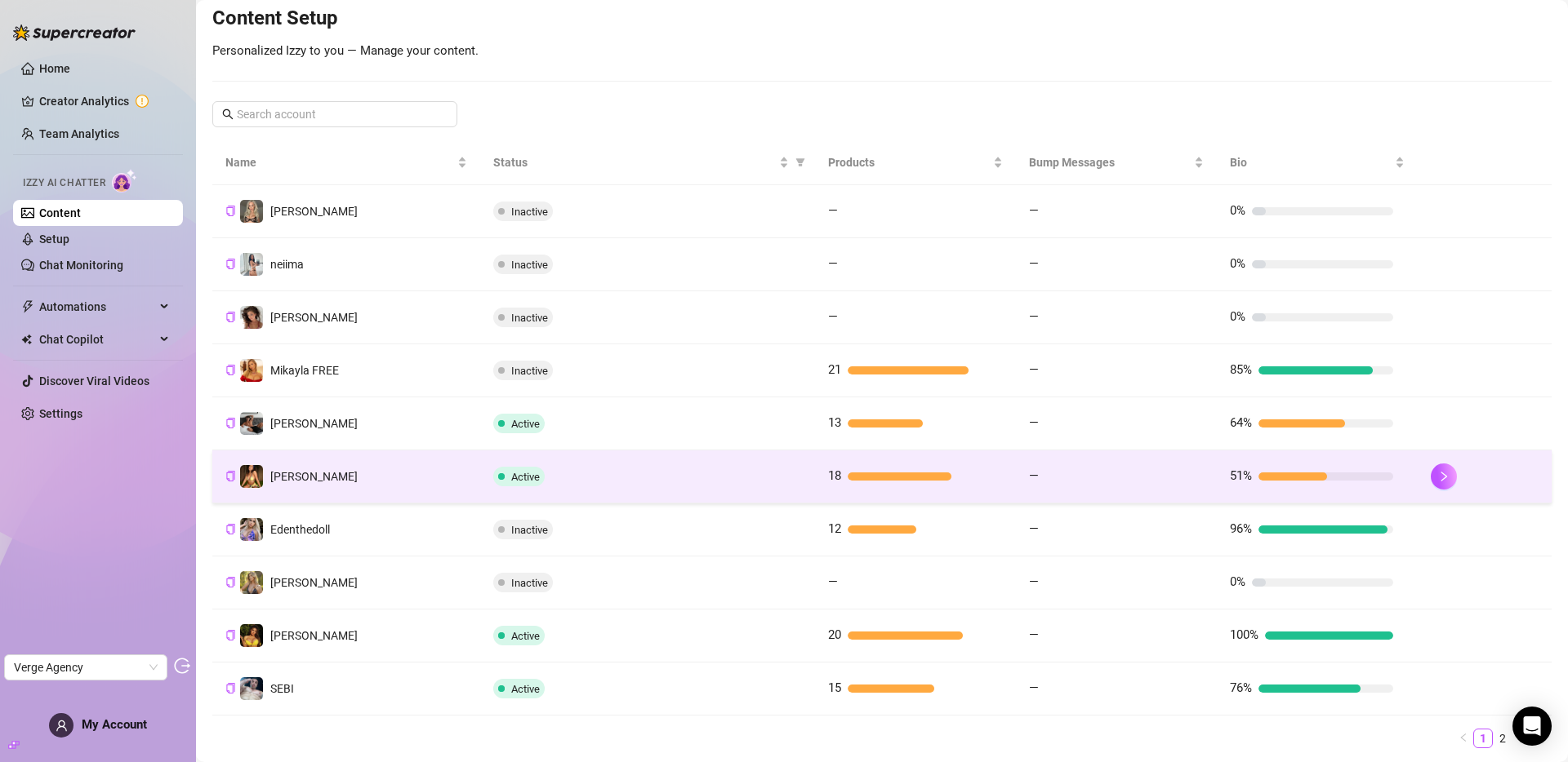
scroll to position [207, 0]
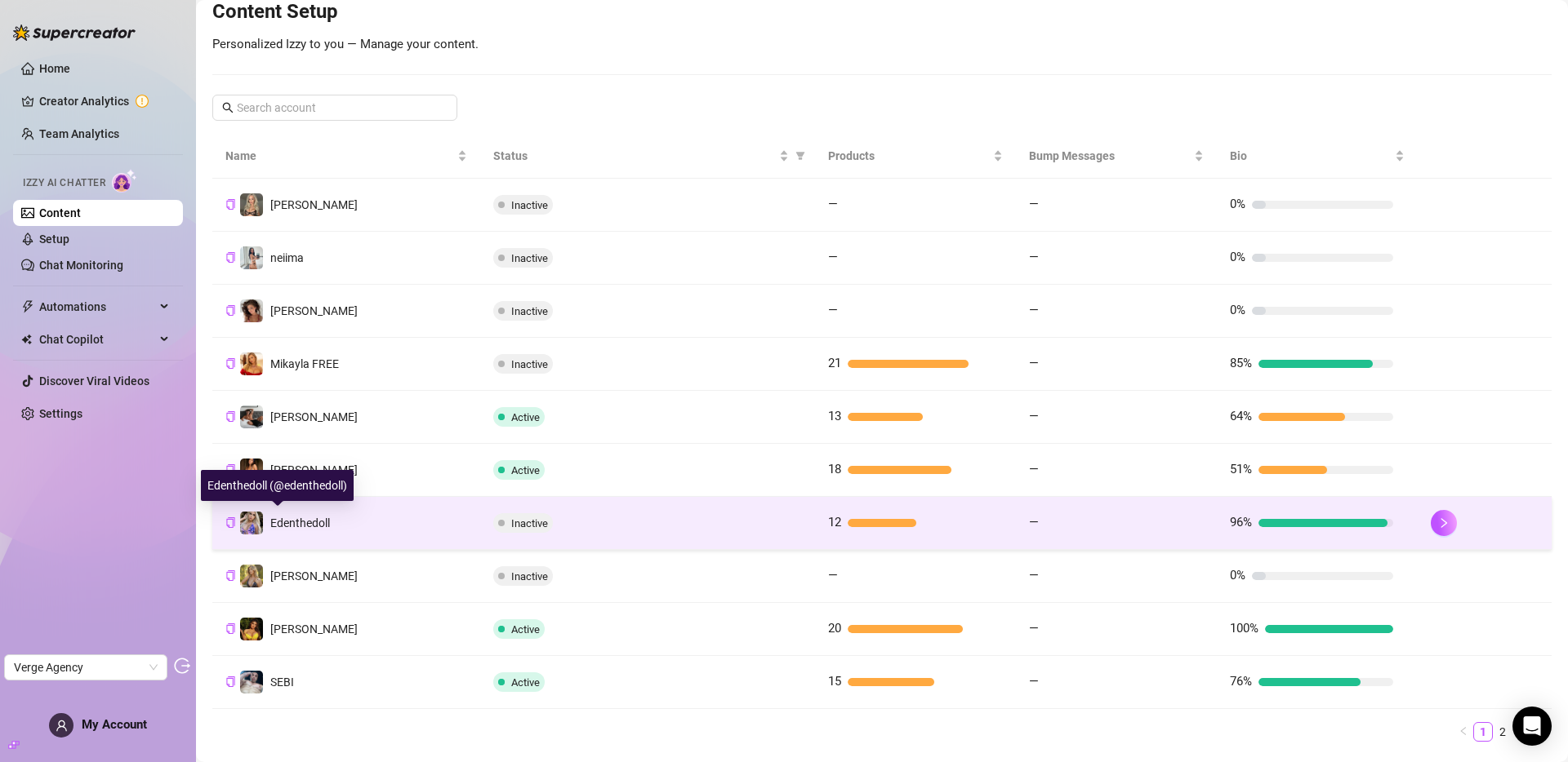
click at [327, 516] on span "Edenthedoll" at bounding box center [300, 523] width 59 height 13
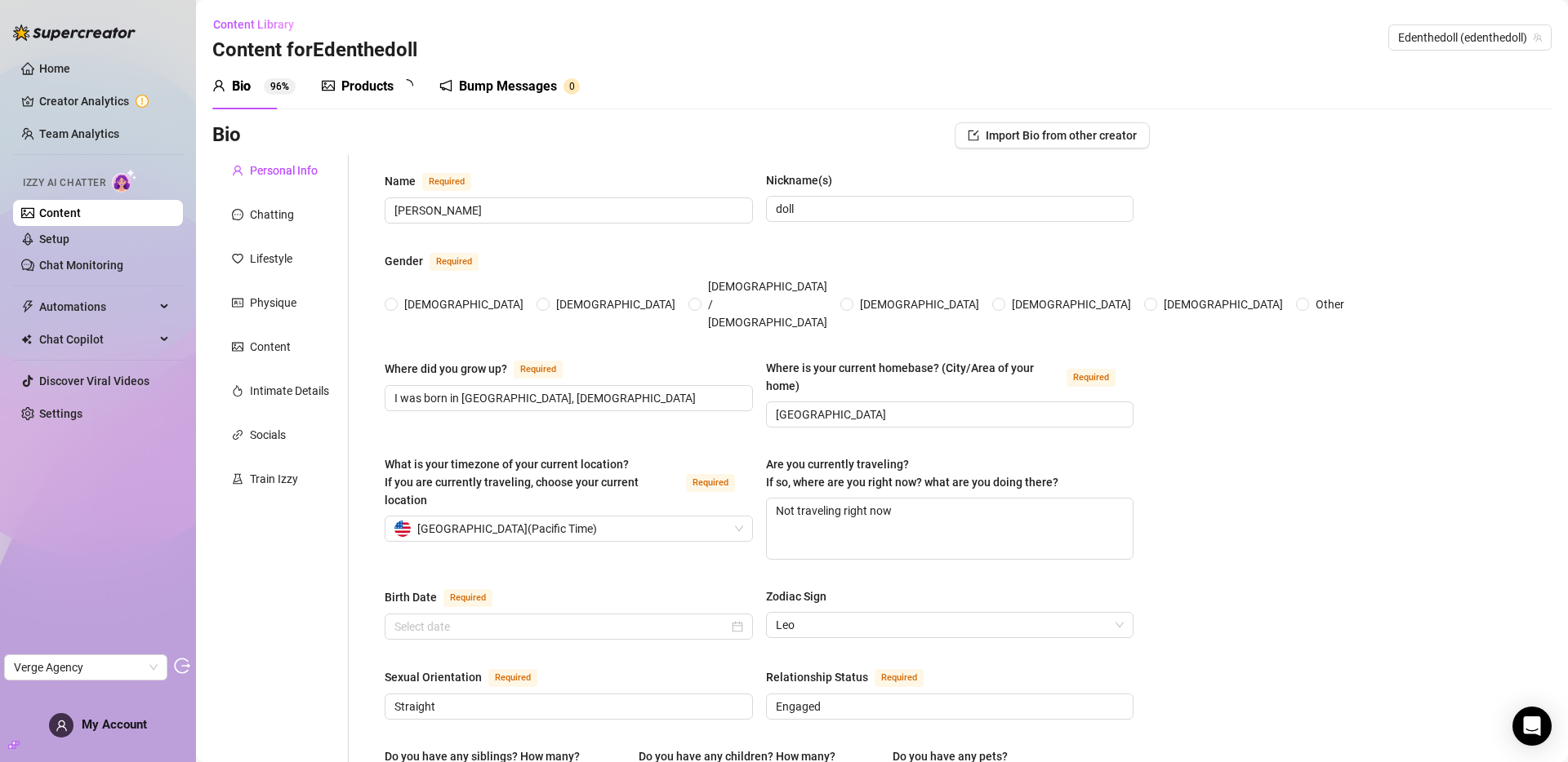
radio input "true"
type input "July 23rd, 1995"
click at [276, 206] on div "Chatting" at bounding box center [272, 214] width 44 height 18
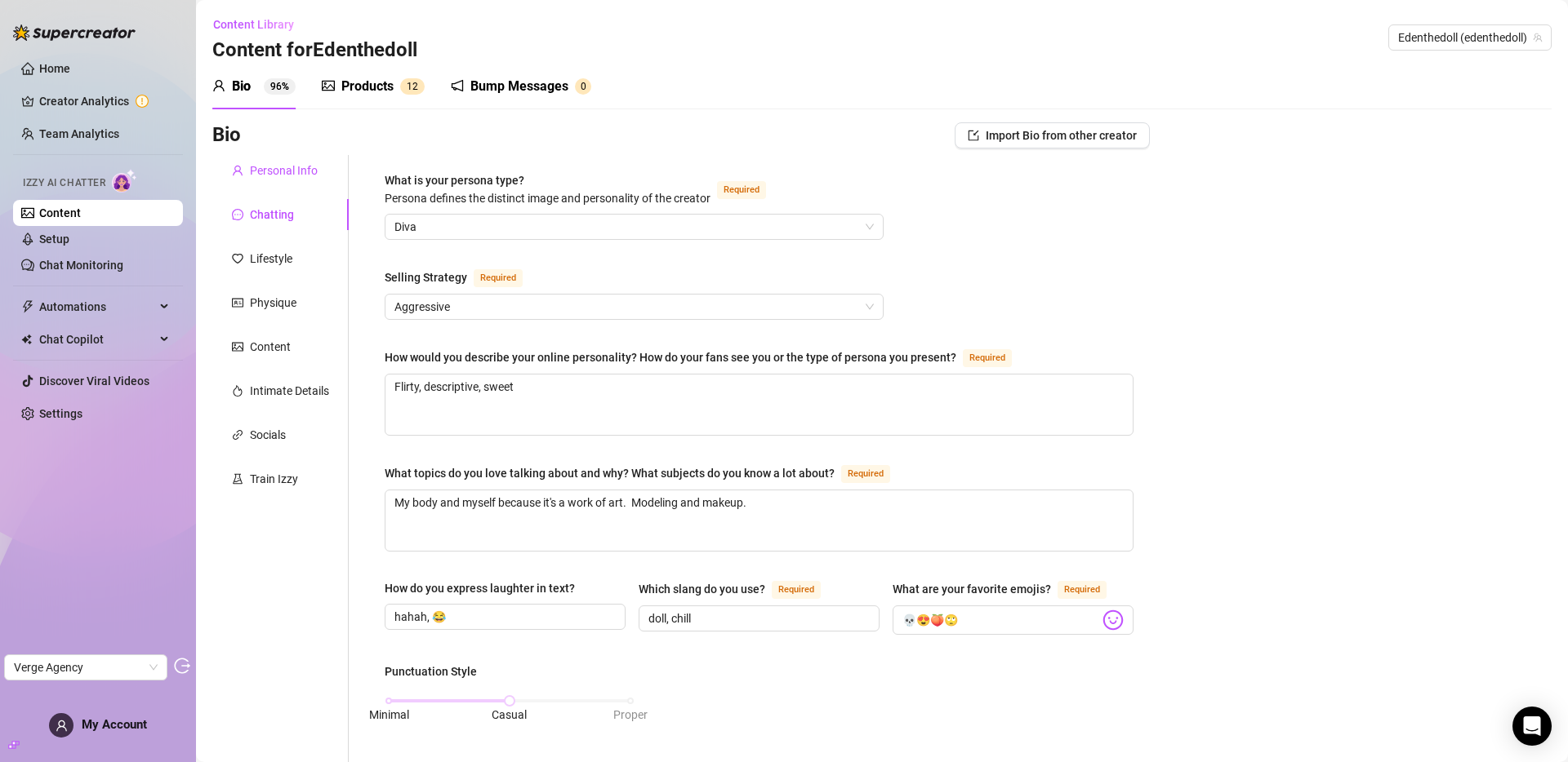
click at [266, 170] on div "Personal Info" at bounding box center [283, 170] width 68 height 18
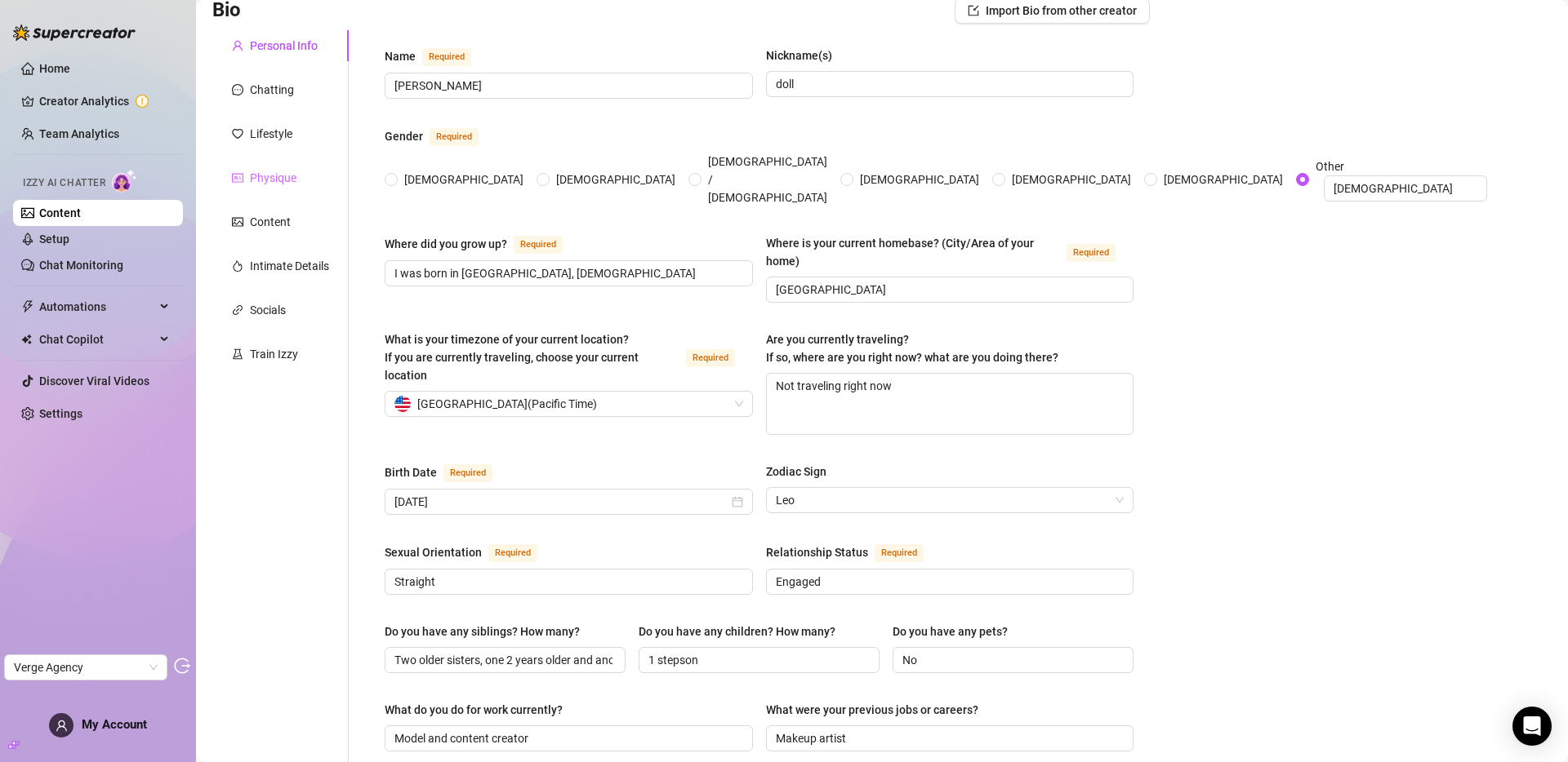
scroll to position [122, 0]
click at [277, 93] on div "Chatting" at bounding box center [272, 92] width 44 height 18
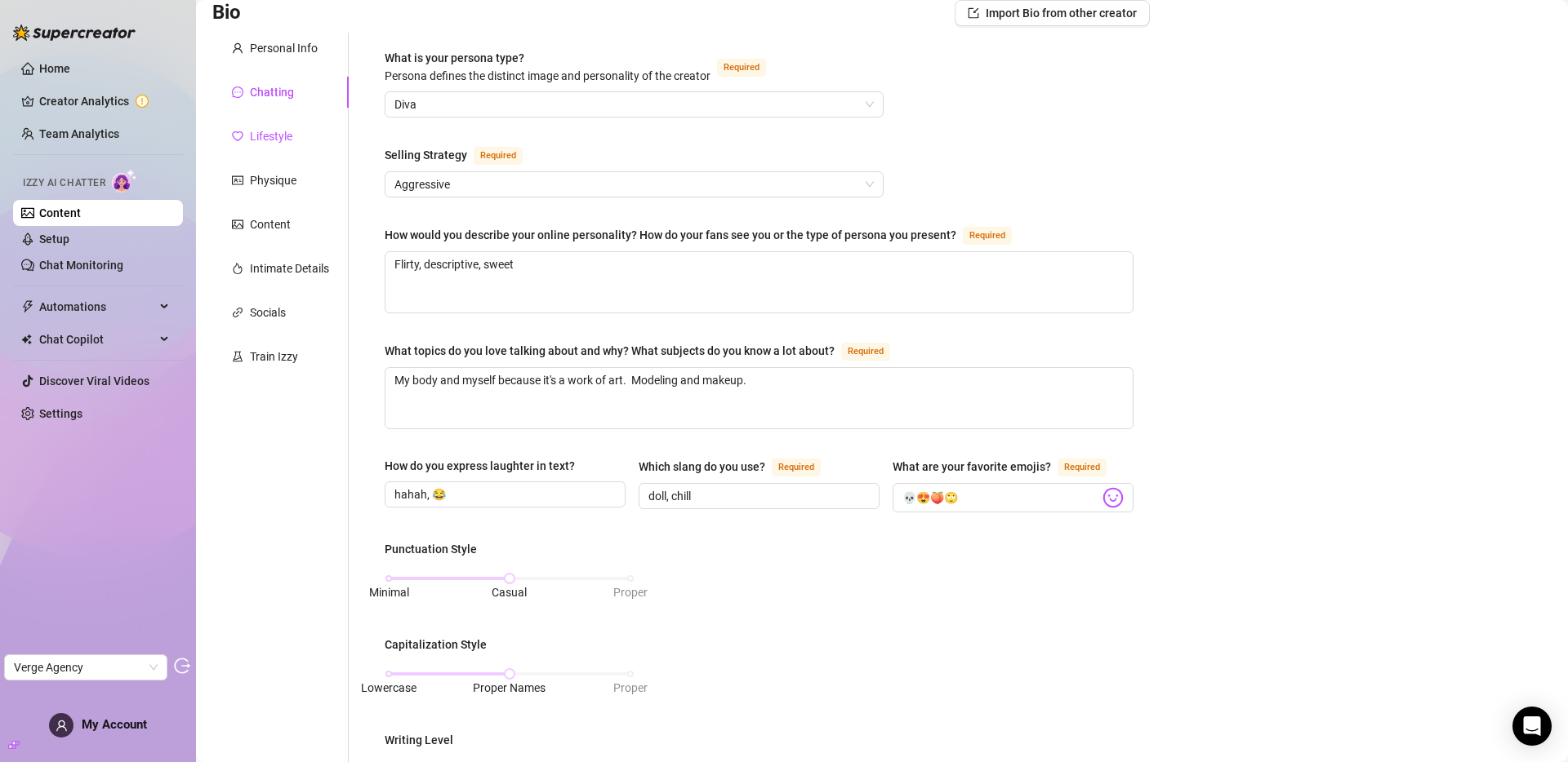
click at [254, 137] on div "Lifestyle" at bounding box center [271, 136] width 42 height 18
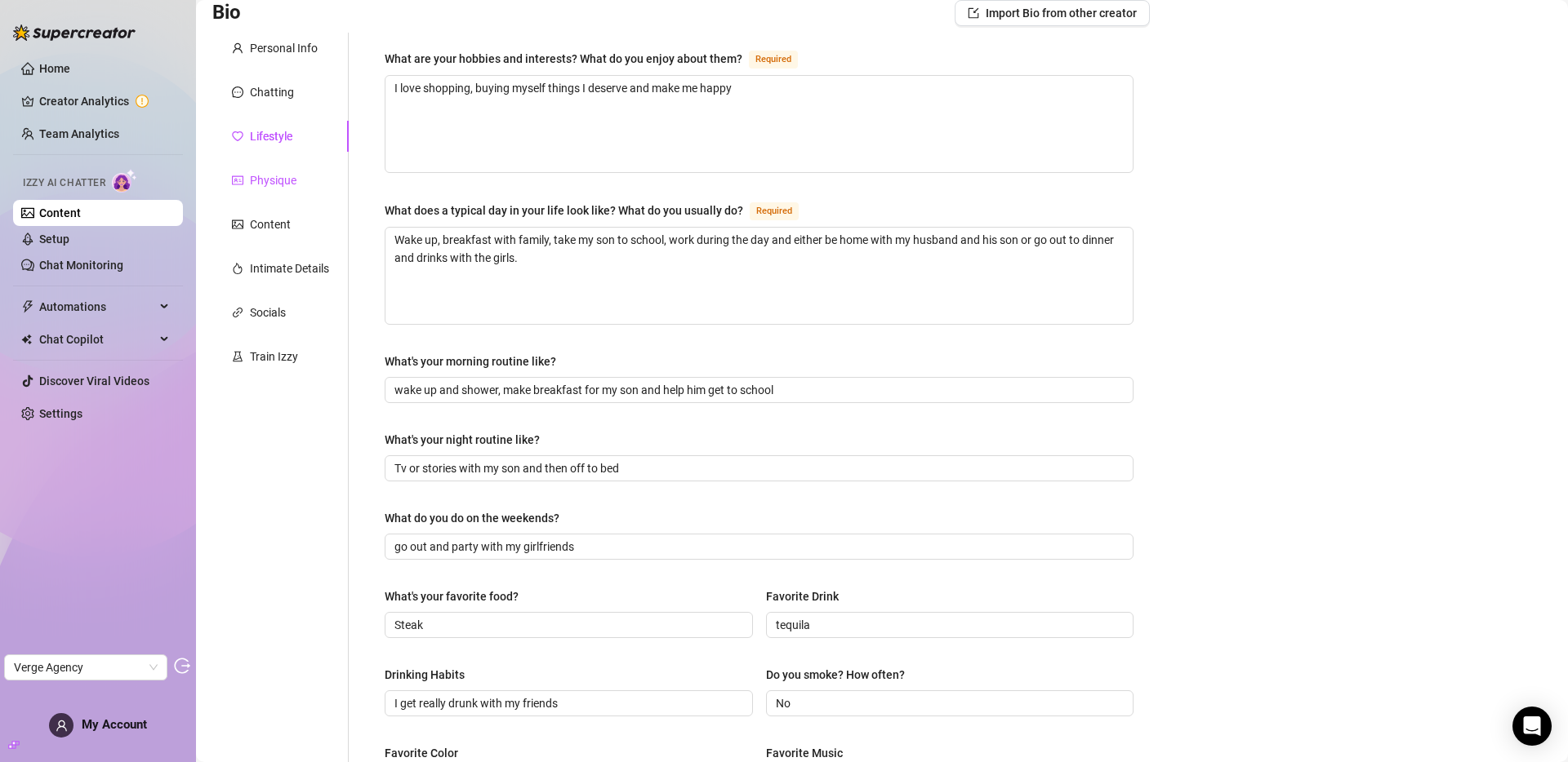
click at [269, 184] on div "Physique" at bounding box center [273, 180] width 47 height 18
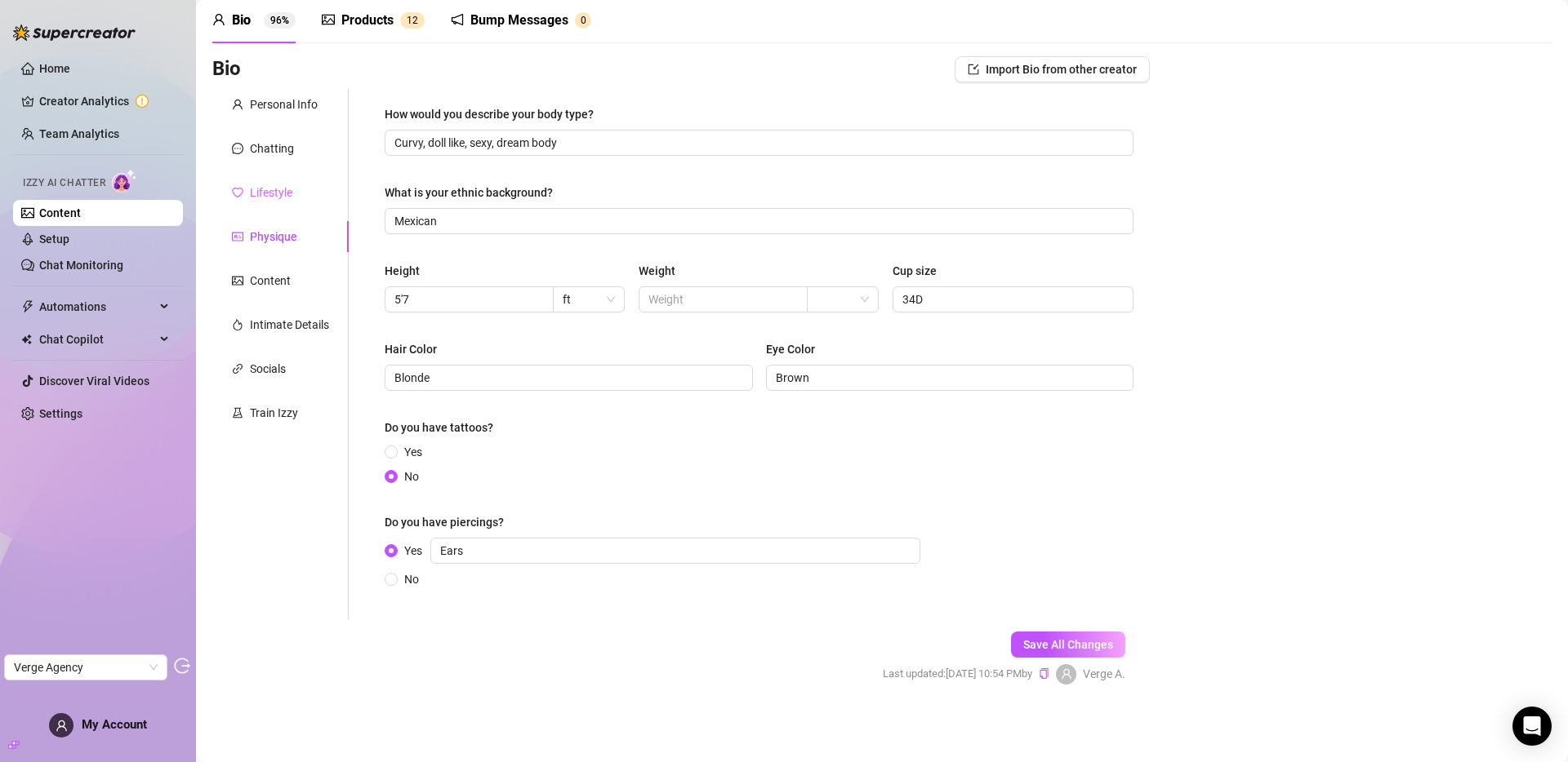
scroll to position [66, 0]
click at [274, 279] on div "Content" at bounding box center [270, 280] width 41 height 18
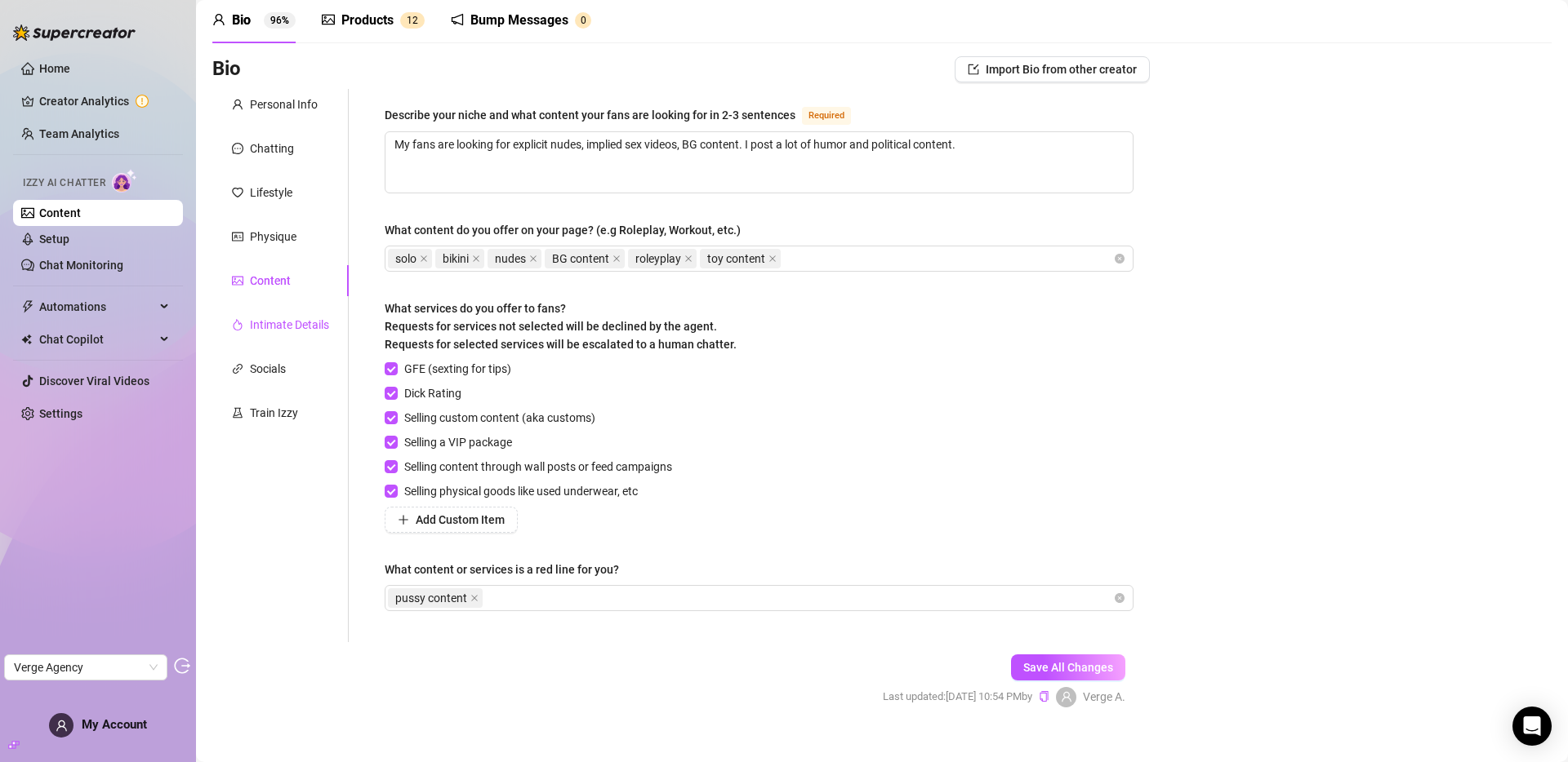
click at [283, 332] on div "Intimate Details" at bounding box center [289, 324] width 79 height 18
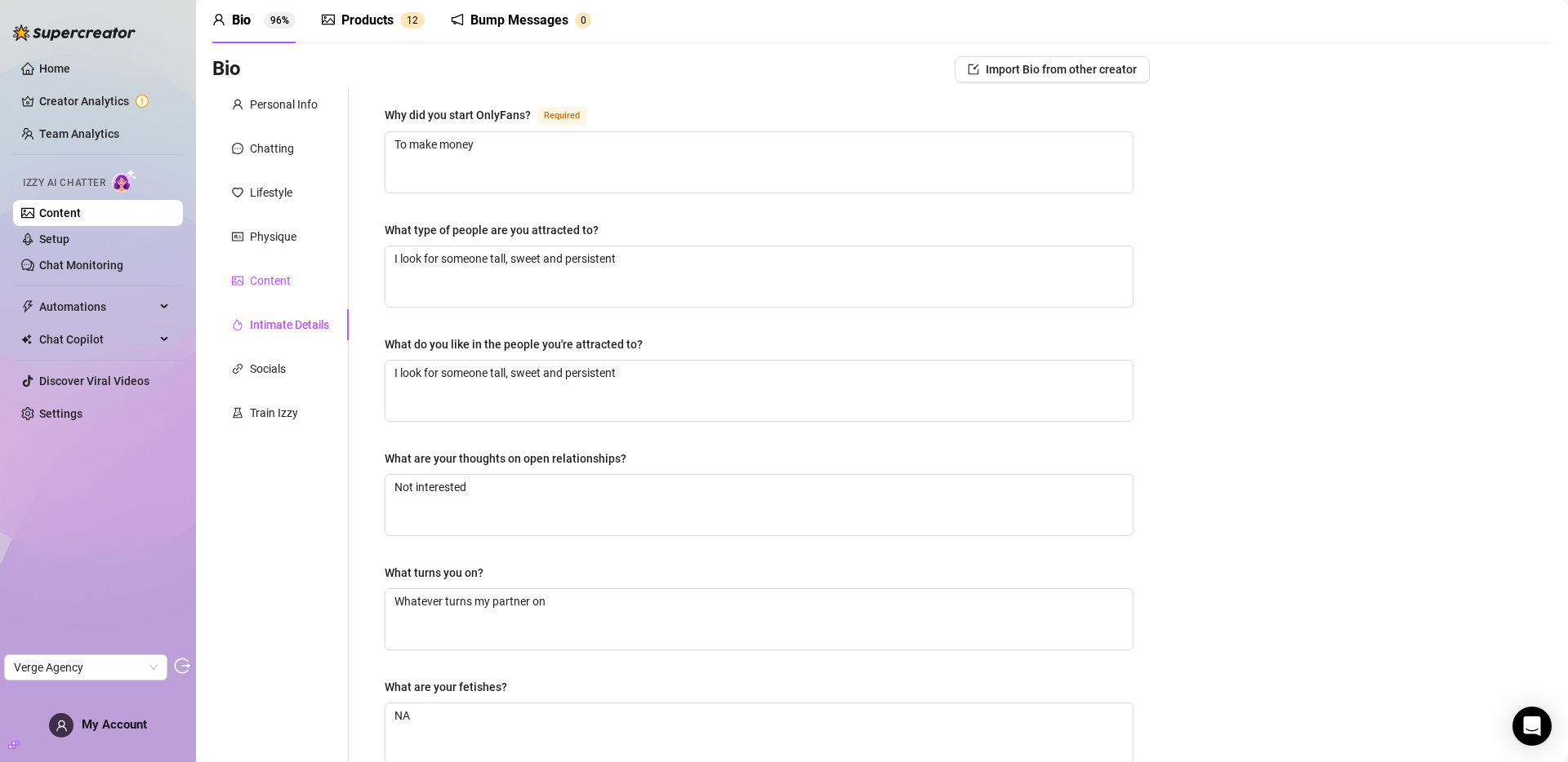
click at [282, 279] on div "Content" at bounding box center [270, 280] width 41 height 18
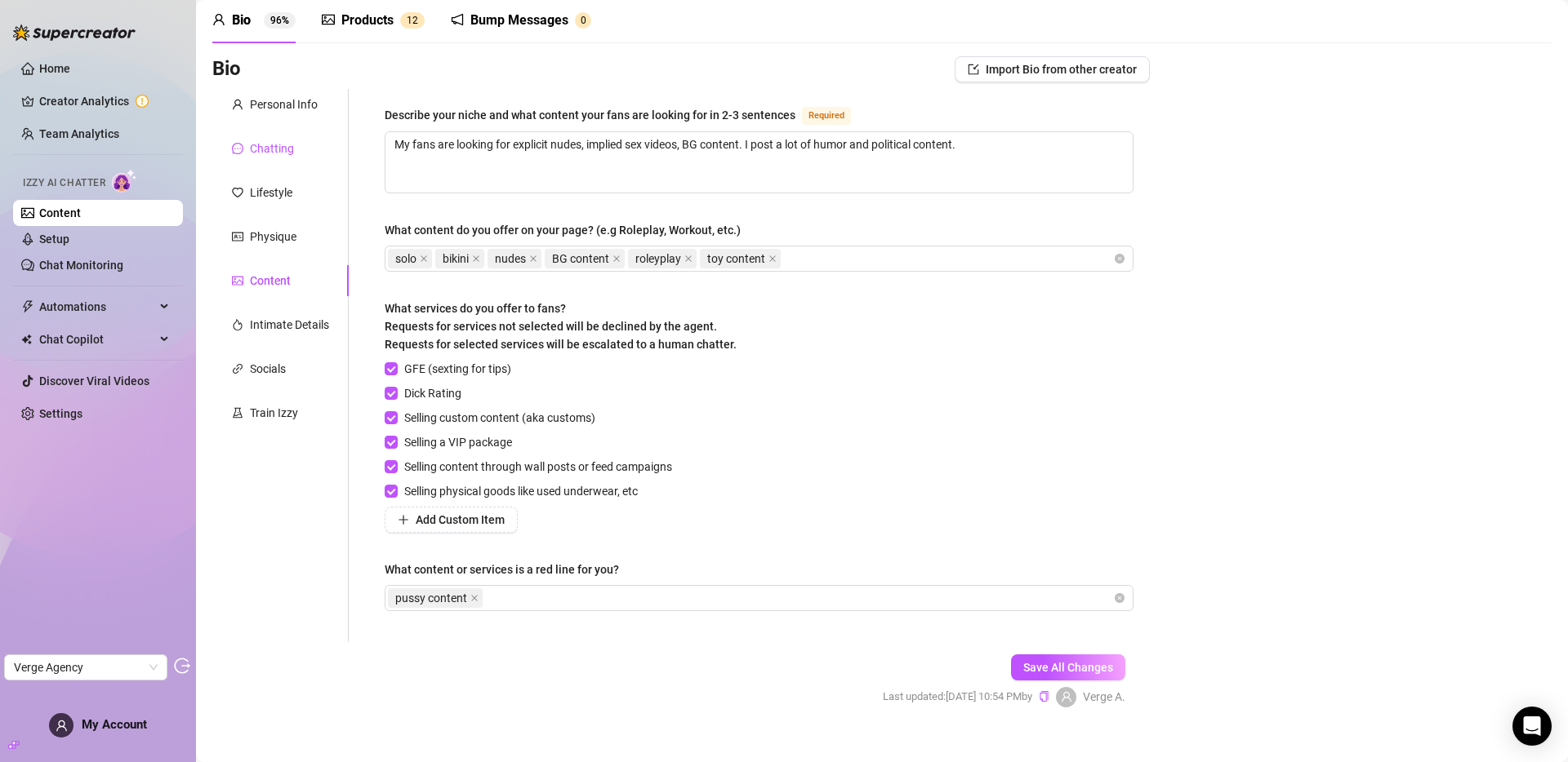
click at [250, 142] on div "Chatting" at bounding box center [272, 148] width 44 height 18
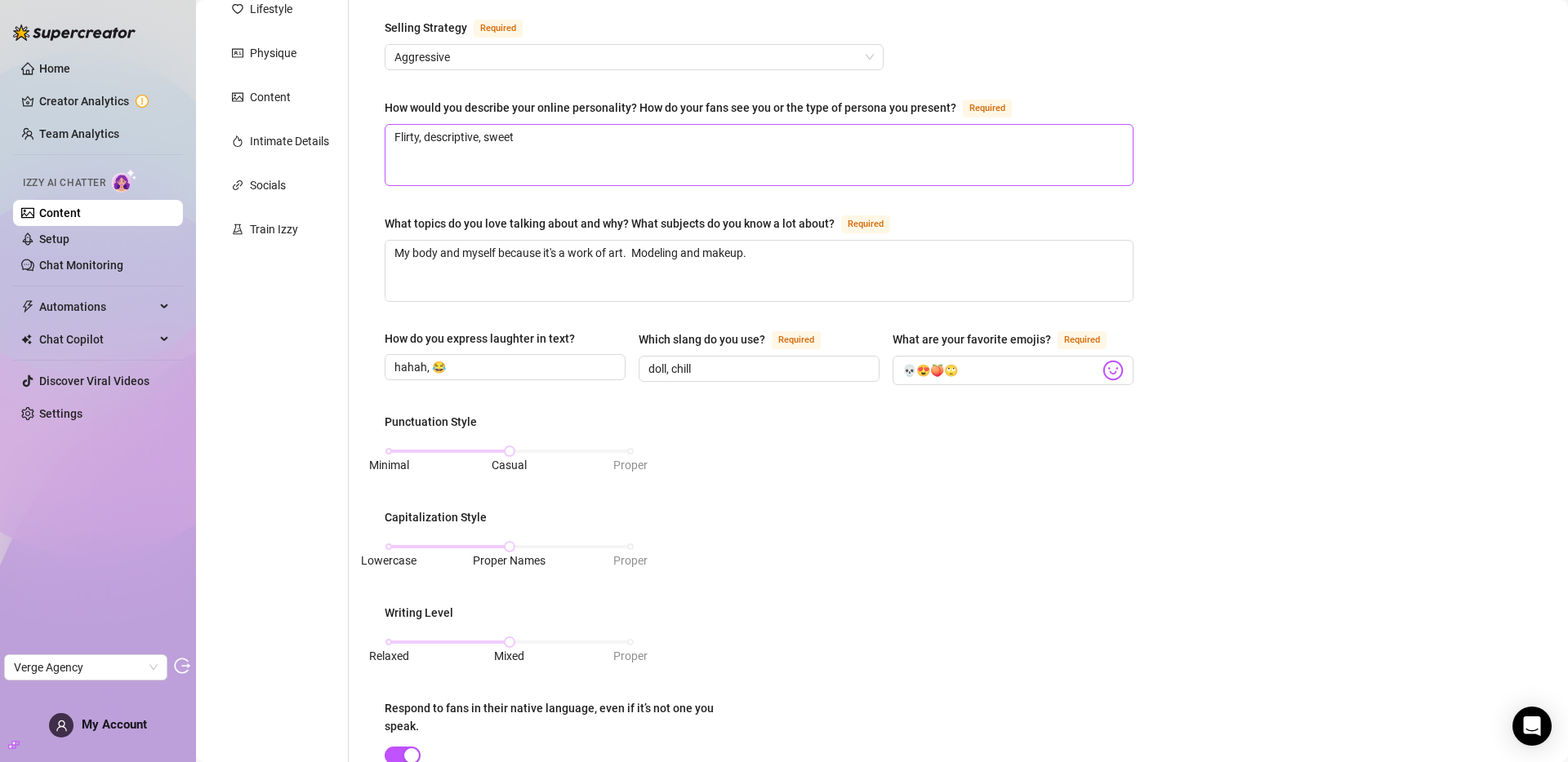
scroll to position [265, 0]
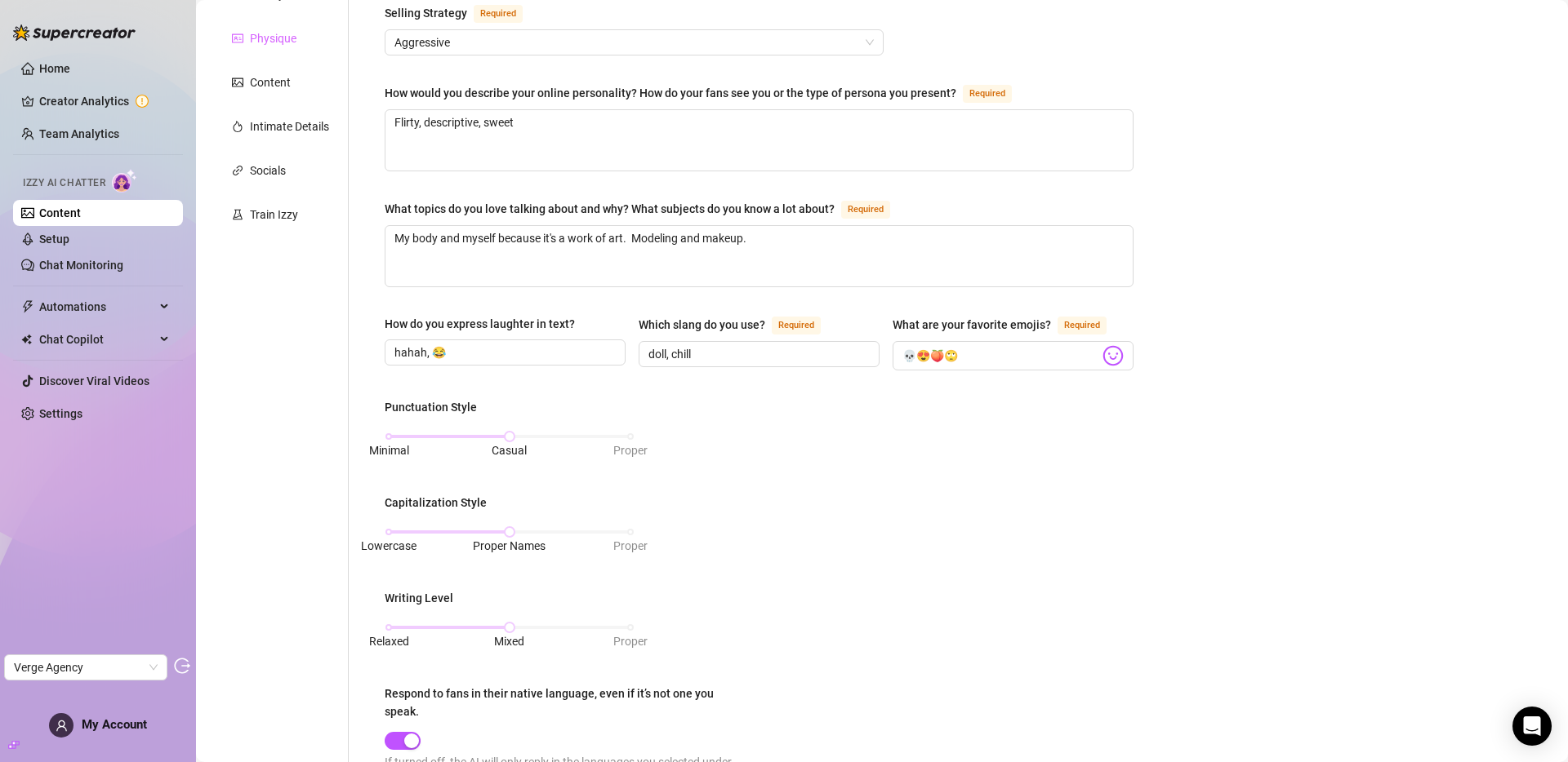
click at [298, 45] on div "Physique" at bounding box center [280, 38] width 137 height 31
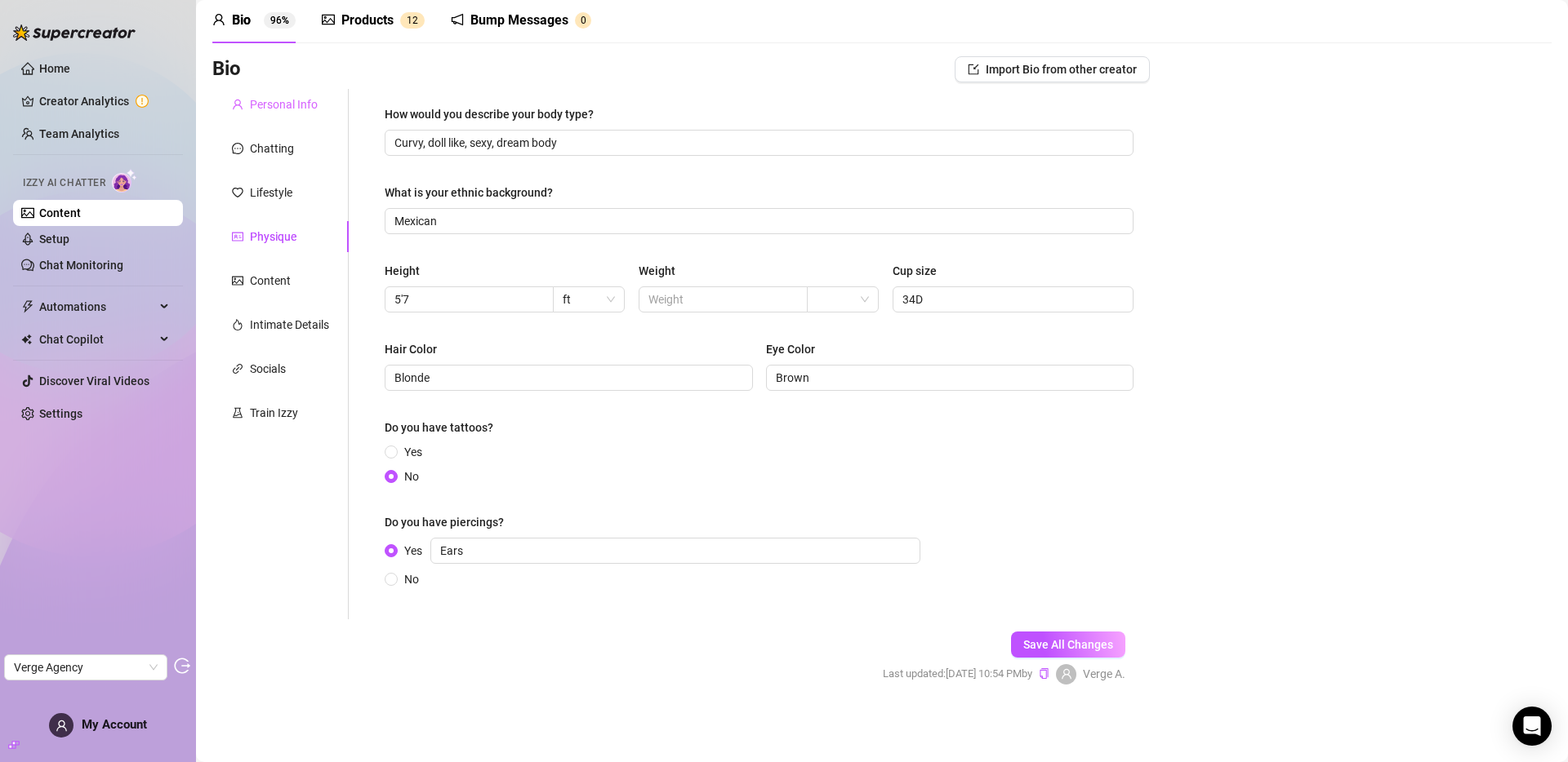
click at [278, 117] on div "Personal Info" at bounding box center [280, 104] width 137 height 31
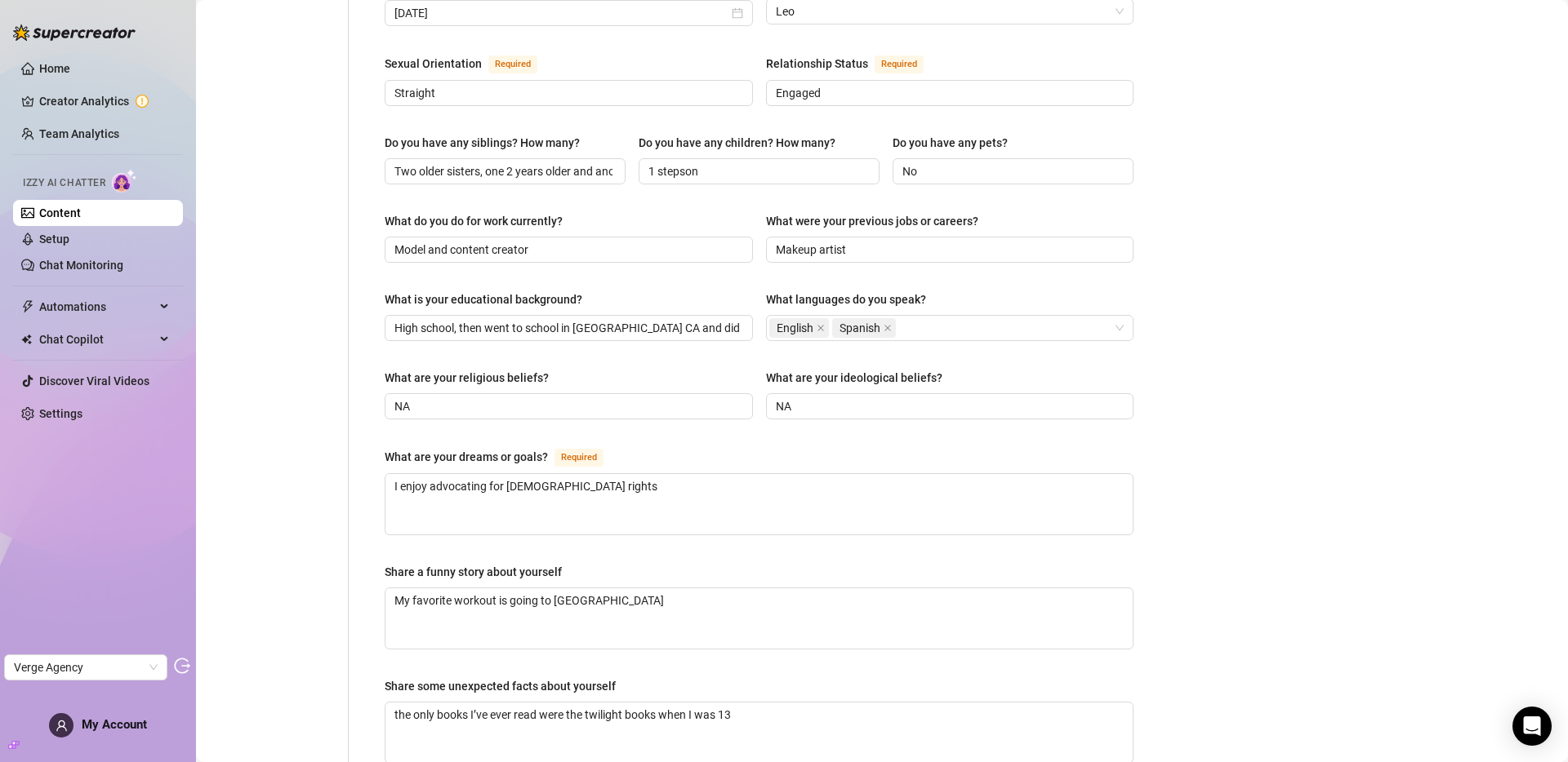
scroll to position [0, 0]
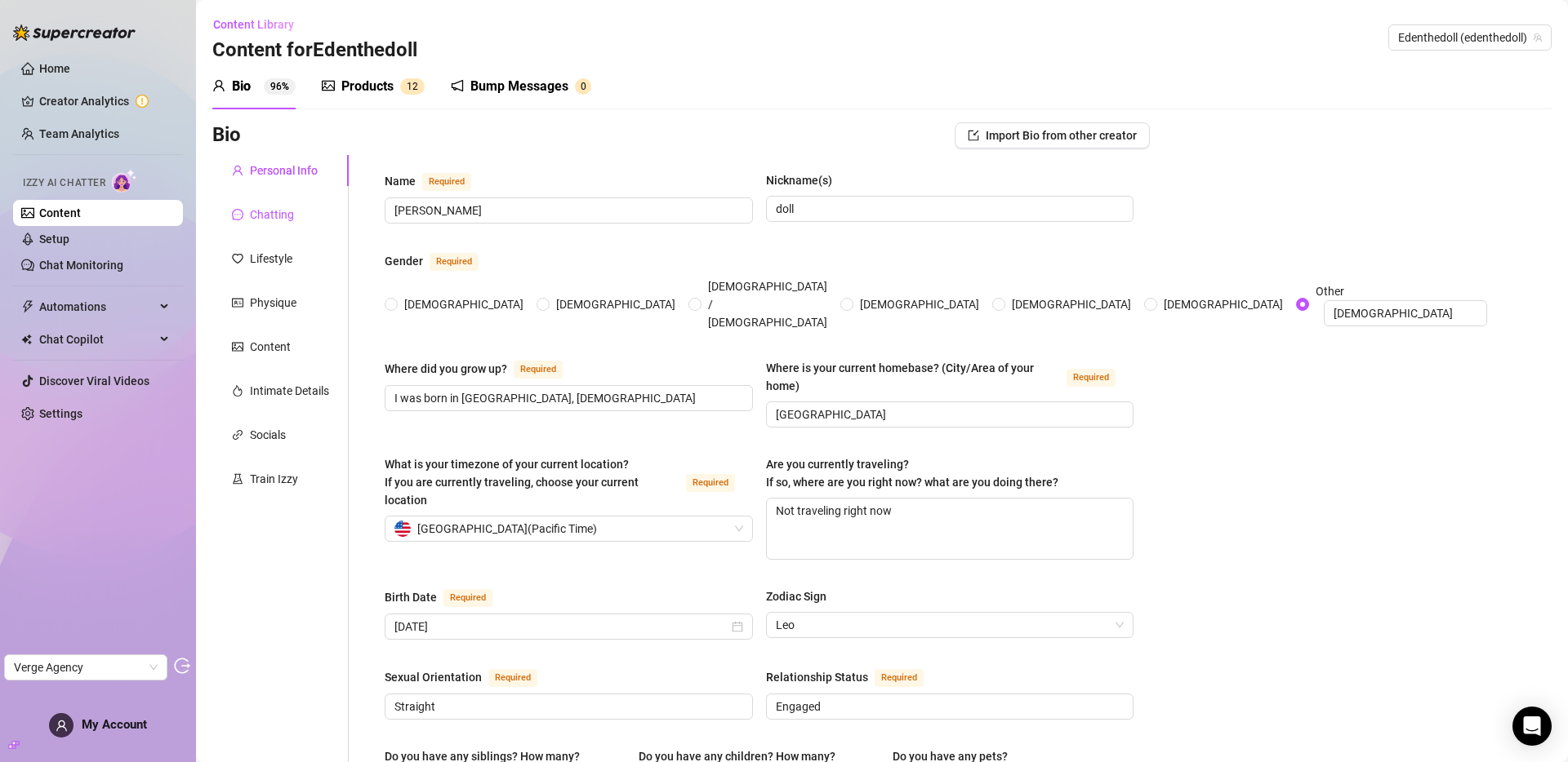
click at [265, 209] on div "Chatting" at bounding box center [272, 214] width 44 height 18
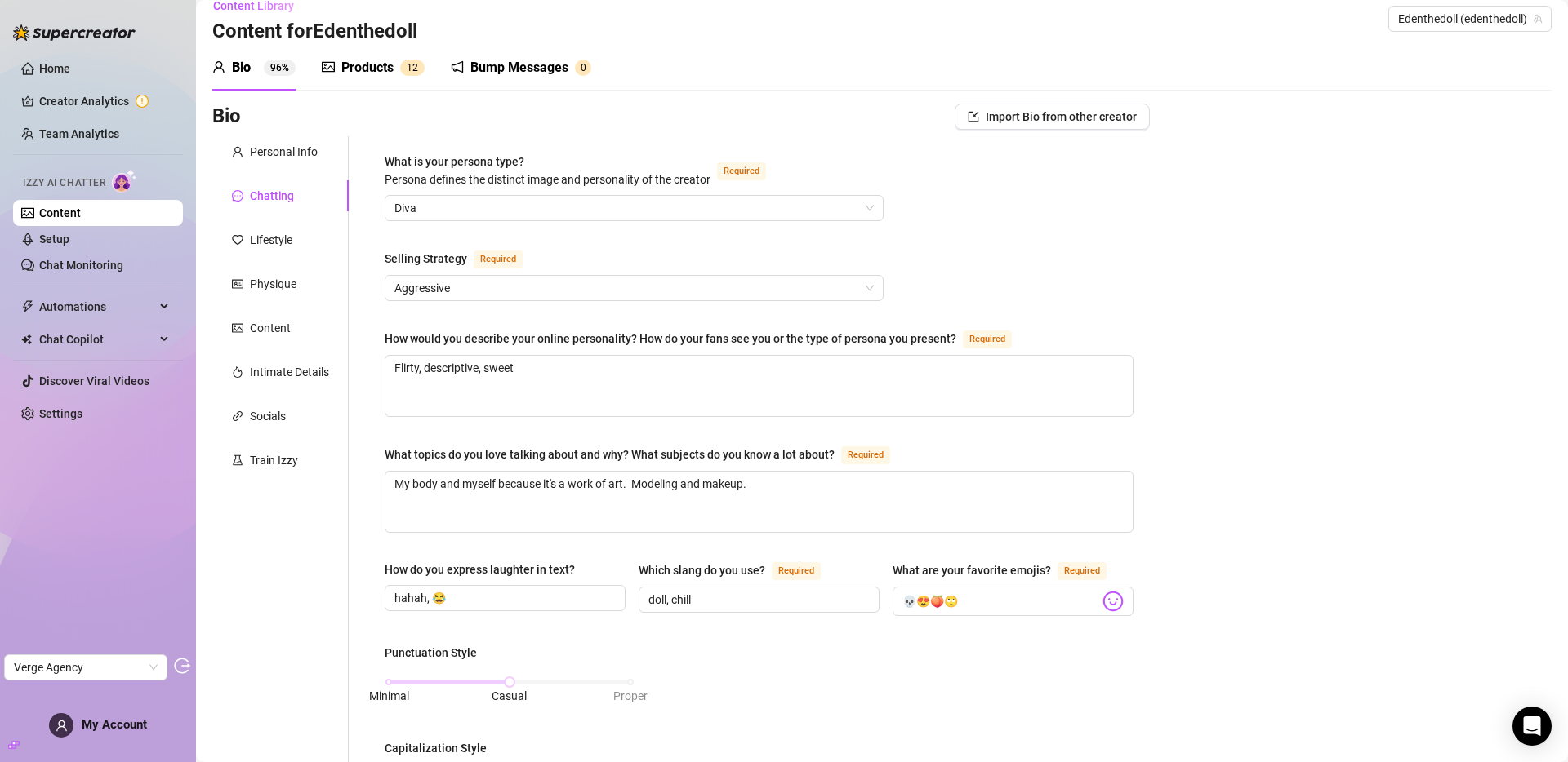
scroll to position [24, 0]
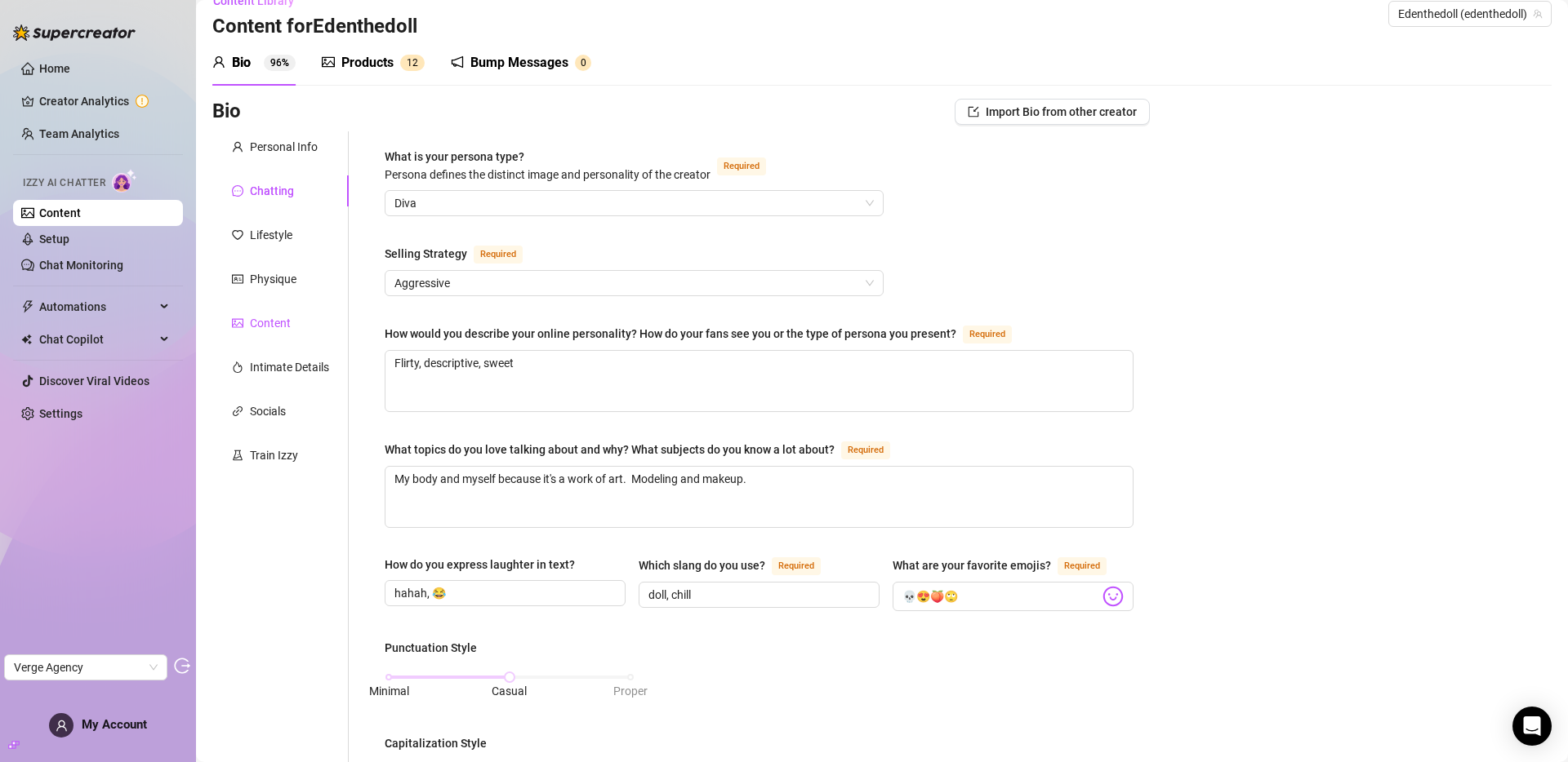
click at [264, 320] on div "Content" at bounding box center [270, 323] width 41 height 18
